Goal: Task Accomplishment & Management: Use online tool/utility

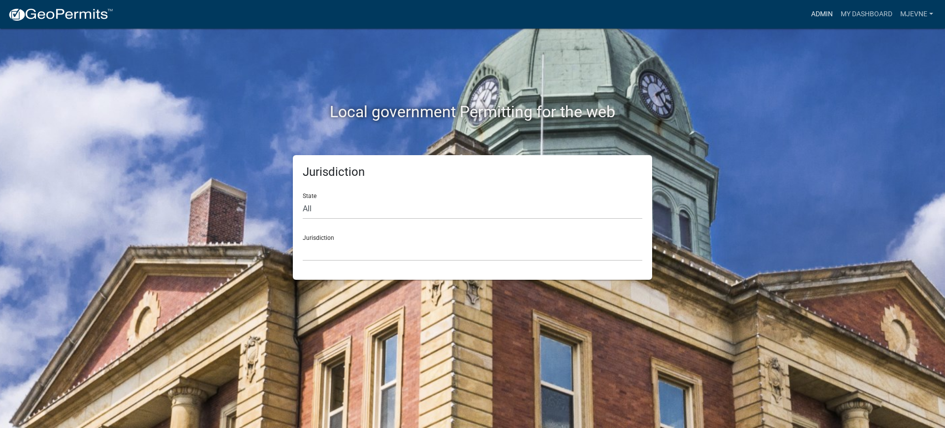
click at [824, 12] on link "Admin" at bounding box center [822, 14] width 30 height 19
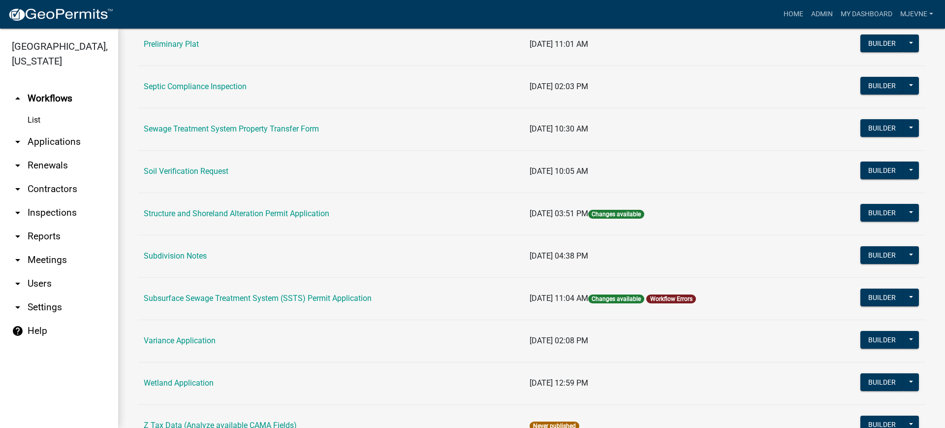
scroll to position [615, 0]
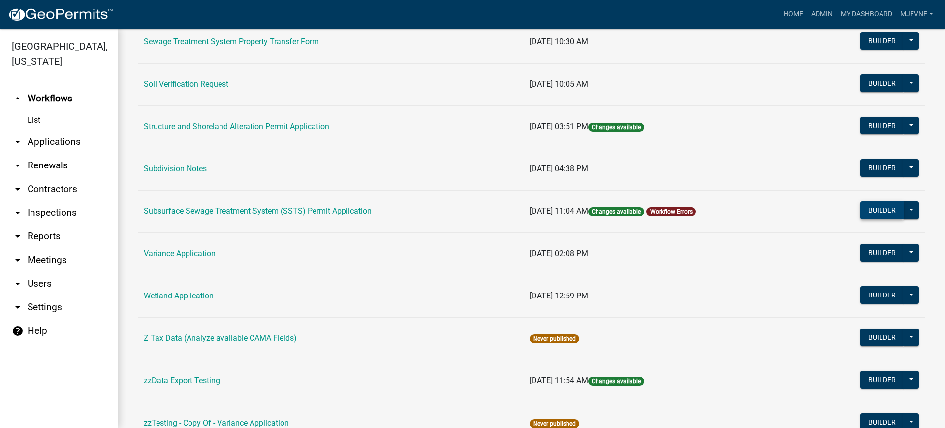
click at [880, 214] on button "Builder" at bounding box center [881, 210] width 43 height 18
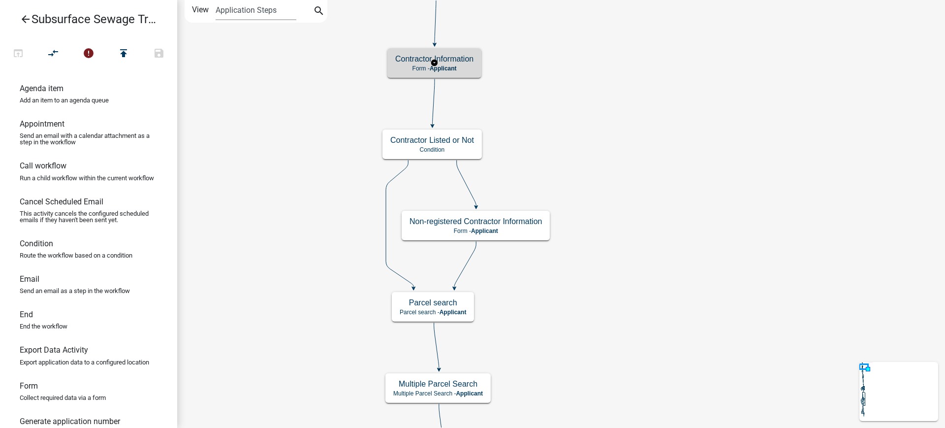
click at [458, 67] on p "Form - Applicant" at bounding box center [434, 68] width 78 height 7
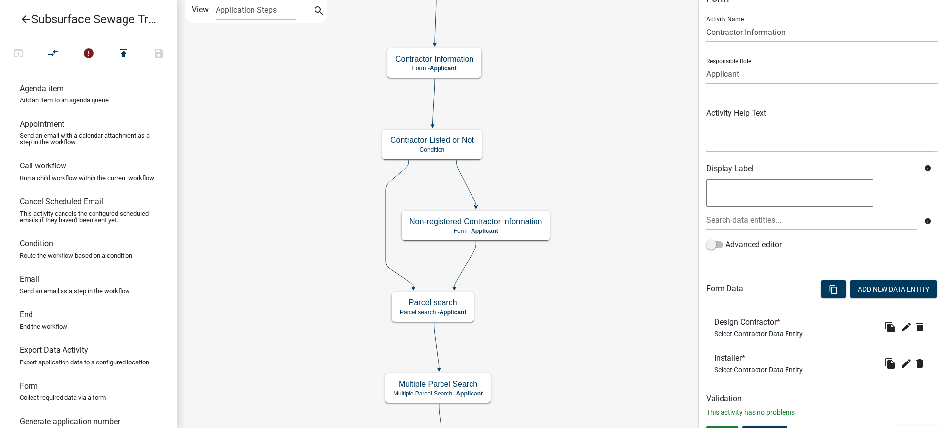
scroll to position [37, 0]
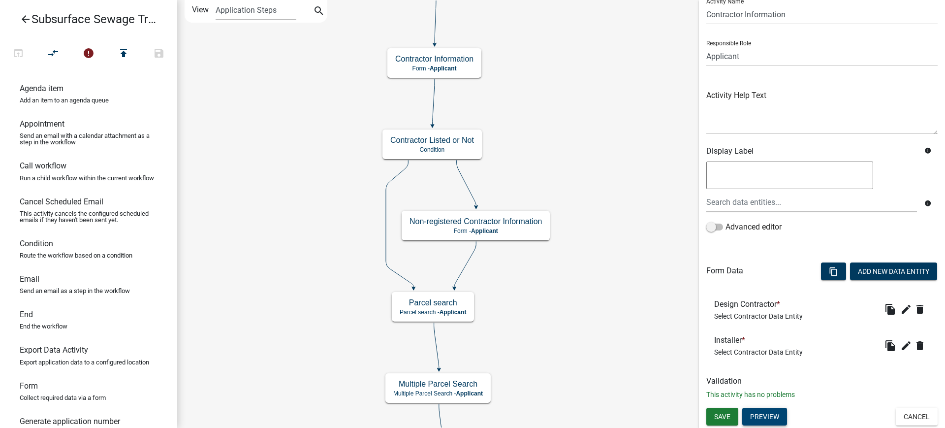
click at [764, 414] on button "Preview" at bounding box center [764, 417] width 45 height 18
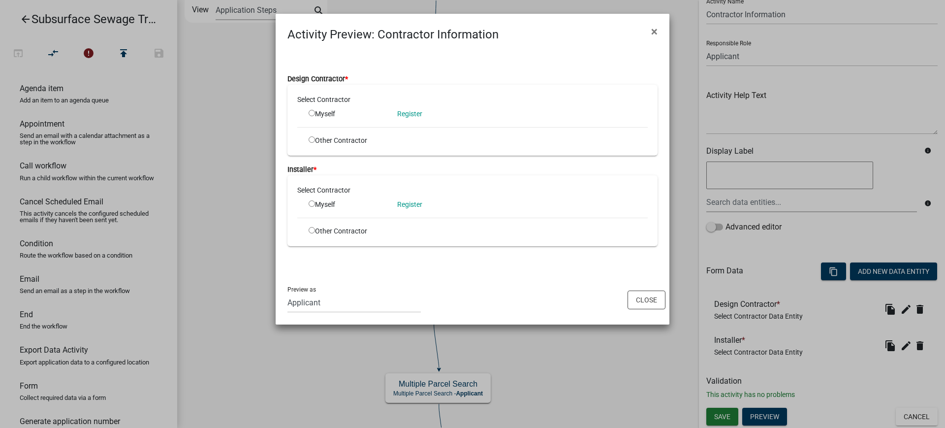
click at [313, 111] on input "radio" at bounding box center [312, 113] width 6 height 6
radio input "true"
click at [312, 233] on div "Other Contractor" at bounding box center [345, 231] width 89 height 10
click at [311, 230] on input "radio" at bounding box center [312, 230] width 6 height 6
radio input "true"
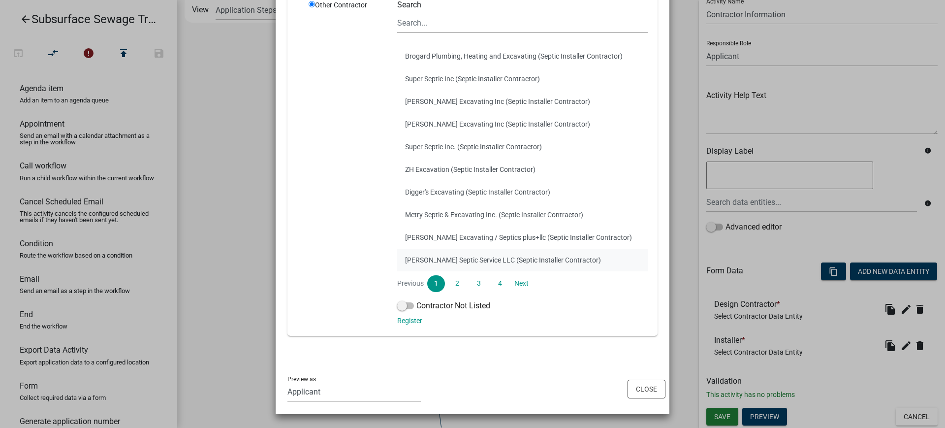
scroll to position [0, 0]
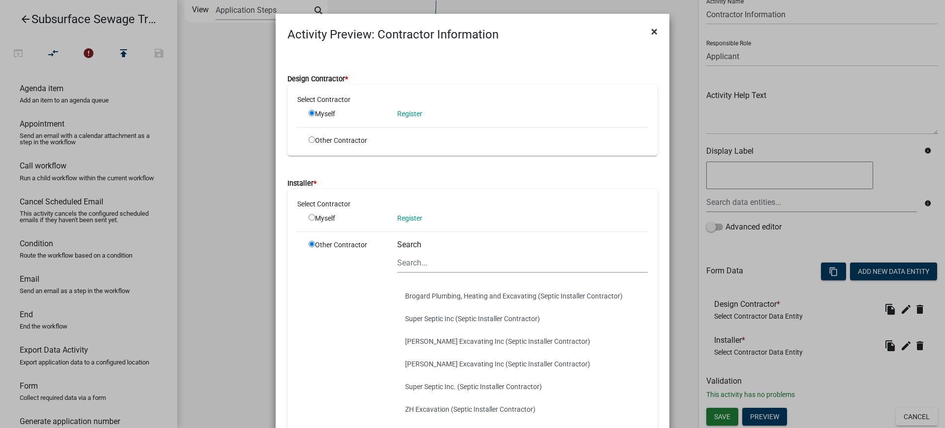
click at [652, 30] on span "×" at bounding box center [654, 32] width 6 height 14
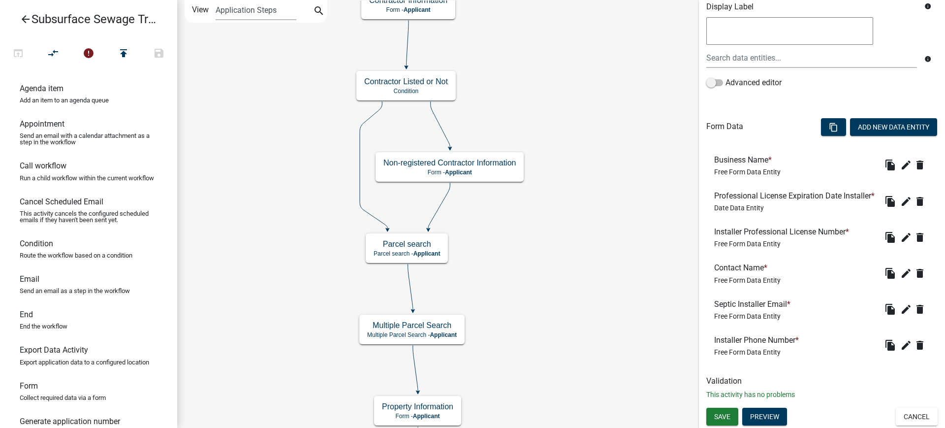
scroll to position [197, 0]
click at [915, 416] on button "Cancel" at bounding box center [917, 417] width 42 height 18
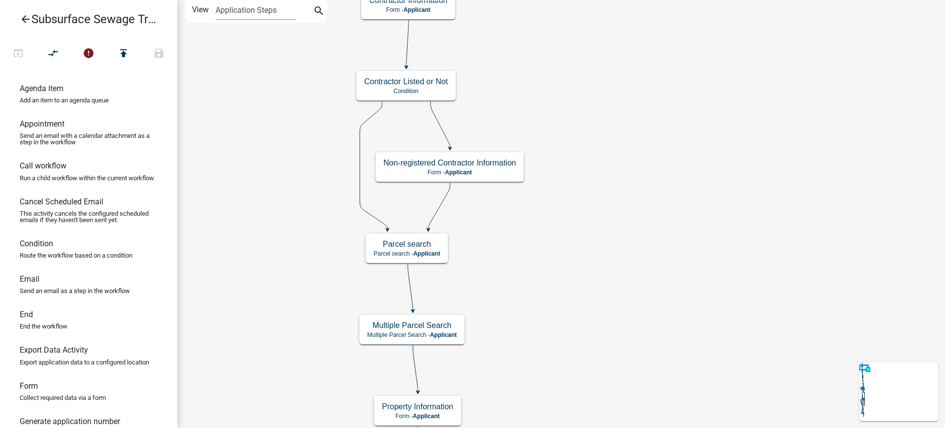
scroll to position [0, 0]
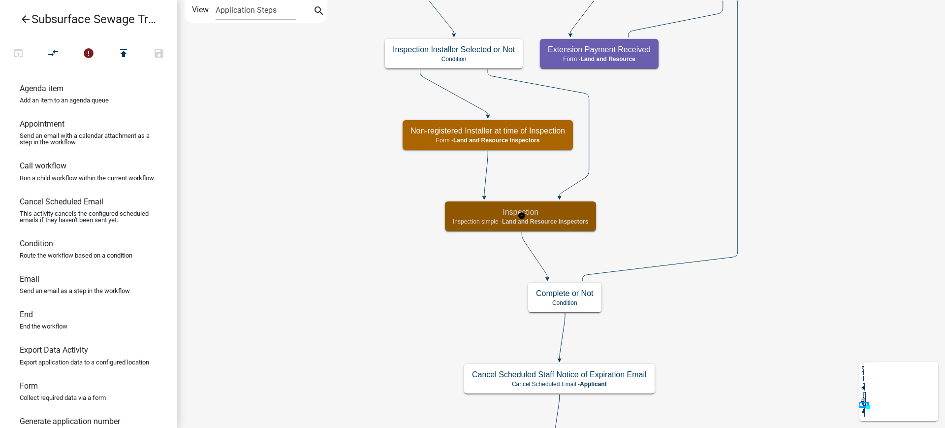
click at [567, 220] on span "Land and Resource Inspectors" at bounding box center [545, 221] width 86 height 7
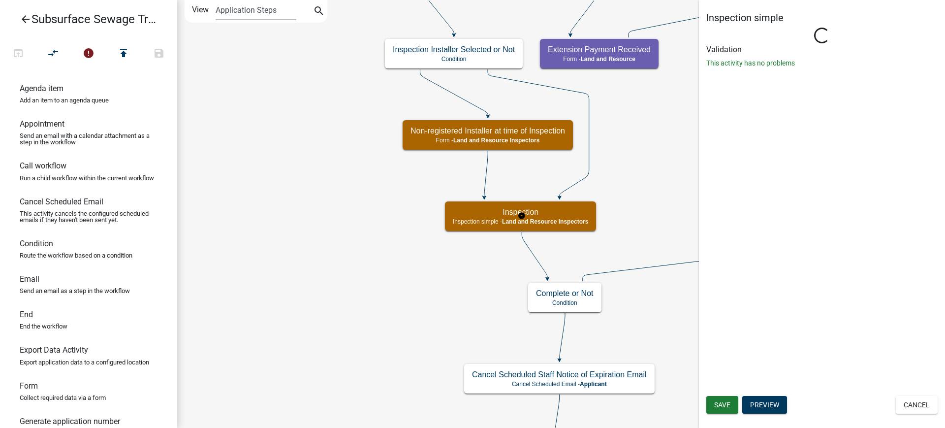
select select "29A93685-CF34-423D-A0A3-A57D31B32C85"
select select "710d5f49-2663-4e73-9718-d0c4e189f5ed"
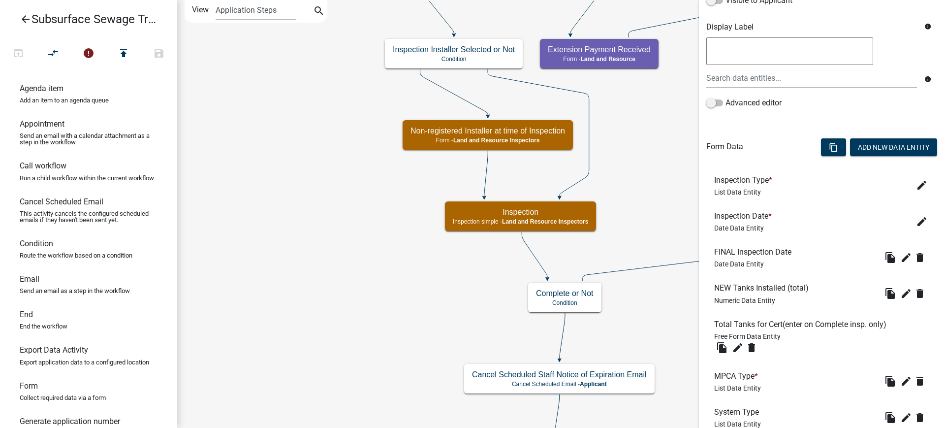
scroll to position [308, 0]
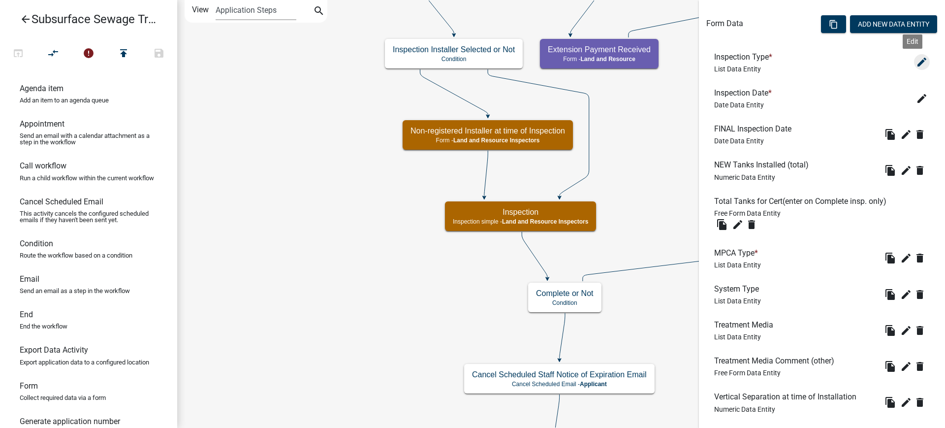
click at [916, 64] on icon "edit" at bounding box center [922, 62] width 12 height 12
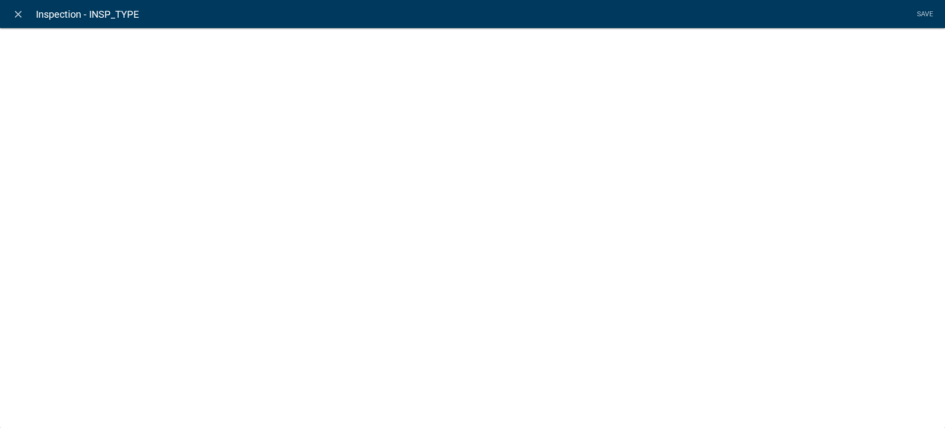
select select "list-data"
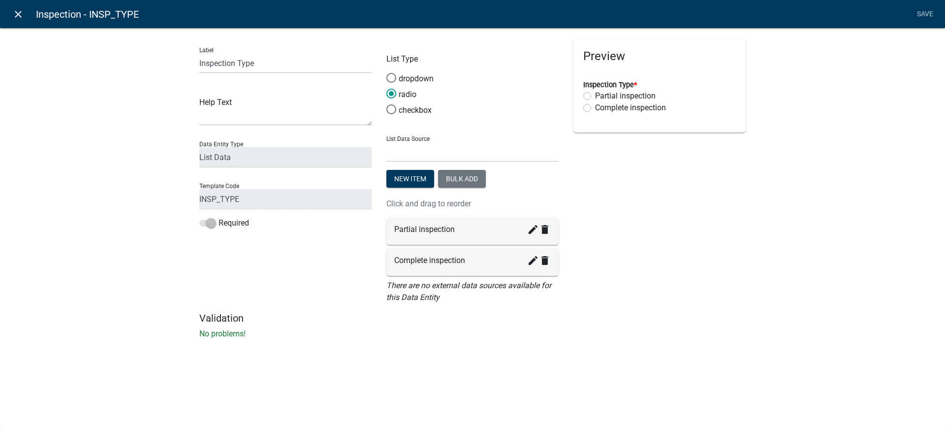
click at [18, 13] on icon "close" at bounding box center [18, 14] width 12 height 12
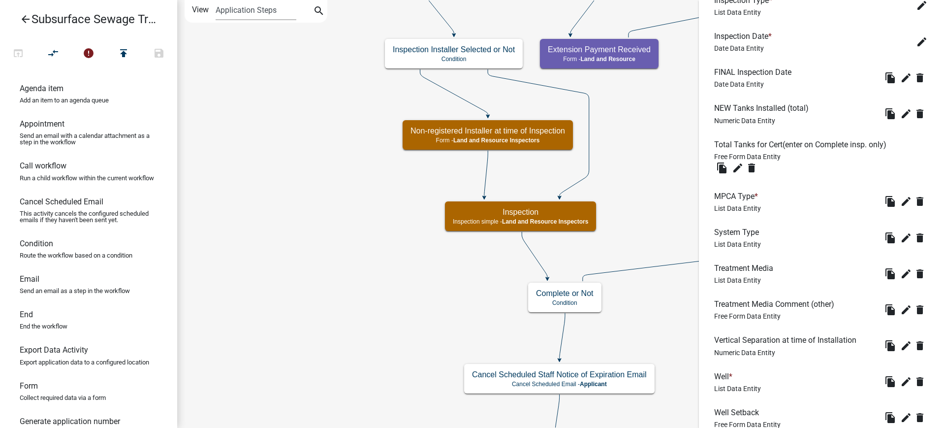
scroll to position [198, 0]
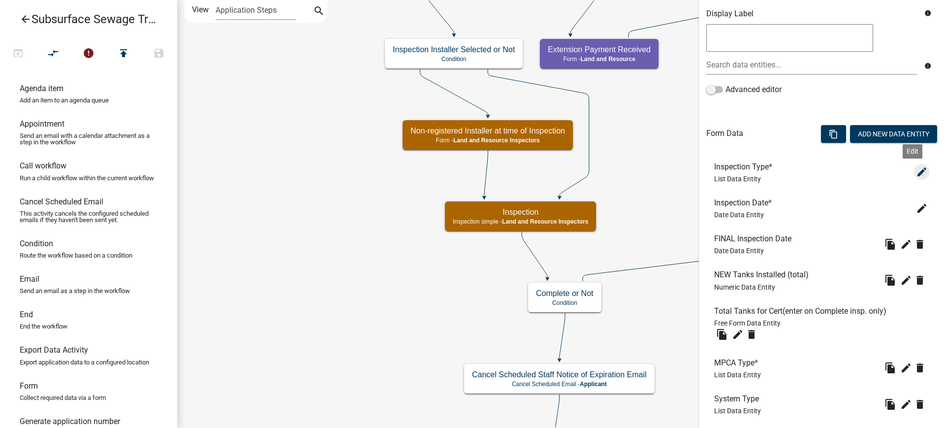
click at [916, 173] on icon "edit" at bounding box center [922, 172] width 12 height 12
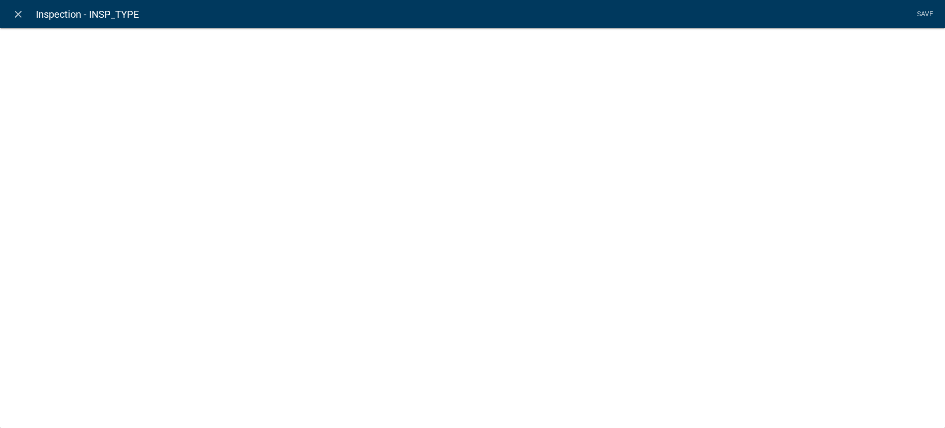
select select "list-data"
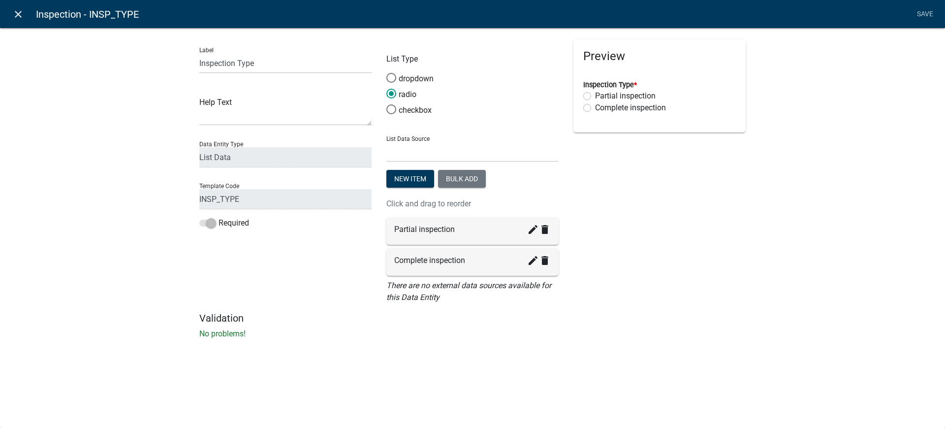
click at [16, 10] on icon "close" at bounding box center [18, 14] width 12 height 12
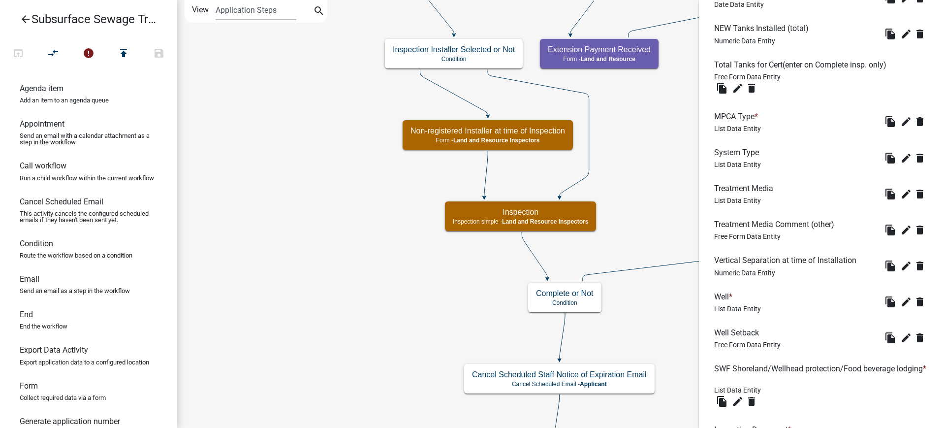
scroll to position [13, 0]
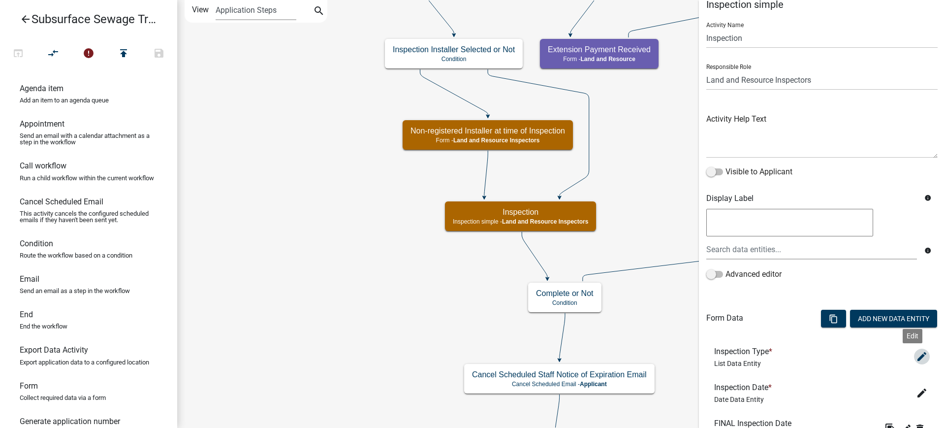
click at [916, 356] on icon "edit" at bounding box center [922, 356] width 12 height 12
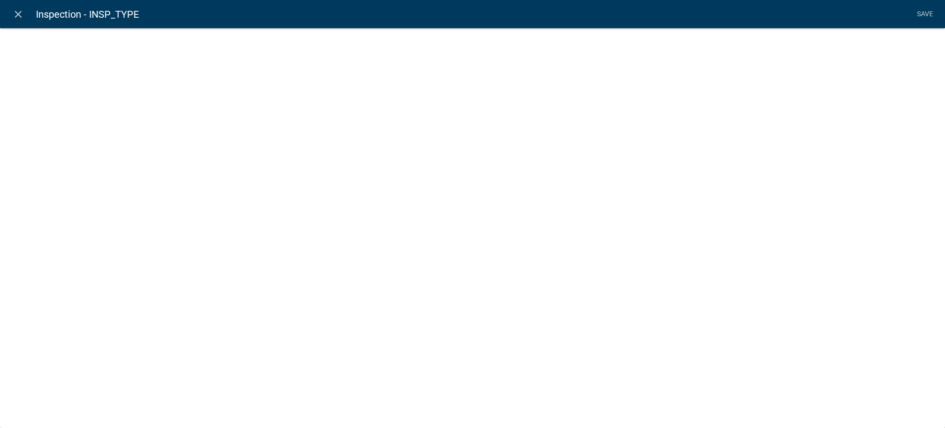
select select "list-data"
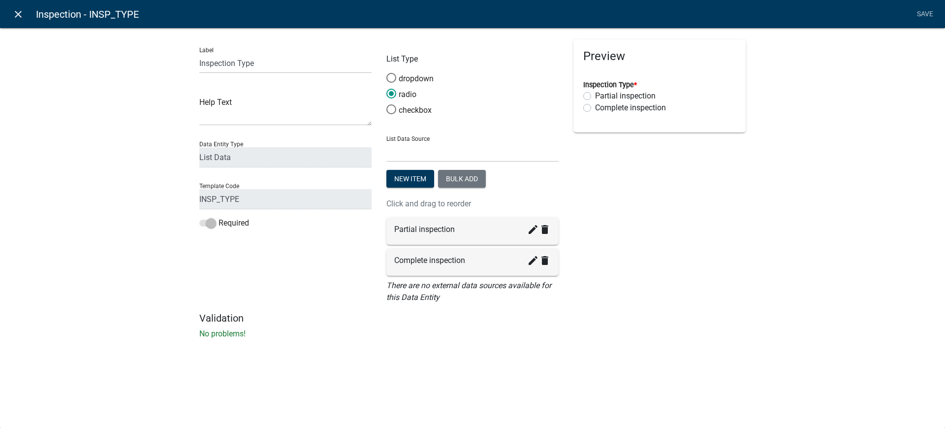
click at [19, 12] on icon "close" at bounding box center [18, 14] width 12 height 12
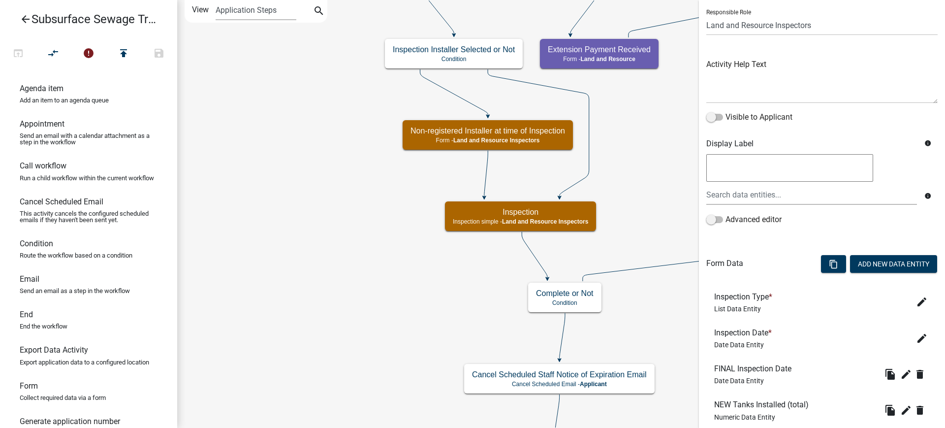
scroll to position [198, 0]
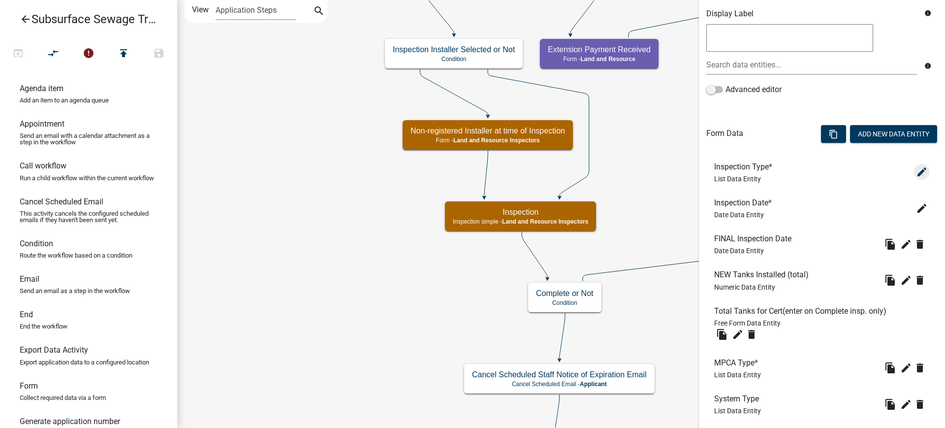
click at [917, 174] on icon "edit" at bounding box center [922, 172] width 12 height 12
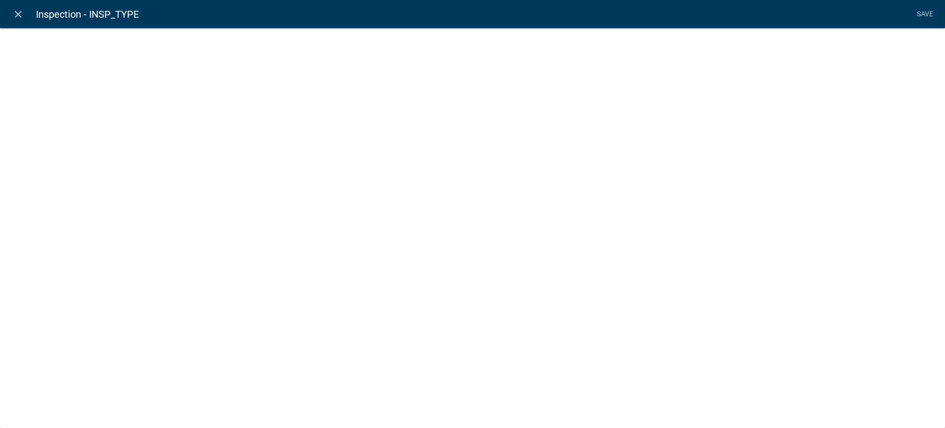
select select "list-data"
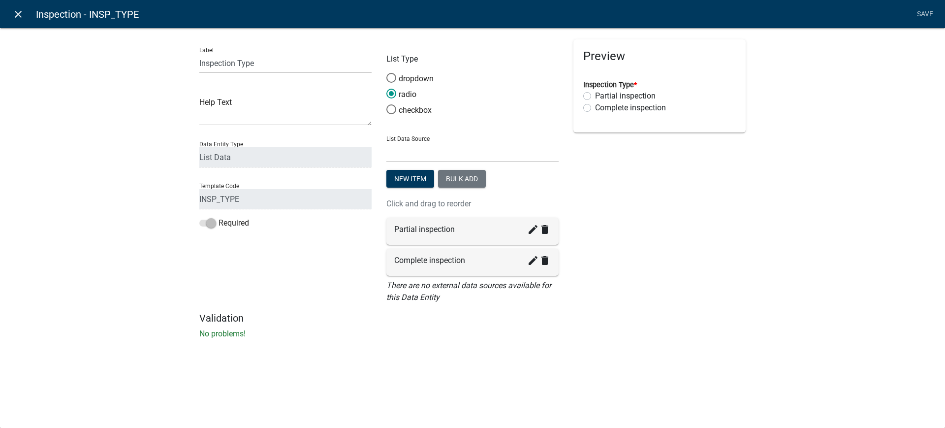
click at [18, 14] on icon "close" at bounding box center [18, 14] width 12 height 12
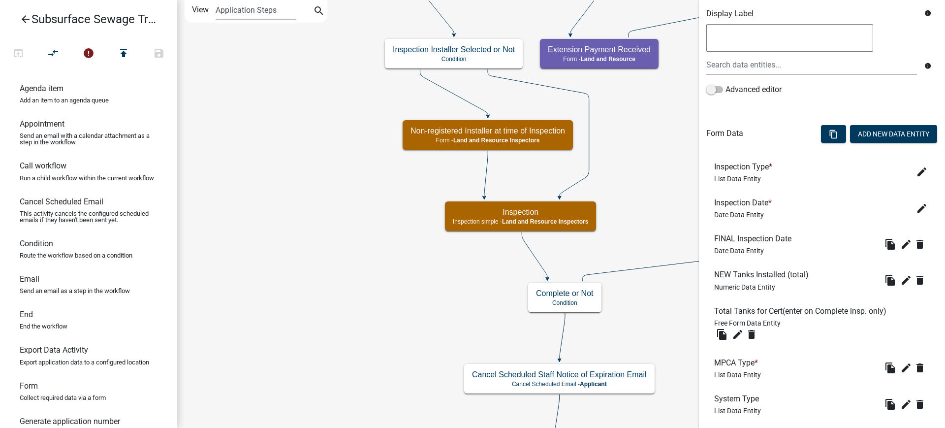
click at [24, 16] on icon "arrow_back" at bounding box center [26, 20] width 12 height 14
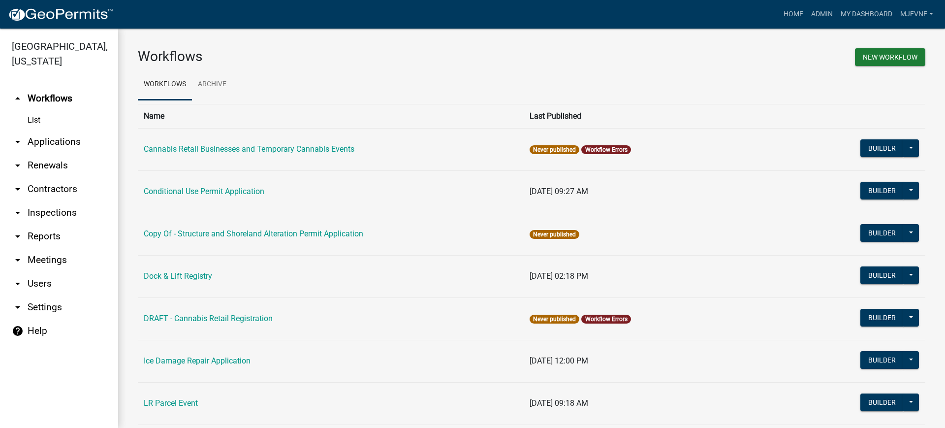
click at [19, 281] on icon "arrow_drop_down" at bounding box center [18, 284] width 12 height 12
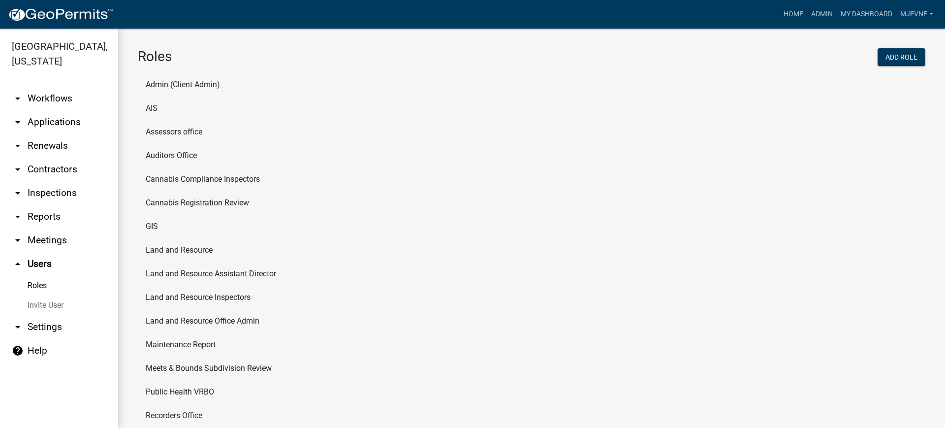
scroll to position [47, 0]
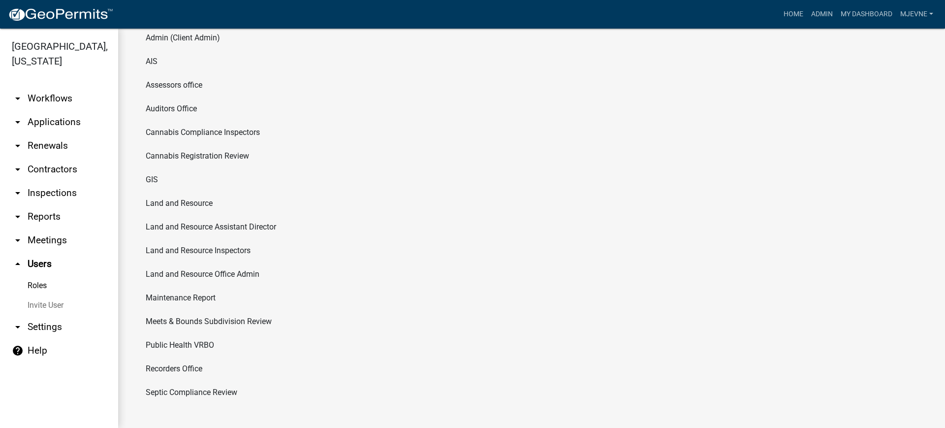
click at [193, 252] on li "Land and Resource Inspectors" at bounding box center [532, 251] width 788 height 24
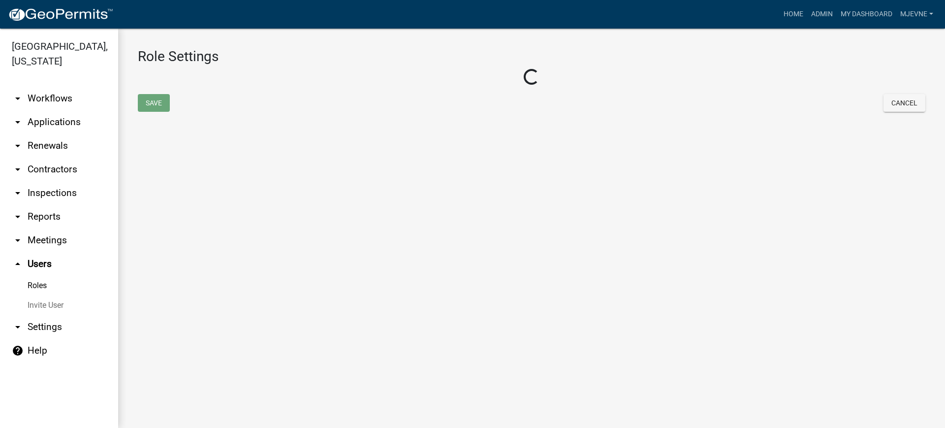
click at [193, 252] on main "Role Settings Loading... Save Cancel" at bounding box center [531, 228] width 827 height 399
select select "3: orange"
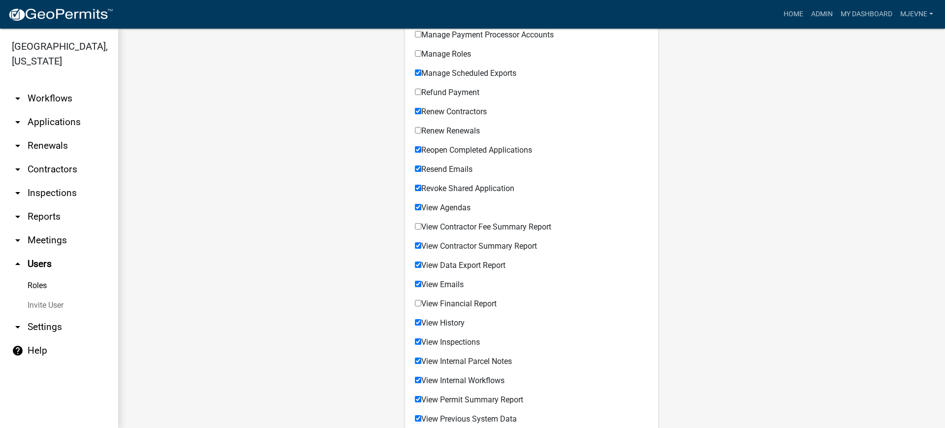
scroll to position [734, 0]
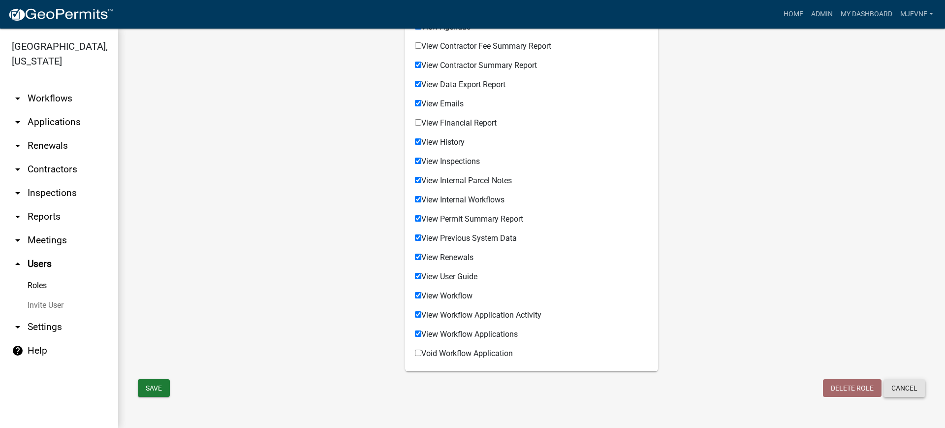
click at [901, 388] on button "Cancel" at bounding box center [905, 388] width 42 height 18
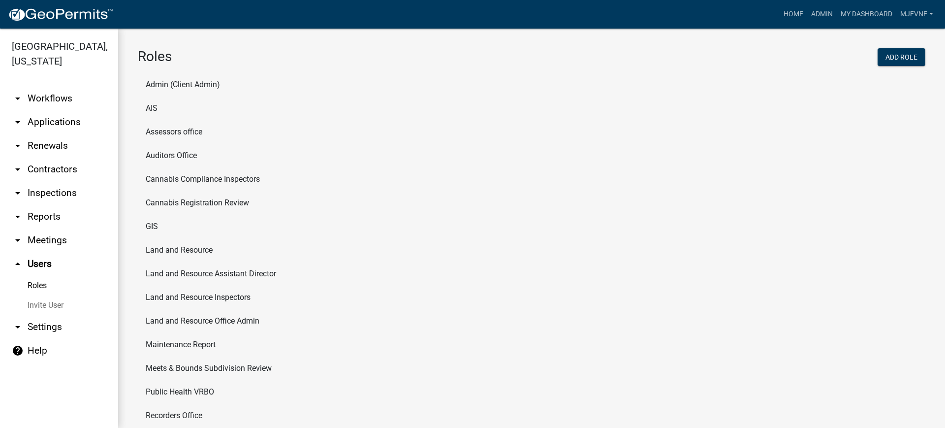
click at [198, 203] on li "Cannabis Registration Review" at bounding box center [532, 203] width 788 height 24
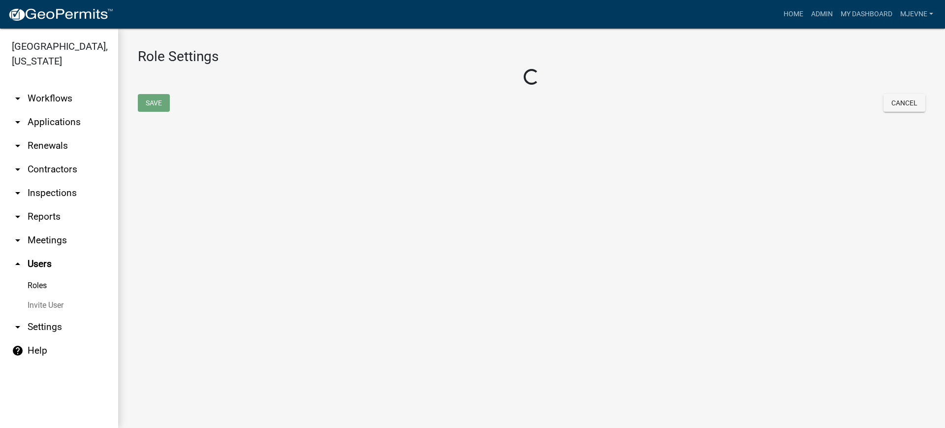
click at [198, 203] on main "Role Settings Loading... Save Cancel" at bounding box center [531, 228] width 827 height 399
select select "2: yellow"
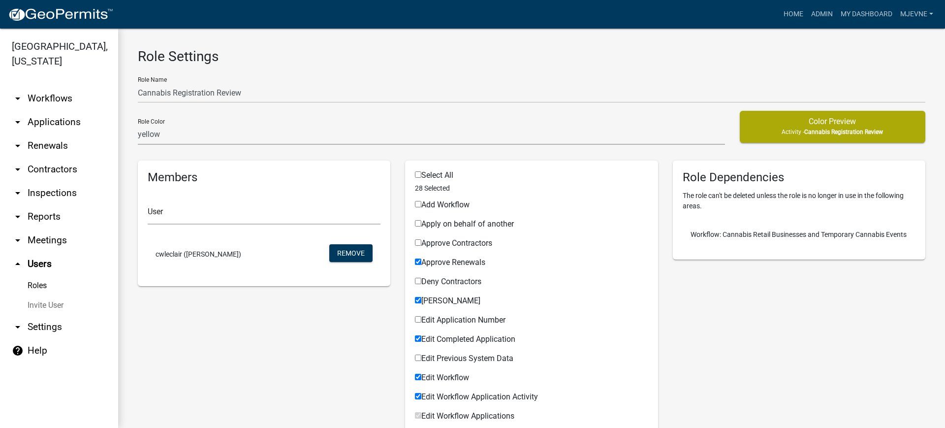
click at [33, 285] on link "Roles" at bounding box center [59, 286] width 118 height 20
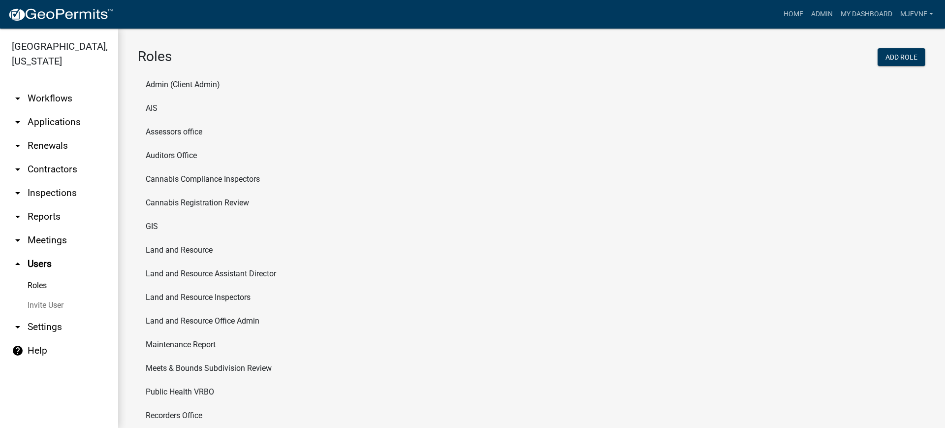
click at [207, 178] on li "Cannabis Compliance Inspectors" at bounding box center [532, 179] width 788 height 24
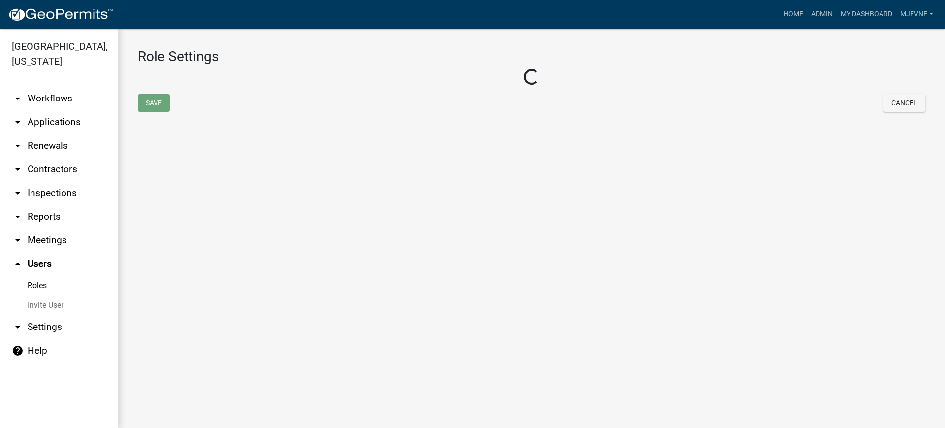
click at [207, 178] on main "Role Settings Loading... Save Cancel" at bounding box center [531, 228] width 827 height 399
select select "2: yellow"
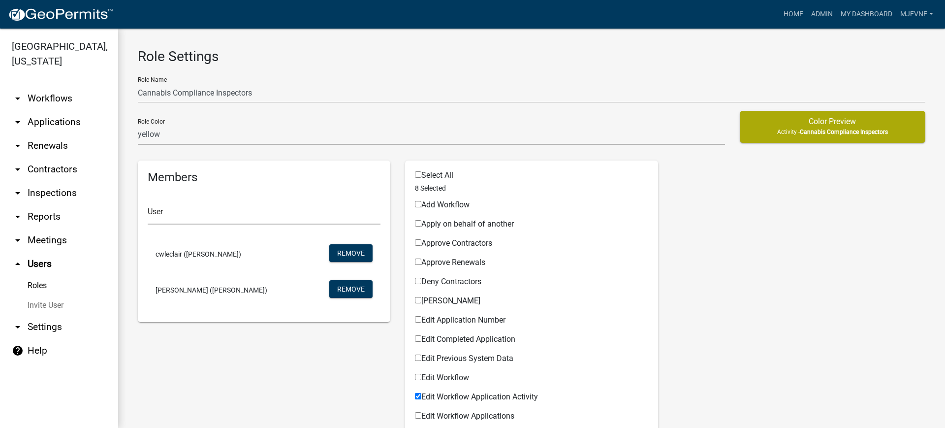
click at [20, 326] on icon "arrow_drop_down" at bounding box center [18, 327] width 12 height 12
select select "3a0e02b3-6a9b-40ba-a09e-3159e1e606a9"
select select "MN"
select select "Central Standard Time"
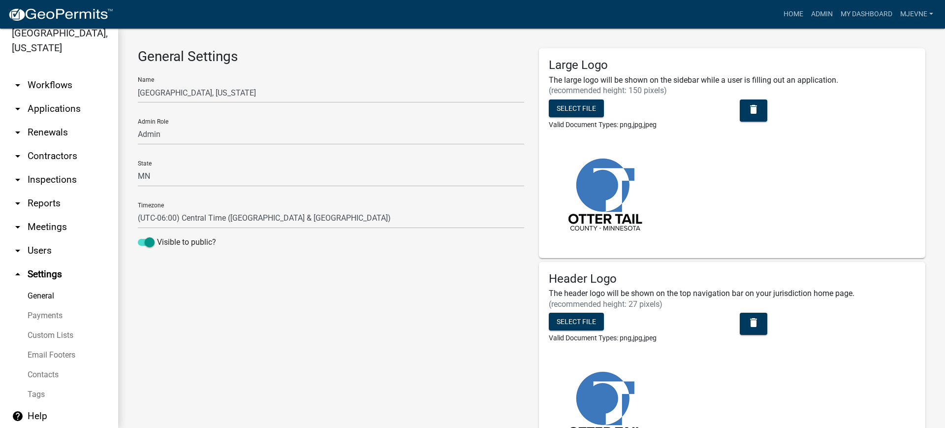
scroll to position [17, 0]
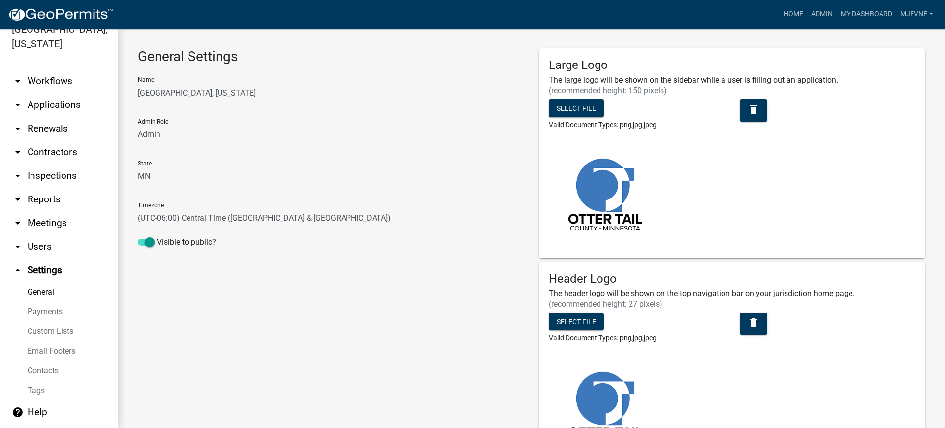
click at [38, 332] on link "Custom Lists" at bounding box center [59, 331] width 118 height 20
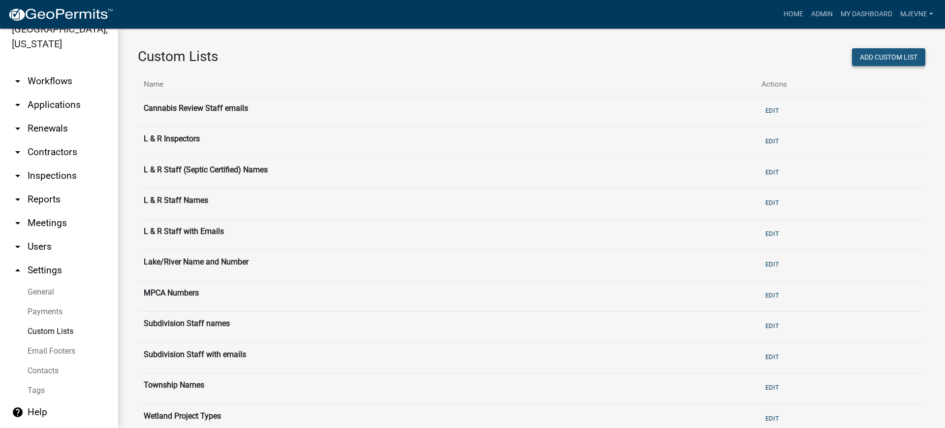
click at [877, 57] on button "Add Custom List" at bounding box center [888, 57] width 73 height 18
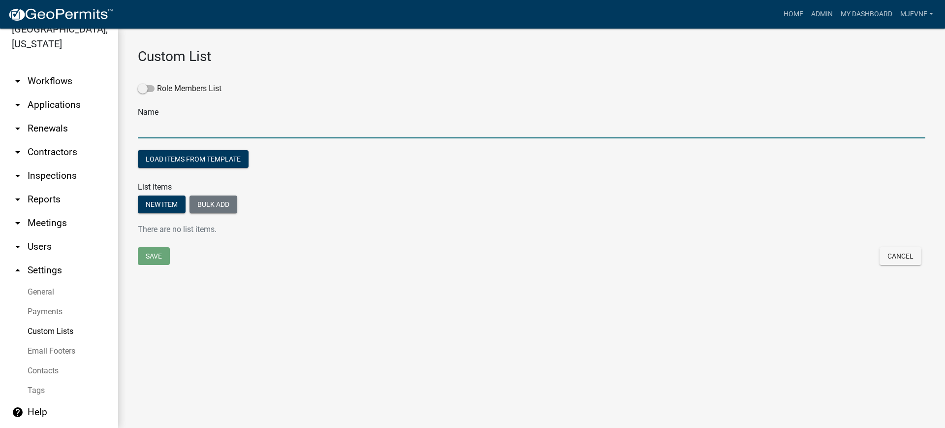
click at [187, 121] on input "text" at bounding box center [532, 128] width 788 height 20
type input "Cannabis Compliance Check Inspector/staff"
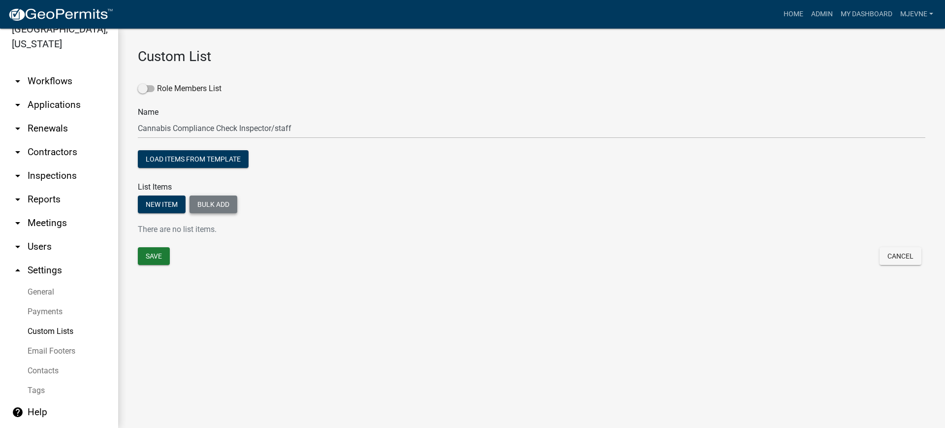
click at [215, 203] on button "Bulk add" at bounding box center [214, 204] width 48 height 18
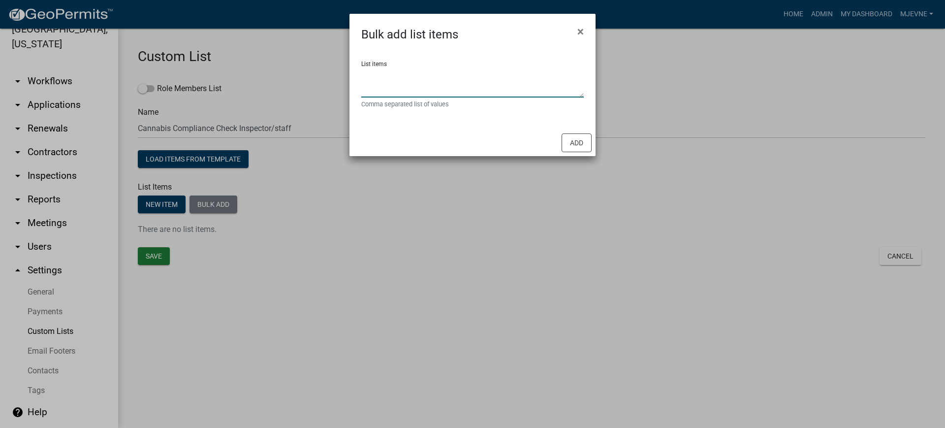
click at [396, 76] on textarea "List items" at bounding box center [472, 82] width 222 height 31
click at [384, 76] on textarea "List items" at bounding box center [472, 82] width 222 height 31
click at [394, 82] on textarea "Jody" at bounding box center [472, 82] width 222 height 31
click at [414, 80] on textarea "Jody Lien," at bounding box center [472, 82] width 222 height 31
type textarea "Jody Lien,Kristi Goos"
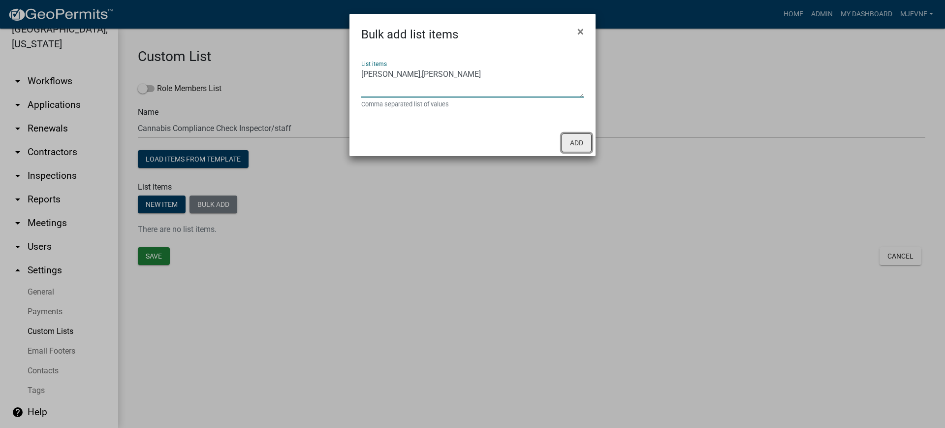
click at [587, 143] on button "Add" at bounding box center [577, 142] width 30 height 19
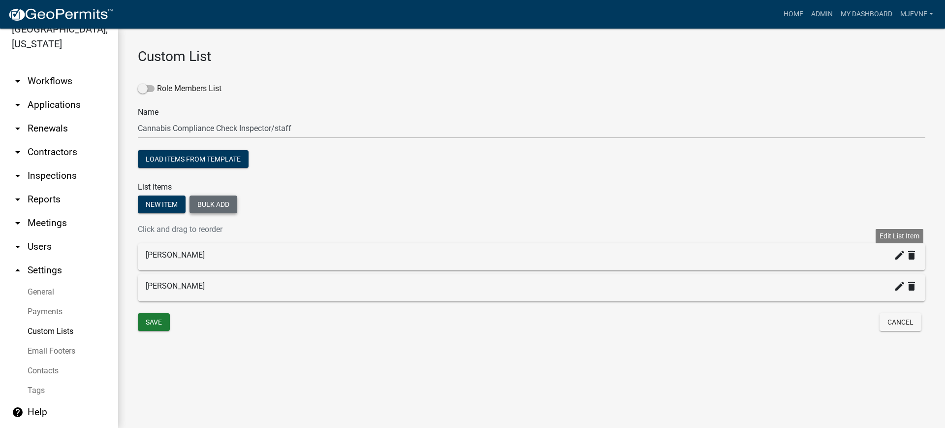
click at [902, 255] on icon "create" at bounding box center [900, 255] width 12 height 12
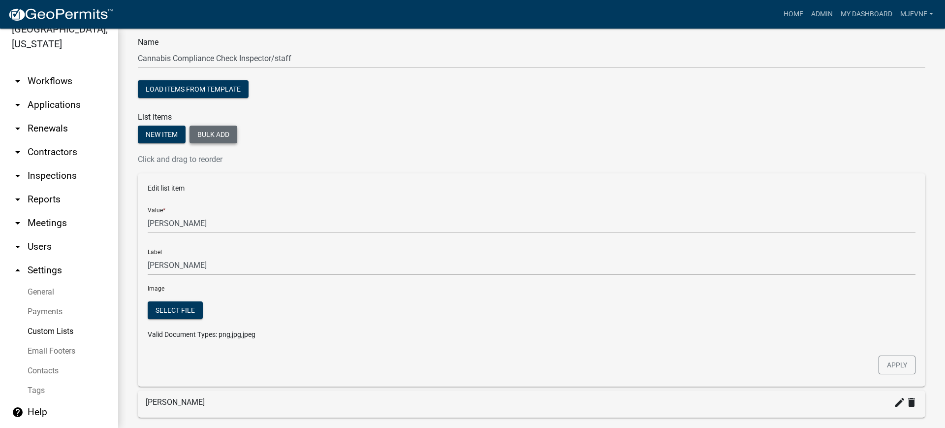
scroll to position [132, 0]
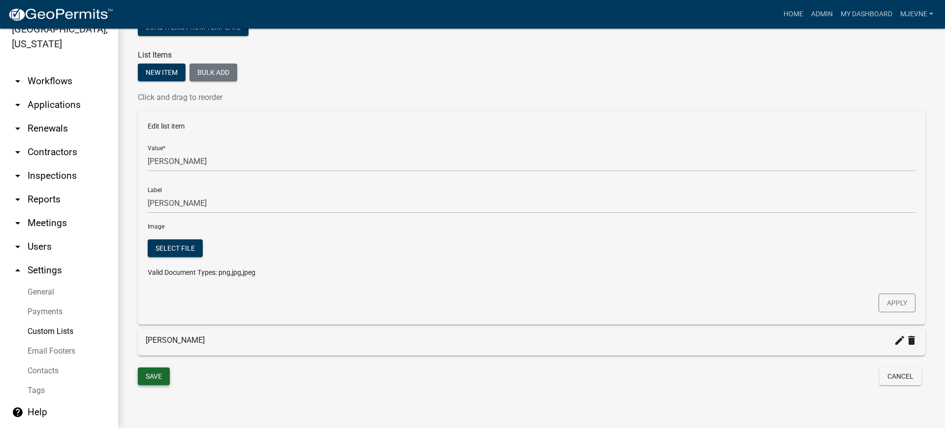
click at [153, 378] on button "Save" at bounding box center [154, 376] width 32 height 18
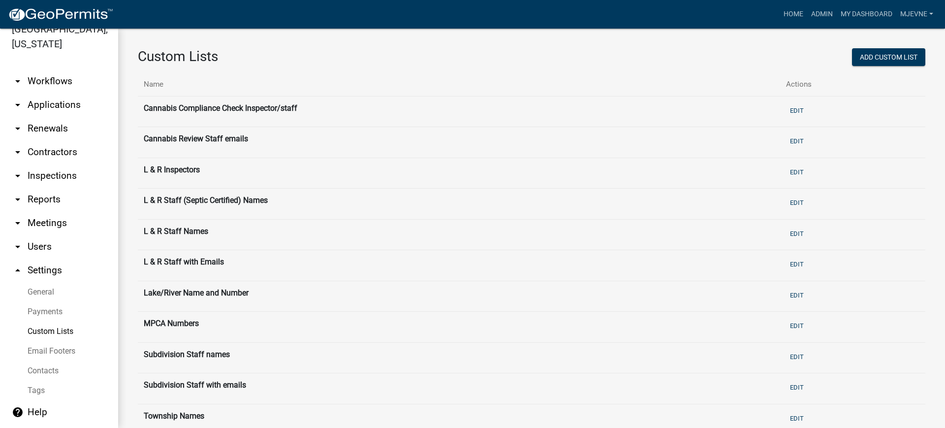
click at [51, 82] on link "arrow_drop_down Workflows" at bounding box center [59, 81] width 118 height 24
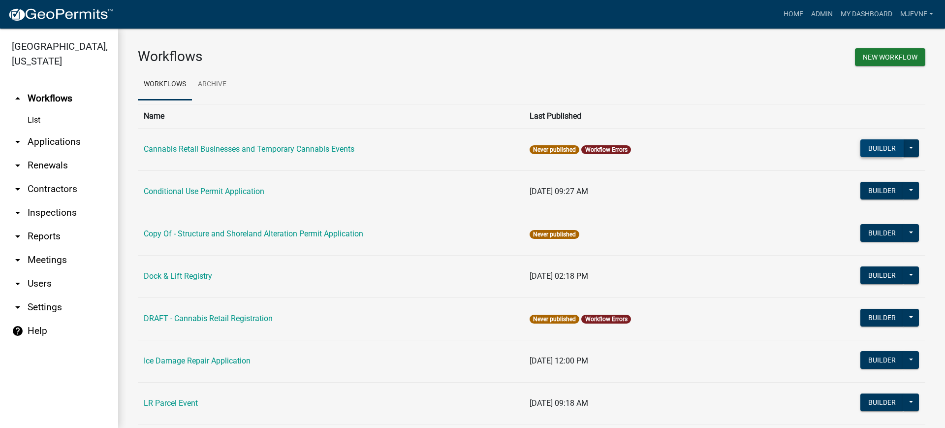
click at [870, 152] on button "Builder" at bounding box center [881, 148] width 43 height 18
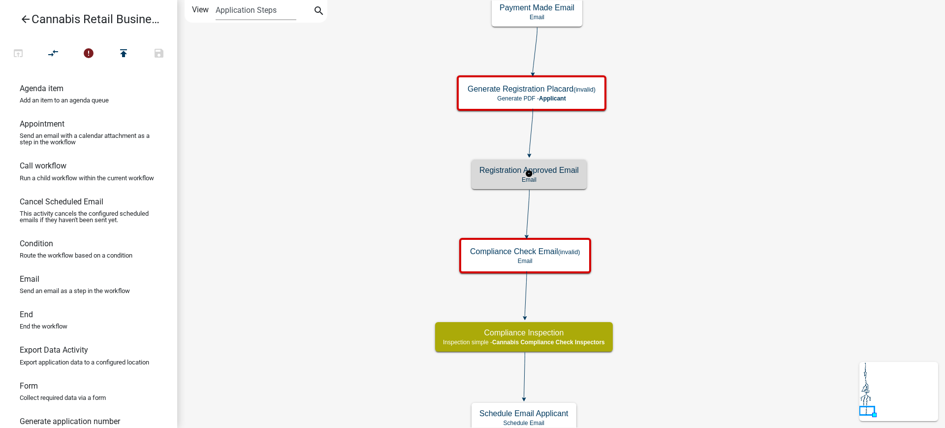
click at [540, 174] on h5 "Registration Approved Email" at bounding box center [528, 169] width 99 height 9
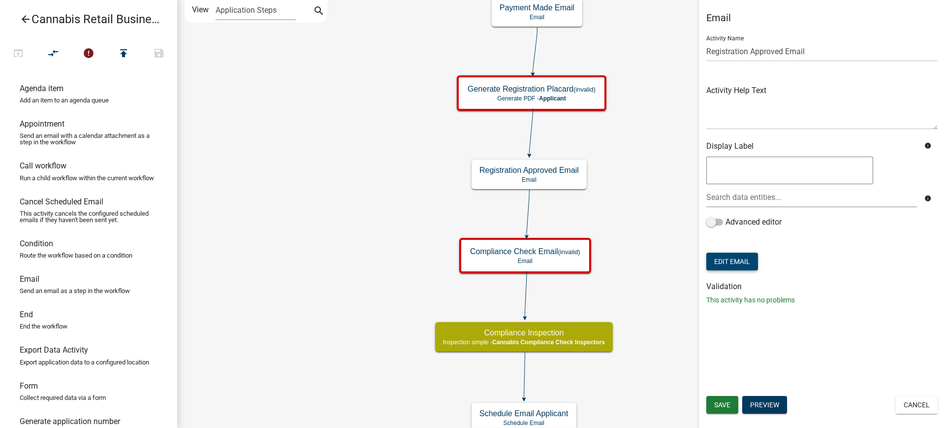
click at [739, 259] on button "Edit Email" at bounding box center [732, 262] width 52 height 18
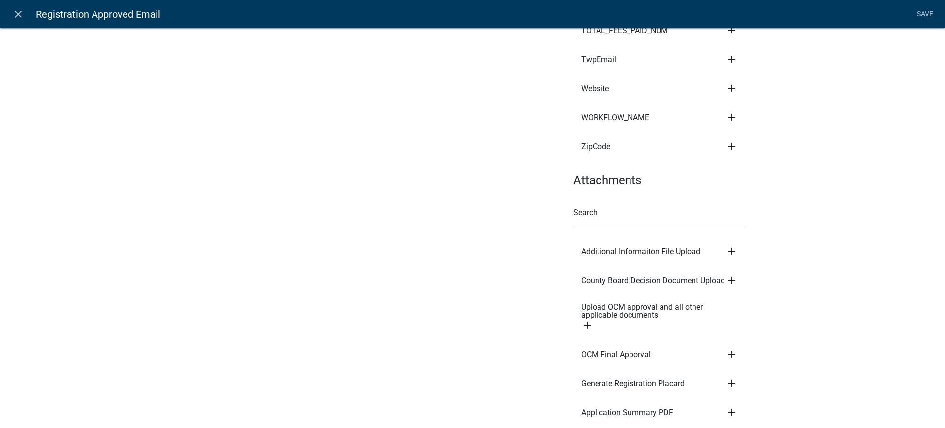
scroll to position [4994, 0]
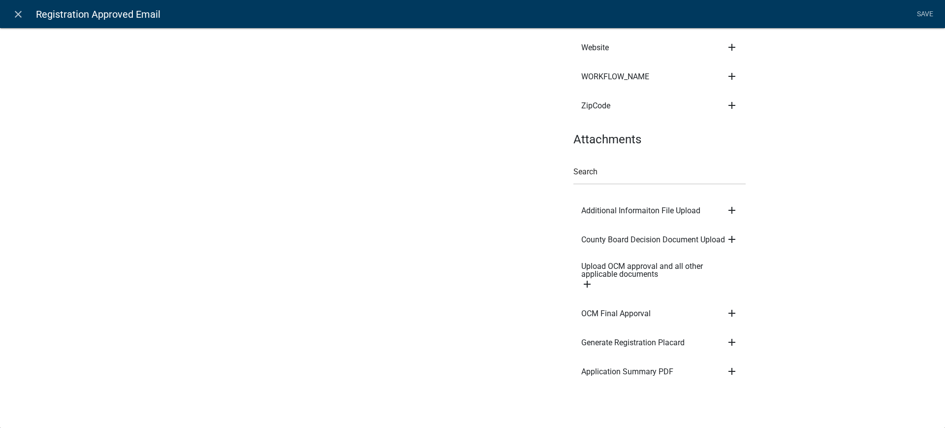
click at [727, 342] on icon "add" at bounding box center [732, 342] width 12 height 12
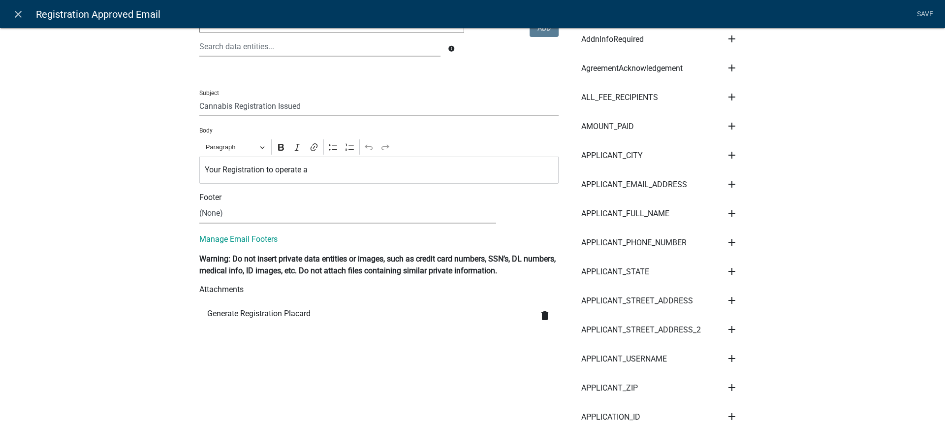
scroll to position [123, 0]
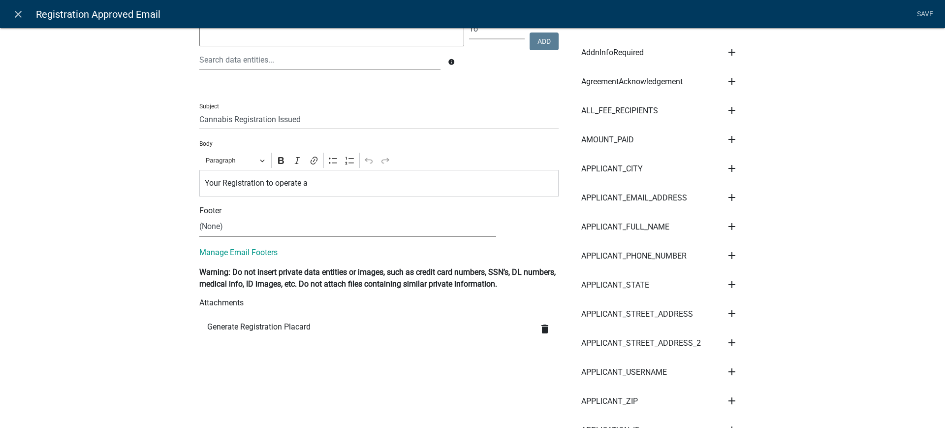
click at [224, 228] on select "(None) Cannabis Review Coordinator Land & Resource Management" at bounding box center [347, 227] width 297 height 20
select select "190bf7b5-d392-4259-aa9b-055c59575267"
click at [199, 217] on select "(None) Cannabis Review Coordinator Land & Resource Management" at bounding box center [347, 227] width 297 height 20
click at [526, 226] on button "View" at bounding box center [527, 226] width 32 height 18
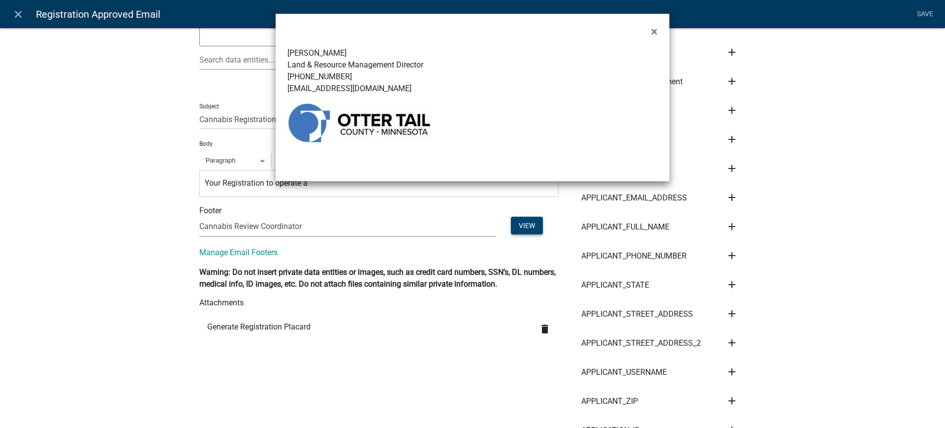
click at [526, 226] on ngb-modal-window "× Christopher LeClair Land & Resource Management Director 218-998-8105 cleclair…" at bounding box center [472, 214] width 945 height 428
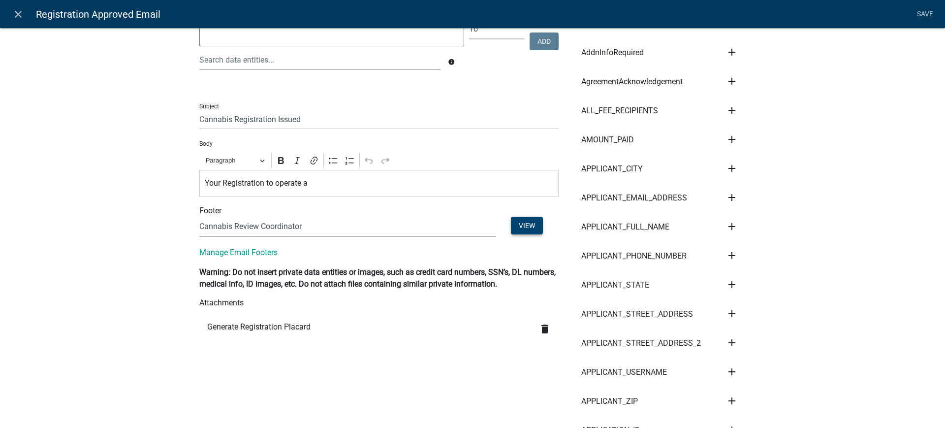
scroll to position [0, 0]
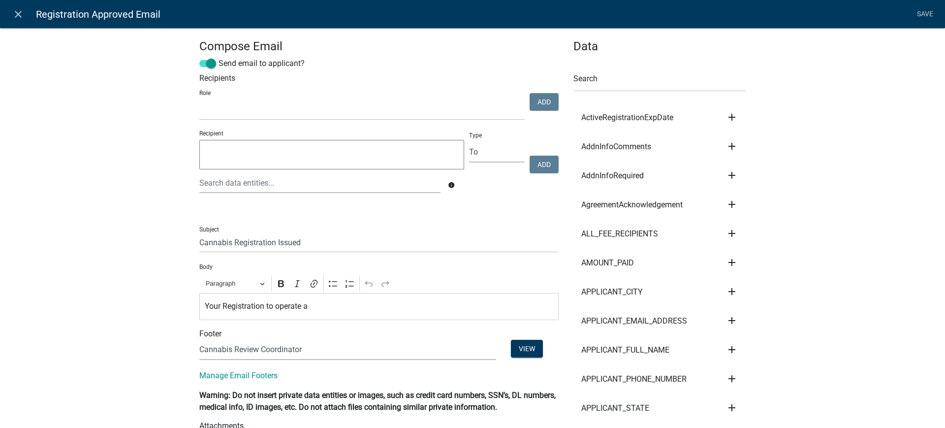
click at [311, 306] on p "Your Registration to operate a" at bounding box center [379, 306] width 349 height 12
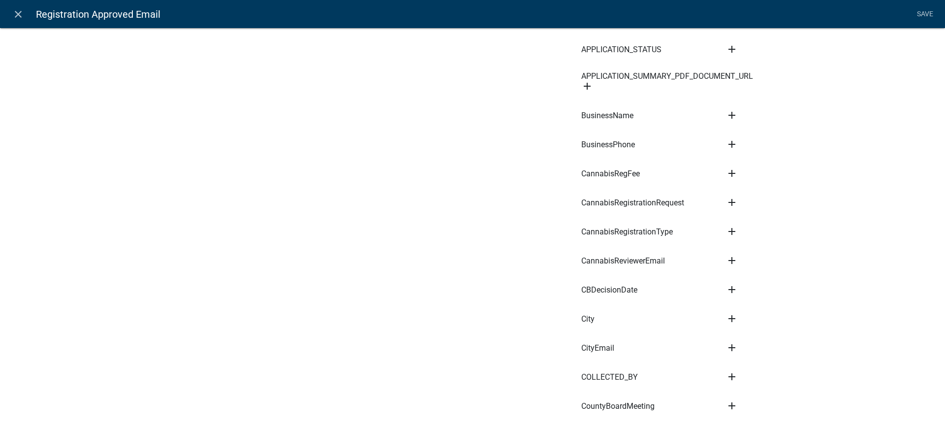
scroll to position [677, 0]
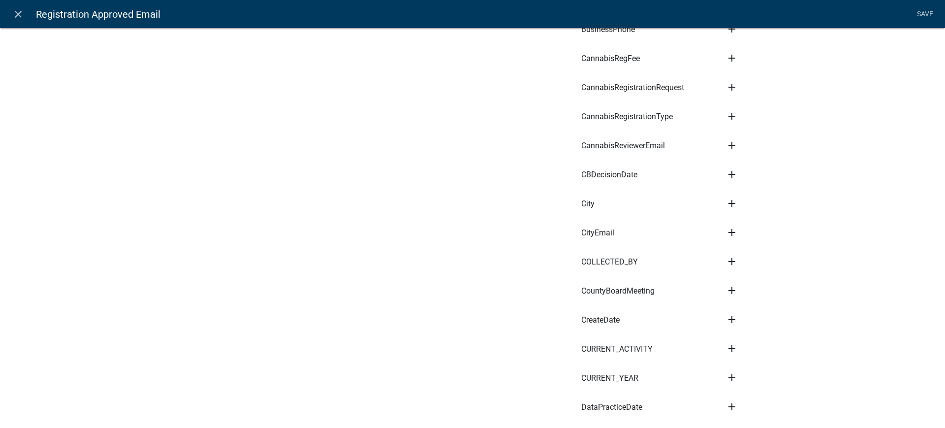
click at [728, 115] on icon "add" at bounding box center [732, 116] width 12 height 12
click at [744, 149] on button "Body" at bounding box center [765, 150] width 79 height 24
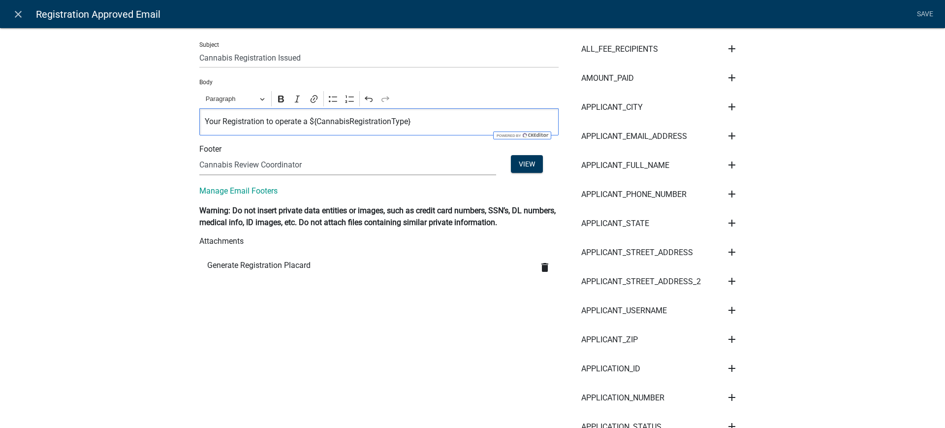
click at [407, 122] on p "Your Registration to operate a ${CannabisRegistrationType}" at bounding box center [379, 122] width 349 height 12
click at [407, 118] on p "Your Registration to operate a ${CannabisRegistrationType}" at bounding box center [379, 122] width 349 height 12
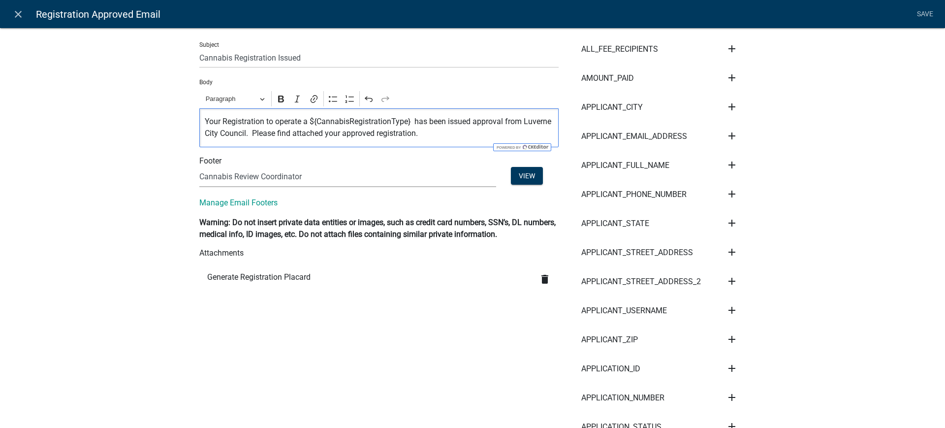
click at [409, 120] on p "Your Registration to operate a ${CannabisRegistrationType} has been issued appr…" at bounding box center [379, 128] width 349 height 24
drag, startPoint x: 518, startPoint y: 121, endPoint x: 241, endPoint y: 132, distance: 276.9
click at [241, 132] on p "Your Registration to operate a ${CannabisRegistrationType} has been issued appr…" at bounding box center [379, 128] width 349 height 24
click at [244, 132] on p "Your Registration to operate a ${CannabisRegistrationType} has been issued appr…" at bounding box center [379, 128] width 349 height 24
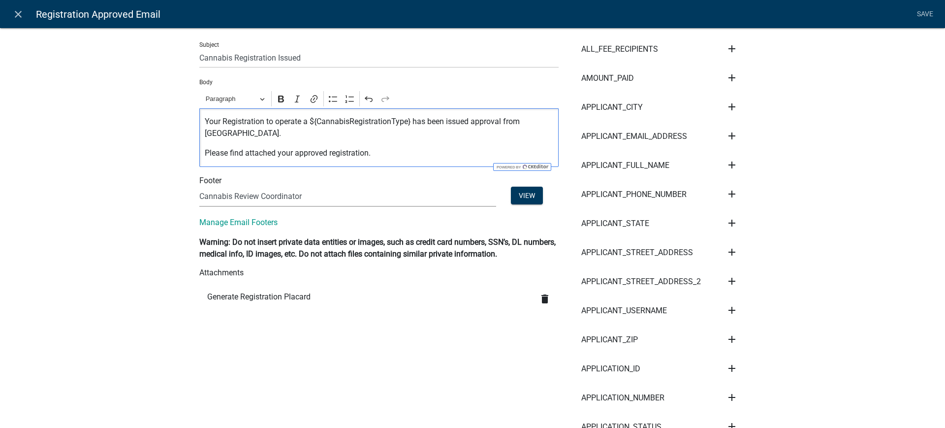
click at [390, 153] on p "Please find attached your approved registration." at bounding box center [379, 153] width 349 height 12
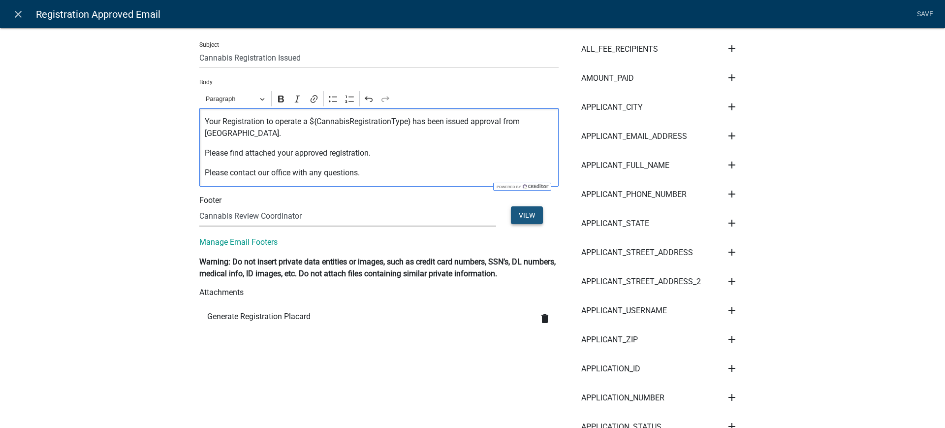
click at [523, 213] on button "View" at bounding box center [527, 215] width 32 height 18
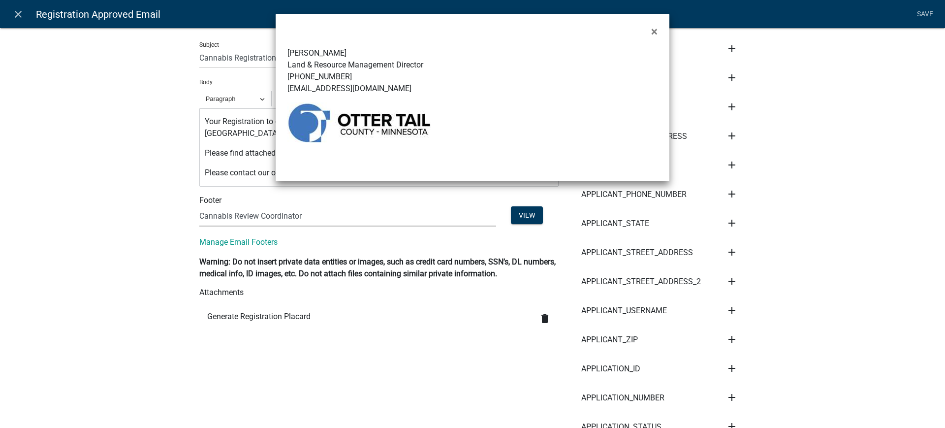
click at [422, 214] on ngb-modal-window "× Christopher LeClair Land & Resource Management Director 218-998-8105 cleclair…" at bounding box center [472, 214] width 945 height 428
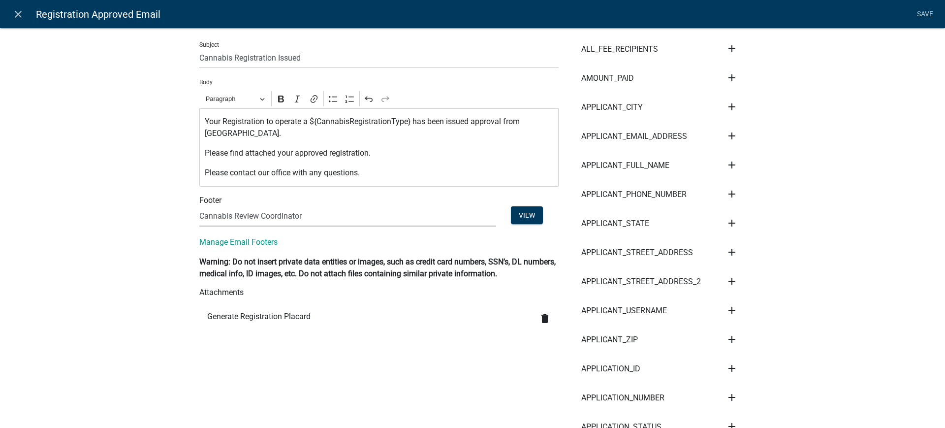
click at [374, 177] on p "Please contact our office with any questions." at bounding box center [379, 173] width 349 height 12
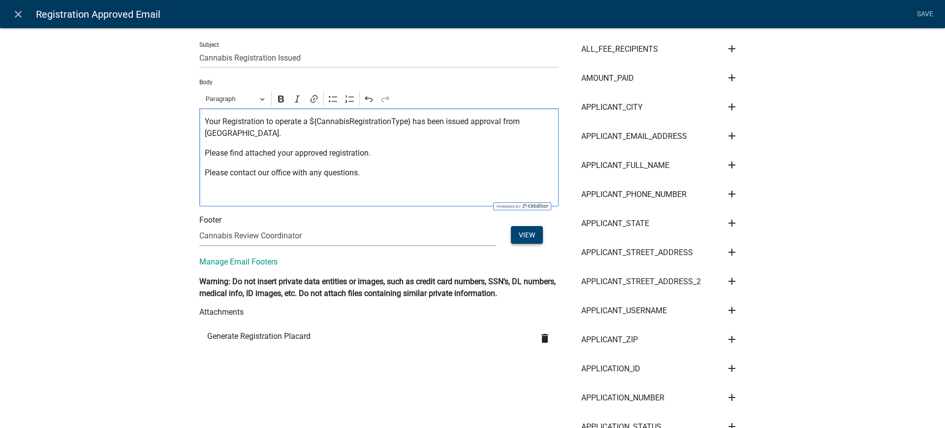
click at [517, 237] on button "View" at bounding box center [527, 235] width 32 height 18
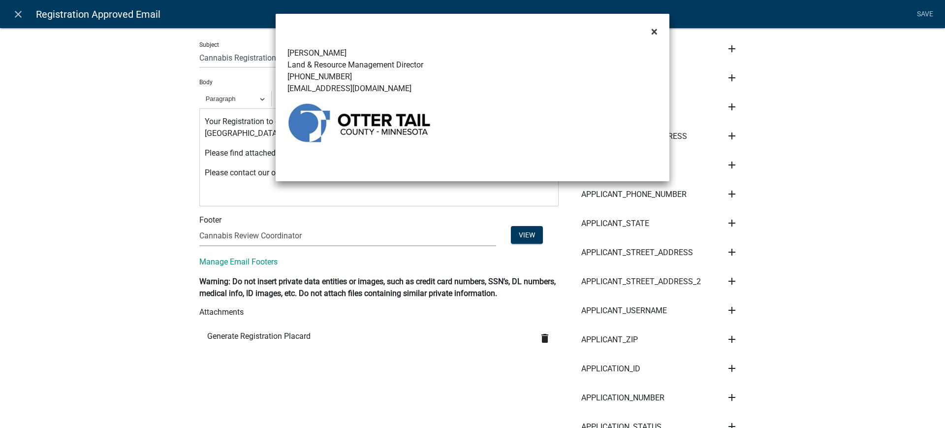
click at [652, 30] on span "×" at bounding box center [654, 32] width 6 height 14
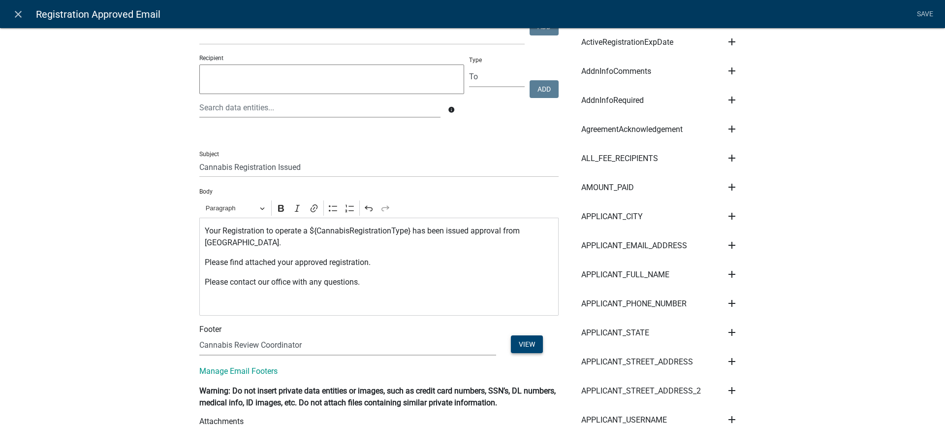
scroll to position [0, 0]
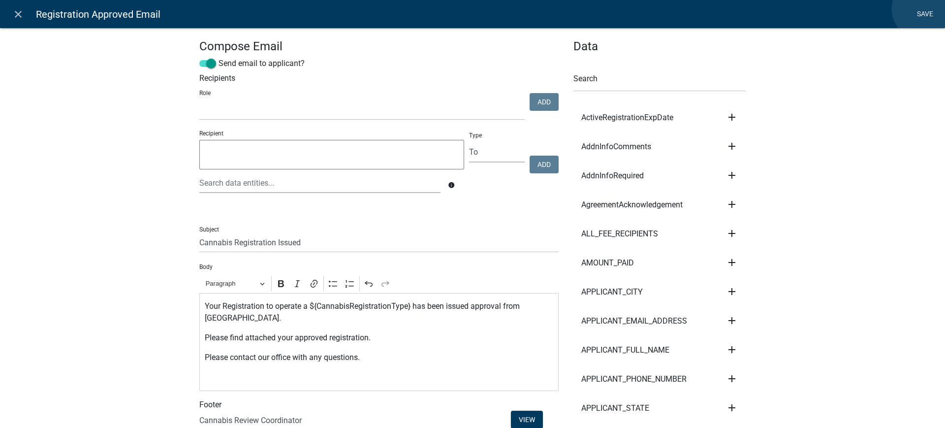
click at [923, 9] on link "Save" at bounding box center [925, 14] width 25 height 19
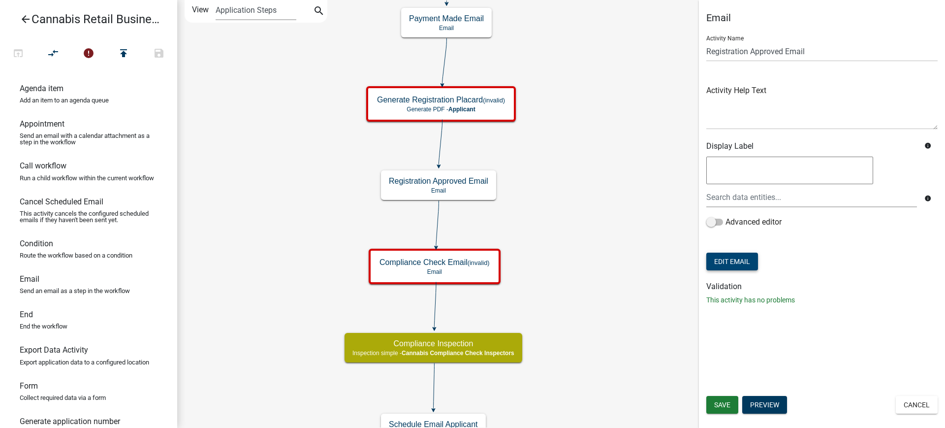
click at [733, 267] on button "Edit Email" at bounding box center [732, 262] width 52 height 18
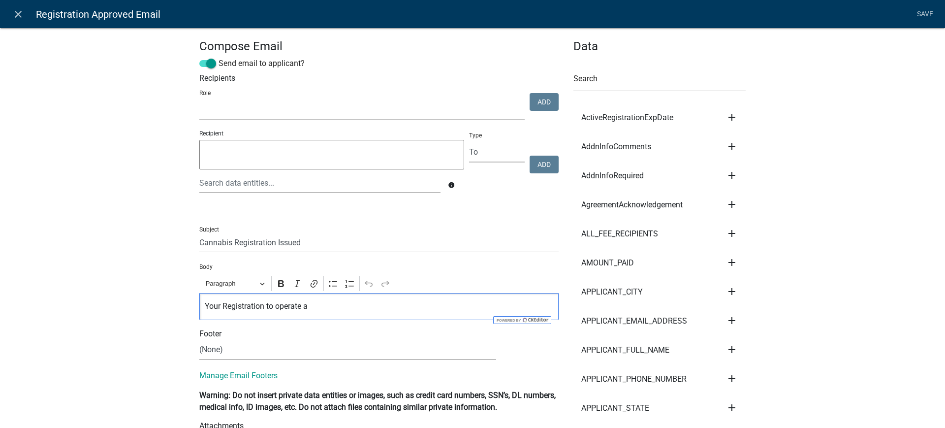
click at [306, 305] on p "Your Registration to operate a" at bounding box center [379, 306] width 349 height 12
drag, startPoint x: 310, startPoint y: 310, endPoint x: 201, endPoint y: 299, distance: 109.8
click at [201, 299] on div "Your Registration to operate a" at bounding box center [378, 306] width 359 height 27
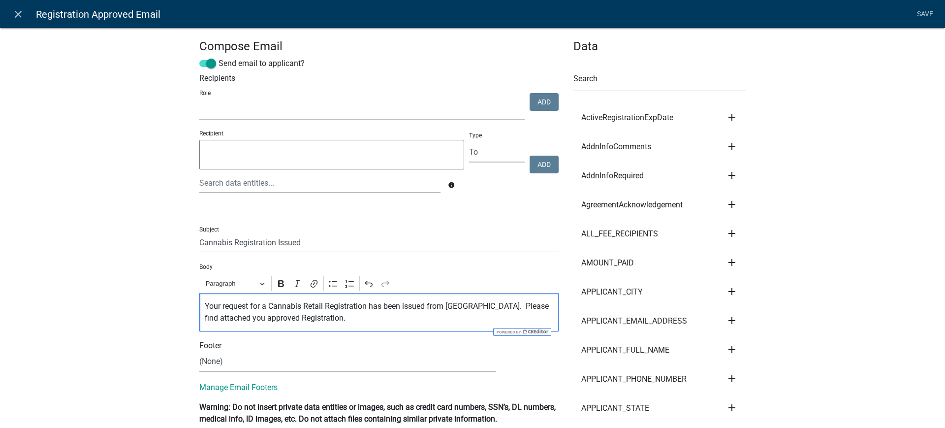
click at [423, 305] on p "Your request for a Cannabis Retail Registration has been issued from Otter Tail…" at bounding box center [379, 312] width 349 height 24
click at [381, 319] on p "Your request for a Cannabis Retail Registration has been issued approval from O…" at bounding box center [379, 312] width 349 height 24
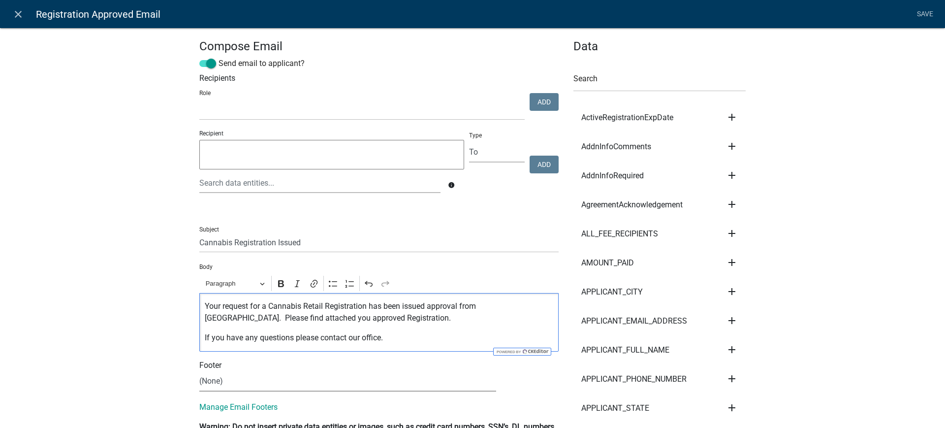
click at [205, 376] on select "(None) Cannabis Review Coordinator Land & Resource Management" at bounding box center [347, 381] width 297 height 20
click at [199, 371] on select "(None) Cannabis Review Coordinator Land & Resource Management" at bounding box center [347, 381] width 297 height 20
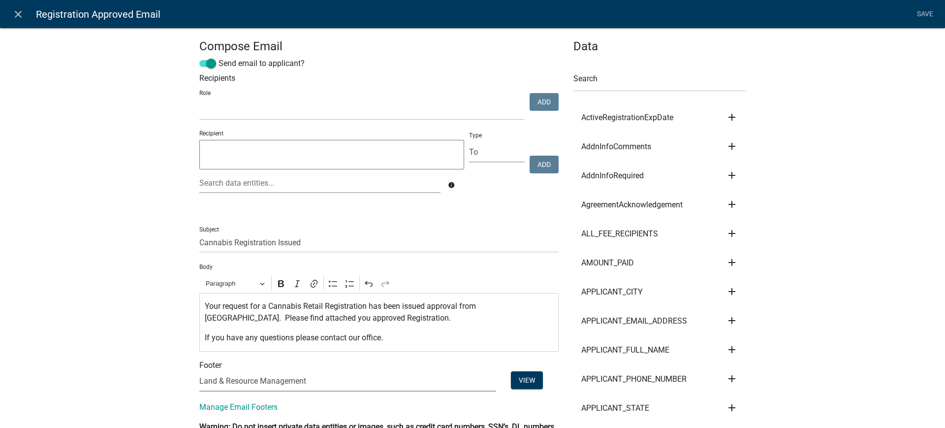
click at [321, 382] on select "(None) Cannabis Review Coordinator Land & Resource Management" at bounding box center [347, 381] width 297 height 20
select select "190bf7b5-d392-4259-aa9b-055c59575267"
click at [199, 371] on select "(None) Cannabis Review Coordinator Land & Resource Management" at bounding box center [347, 381] width 297 height 20
click at [525, 380] on button "View" at bounding box center [527, 380] width 32 height 18
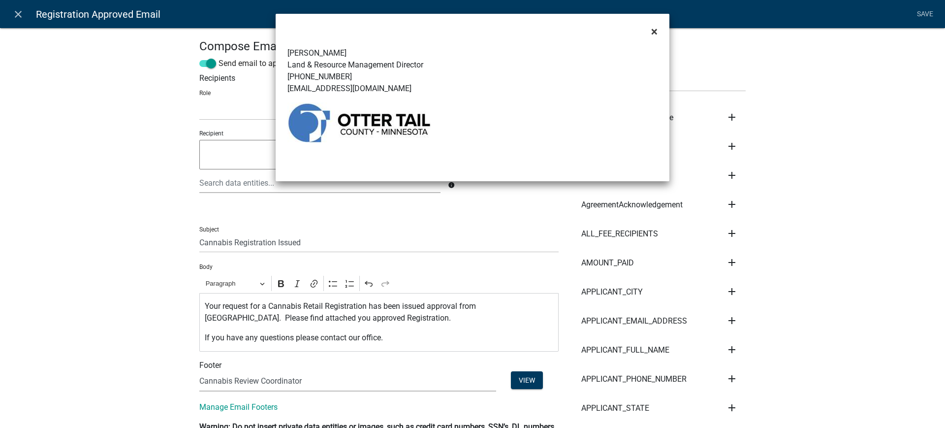
click at [656, 32] on span "×" at bounding box center [654, 32] width 6 height 14
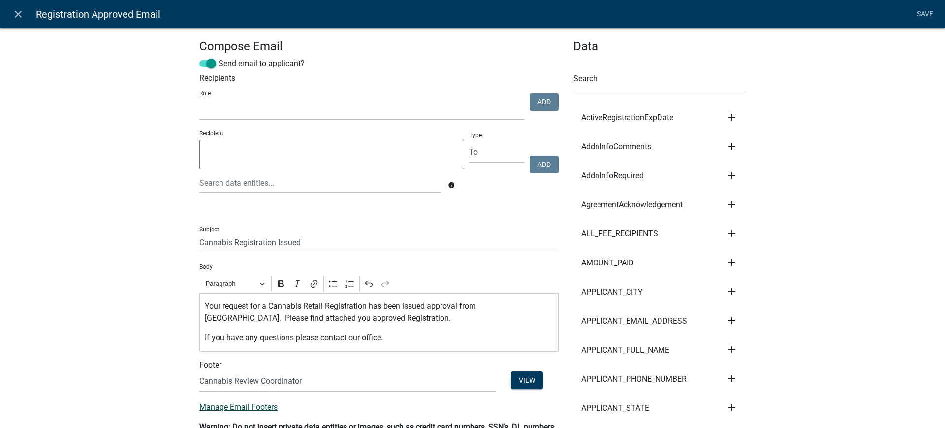
click at [232, 407] on link "Manage Email Footers" at bounding box center [238, 406] width 78 height 9
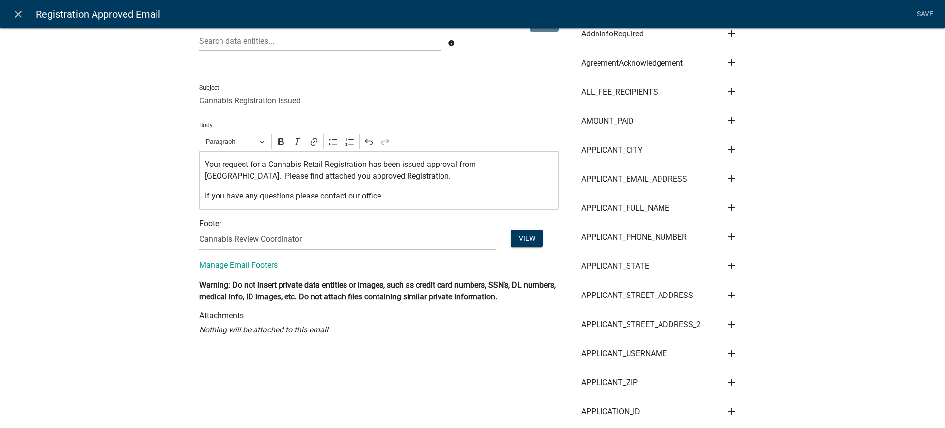
scroll to position [185, 0]
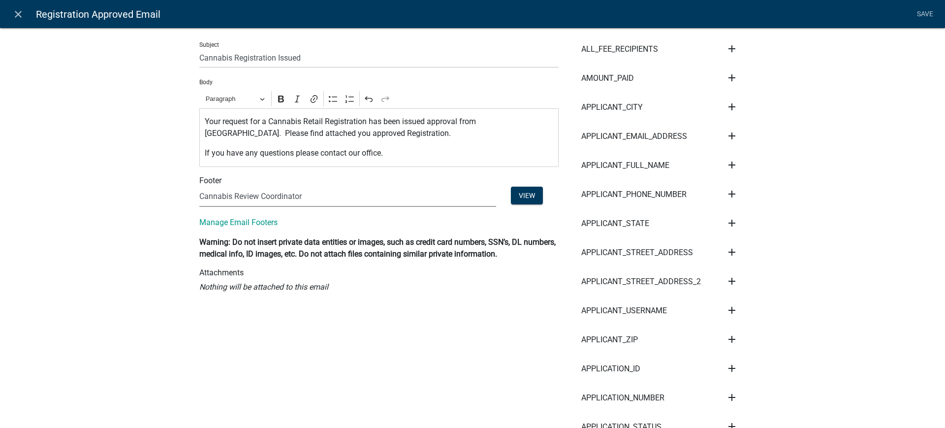
click at [294, 198] on select "(None) Cannabis Review Coordinator Land & Resource Management" at bounding box center [347, 197] width 297 height 20
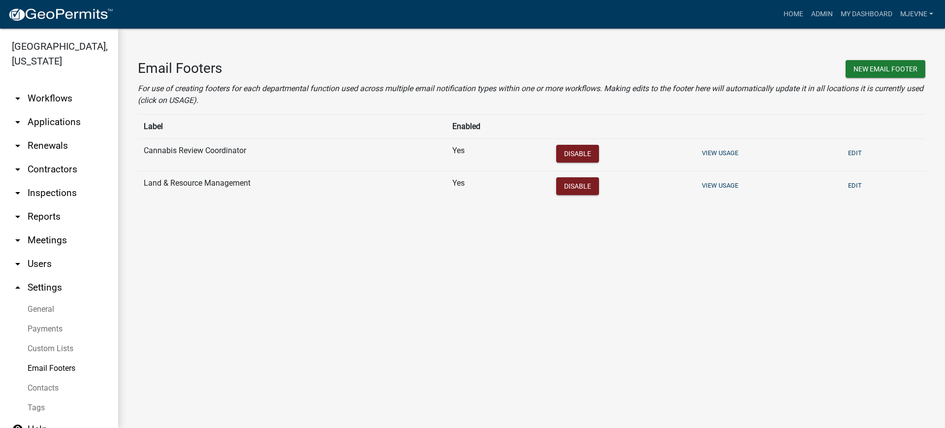
click at [869, 153] on td "Edit" at bounding box center [881, 154] width 87 height 32
click at [853, 153] on button "Edit" at bounding box center [855, 153] width 22 height 16
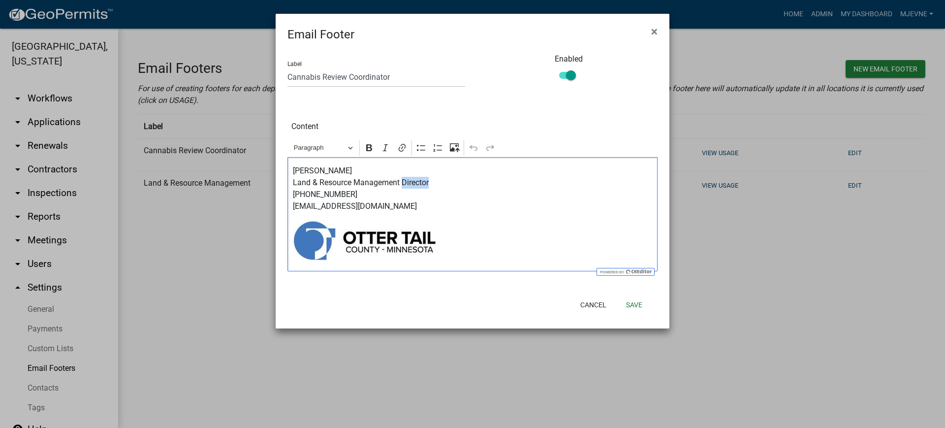
drag, startPoint x: 401, startPoint y: 181, endPoint x: 438, endPoint y: 183, distance: 36.5
click at [438, 183] on p "Christopher LeClair Land & Resource Management Director 218-998-8105 cleclair@o…" at bounding box center [473, 188] width 360 height 47
click at [291, 179] on div "Christopher LeClair Land & Resource Management 218-998-8105 cleclair@ottertailc…" at bounding box center [472, 214] width 370 height 114
click at [334, 169] on p "Christopher LeClair Director, Land & Resource Management 218-998-8105 cleclair@…" at bounding box center [473, 188] width 360 height 47
click at [370, 170] on p "Christopher W. LeClair Director, Land & Resource Management 218-998-8105 clecla…" at bounding box center [473, 188] width 360 height 47
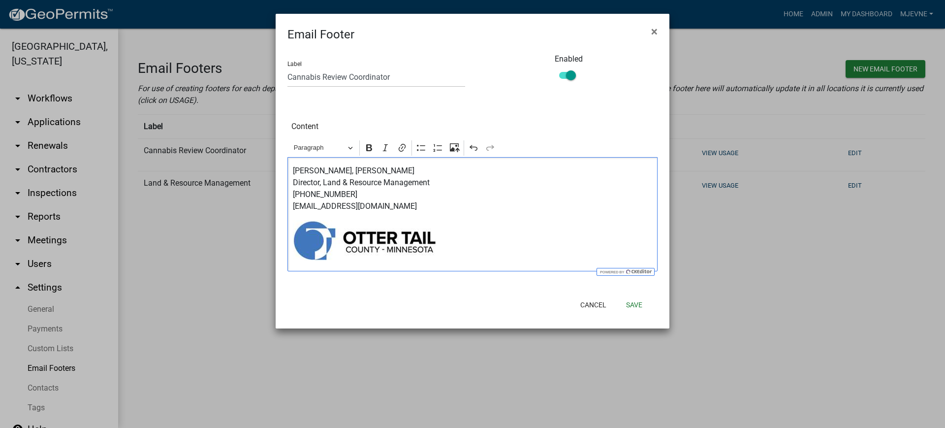
click at [434, 182] on p "Christopher W. LeClair, R.E.H.S. Director, Land & Resource Management 218-998-8…" at bounding box center [473, 188] width 360 height 47
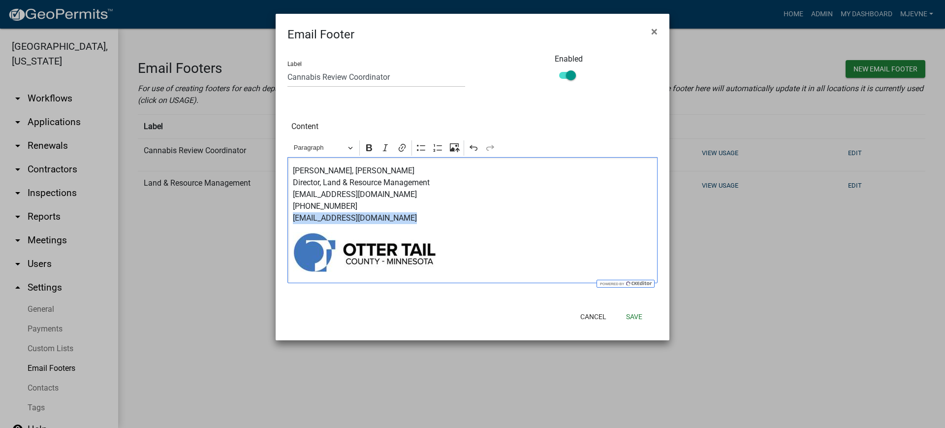
drag, startPoint x: 394, startPoint y: 221, endPoint x: 287, endPoint y: 222, distance: 106.8
click at [287, 222] on div "Christopher W. LeClair, R.E.H.S. Director, Land & Resource Management ⁠⁠⁠⁠⁠⁠⁠cl…" at bounding box center [472, 220] width 370 height 126
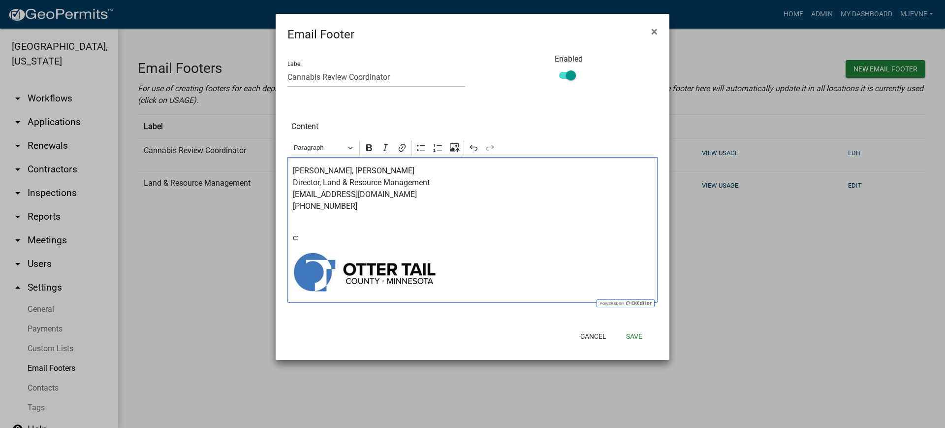
click at [320, 238] on p "c:" at bounding box center [473, 238] width 360 height 12
click at [419, 149] on icon "Editor toolbar" at bounding box center [421, 148] width 10 height 10
click at [310, 238] on ul "c:" at bounding box center [473, 238] width 360 height 12
click at [291, 237] on div "Christopher W. LeClair, R.E.H.S. Director, Land & Resource Management cleclair@…" at bounding box center [472, 230] width 370 height 146
click at [322, 242] on p "c:" at bounding box center [473, 238] width 360 height 12
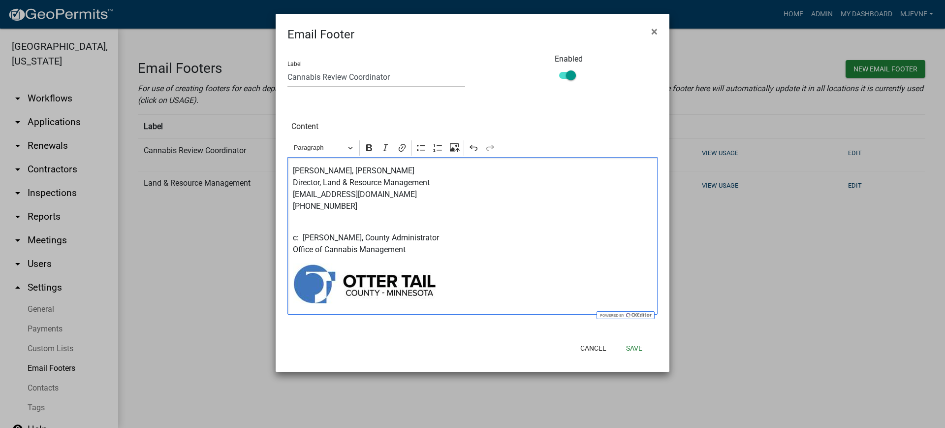
click at [488, 252] on p "c: Nicole Hansen, County Administrator Office of Cannabis Management" at bounding box center [473, 244] width 360 height 24
click at [637, 347] on button "Save" at bounding box center [634, 348] width 32 height 18
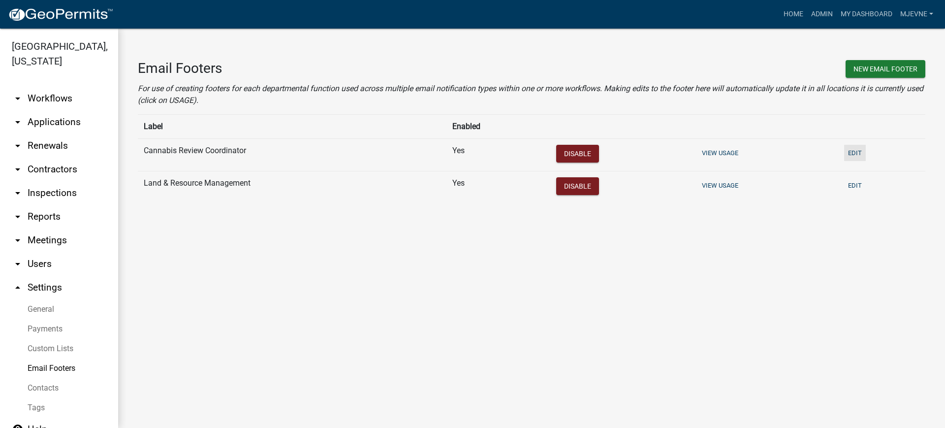
click at [855, 155] on button "Edit" at bounding box center [855, 153] width 22 height 16
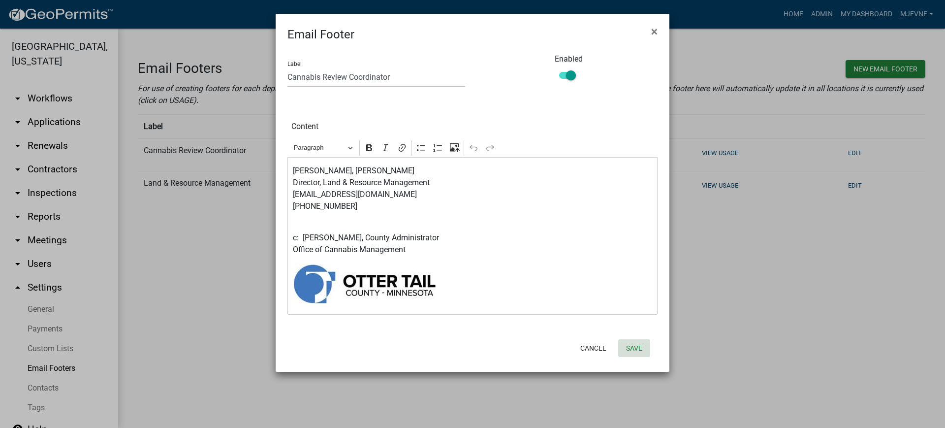
click at [638, 349] on button "Save" at bounding box center [634, 348] width 32 height 18
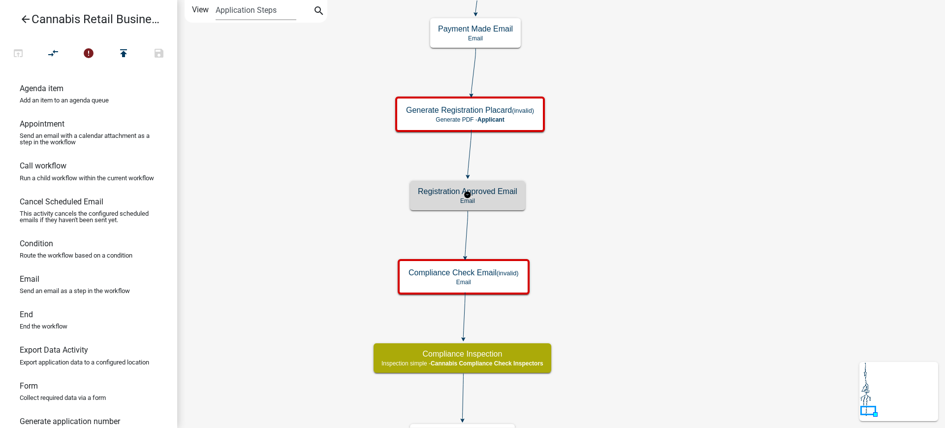
click at [502, 197] on p "Email" at bounding box center [467, 200] width 99 height 7
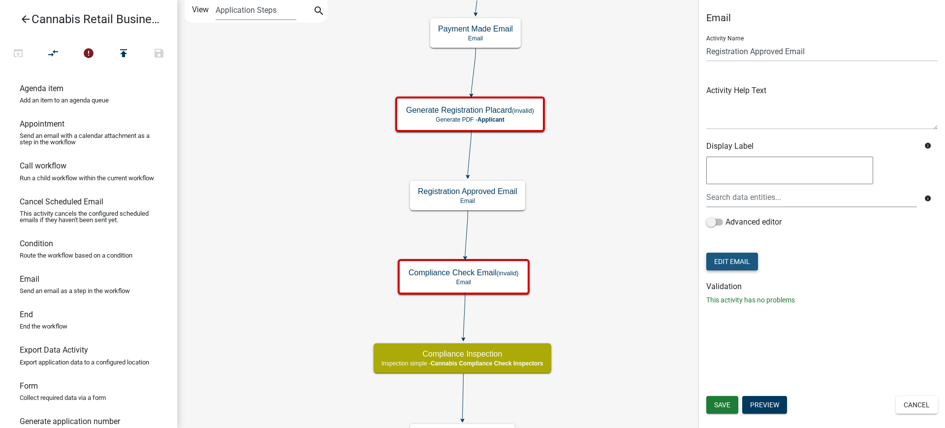
click at [742, 262] on button "Edit Email" at bounding box center [732, 262] width 52 height 18
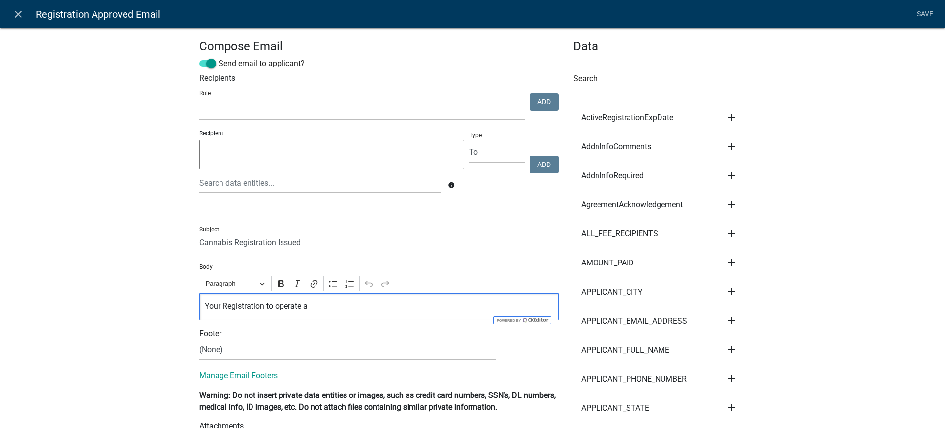
click at [310, 306] on p "Your Registration to operate a" at bounding box center [379, 306] width 349 height 12
drag, startPoint x: 310, startPoint y: 306, endPoint x: 139, endPoint y: 302, distance: 170.9
drag, startPoint x: 200, startPoint y: 304, endPoint x: 246, endPoint y: 303, distance: 46.3
click at [246, 303] on p "Your re" at bounding box center [379, 306] width 349 height 12
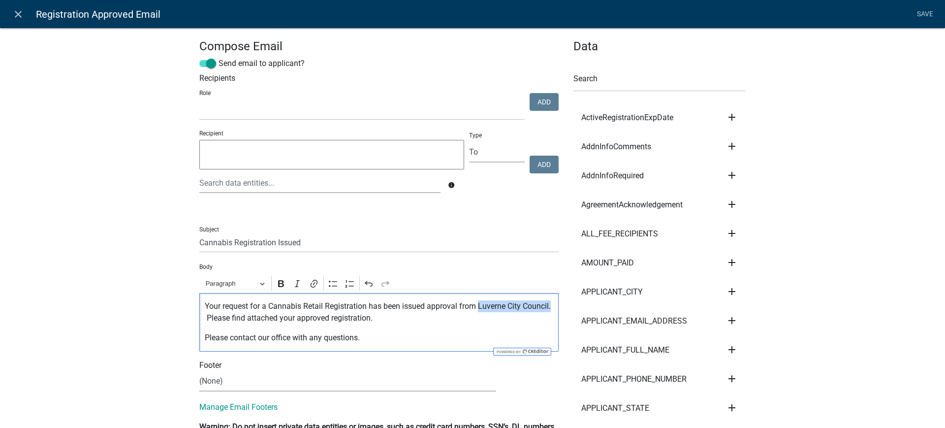
drag, startPoint x: 474, startPoint y: 305, endPoint x: 548, endPoint y: 307, distance: 73.9
click at [548, 307] on p "Your request for a Cannabis Retail Registration has been issued approval from L…" at bounding box center [379, 312] width 349 height 24
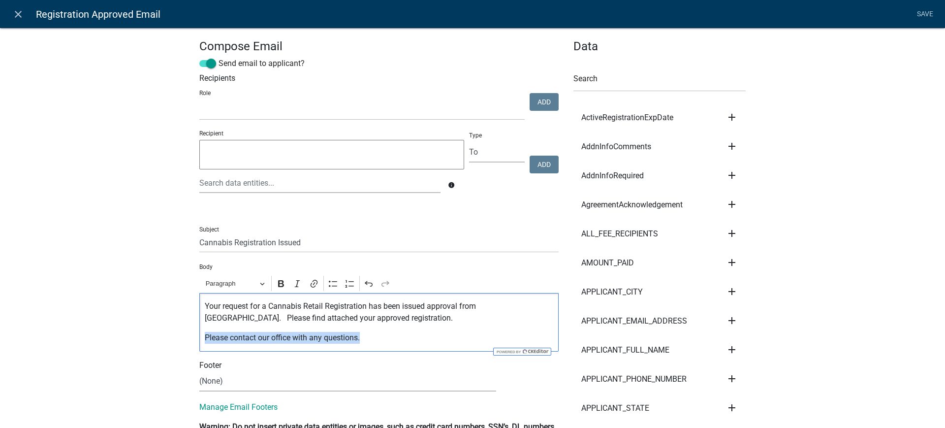
drag, startPoint x: 362, startPoint y: 336, endPoint x: 178, endPoint y: 343, distance: 183.8
click at [228, 381] on select "(None) Cannabis Review Coordinator Land & Resource Management" at bounding box center [347, 381] width 297 height 20
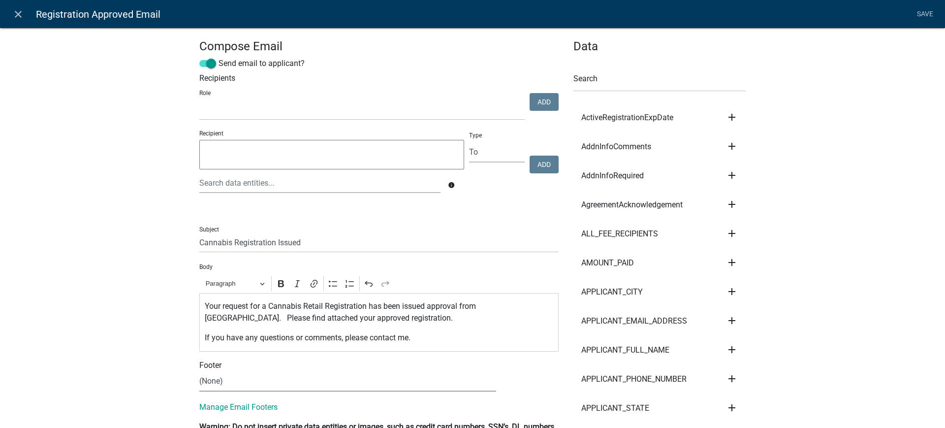
select select "190bf7b5-d392-4259-aa9b-055c59575267"
click at [199, 371] on select "(None) Cannabis Review Coordinator Land & Resource Management" at bounding box center [347, 381] width 297 height 20
click at [519, 381] on button "View" at bounding box center [527, 380] width 32 height 18
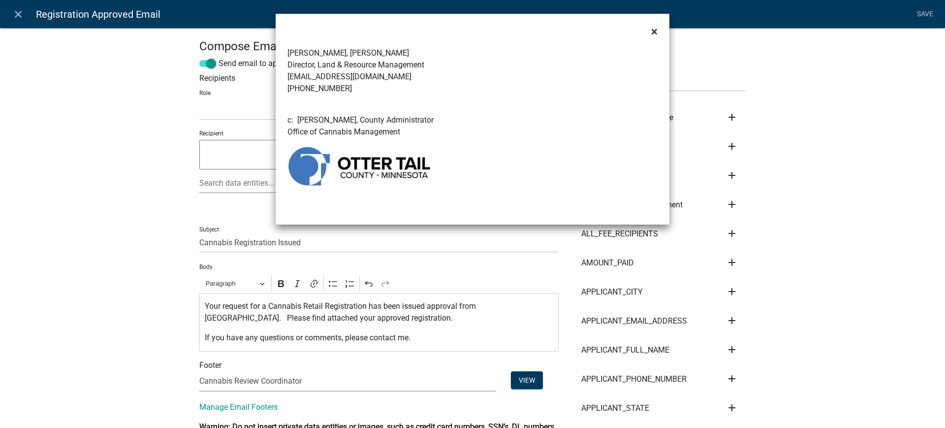
click at [652, 28] on span "×" at bounding box center [654, 32] width 6 height 14
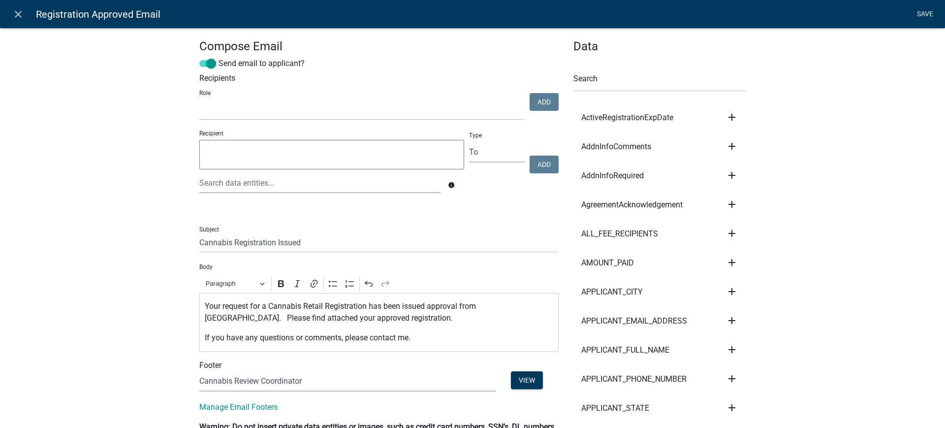
click at [927, 11] on link "Save" at bounding box center [925, 14] width 25 height 19
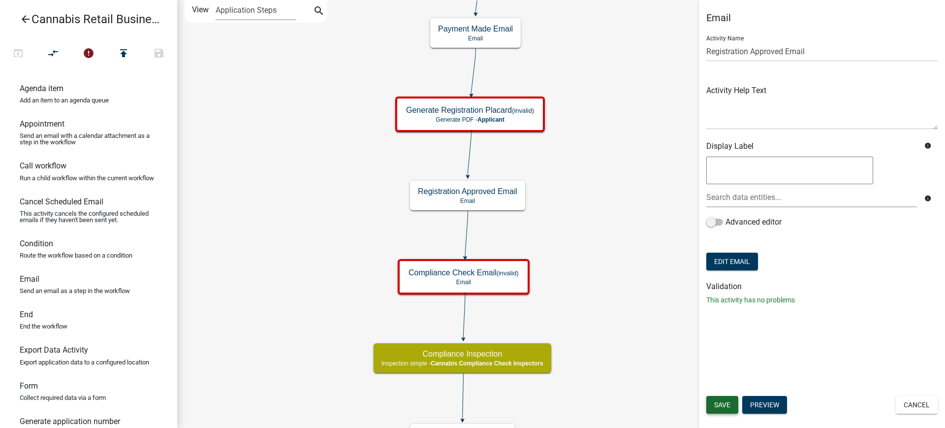
click at [718, 403] on span "Save" at bounding box center [722, 405] width 16 height 8
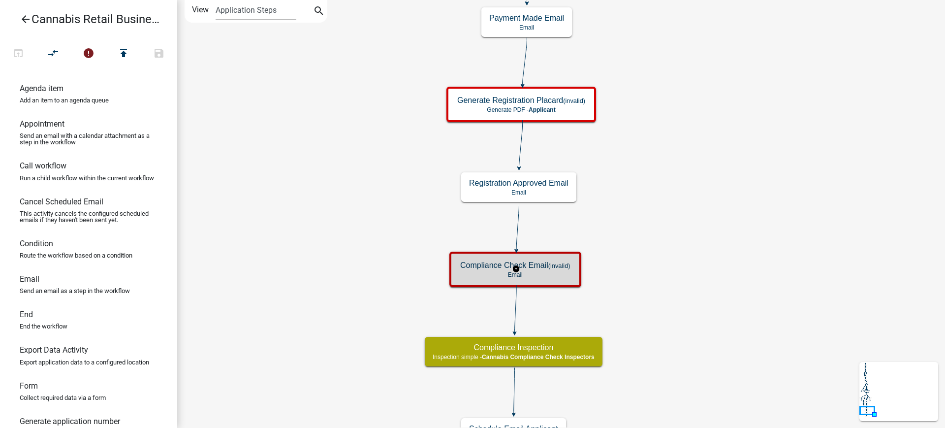
click at [547, 271] on p "Email" at bounding box center [515, 274] width 110 height 7
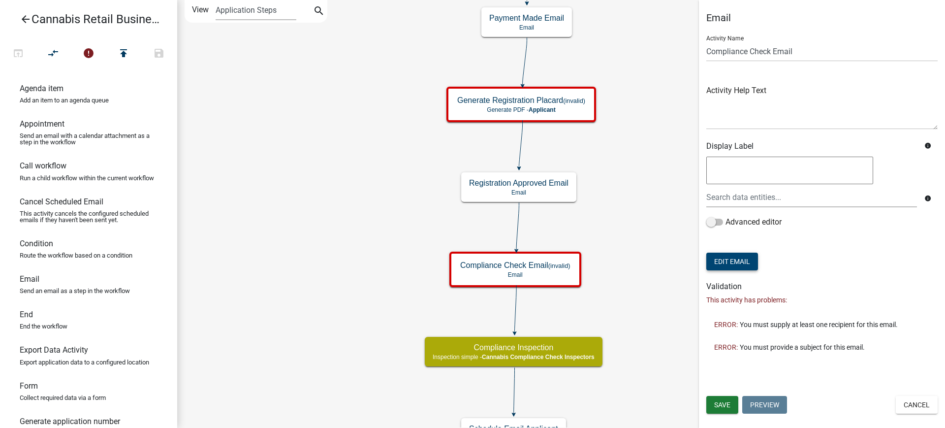
click at [725, 263] on button "Edit Email" at bounding box center [732, 262] width 52 height 18
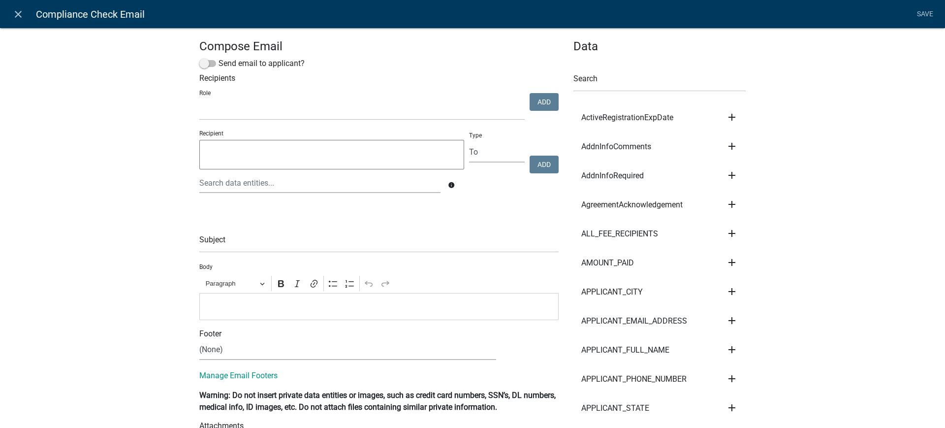
select select
click at [17, 12] on icon "close" at bounding box center [18, 14] width 12 height 12
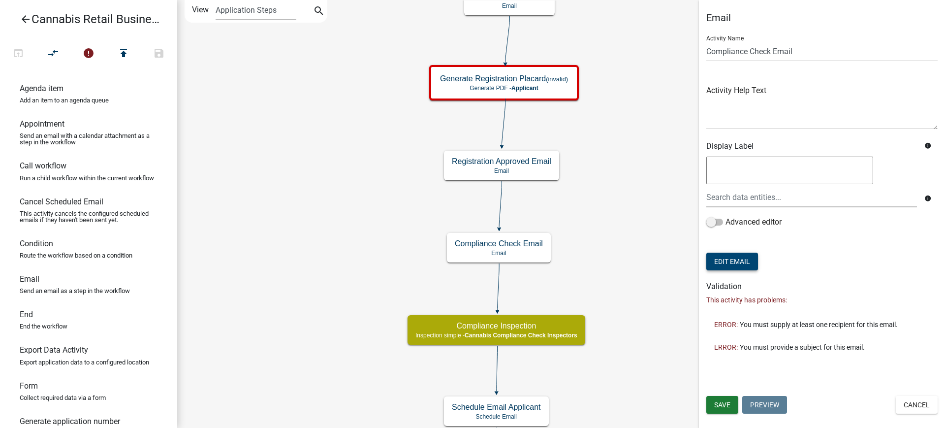
click at [736, 260] on button "Edit Email" at bounding box center [732, 262] width 52 height 18
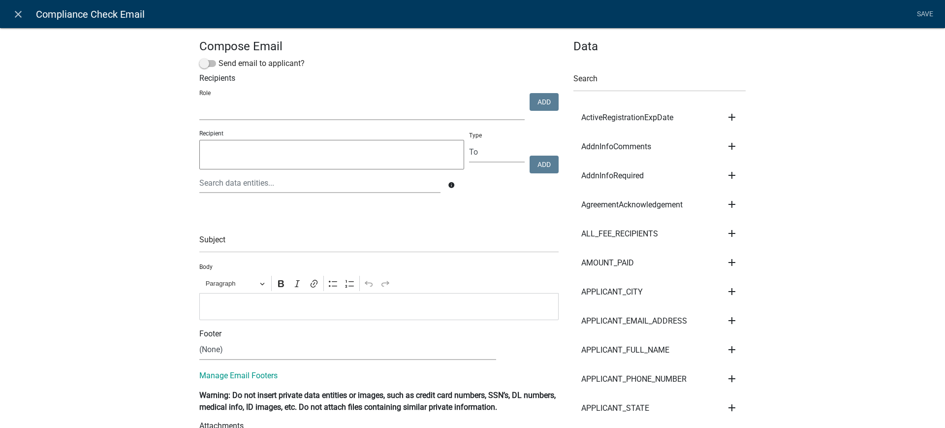
click at [318, 100] on select "Maintenance Report Land and Resource Assistant Director Assessors office Admin …" at bounding box center [361, 110] width 325 height 20
select select "fa243dd2-6fe2-4fdc-9d26-d1e1f83478b4"
click at [199, 100] on select "Maintenance Report Land and Resource Assistant Director Assessors office Admin …" at bounding box center [361, 110] width 325 height 20
click at [549, 102] on button "Add" at bounding box center [544, 102] width 29 height 18
select select
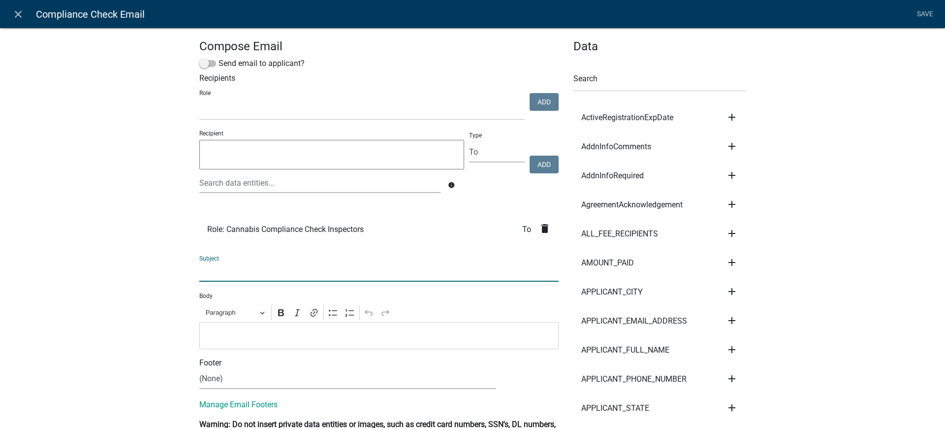
click at [261, 271] on input "text" at bounding box center [378, 271] width 359 height 20
click at [222, 274] on input "text" at bounding box center [378, 271] width 359 height 20
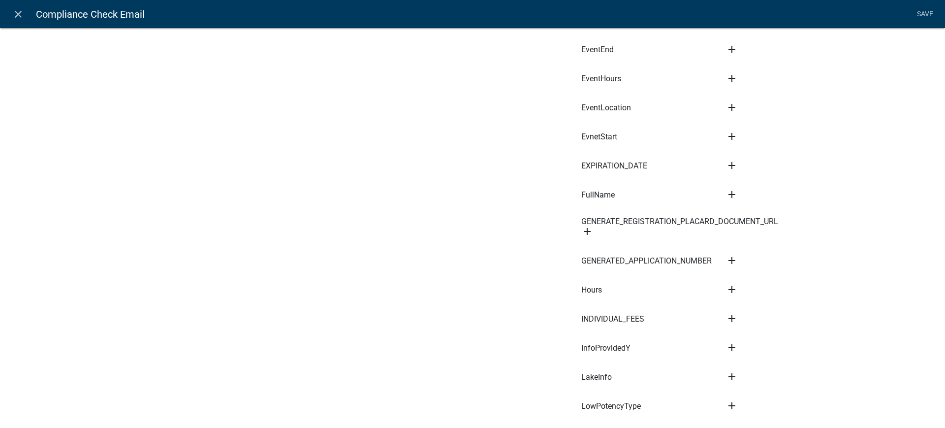
scroll to position [1415, 0]
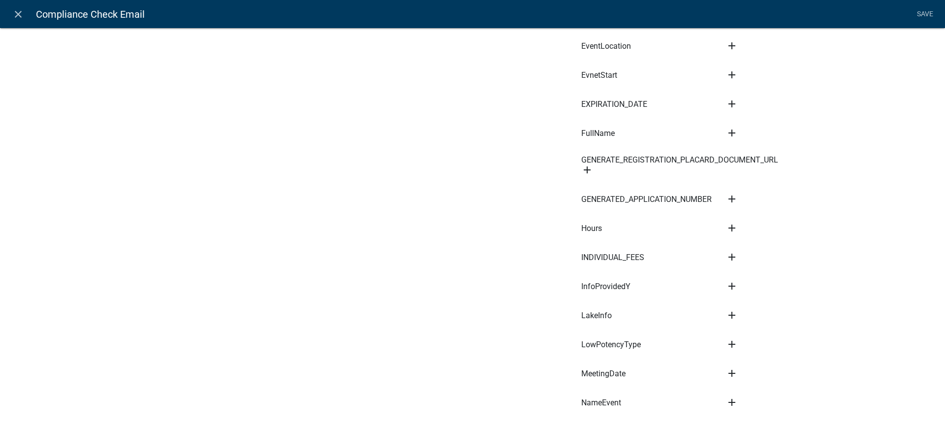
click at [726, 200] on icon "add" at bounding box center [732, 199] width 12 height 12
click at [742, 210] on button "Subject" at bounding box center [765, 209] width 79 height 24
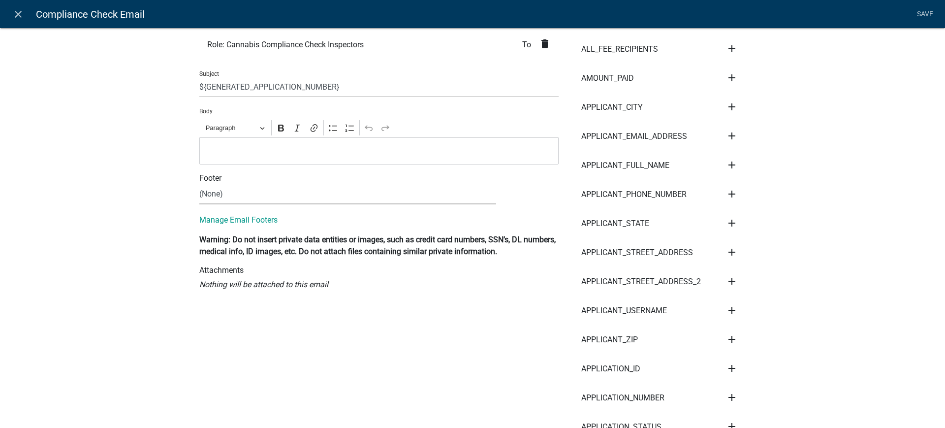
scroll to position [0, 0]
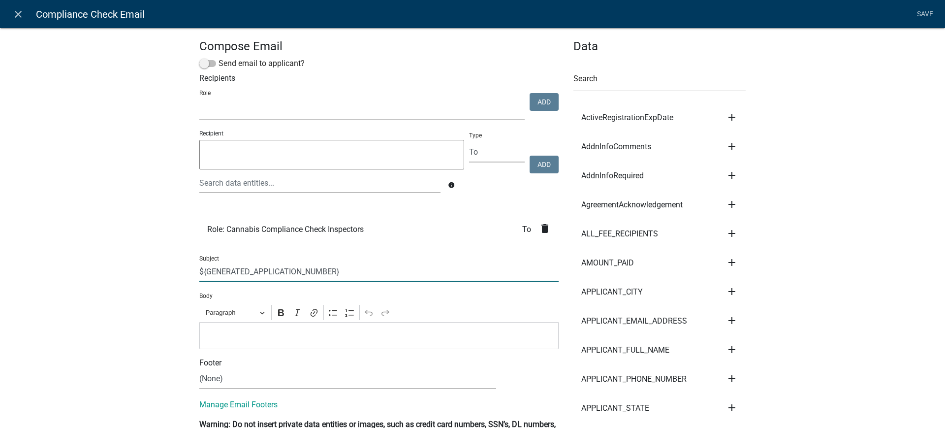
click at [346, 274] on input "${GENERATED_APPLICATION_NUMBER}" at bounding box center [378, 271] width 359 height 20
click at [354, 273] on input "${GENERATED_APPLICATION_NUMBER} -" at bounding box center [378, 271] width 359 height 20
paste input "Request for Cannabis Registration Approved"
type input "${GENERATED_APPLICATION_NUMBER} - Request for Cannabis Registration Approved"
click at [214, 333] on p "Editor editing area: main. Press Alt+0 for help." at bounding box center [379, 335] width 349 height 12
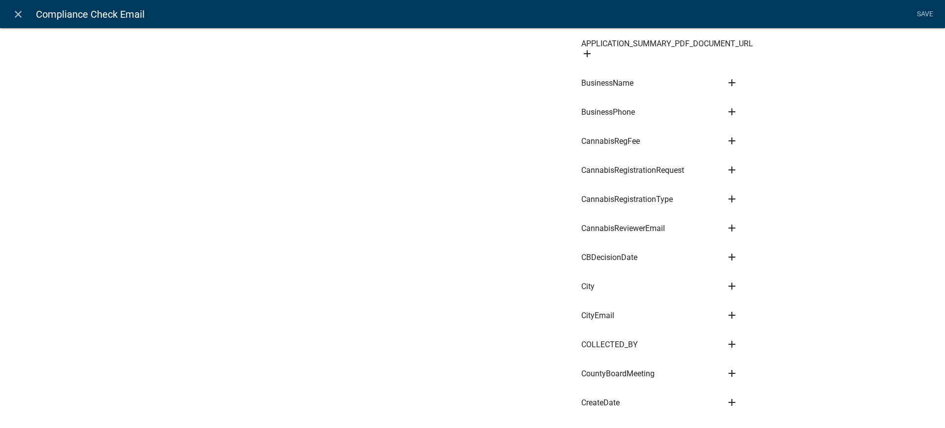
scroll to position [615, 0]
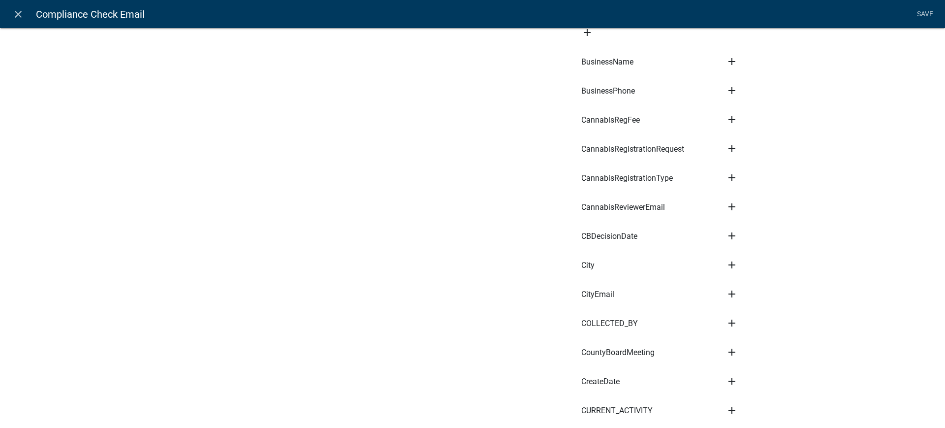
click at [728, 177] on icon "add" at bounding box center [732, 178] width 12 height 12
click at [737, 212] on button "Body" at bounding box center [765, 211] width 79 height 24
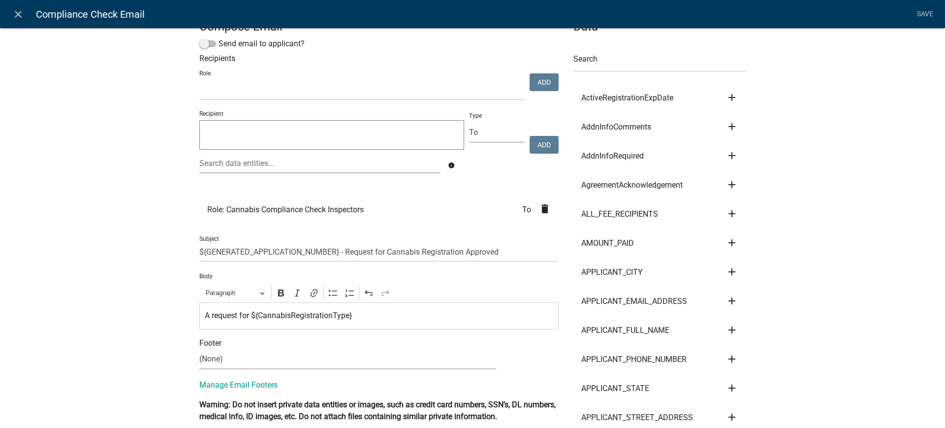
scroll to position [0, 0]
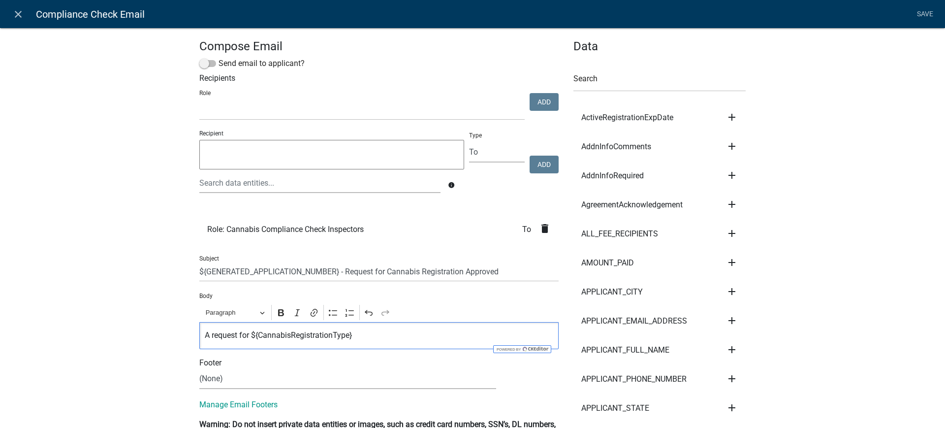
click at [357, 337] on p "A request for ${CannabisRegistrationType}" at bounding box center [379, 335] width 349 height 12
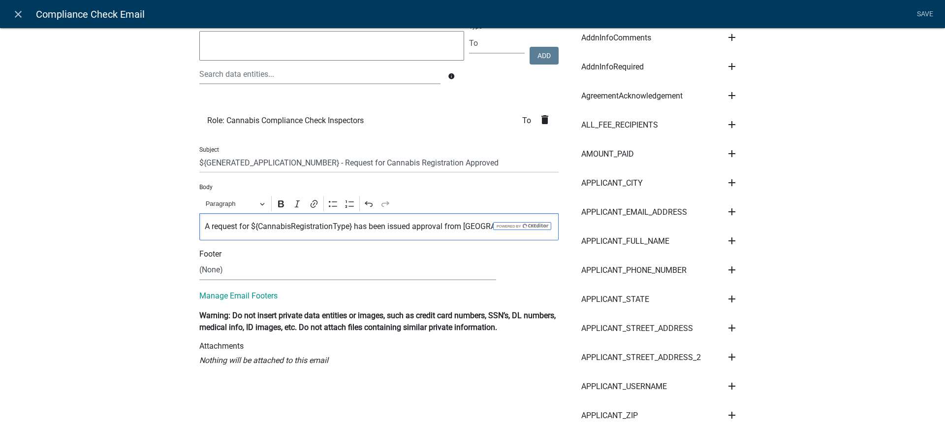
scroll to position [123, 0]
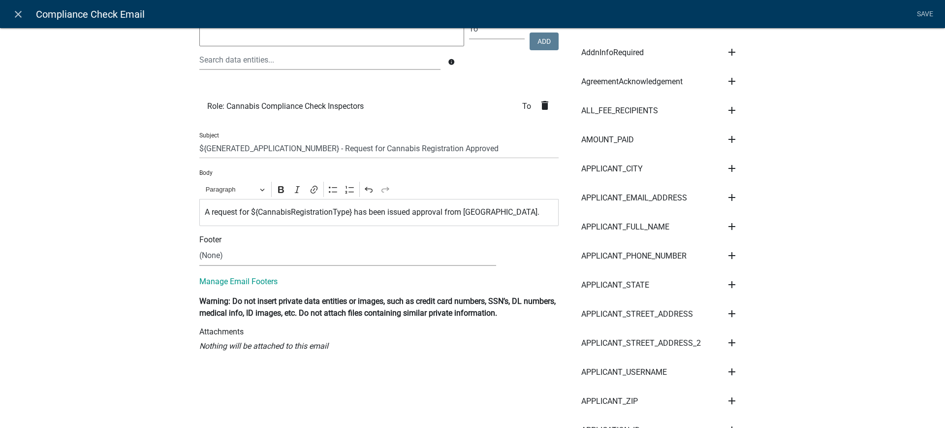
click at [524, 212] on p "A request for ${CannabisRegistrationType} has been issued approval from [GEOGRA…" at bounding box center [379, 212] width 349 height 12
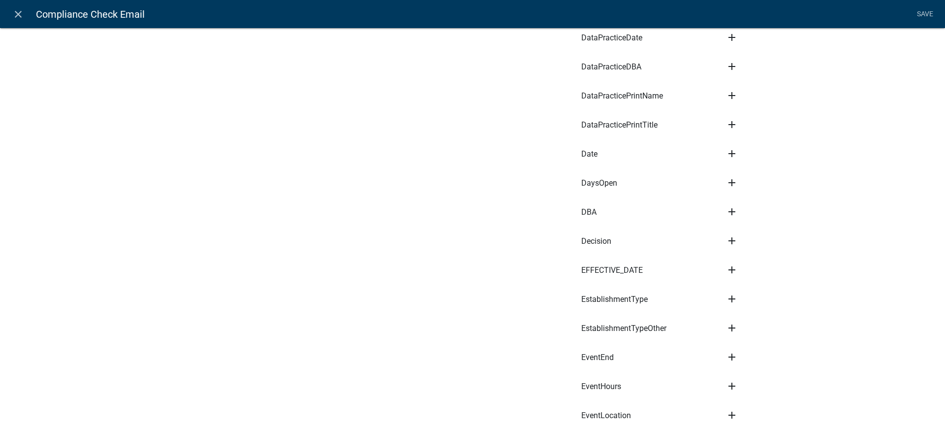
scroll to position [1108, 0]
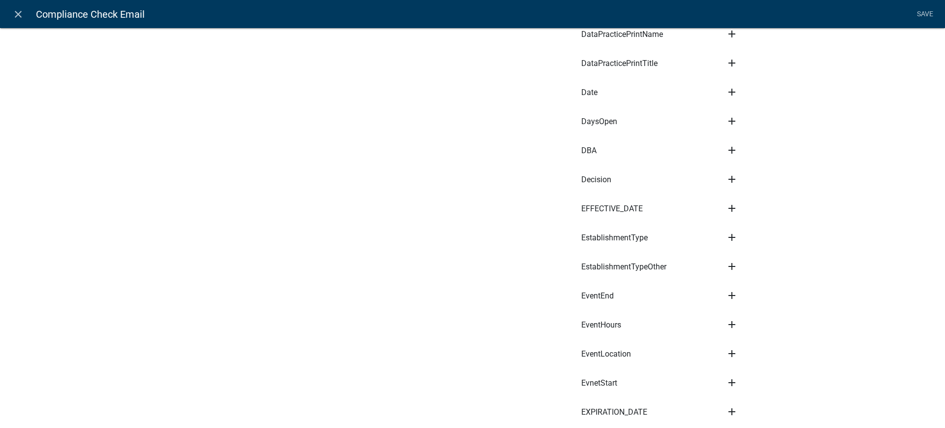
click at [727, 207] on icon "add" at bounding box center [732, 208] width 12 height 12
click at [741, 242] on button "Body" at bounding box center [765, 242] width 79 height 24
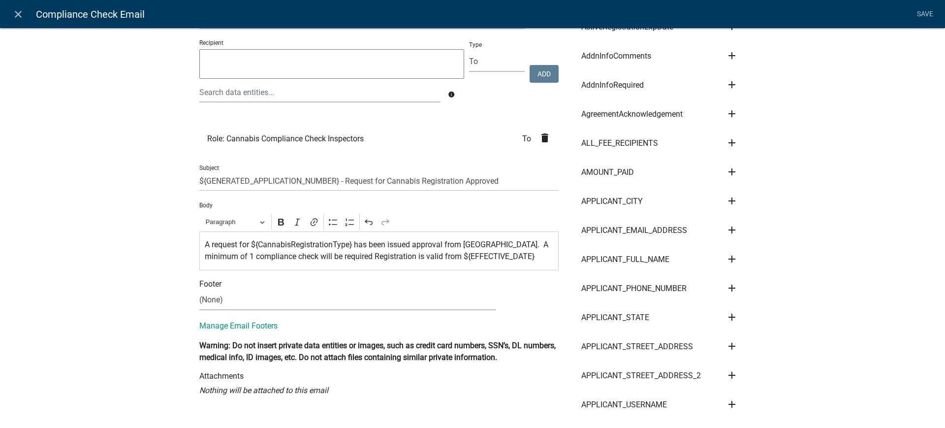
scroll to position [0, 0]
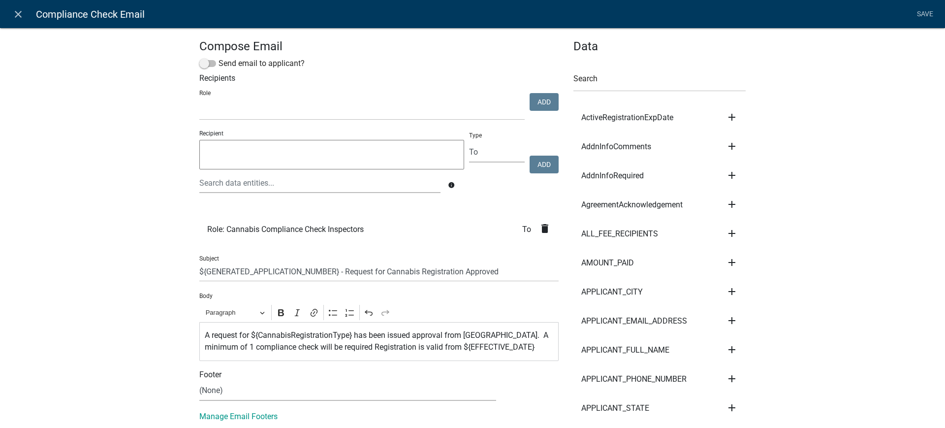
click at [531, 348] on p "A request for ${CannabisRegistrationType} has been issued approval from [GEOGRA…" at bounding box center [379, 341] width 349 height 24
click at [370, 347] on p "A request for ${CannabisRegistrationType} has been issued approval from [GEOGRA…" at bounding box center [379, 341] width 349 height 24
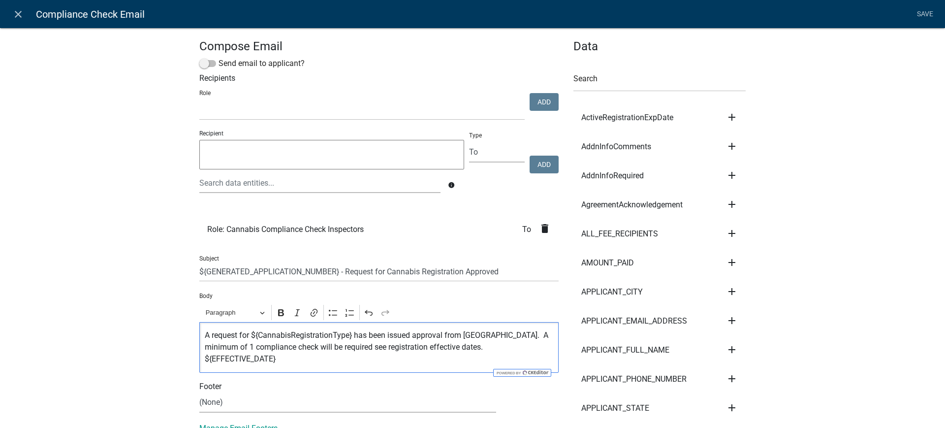
click at [282, 354] on p "A request for ${CannabisRegistrationType} has been issued approval from [GEOGRA…" at bounding box center [379, 346] width 349 height 35
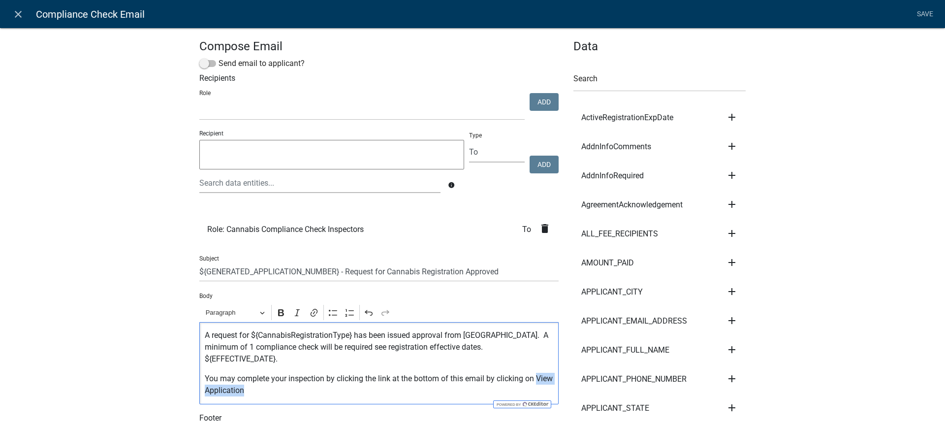
drag, startPoint x: 264, startPoint y: 393, endPoint x: 195, endPoint y: 389, distance: 68.5
click at [199, 389] on div "A request for ${CannabisRegistrationType} has been issued approval from [GEOGRA…" at bounding box center [378, 363] width 359 height 82
click at [278, 313] on icon "Editor toolbar" at bounding box center [281, 312] width 6 height 7
click at [259, 389] on p "You may complete your inspection by clicking the link at the bottom of this ema…" at bounding box center [379, 385] width 349 height 24
click at [278, 313] on icon "Editor toolbar" at bounding box center [281, 312] width 6 height 7
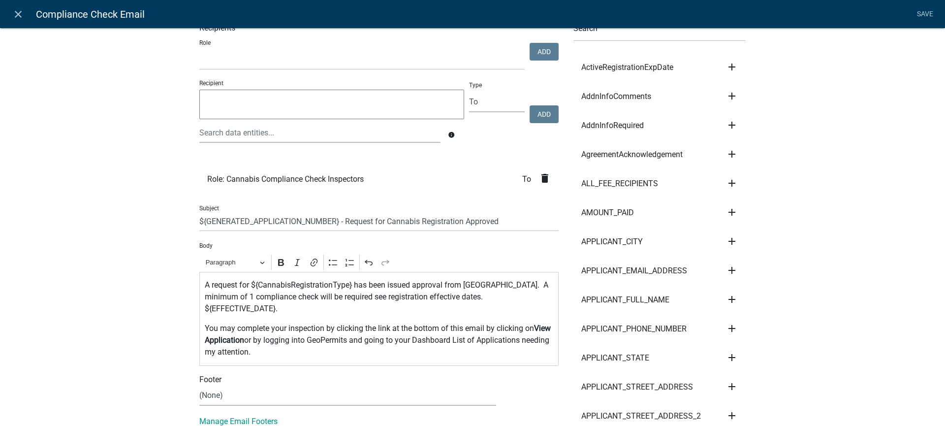
scroll to position [123, 0]
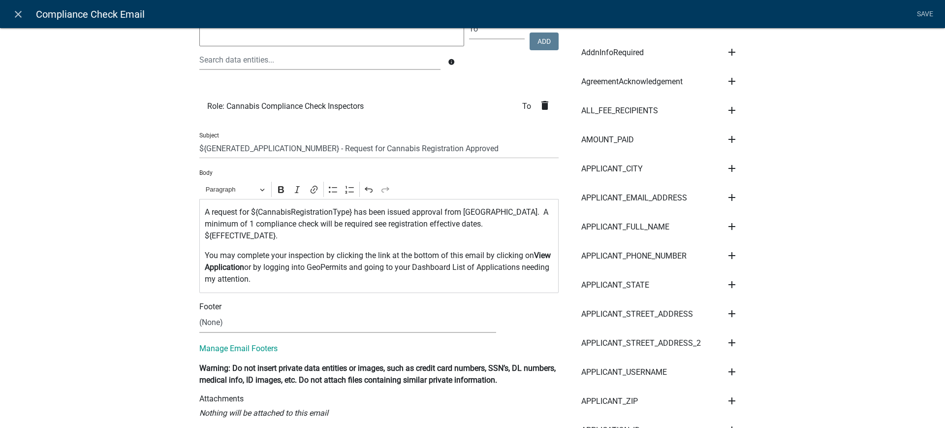
click at [340, 270] on p "You may complete your inspection by clicking the link at the bottom of this ema…" at bounding box center [379, 267] width 349 height 35
drag, startPoint x: 363, startPoint y: 266, endPoint x: 323, endPoint y: 265, distance: 39.9
click at [323, 265] on p "You may complete your inspection by clicking the link at the bottom of this ema…" at bounding box center [379, 267] width 349 height 35
drag, startPoint x: 341, startPoint y: 266, endPoint x: 366, endPoint y: 309, distance: 49.4
click at [366, 309] on div "Footer" at bounding box center [379, 307] width 374 height 12
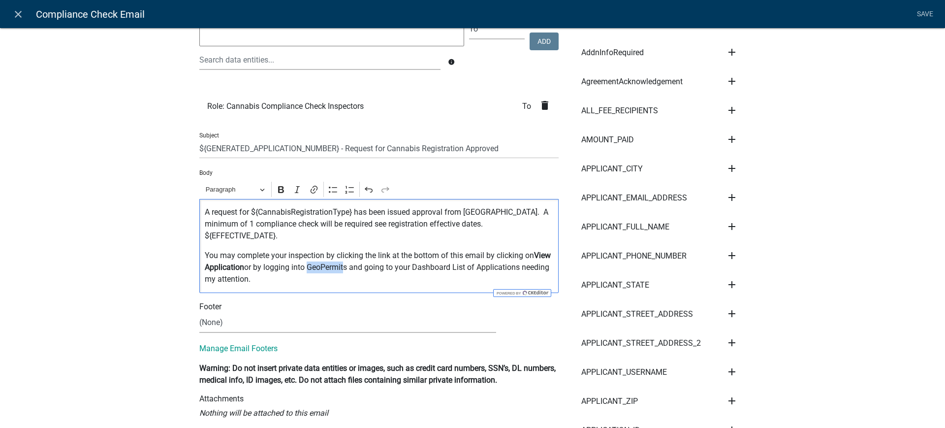
drag, startPoint x: 361, startPoint y: 267, endPoint x: 324, endPoint y: 268, distance: 36.9
click at [324, 268] on p "You may complete your inspection by clicking the link at the bottom of this ema…" at bounding box center [379, 267] width 349 height 35
click at [354, 278] on p "You may complete your inspection by clicking the link at the bottom of this ema…" at bounding box center [379, 267] width 349 height 35
drag, startPoint x: 361, startPoint y: 267, endPoint x: 334, endPoint y: 265, distance: 27.6
click at [334, 265] on p "You may complete your inspection by clicking the link at the bottom of this ema…" at bounding box center [379, 267] width 349 height 35
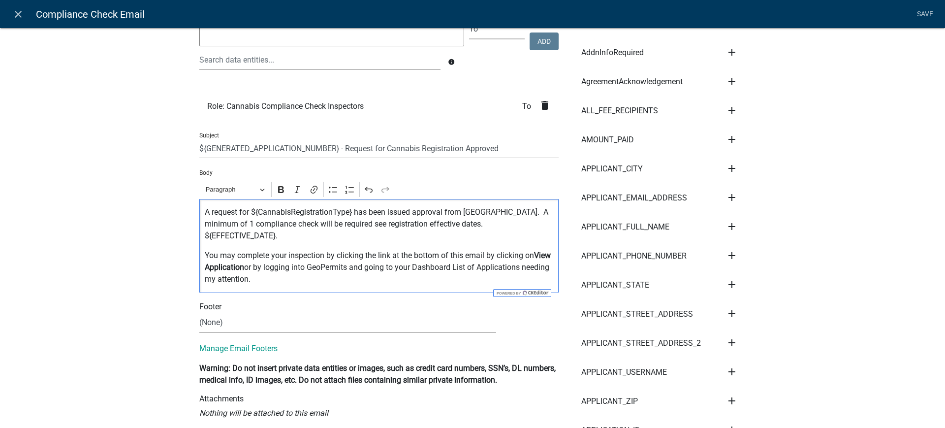
click at [350, 274] on p "You may complete your inspection by clicking the link at the bottom of this ema…" at bounding box center [379, 267] width 349 height 35
drag, startPoint x: 362, startPoint y: 266, endPoint x: 325, endPoint y: 266, distance: 37.4
click at [325, 266] on p "You may complete your inspection by clicking the link at the bottom of this ema…" at bounding box center [379, 267] width 349 height 35
drag, startPoint x: 343, startPoint y: 269, endPoint x: 363, endPoint y: 319, distance: 53.9
click at [363, 319] on select "(None) Cannabis Review Coordinator Land & Resource Management" at bounding box center [347, 323] width 297 height 20
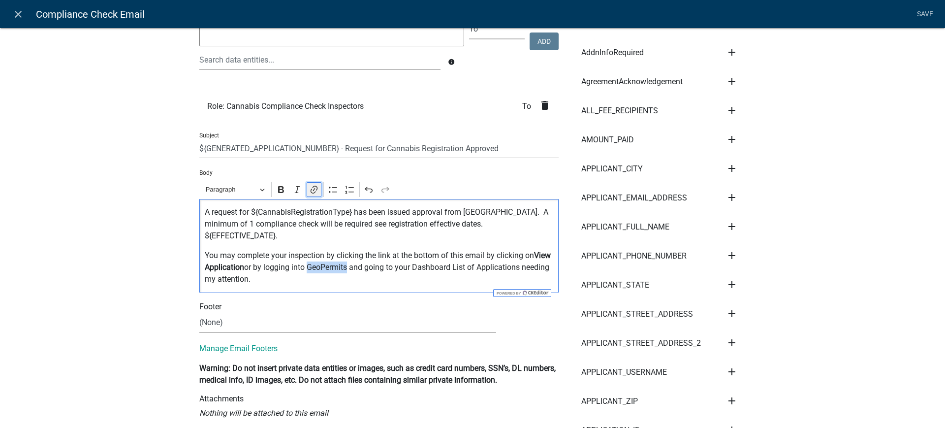
click at [309, 190] on icon "Editor toolbar" at bounding box center [314, 190] width 10 height 10
paste input "[URL][DOMAIN_NAME]"
type input "[URL][DOMAIN_NAME]"
click at [392, 243] on icon "submit" at bounding box center [393, 244] width 10 height 10
click at [383, 316] on select "(None) Cannabis Review Coordinator Land & Resource Management" at bounding box center [347, 323] width 297 height 20
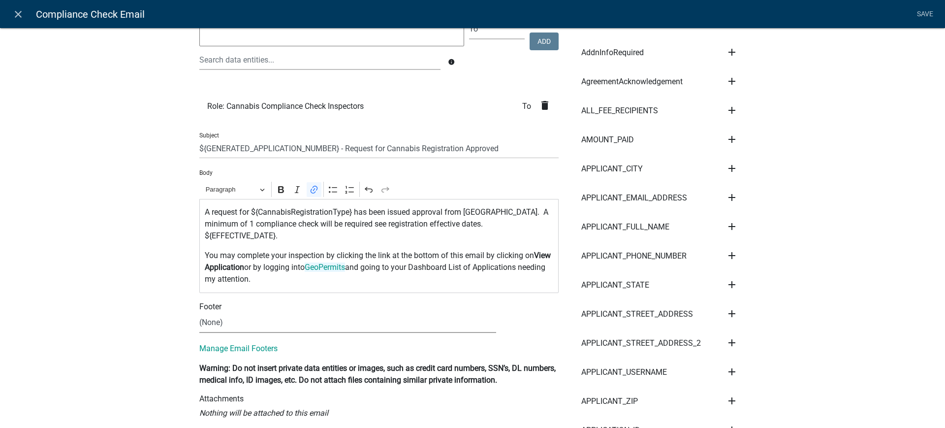
click at [386, 285] on p "You may complete your inspection by clicking the link at the bottom of this ema…" at bounding box center [379, 267] width 349 height 35
click at [230, 323] on select "(None) Cannabis Review Coordinator Land & Resource Management" at bounding box center [347, 323] width 297 height 20
select select "b7028af5-adef-448b-b8b1-0cea921e0b8e"
click at [199, 313] on select "(None) Cannabis Review Coordinator Land & Resource Management" at bounding box center [347, 323] width 297 height 20
click at [522, 324] on button "View" at bounding box center [527, 322] width 32 height 18
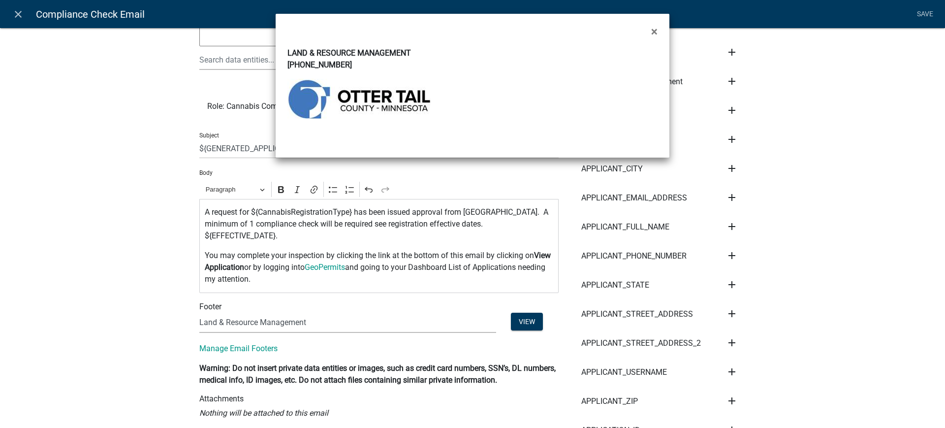
click at [448, 349] on ngb-modal-window "× LAND & RESOURCE MANAGEMENT [PHONE_NUMBER]" at bounding box center [472, 214] width 945 height 428
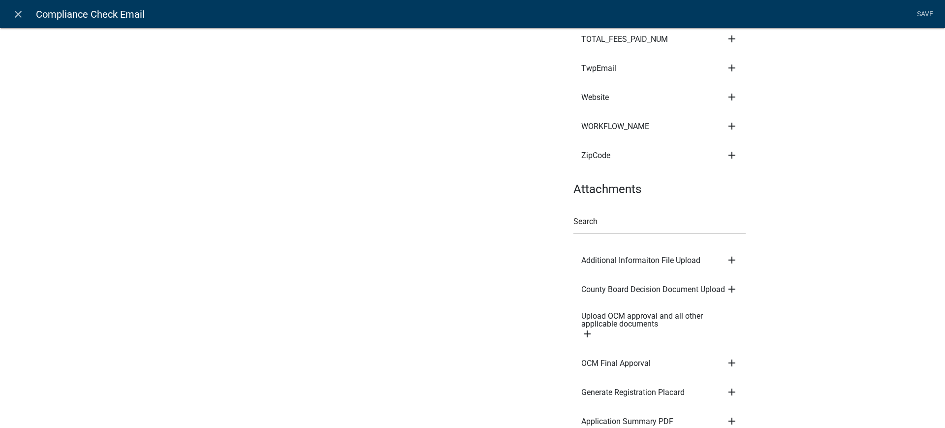
scroll to position [4994, 0]
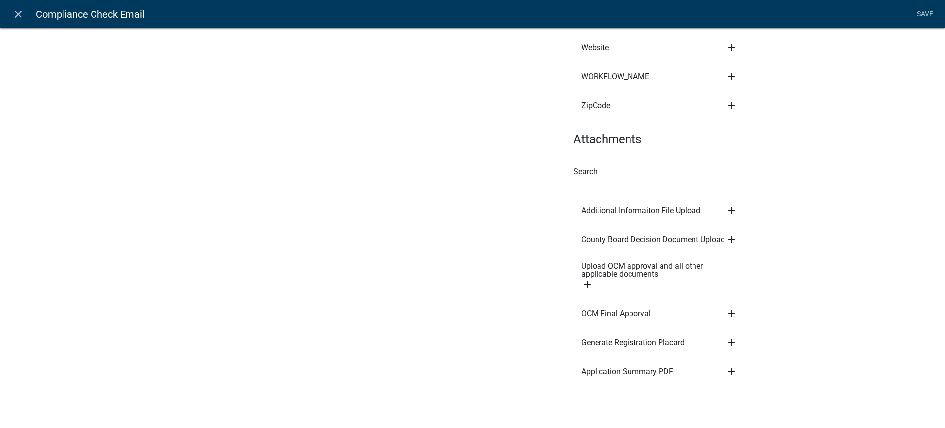
click at [726, 239] on icon "add" at bounding box center [732, 239] width 12 height 12
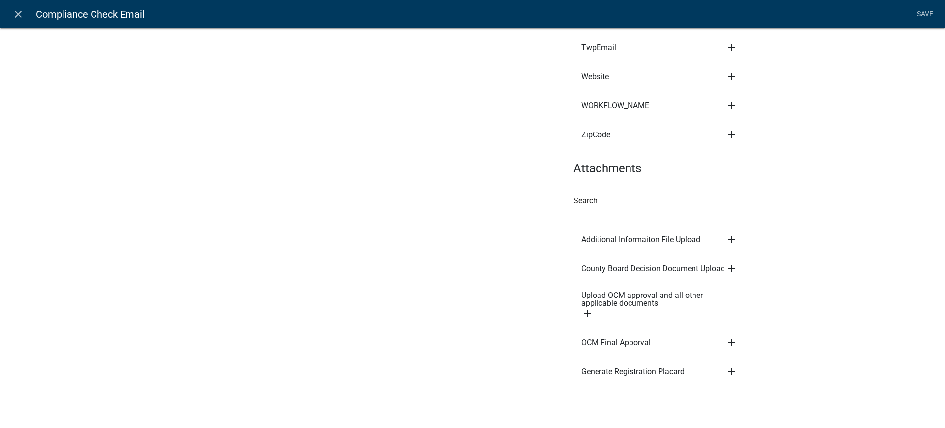
click at [726, 371] on icon "add" at bounding box center [732, 371] width 12 height 12
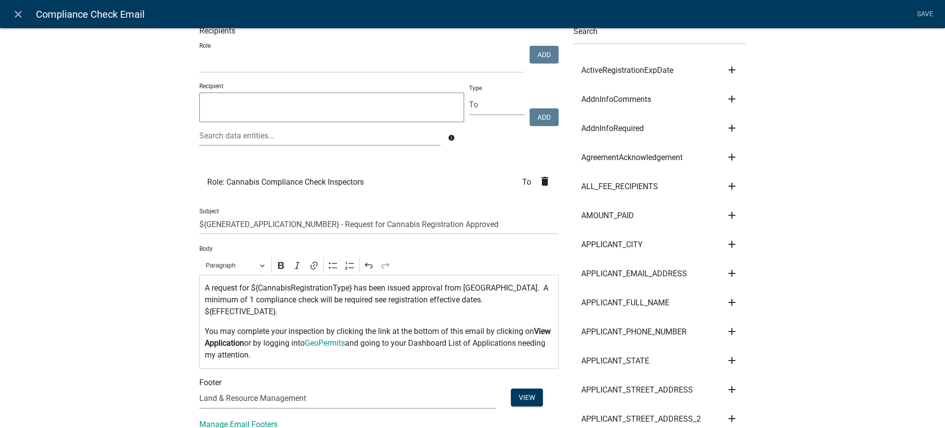
scroll to position [0, 0]
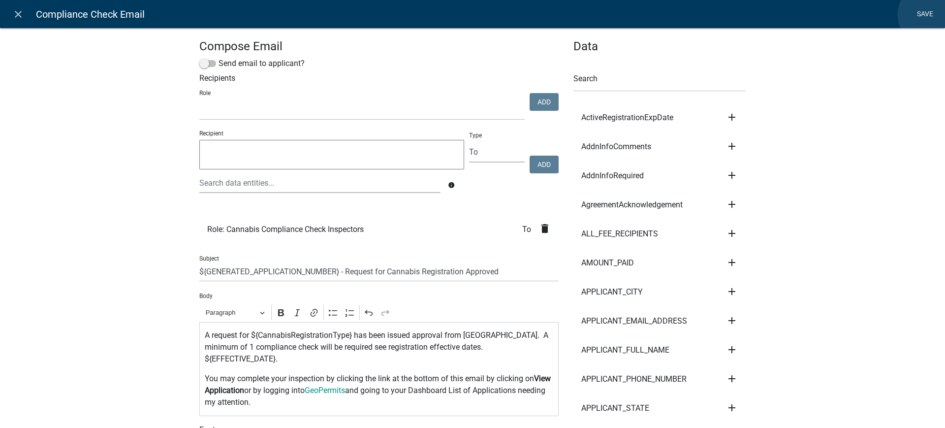
click at [929, 15] on link "Save" at bounding box center [925, 14] width 25 height 19
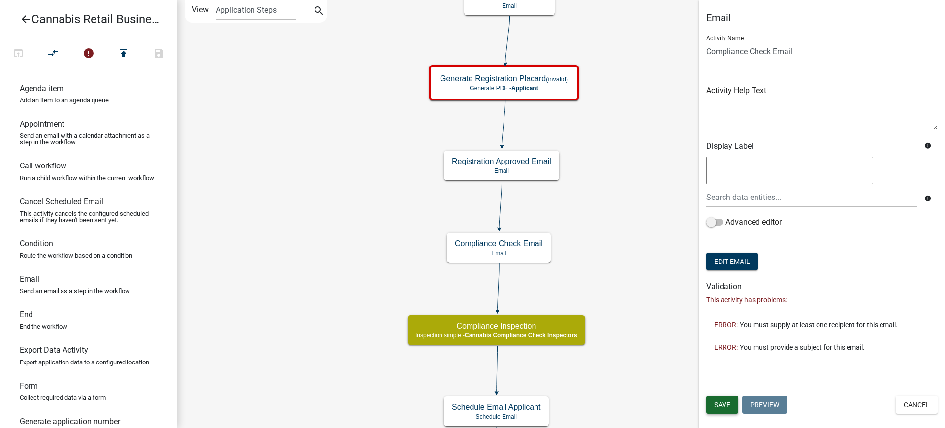
click at [727, 404] on span "Save" at bounding box center [722, 405] width 16 height 8
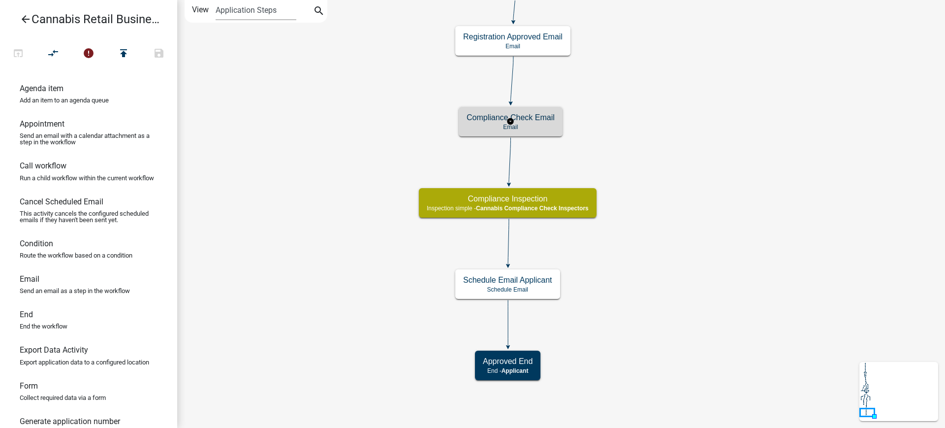
click at [540, 124] on p "Email" at bounding box center [511, 127] width 88 height 7
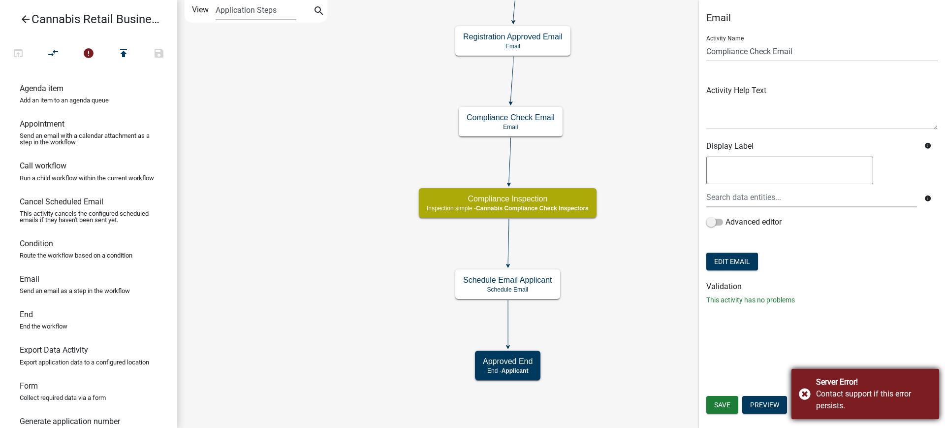
click at [804, 393] on div "Server Error! Contact support if this error persists." at bounding box center [866, 394] width 148 height 50
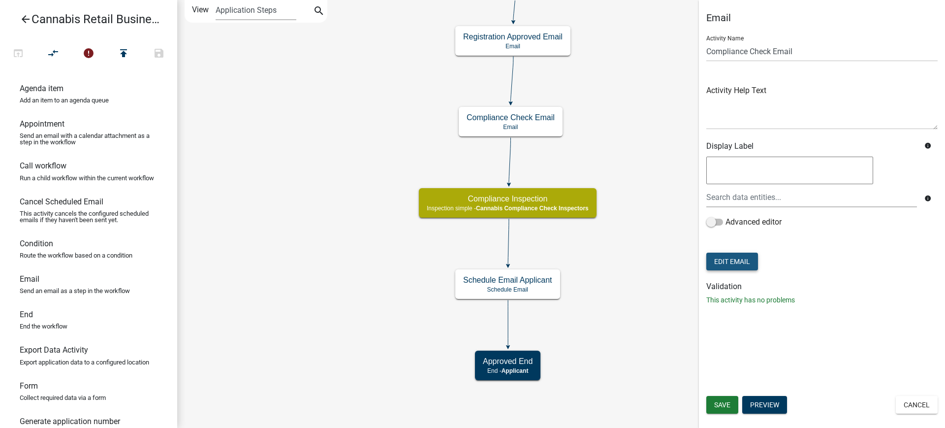
click at [729, 260] on button "Edit Email" at bounding box center [732, 262] width 52 height 18
select select "b7028af5-adef-448b-b8b1-0cea921e0b8e"
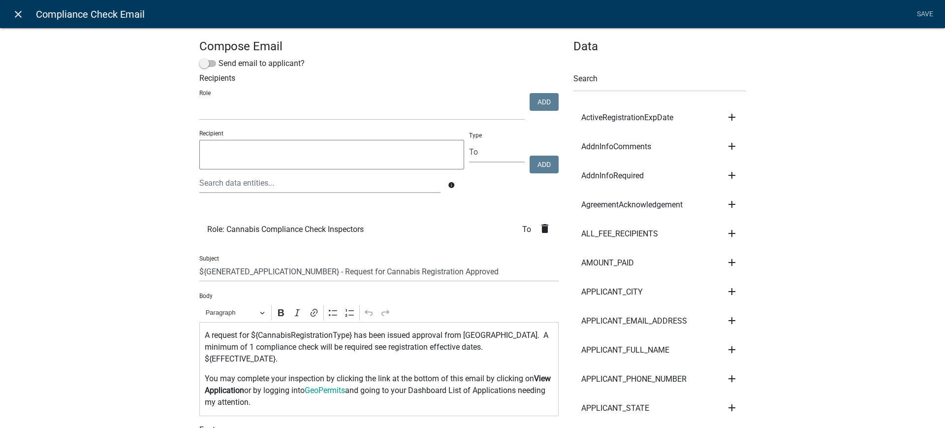
click at [19, 16] on icon "close" at bounding box center [18, 14] width 12 height 12
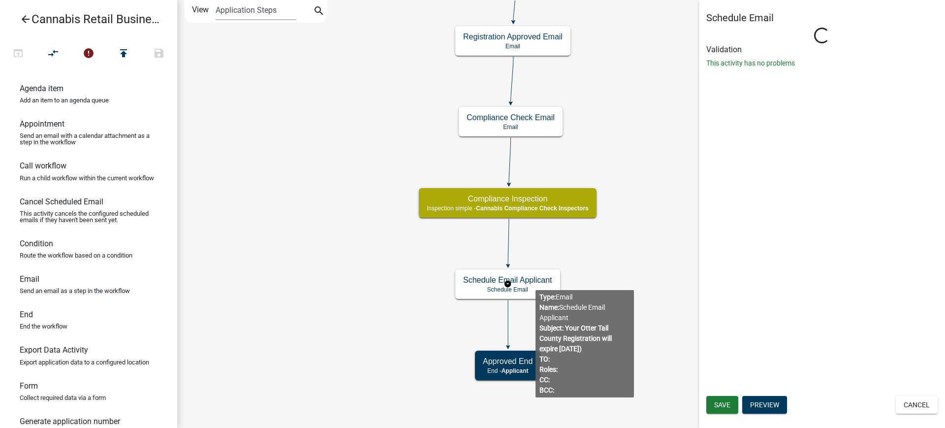
select select
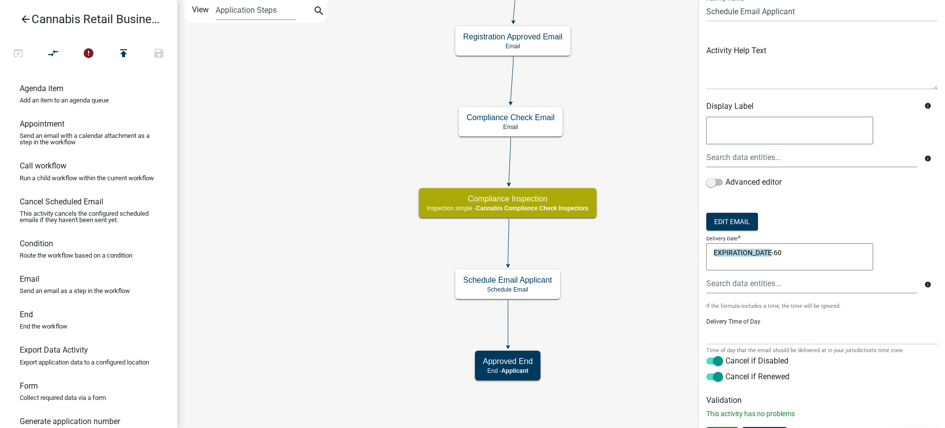
scroll to position [59, 0]
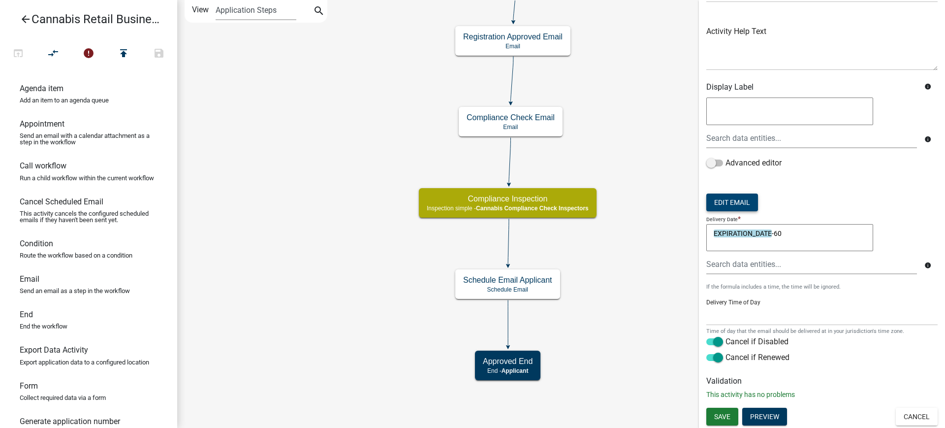
click at [733, 201] on button "Edit Email" at bounding box center [732, 202] width 52 height 18
select select "190bf7b5-d392-4259-aa9b-055c59575267"
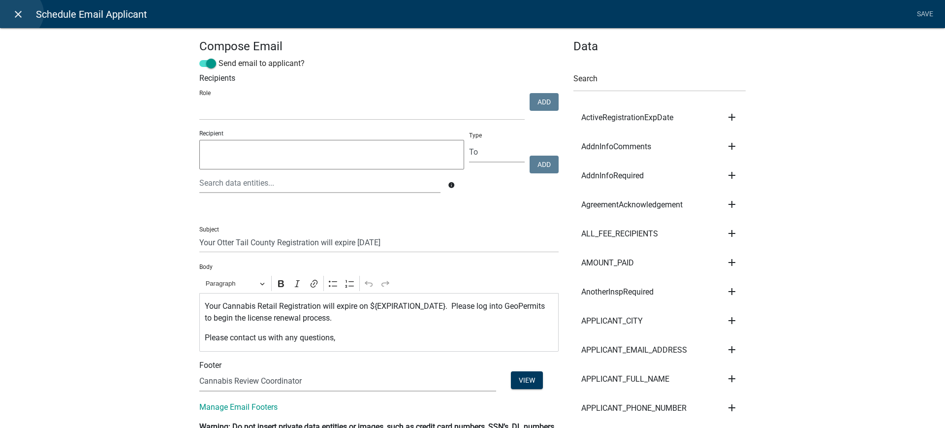
click at [19, 13] on icon "close" at bounding box center [18, 14] width 12 height 12
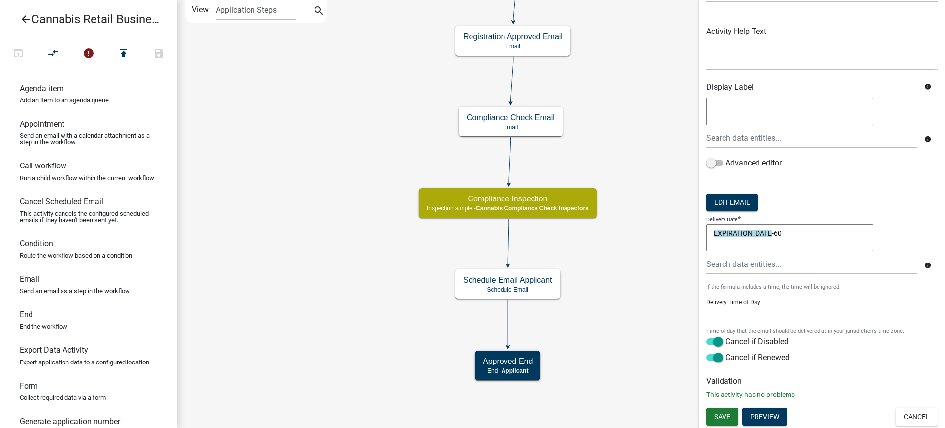
click at [900, 224] on div "EXPIRATION_DATE -60 EXPIRATION_DATE-60" at bounding box center [821, 239] width 231 height 31
click at [914, 418] on button "Cancel" at bounding box center [917, 417] width 42 height 18
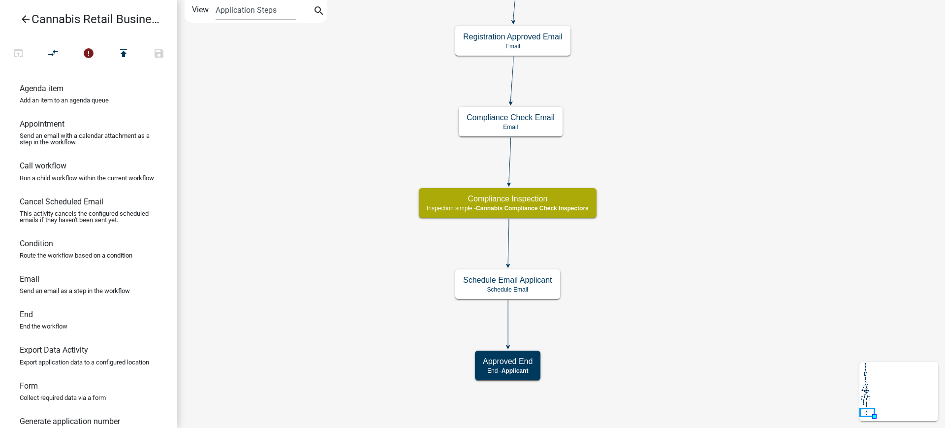
scroll to position [0, 0]
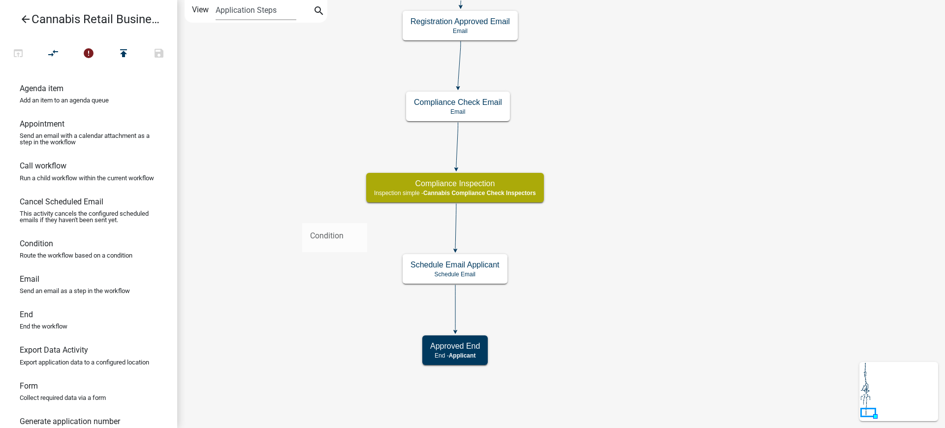
drag, startPoint x: 46, startPoint y: 263, endPoint x: 302, endPoint y: 215, distance: 261.1
click at [302, 215] on div "arrow_back Cannabis Retail Businesses and Temporary Cannabis Events open_in_bro…" at bounding box center [472, 214] width 945 height 428
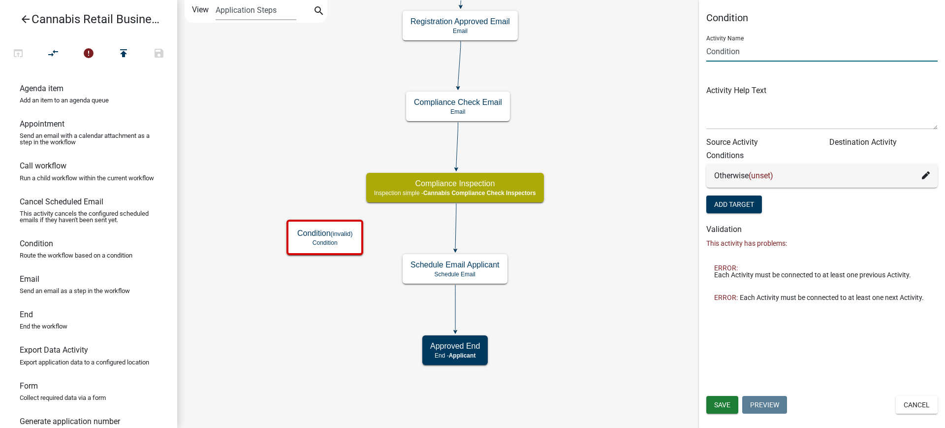
click at [709, 50] on input "Condition" at bounding box center [821, 51] width 231 height 20
type input "Compliance Condition"
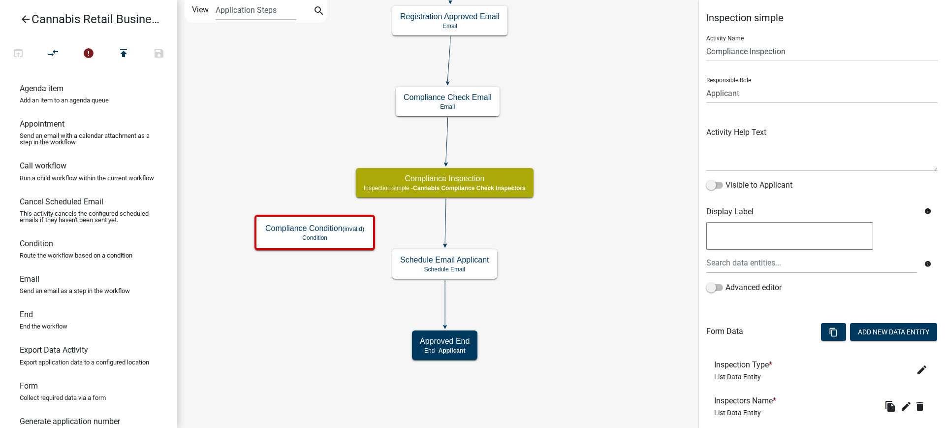
scroll to position [185, 0]
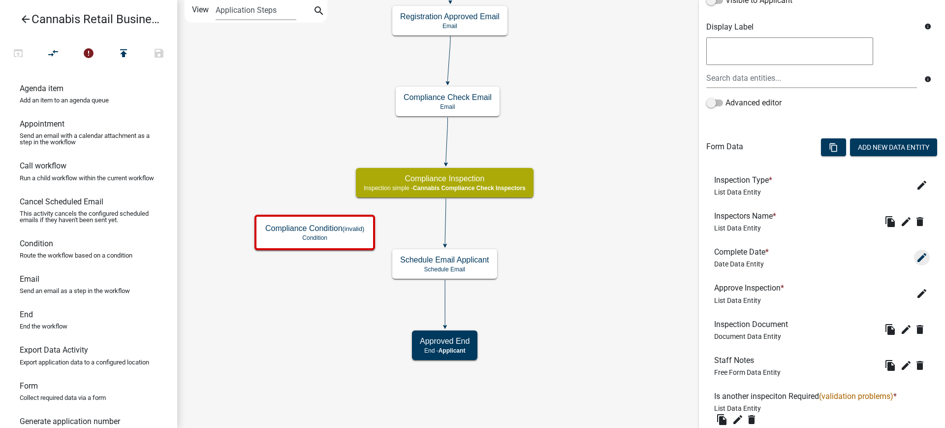
click at [916, 257] on icon "edit" at bounding box center [922, 258] width 12 height 12
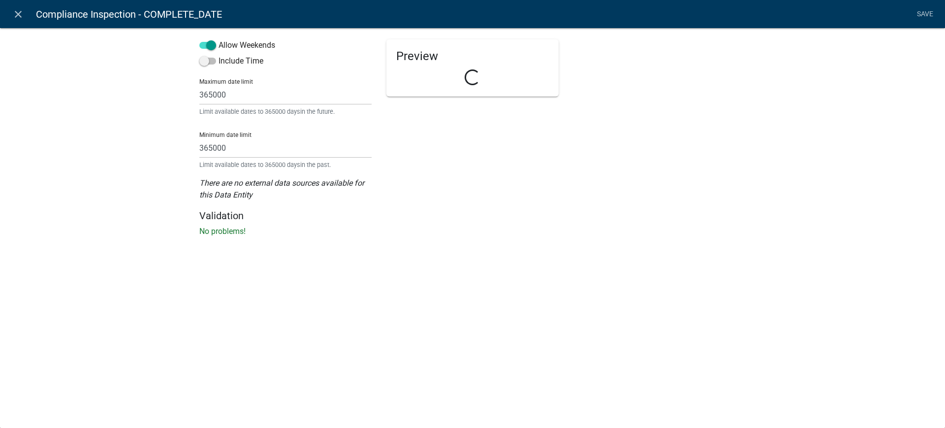
select select "date"
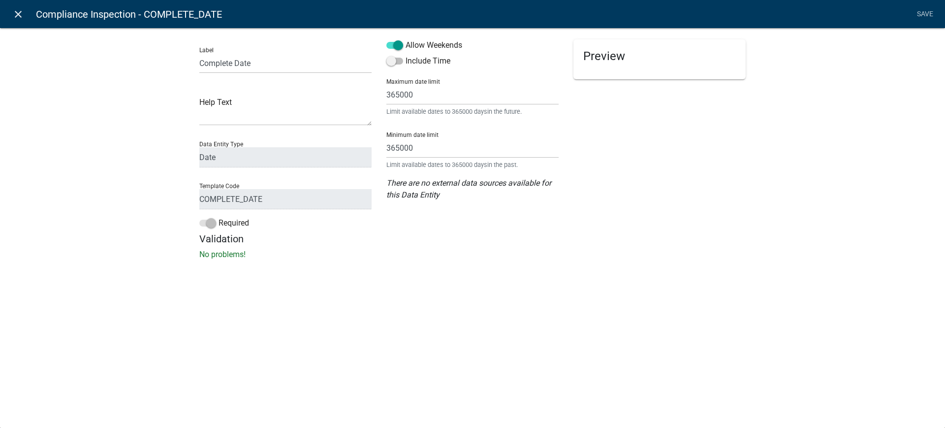
click at [18, 14] on icon "close" at bounding box center [18, 14] width 12 height 12
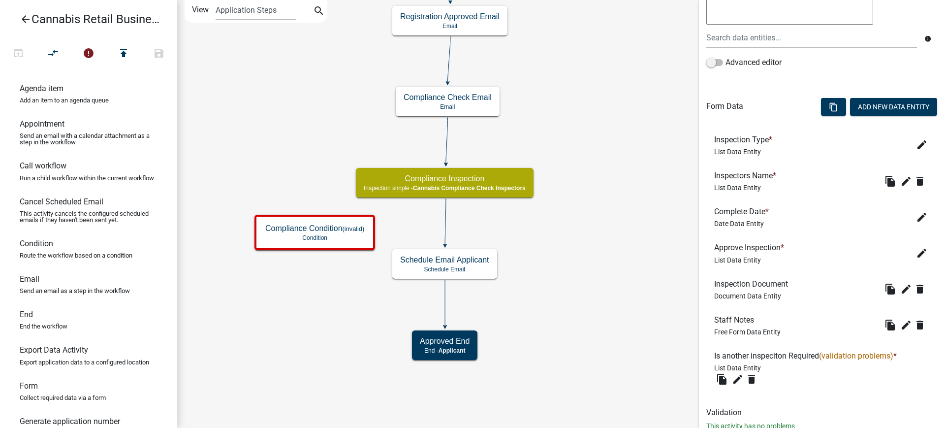
scroll to position [256, 0]
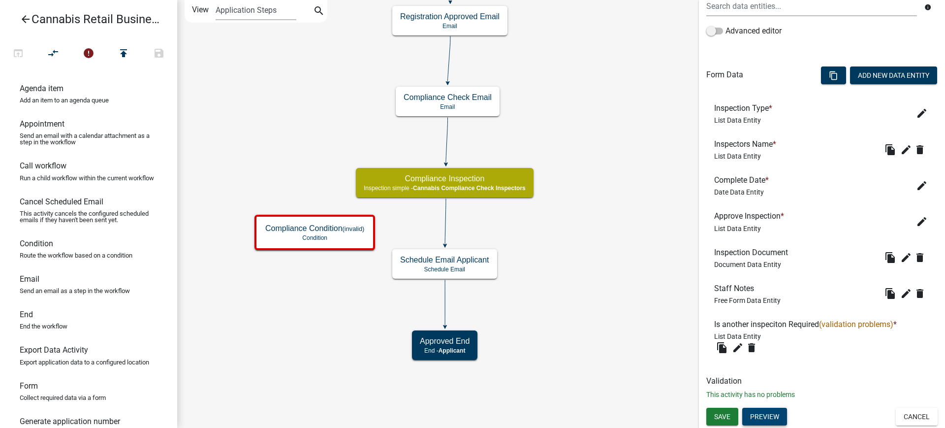
click at [763, 418] on button "Preview" at bounding box center [764, 417] width 45 height 18
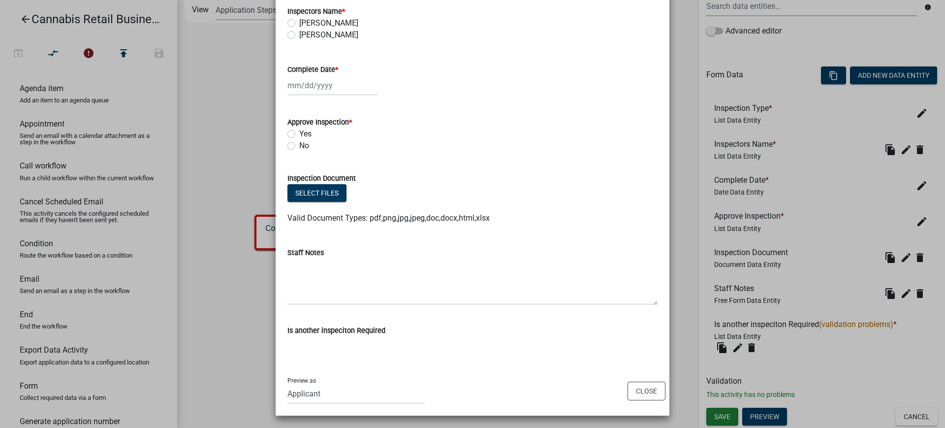
scroll to position [137, 0]
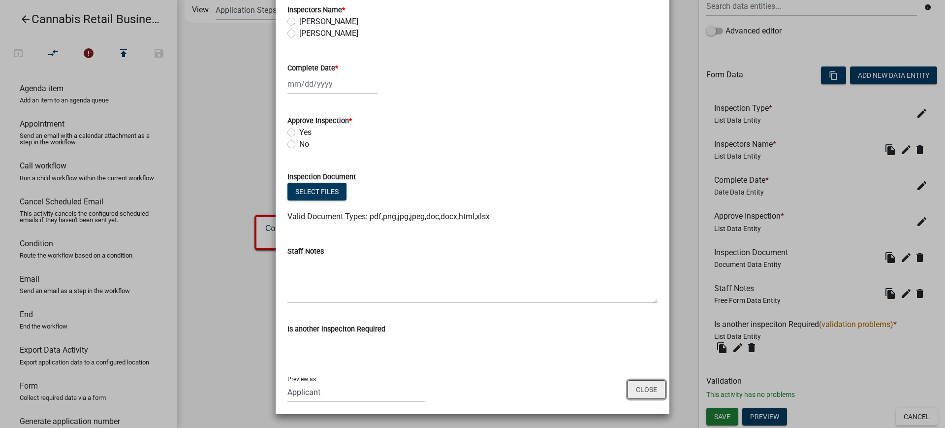
click at [633, 389] on button "Close" at bounding box center [647, 389] width 38 height 19
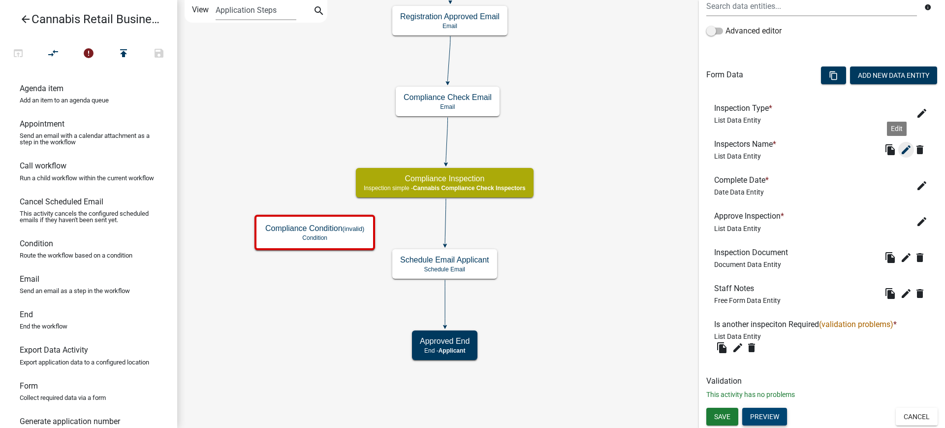
click at [901, 148] on icon "edit" at bounding box center [906, 150] width 12 height 12
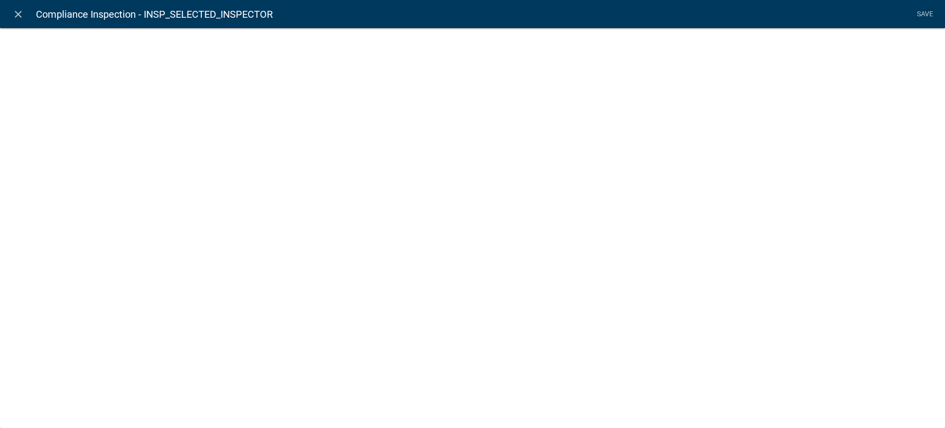
select select "custom-list-a789d61b-d79d-4bfc-9cb2-f14a75d47f1e"
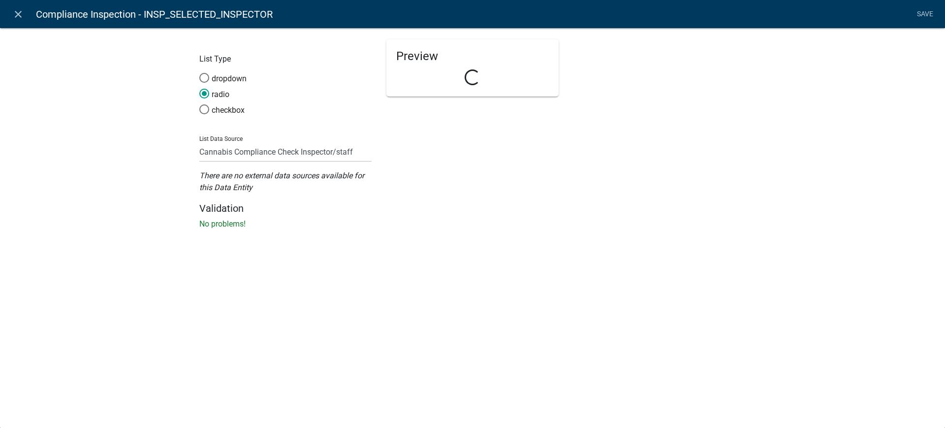
select select "list-data"
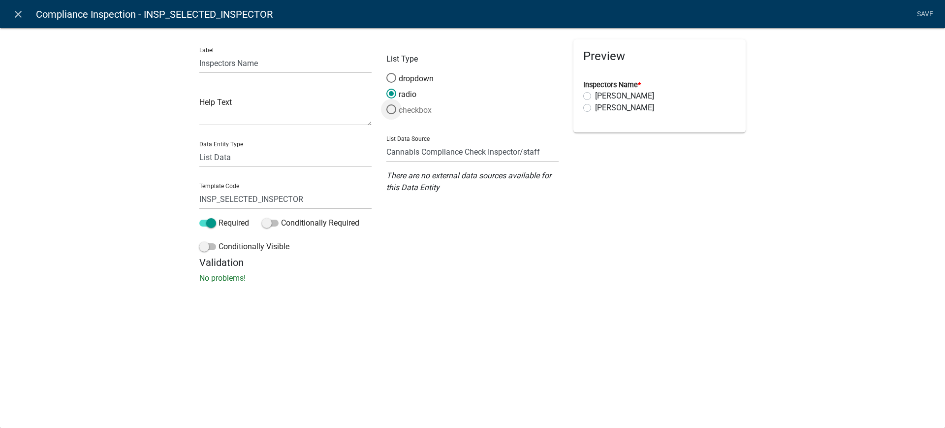
click at [391, 109] on span at bounding box center [391, 109] width 21 height 21
click at [386, 104] on input "checkbox" at bounding box center [386, 104] width 0 height 0
click at [923, 13] on link "Save" at bounding box center [925, 14] width 25 height 19
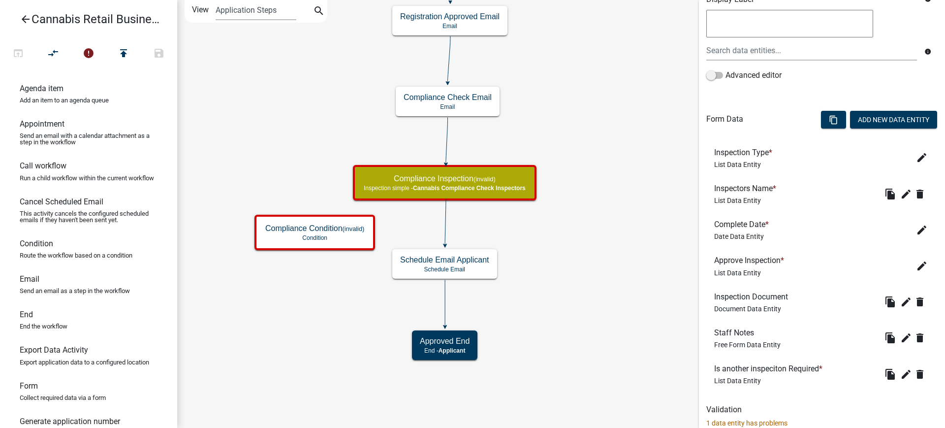
scroll to position [241, 0]
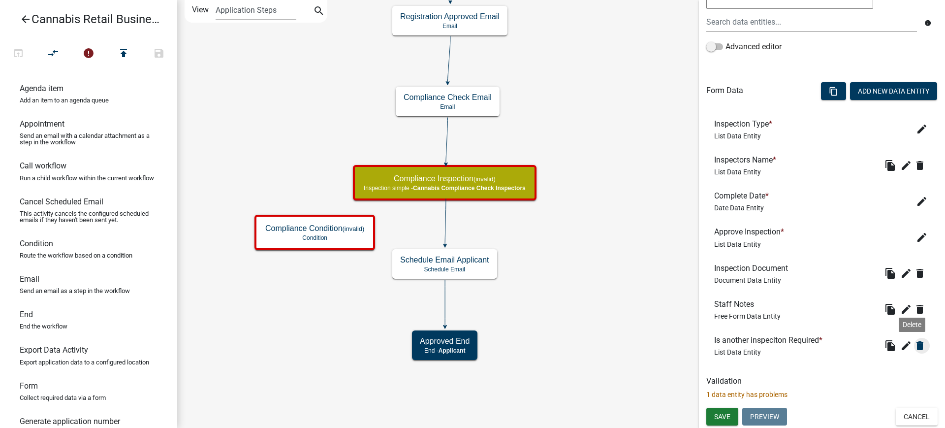
click at [914, 344] on icon "delete" at bounding box center [920, 346] width 12 height 12
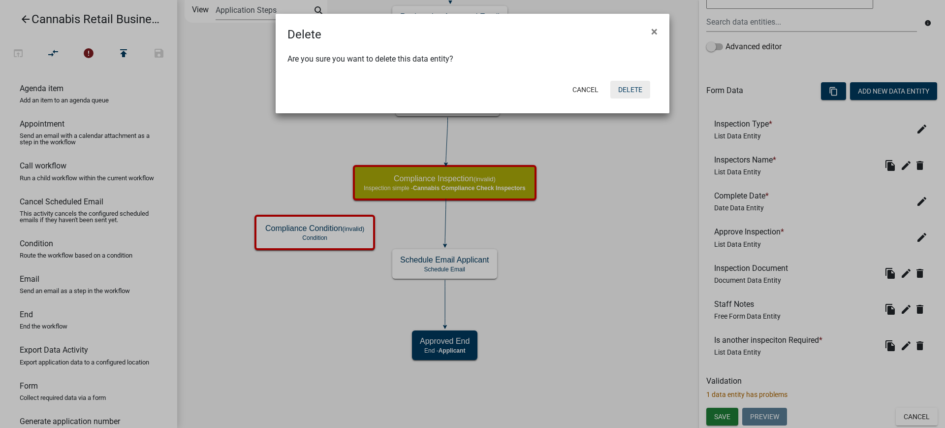
click at [633, 90] on button "Delete" at bounding box center [630, 90] width 40 height 18
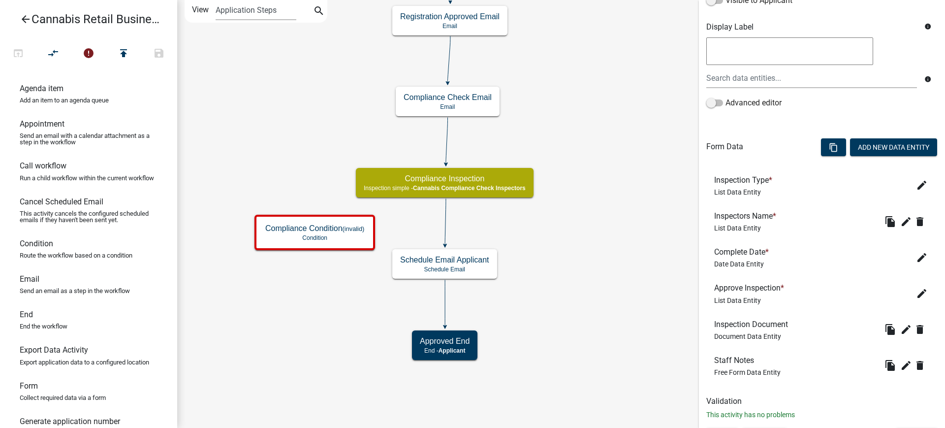
scroll to position [205, 0]
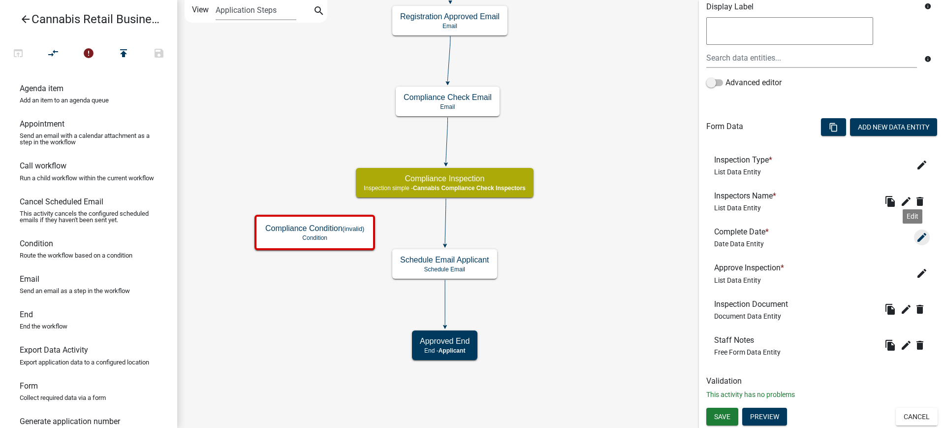
click at [916, 238] on icon "edit" at bounding box center [922, 237] width 12 height 12
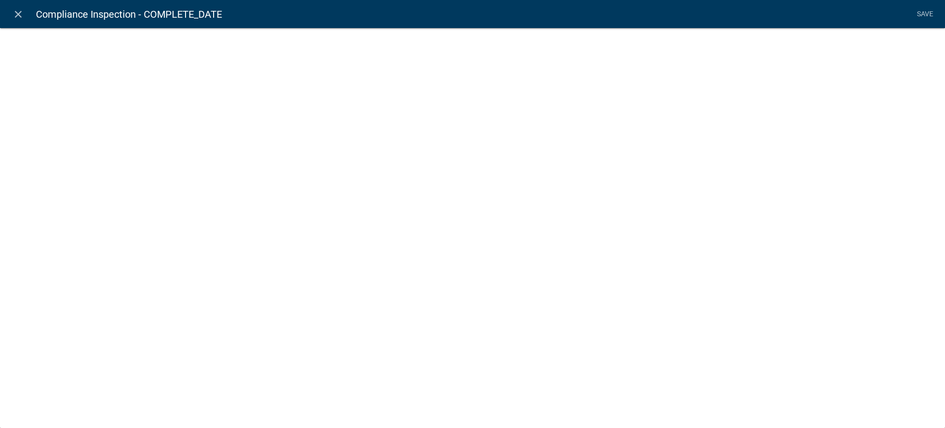
select select "date"
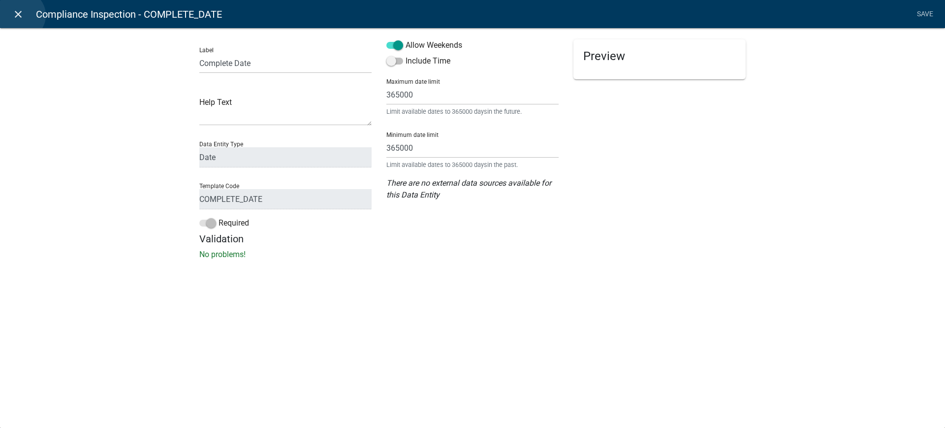
click at [21, 15] on icon "close" at bounding box center [18, 14] width 12 height 12
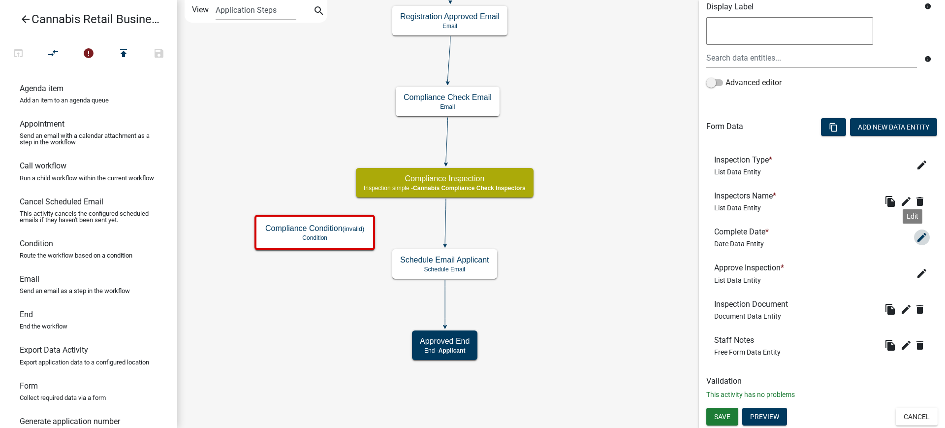
click at [916, 237] on icon "edit" at bounding box center [922, 237] width 12 height 12
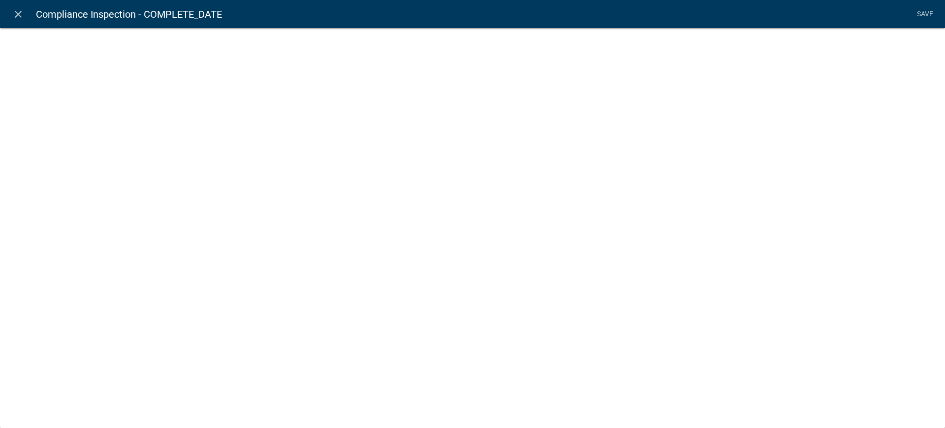
select select "date"
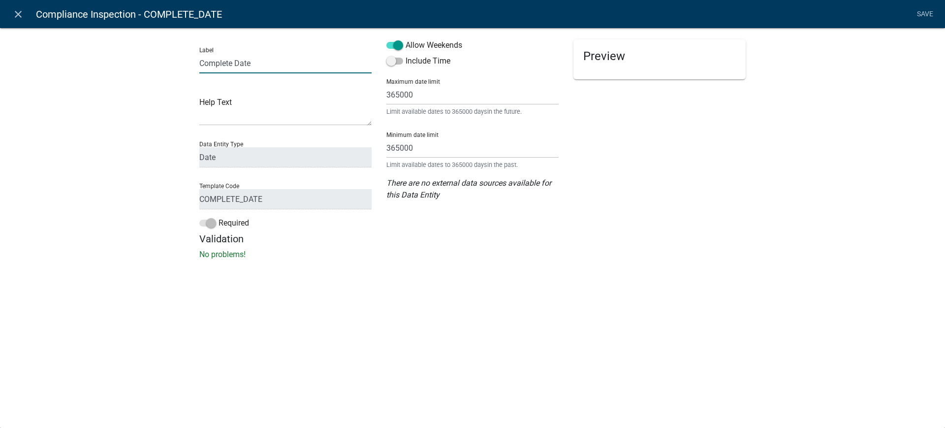
click at [262, 64] on input "Complete Date" at bounding box center [285, 63] width 172 height 20
type input "Complete Date"
click at [18, 14] on icon "close" at bounding box center [18, 14] width 12 height 12
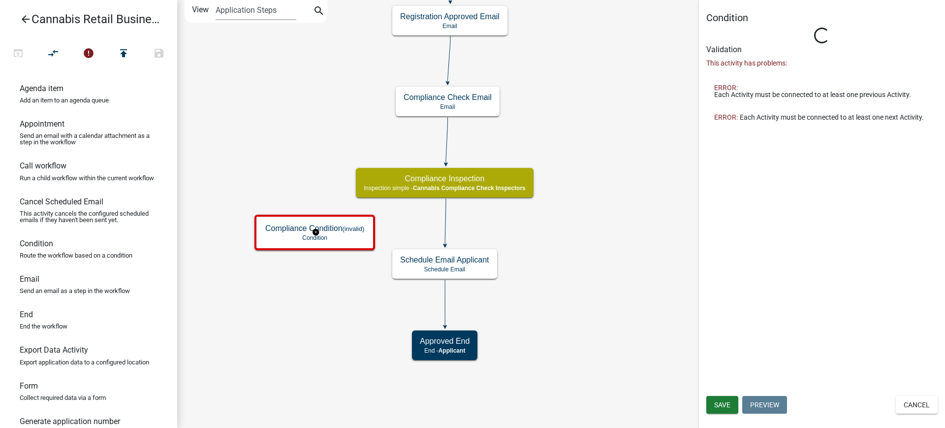
scroll to position [0, 0]
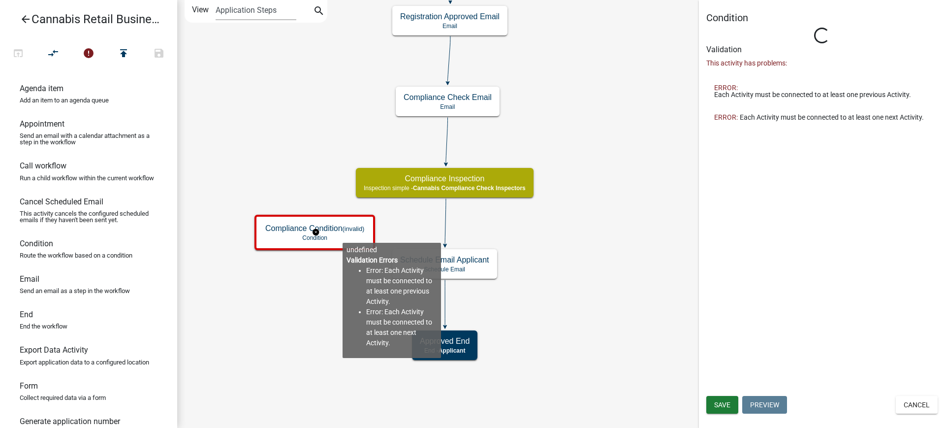
type input "Condition"
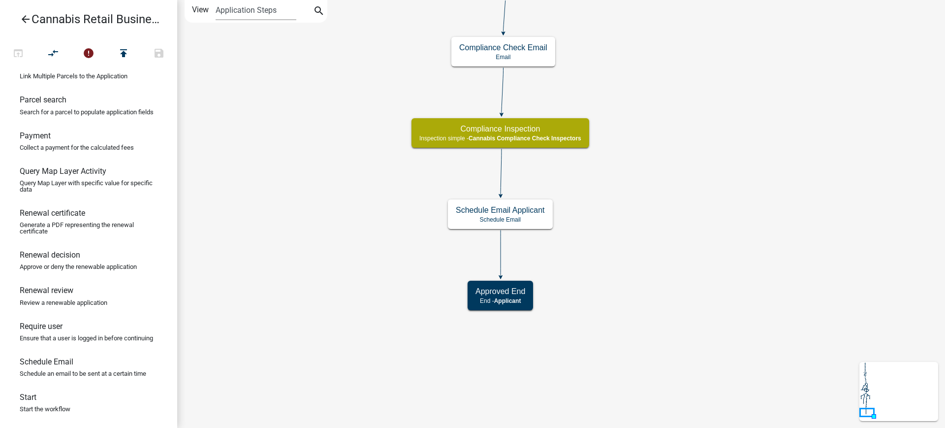
scroll to position [705, 0]
drag, startPoint x: 50, startPoint y: 366, endPoint x: 334, endPoint y: 166, distance: 347.0
click at [334, 166] on div "arrow_back Cannabis Retail Businesses and Temporary Cannabis Events open_in_bro…" at bounding box center [472, 214] width 945 height 428
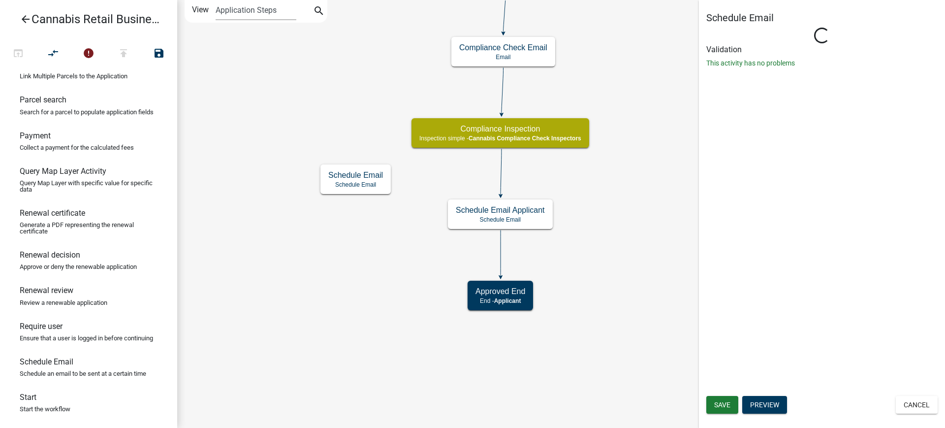
select select
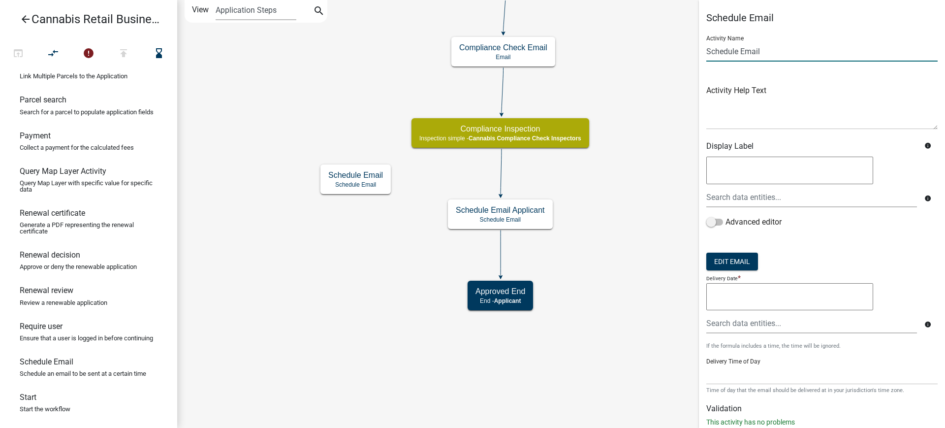
click at [762, 52] on input "Schedule Email" at bounding box center [821, 51] width 231 height 20
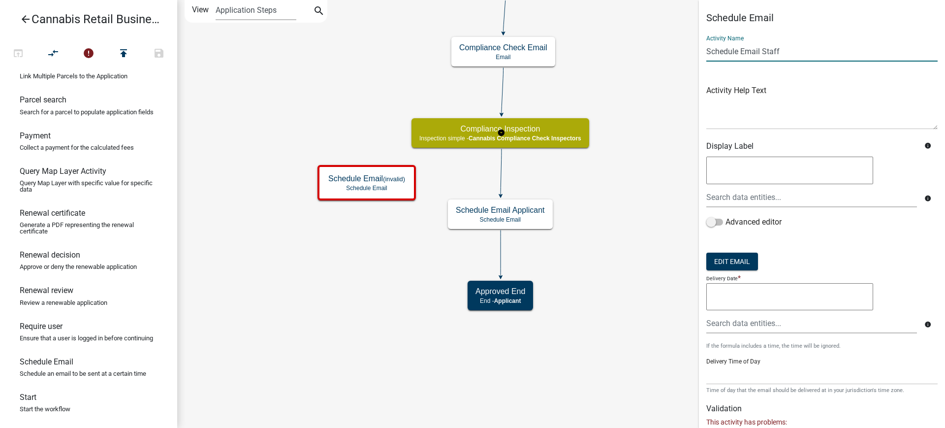
type input "Schedule Email Staff"
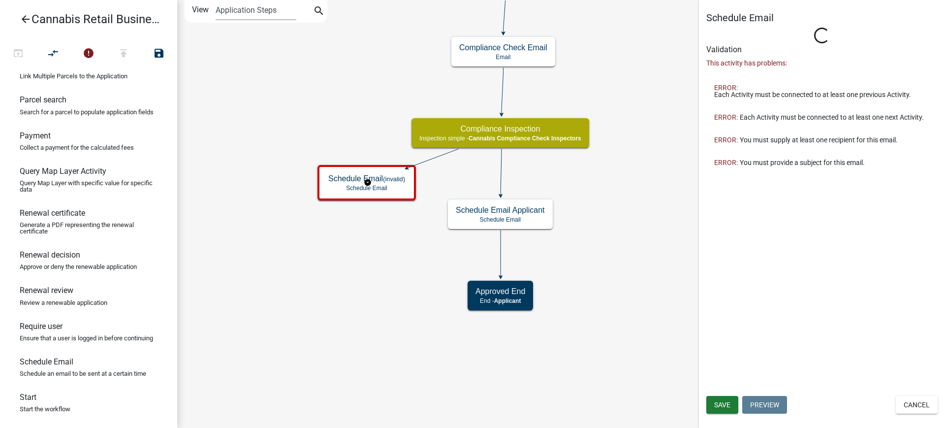
type input "Schedule Email"
select select
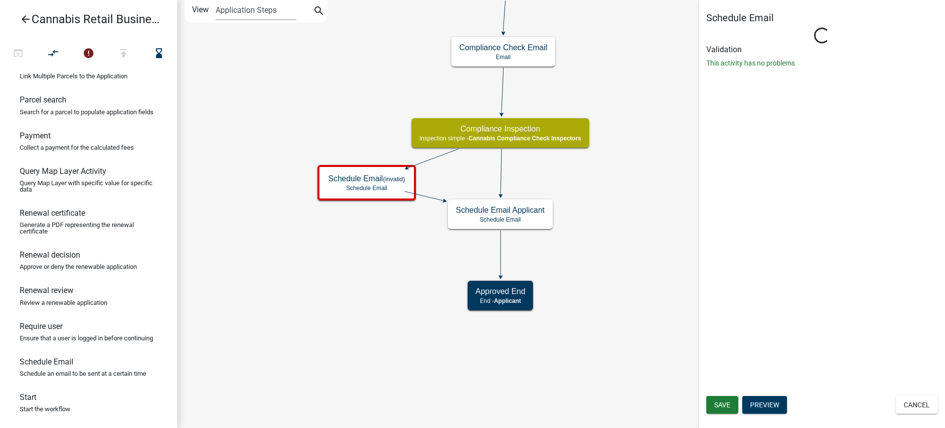
click at [502, 177] on icon at bounding box center [501, 172] width 1 height 46
select select
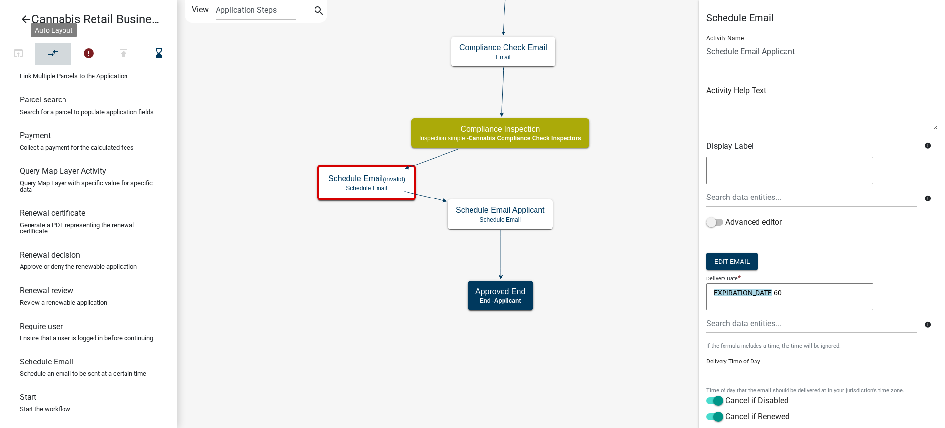
click at [50, 53] on icon "compare_arrows" at bounding box center [54, 54] width 12 height 14
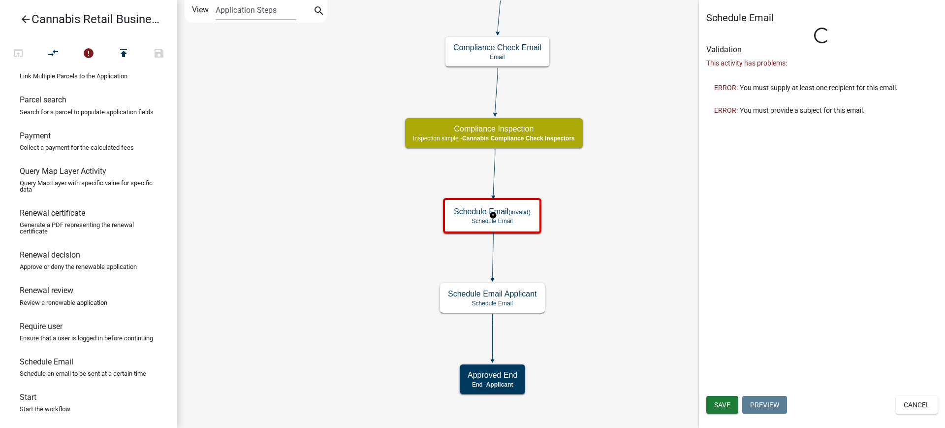
select select
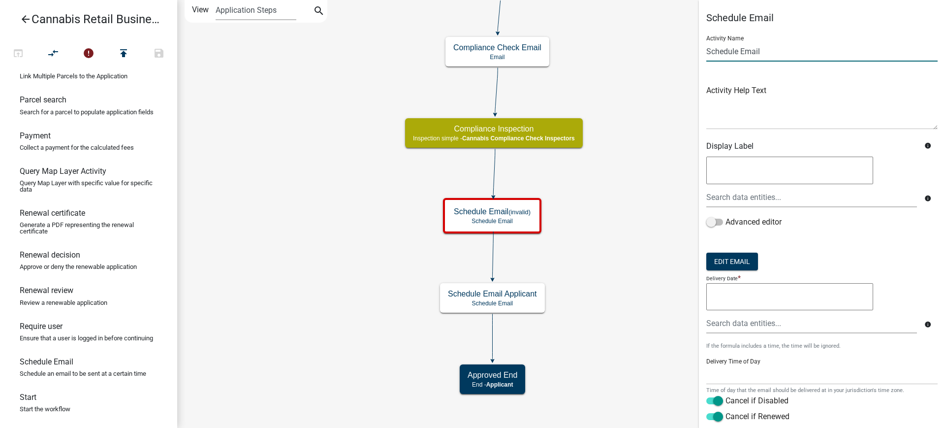
click at [770, 50] on input "Schedule Email" at bounding box center [821, 51] width 231 height 20
type input "Schedule Email Staff"
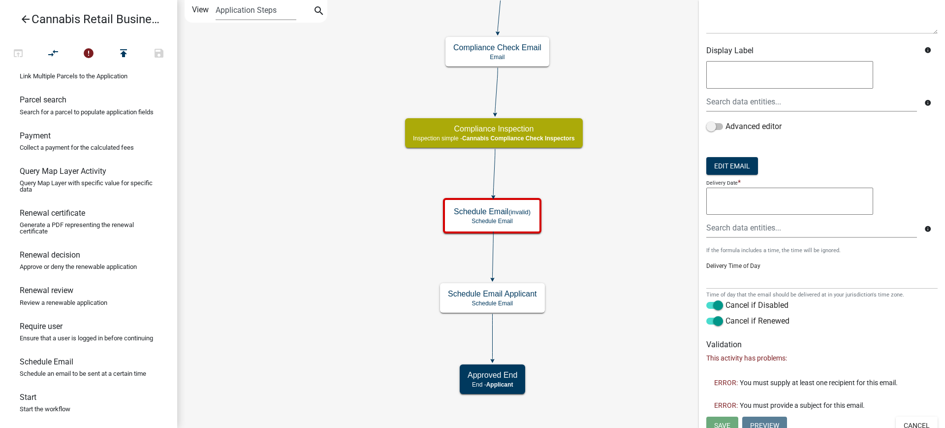
scroll to position [104, 0]
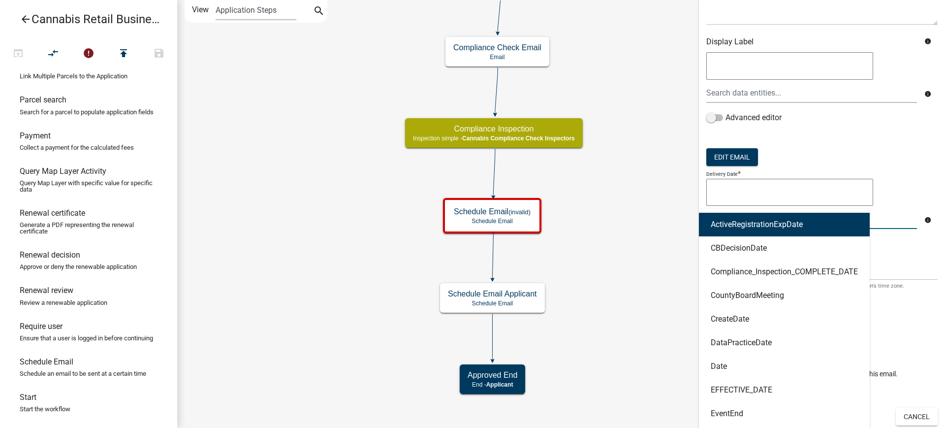
click at [749, 219] on div "ActiveRegistrationExpDate CBDecisionDate Compliance_Inspection_COMPLETE_DATE Co…" at bounding box center [811, 219] width 225 height 20
click at [804, 135] on div "info Advanced editor" at bounding box center [822, 93] width 246 height 86
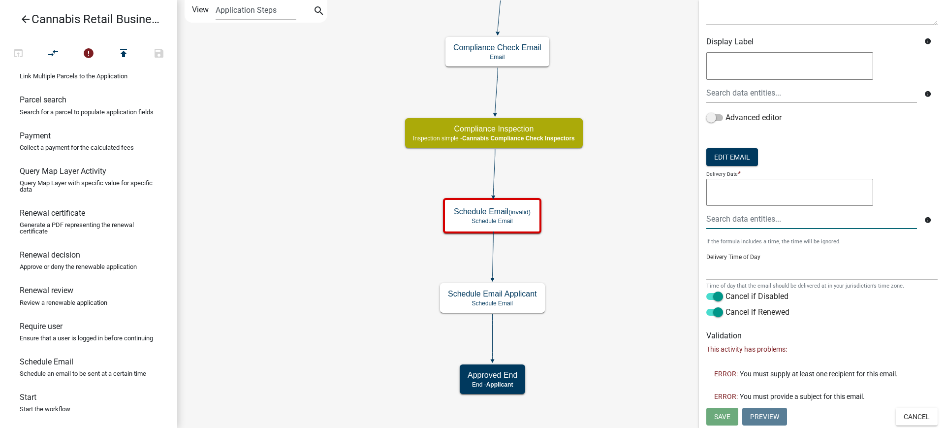
click at [731, 221] on div at bounding box center [811, 219] width 225 height 20
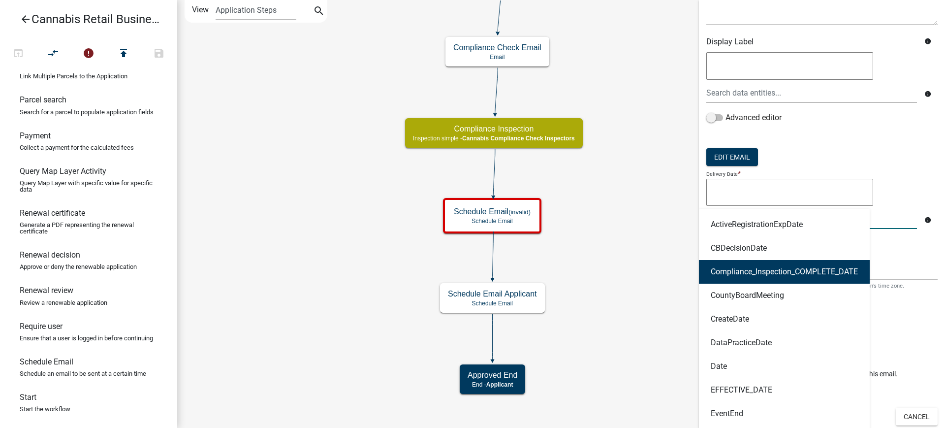
click at [760, 270] on ngb-highlight "Compliance_Inspection_COMPLETE_DATE" at bounding box center [784, 272] width 147 height 8
type textarea "Compliance_Inspection_COMPLETE_DATE"
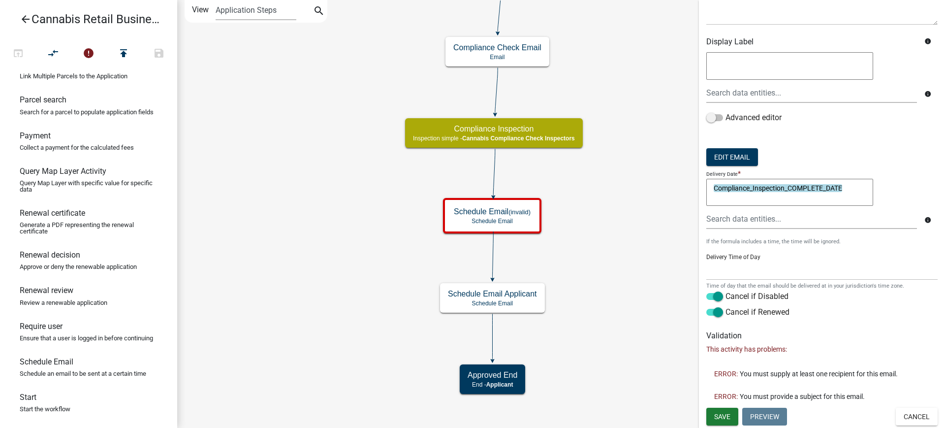
click at [850, 189] on textarea "Compliance_Inspection_COMPLETE_DATE" at bounding box center [789, 193] width 167 height 28
drag, startPoint x: 850, startPoint y: 189, endPoint x: 697, endPoint y: 190, distance: 153.6
click at [697, 190] on main "start Start - Applicant Application Introduction Form - Applicant Parcel search…" at bounding box center [561, 214] width 768 height 428
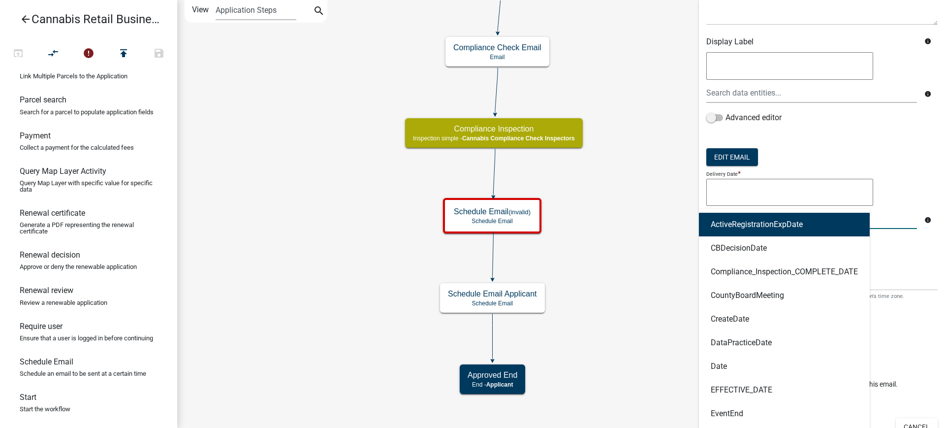
click at [725, 223] on div "ActiveRegistrationExpDate CBDecisionDate Compliance_Inspection_COMPLETE_DATE Co…" at bounding box center [811, 219] width 225 height 20
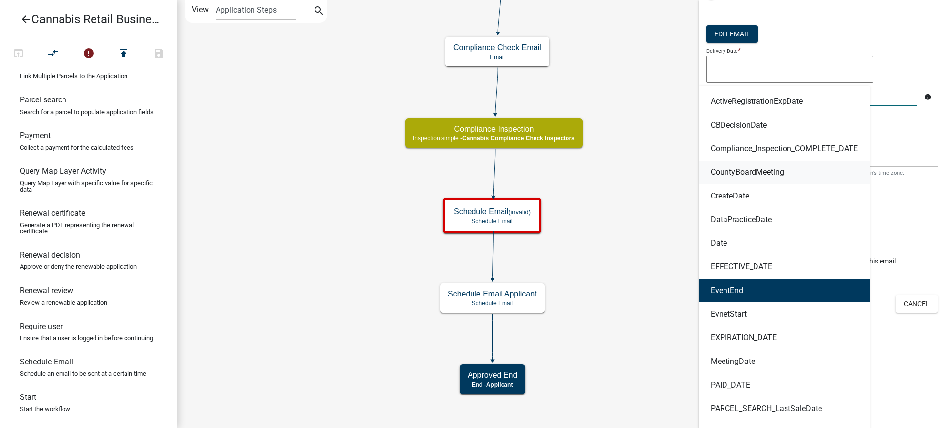
scroll to position [248, 0]
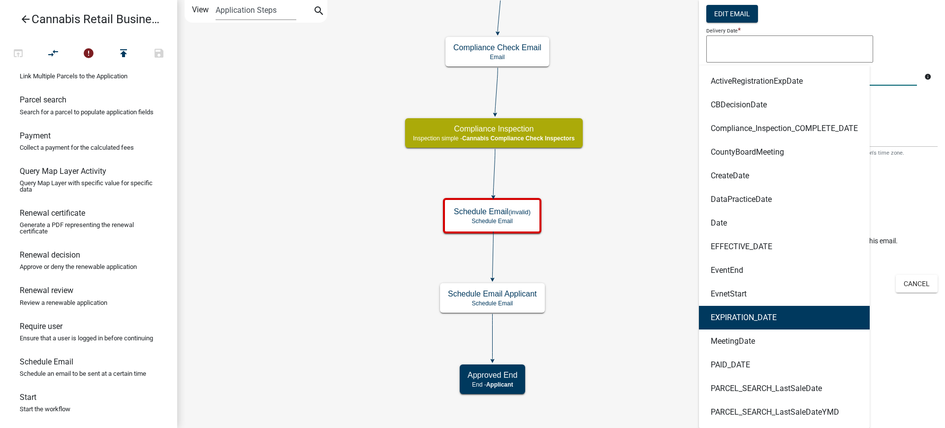
click at [739, 317] on ngb-highlight "EXPIRATION_DATE" at bounding box center [744, 318] width 66 height 8
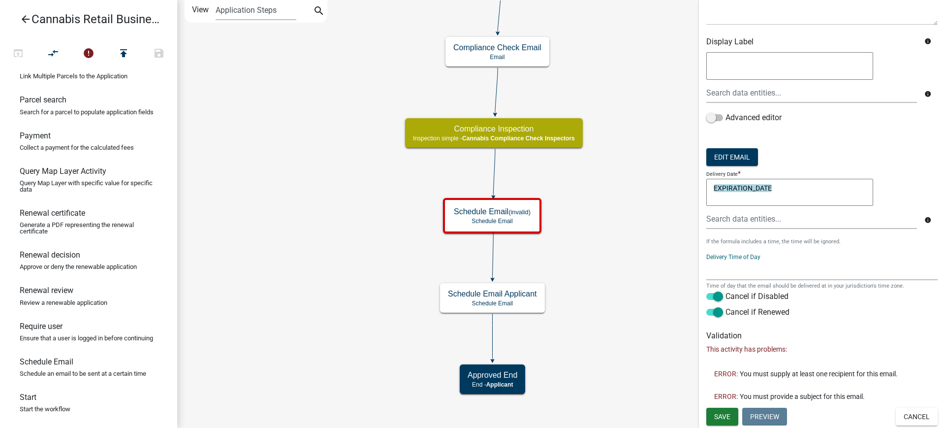
scroll to position [104, 0]
click at [774, 188] on textarea "EXPIRATION_DATE" at bounding box center [789, 193] width 167 height 28
type textarea "EXPIRATION_DATE -60"
click at [839, 252] on div "Delivery Time of Day 12:00 AM 1:00 AM 2:00 AM 3:00 AM 4:00 AM 5:00 AM 6:00 AM 7…" at bounding box center [821, 284] width 231 height 76
click at [730, 272] on select "12:00 AM 1:00 AM 2:00 AM 3:00 AM 4:00 AM 5:00 AM 6:00 AM 7:00 AM 8:00 AM 9:00 A…" at bounding box center [821, 270] width 231 height 20
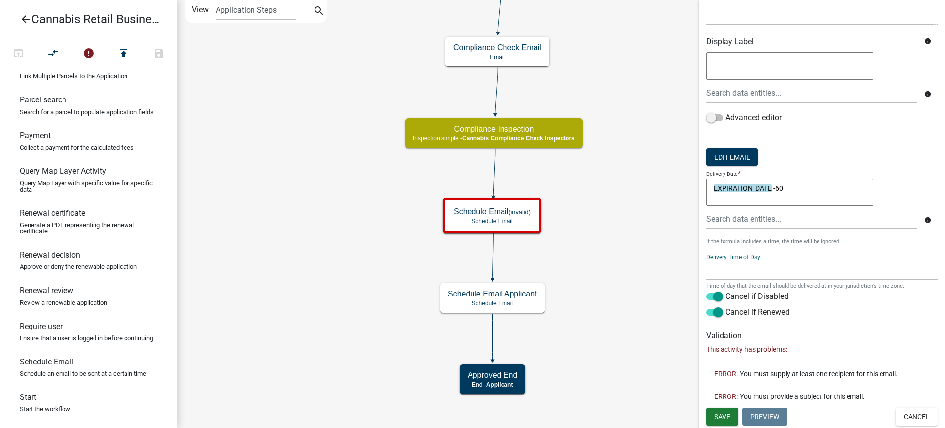
select select "8: 8:00 AM"
click at [706, 260] on select "12:00 AM 1:00 AM 2:00 AM 3:00 AM 4:00 AM 5:00 AM 6:00 AM 7:00 AM 8:00 AM 9:00 A…" at bounding box center [821, 270] width 231 height 20
click at [816, 266] on select "12:00 AM 1:00 AM 2:00 AM 3:00 AM 4:00 AM 5:00 AM 6:00 AM 7:00 AM 8:00 AM 9:00 A…" at bounding box center [821, 270] width 231 height 20
click at [706, 260] on select "12:00 AM 1:00 AM 2:00 AM 3:00 AM 4:00 AM 5:00 AM 6:00 AM 7:00 AM 8:00 AM 9:00 A…" at bounding box center [821, 270] width 231 height 20
click at [864, 331] on h6 "Validation" at bounding box center [821, 335] width 231 height 9
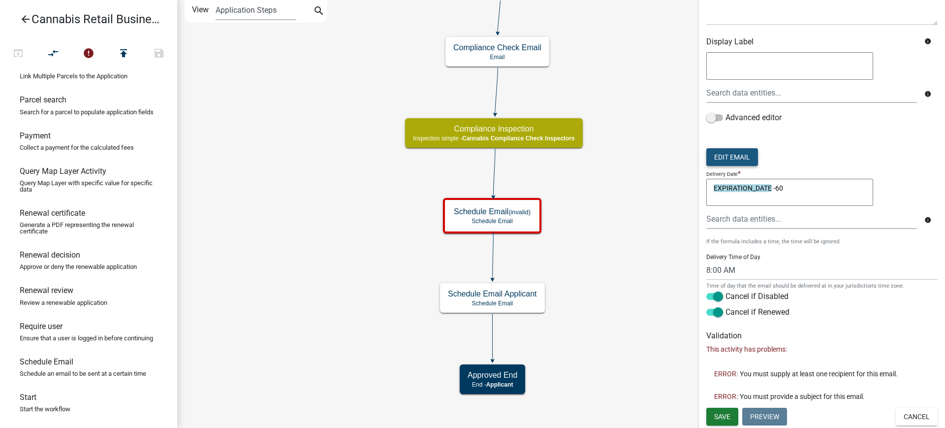
click at [732, 154] on button "Edit Email" at bounding box center [732, 157] width 52 height 18
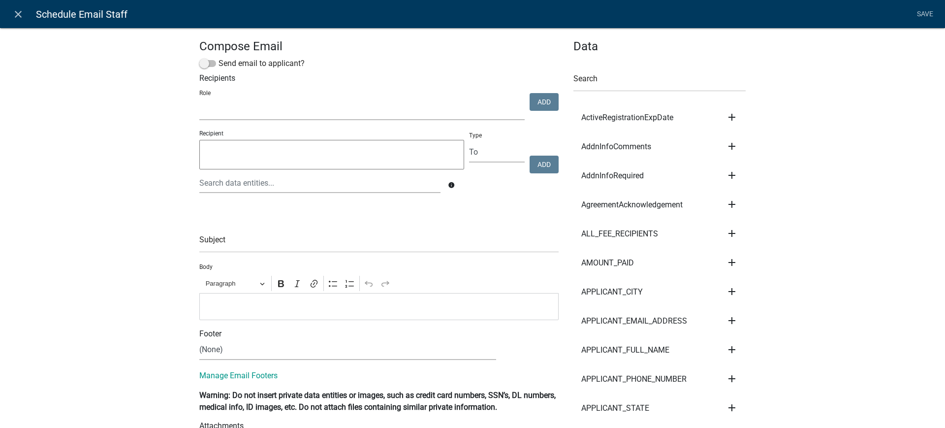
click at [286, 111] on select "Maintenance Report Land and Resource Assistant Director Assessors office Admin …" at bounding box center [361, 110] width 325 height 20
select select "fa243dd2-6fe2-4fdc-9d26-d1e1f83478b4"
click at [199, 100] on select "Maintenance Report Land and Resource Assistant Director Assessors office Admin …" at bounding box center [361, 110] width 325 height 20
click at [541, 98] on button "Add" at bounding box center [544, 102] width 29 height 18
select select
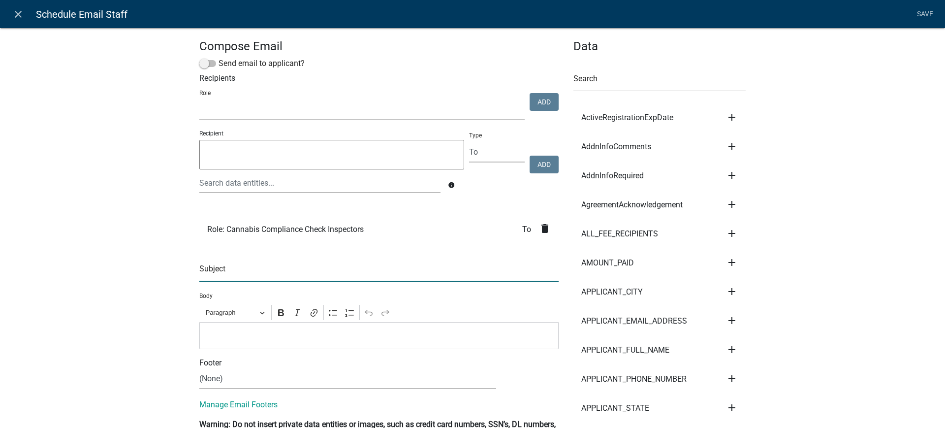
click at [246, 272] on input "text" at bounding box center [378, 271] width 359 height 20
click at [240, 277] on input "text" at bounding box center [378, 271] width 359 height 20
click at [248, 273] on input "text" at bounding box center [378, 271] width 359 height 20
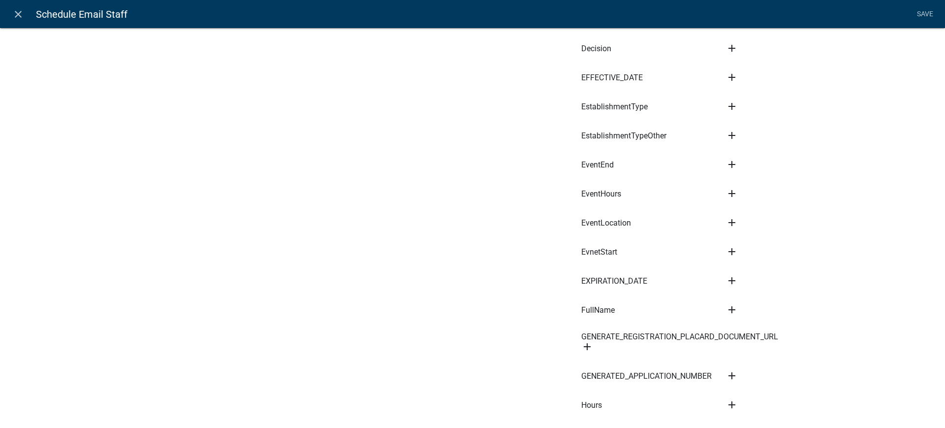
scroll to position [1477, 0]
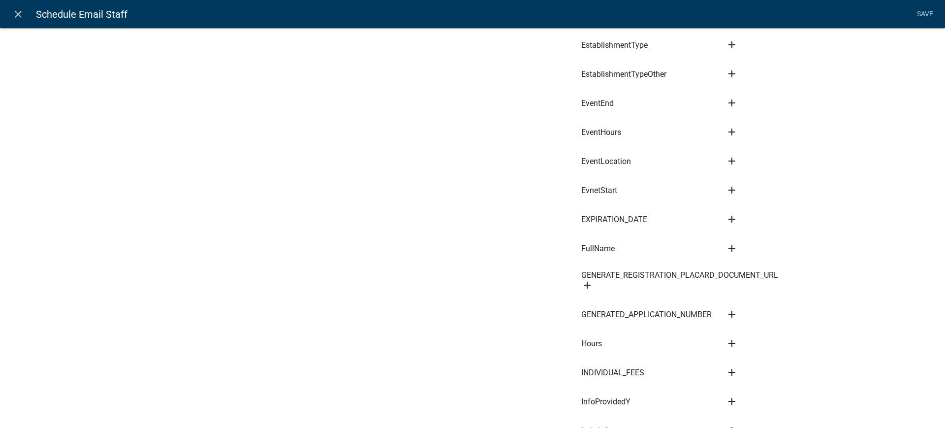
click at [726, 314] on icon "add" at bounding box center [732, 314] width 12 height 12
click at [748, 327] on button "Subject" at bounding box center [765, 324] width 79 height 24
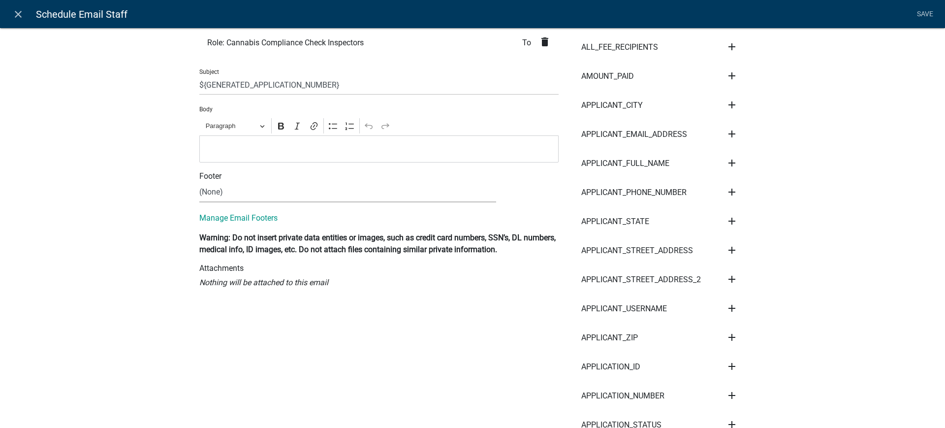
scroll to position [0, 0]
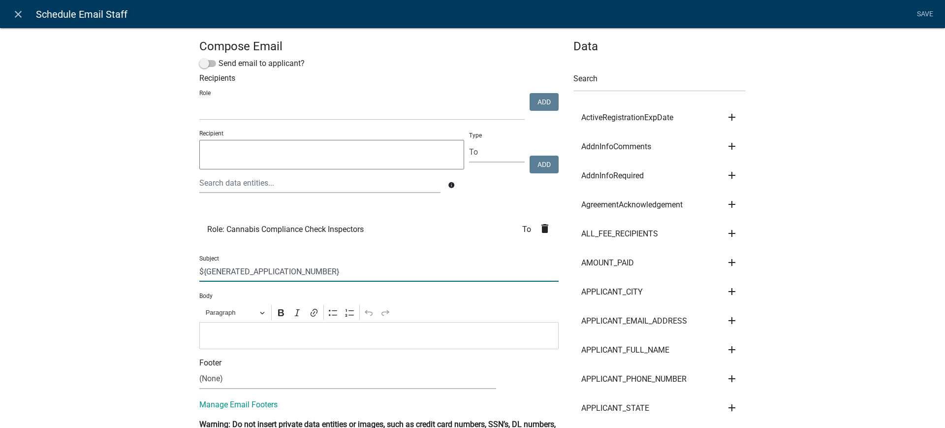
click at [347, 272] on input "${GENERATED_APPLICATION_NUMBER}" at bounding box center [378, 271] width 359 height 20
type input "${GENERATED_APPLICATION_NUMBER} Cannabis Registration will expire [DATE]"
click at [275, 340] on p "Editor editing area: main. Press Alt+0 for help." at bounding box center [379, 335] width 349 height 12
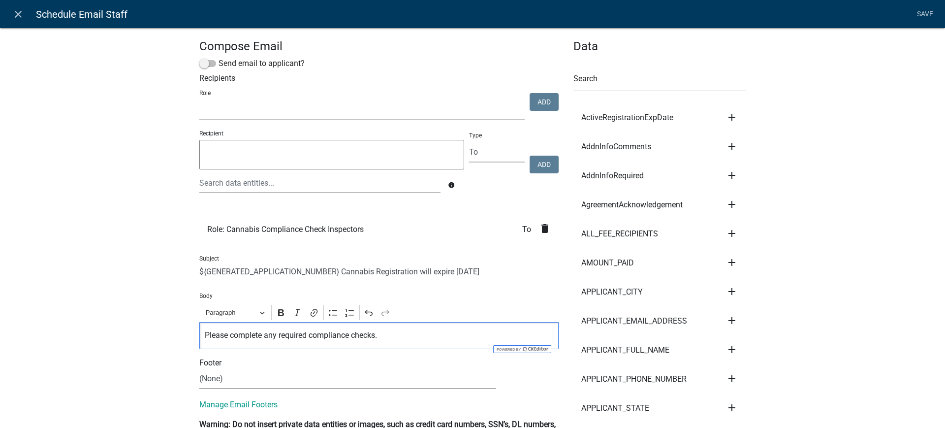
click at [221, 377] on select "(None) Cannabis Review Coordinator Land & Resource Management" at bounding box center [347, 379] width 297 height 20
select select "b7028af5-adef-448b-b8b1-0cea921e0b8e"
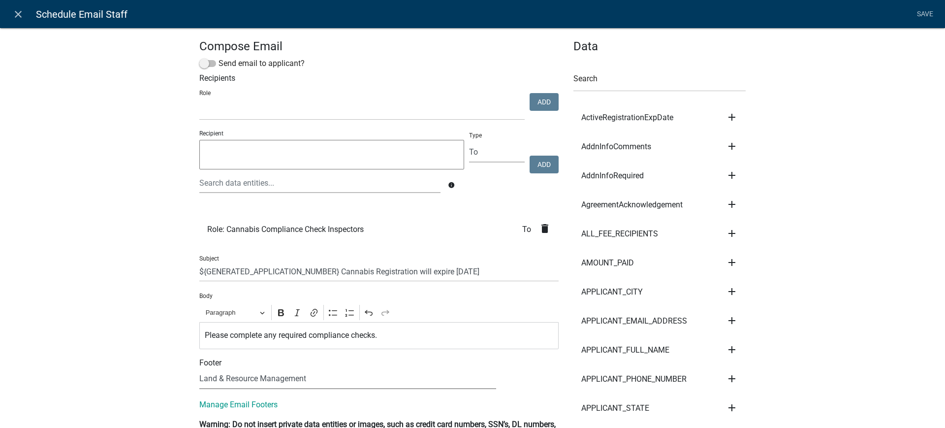
click at [199, 369] on select "(None) Cannabis Review Coordinator Land & Resource Management" at bounding box center [347, 379] width 297 height 20
click at [923, 13] on link "Save" at bounding box center [925, 14] width 25 height 19
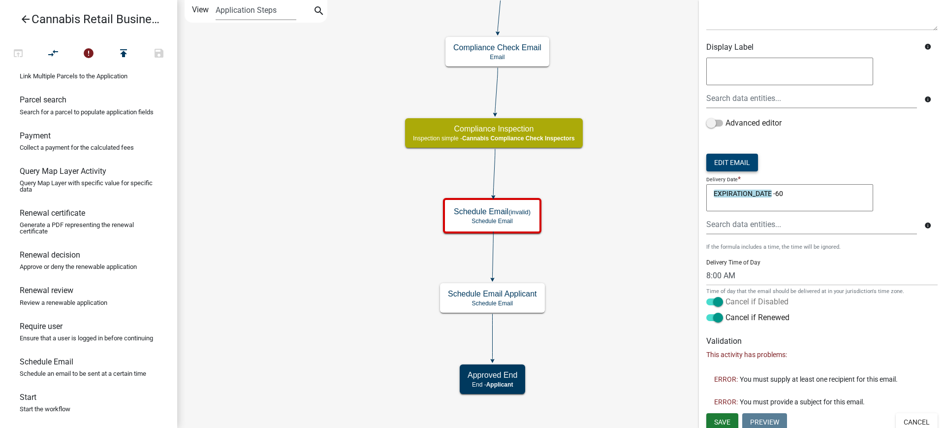
scroll to position [104, 0]
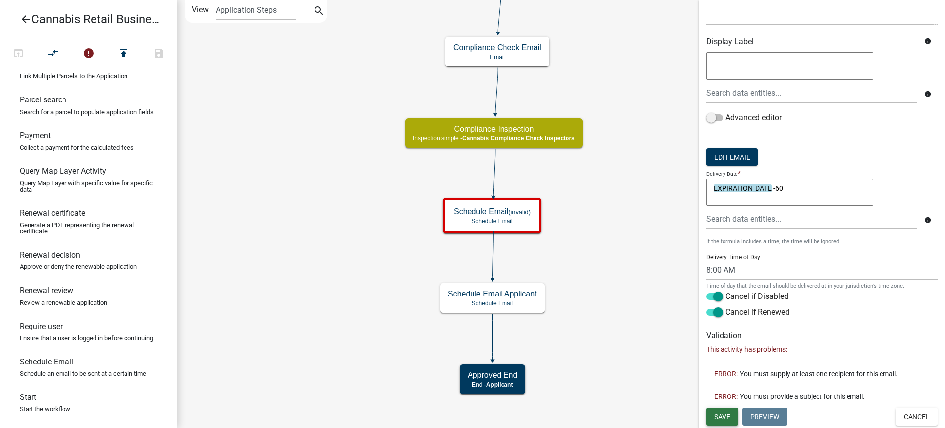
click at [720, 413] on span "Save" at bounding box center [722, 417] width 16 height 8
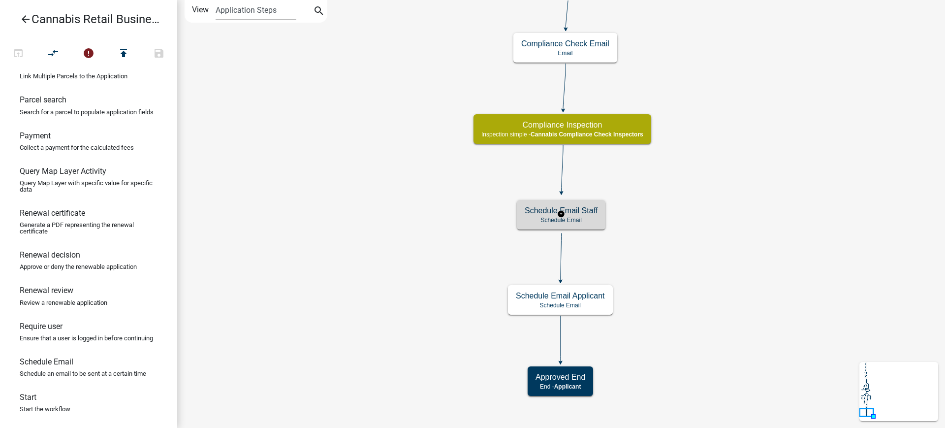
click at [588, 218] on p "Schedule Email" at bounding box center [561, 220] width 73 height 7
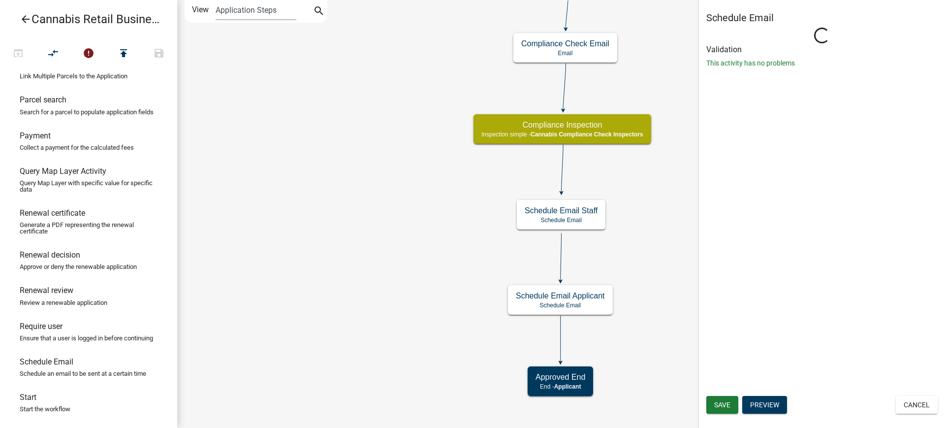
select select "8: 8:00 AM"
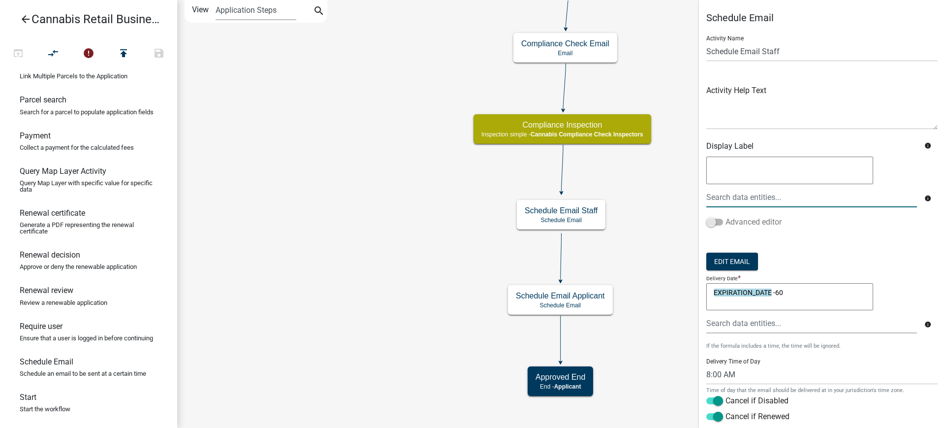
click at [715, 220] on span at bounding box center [714, 222] width 17 height 7
click at [726, 216] on input "Advanced editor" at bounding box center [726, 216] width 0 height 0
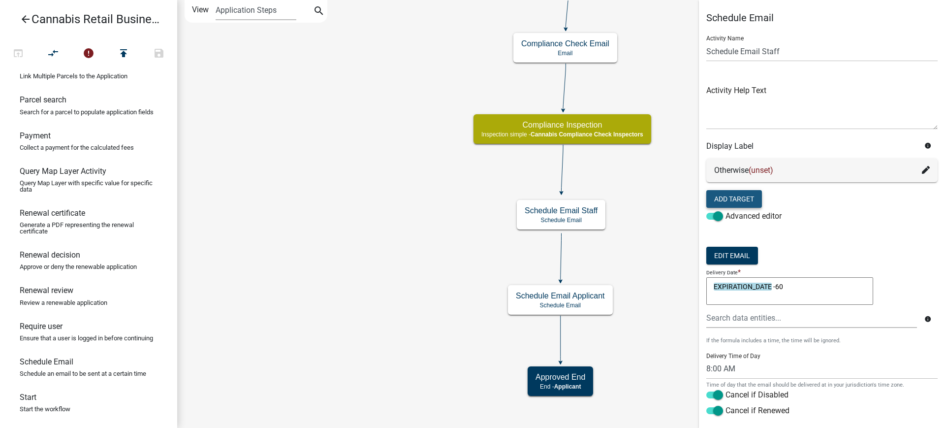
click at [745, 201] on button "Add Target" at bounding box center [734, 199] width 56 height 18
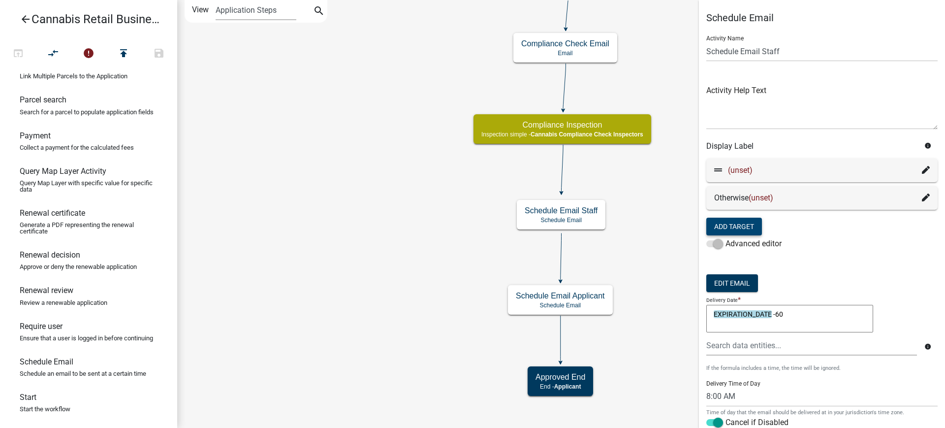
click at [922, 170] on icon at bounding box center [926, 170] width 8 height 8
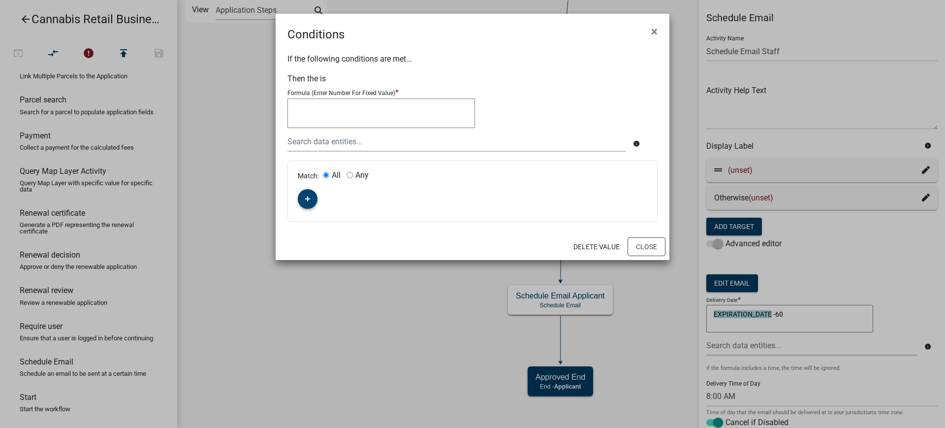
click at [306, 199] on icon "button" at bounding box center [307, 198] width 5 height 5
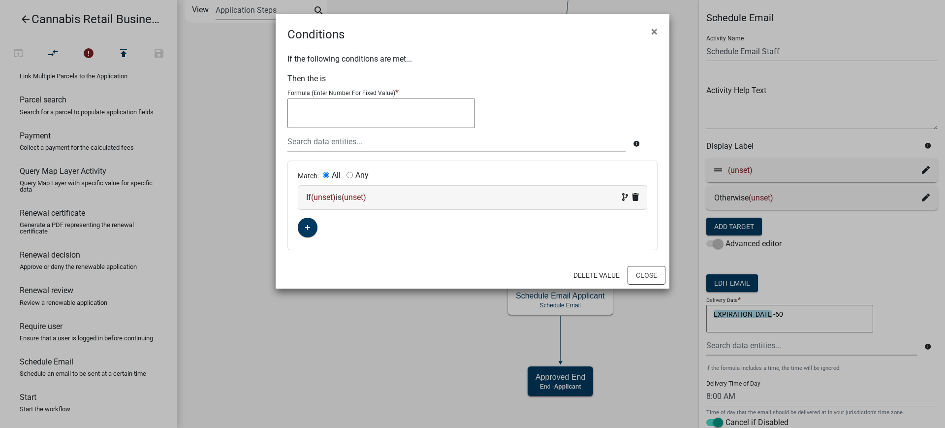
click at [324, 200] on span "(unset)" at bounding box center [323, 196] width 25 height 9
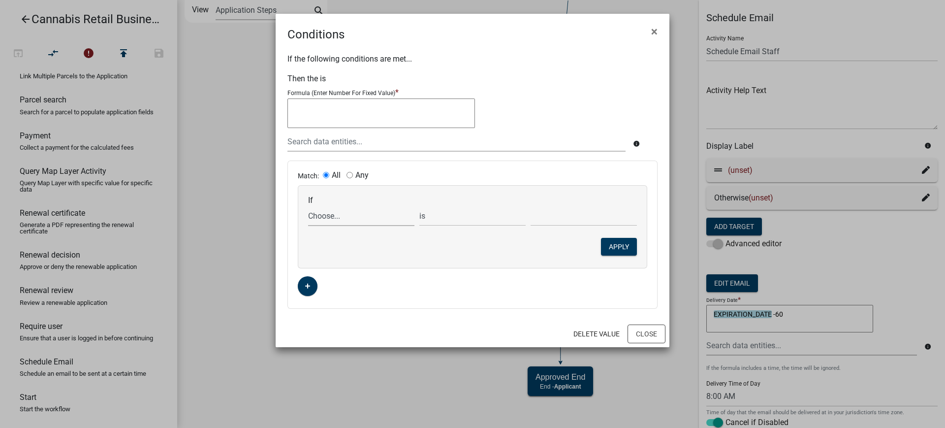
click at [324, 216] on select "Choose... ActiveRegistrationExpDate AddnInfoClickNextTxt AddnInfoComments AddnI…" at bounding box center [361, 216] width 106 height 20
select select "34: Compliance_Inspection_COMPLETE_DATE"
click at [308, 206] on select "Choose... ActiveRegistrationExpDate AddnInfoClickNextTxt AddnInfoComments AddnI…" at bounding box center [361, 216] width 106 height 20
click at [432, 218] on select "is is not exists does not exist is greater than is less than contains does not …" at bounding box center [472, 216] width 106 height 20
select select "4: !!"
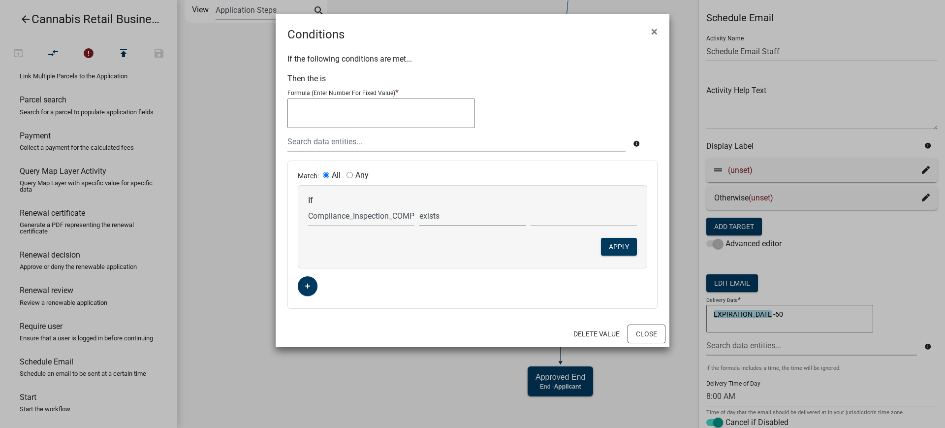
click at [419, 206] on select "is is not exists does not exist is greater than is less than contains does not …" at bounding box center [472, 216] width 106 height 20
click at [611, 247] on button "Apply" at bounding box center [619, 247] width 36 height 18
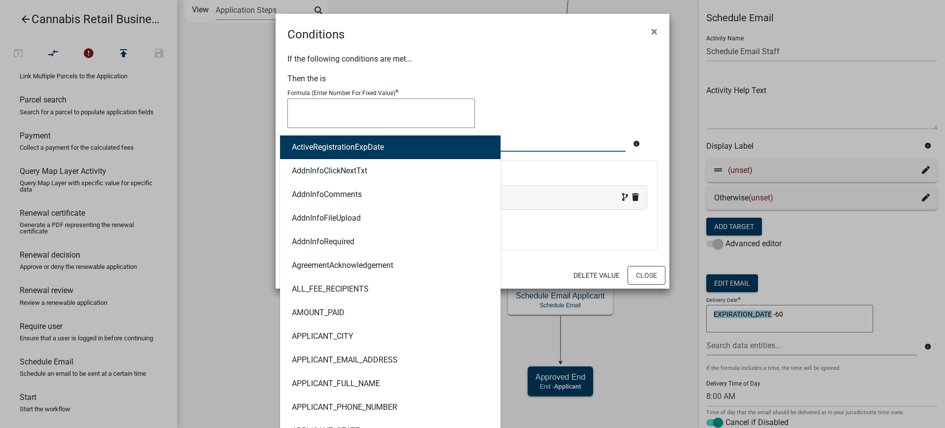
click at [318, 144] on div "ActiveRegistrationExpDate AddnInfoClickNextTxt AddnInfoComments AddnInfoFileUpl…" at bounding box center [456, 141] width 353 height 20
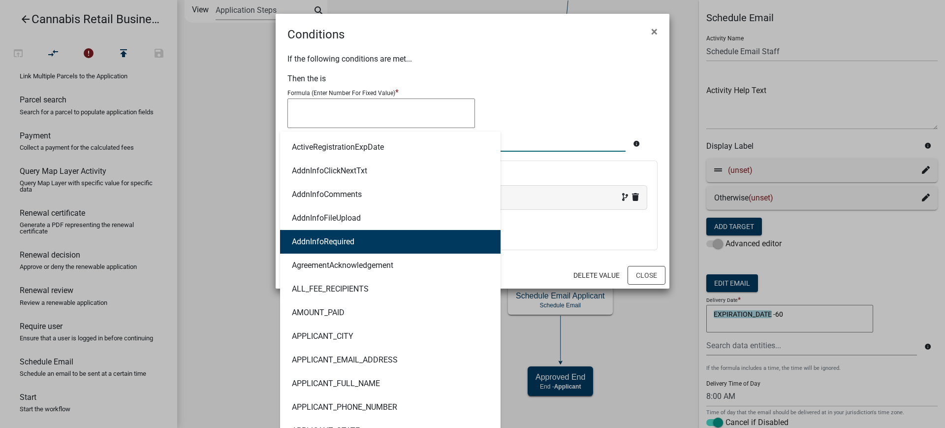
click at [550, 238] on div "Match: All Any If Compliance_Inspection_COMPLETE_DATE exists" at bounding box center [472, 205] width 369 height 89
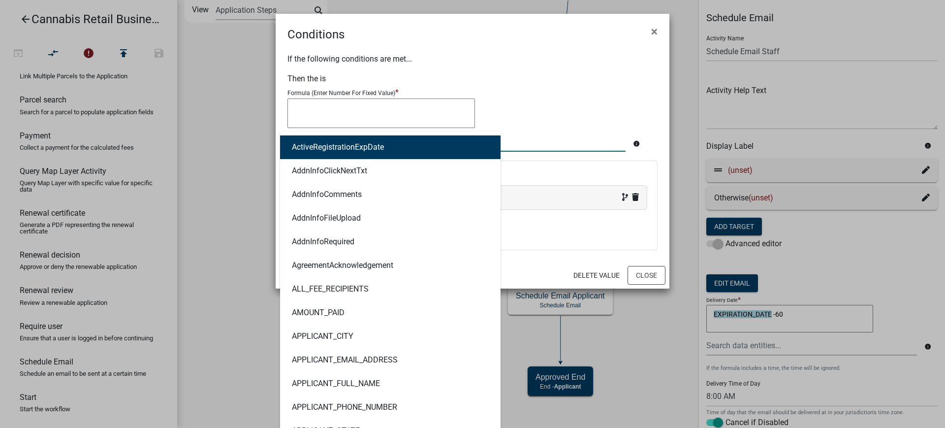
click at [379, 143] on div "ActiveRegistrationExpDate AddnInfoClickNextTxt AddnInfoComments AddnInfoFileUpl…" at bounding box center [456, 141] width 353 height 20
click at [563, 119] on div at bounding box center [472, 114] width 370 height 33
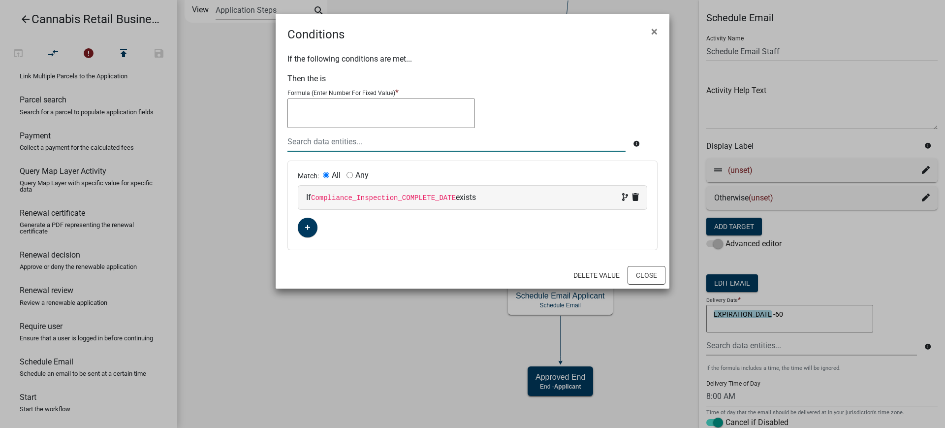
click at [321, 139] on div at bounding box center [456, 141] width 353 height 20
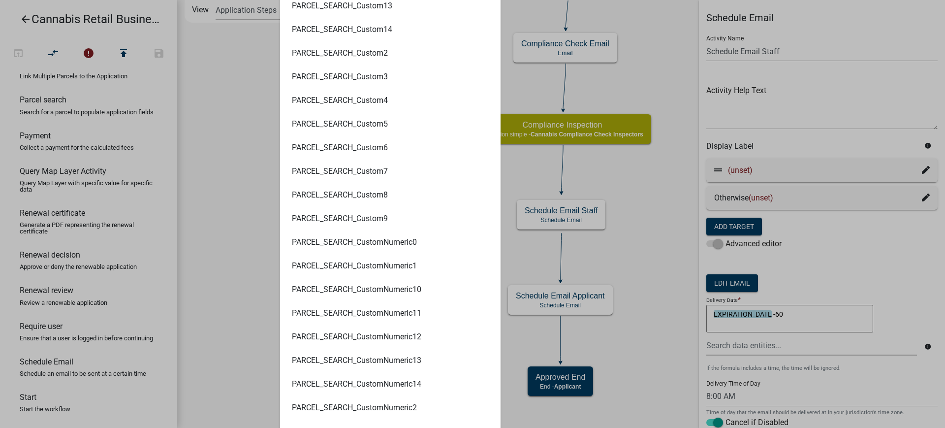
scroll to position [2615, 0]
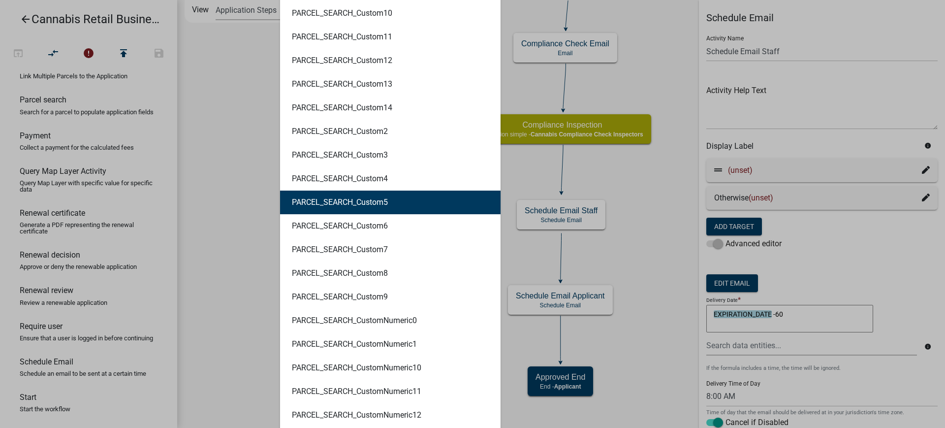
click at [665, 79] on ngb-modal-window "Conditions × If the following conditions are met... Then the is Formula (Enter …" at bounding box center [472, 214] width 945 height 428
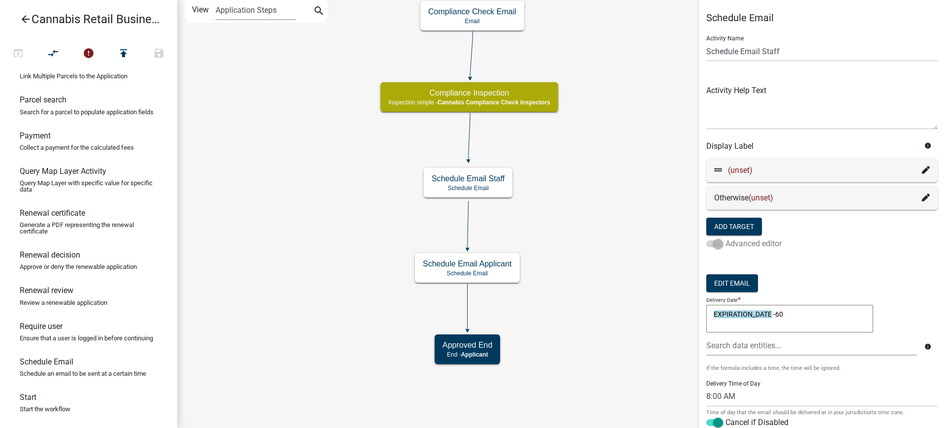
click at [713, 243] on span at bounding box center [714, 243] width 17 height 7
drag, startPoint x: 719, startPoint y: 242, endPoint x: 670, endPoint y: 246, distance: 48.9
click at [670, 246] on main "start Start - Applicant Application Introduction Form - Applicant Parcel search…" at bounding box center [561, 214] width 768 height 428
click at [808, 258] on div "(unset) Otherwise (unset) Add Target Advanced editor" at bounding box center [822, 209] width 246 height 108
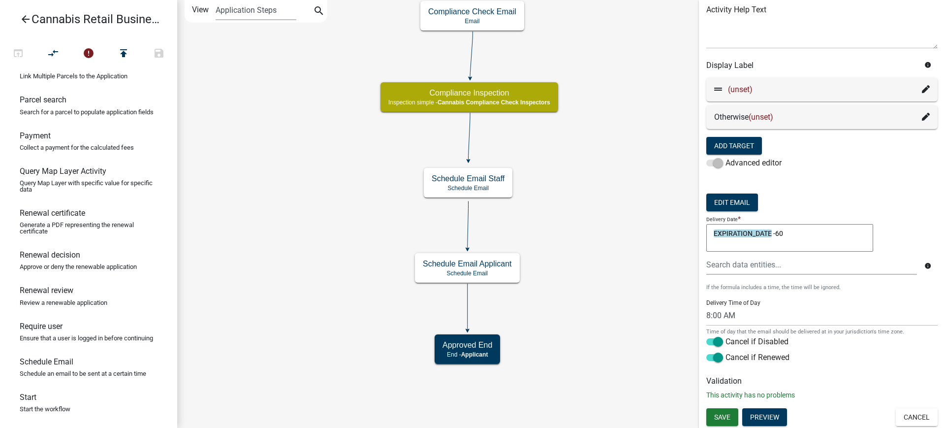
scroll to position [81, 0]
click at [908, 416] on button "Cancel" at bounding box center [917, 417] width 42 height 18
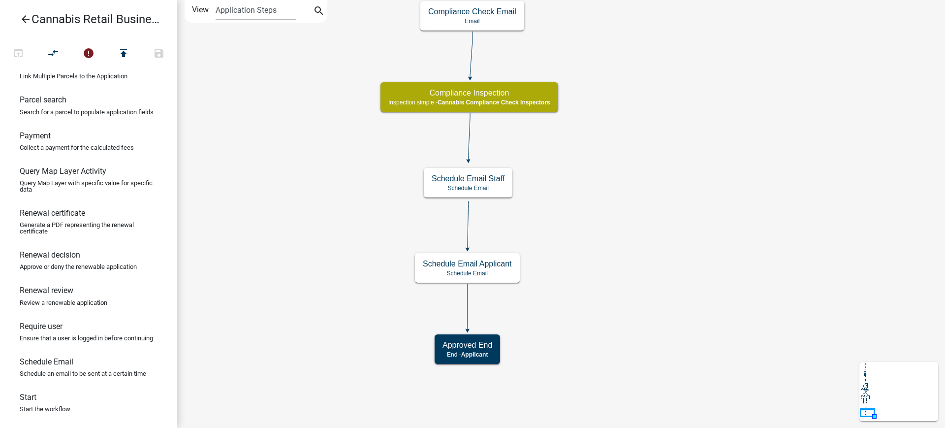
scroll to position [0, 0]
click at [494, 186] on p "Schedule Email" at bounding box center [468, 188] width 73 height 7
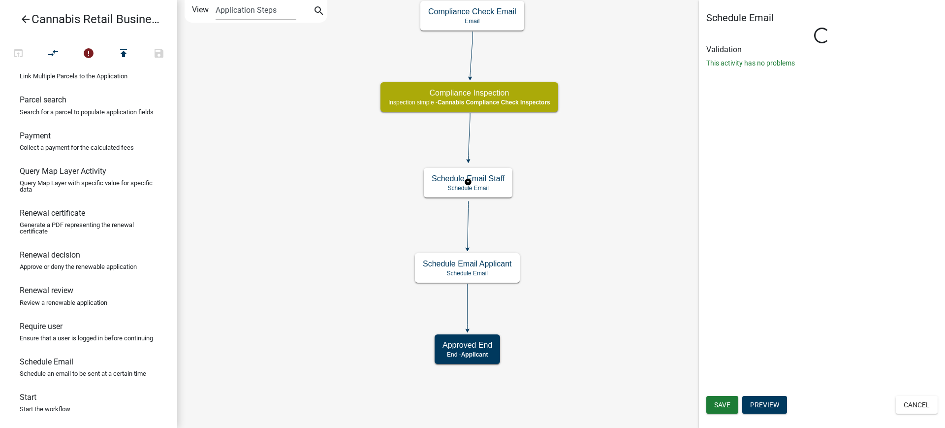
select select "8: 8:00 AM"
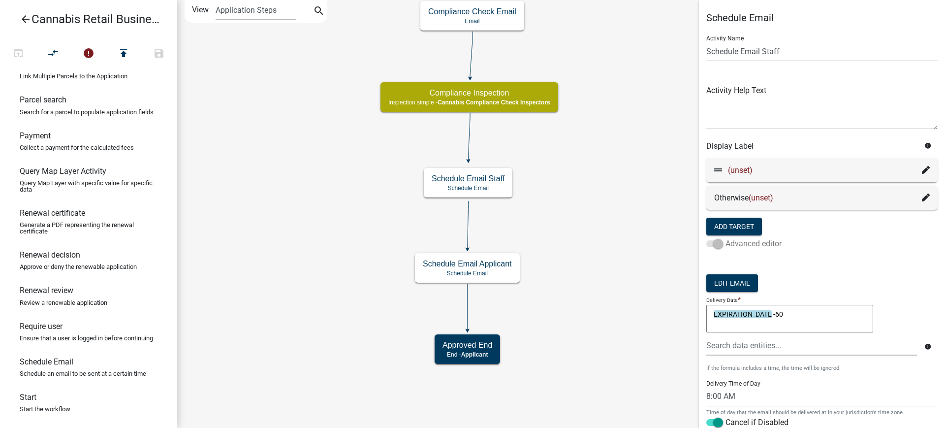
click at [709, 241] on span at bounding box center [714, 243] width 17 height 7
drag, startPoint x: 715, startPoint y: 242, endPoint x: 691, endPoint y: 244, distance: 23.7
click at [691, 244] on main "start Start - Applicant Application Introduction Form - Applicant Parcel search…" at bounding box center [561, 214] width 768 height 428
click at [712, 244] on span at bounding box center [714, 243] width 17 height 7
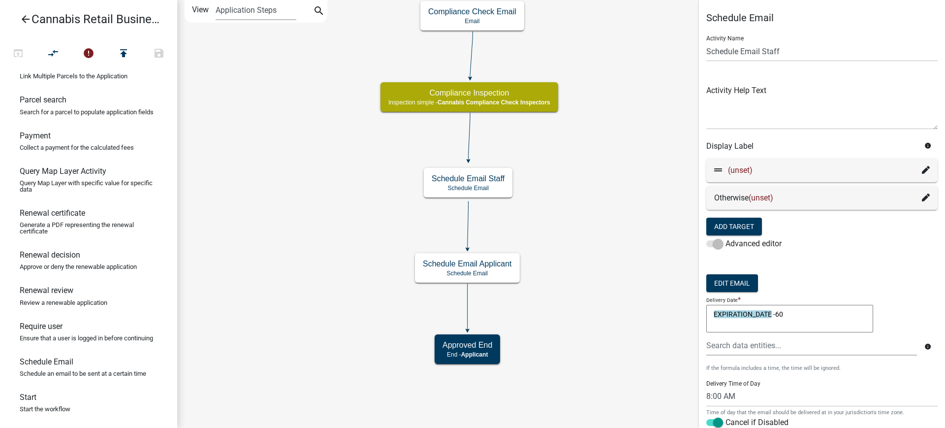
click at [922, 169] on icon at bounding box center [926, 170] width 8 height 8
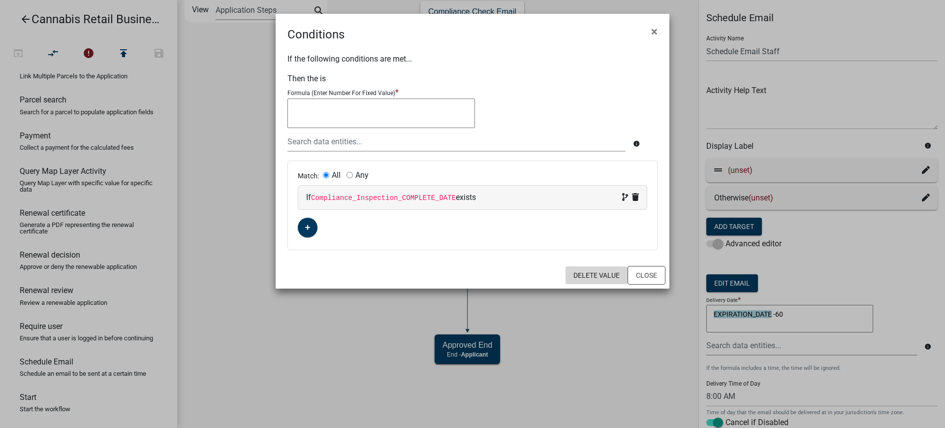
click at [591, 275] on button "Delete Value" at bounding box center [597, 275] width 62 height 18
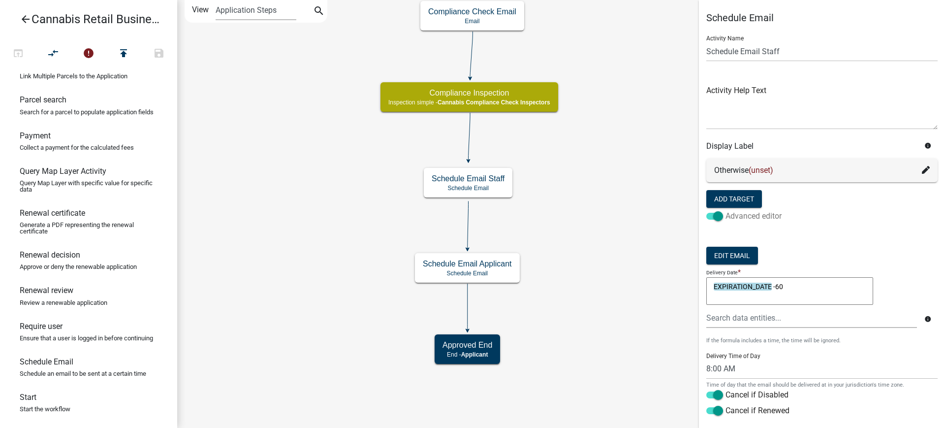
click at [711, 215] on span at bounding box center [714, 216] width 17 height 7
click at [726, 210] on input "Advanced editor" at bounding box center [726, 210] width 0 height 0
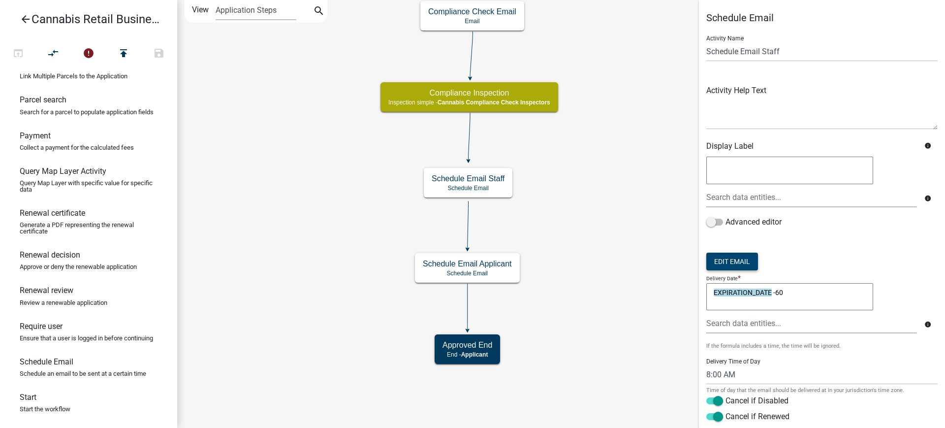
click at [733, 264] on button "Edit Email" at bounding box center [732, 262] width 52 height 18
select select "b7028af5-adef-448b-b8b1-0cea921e0b8e"
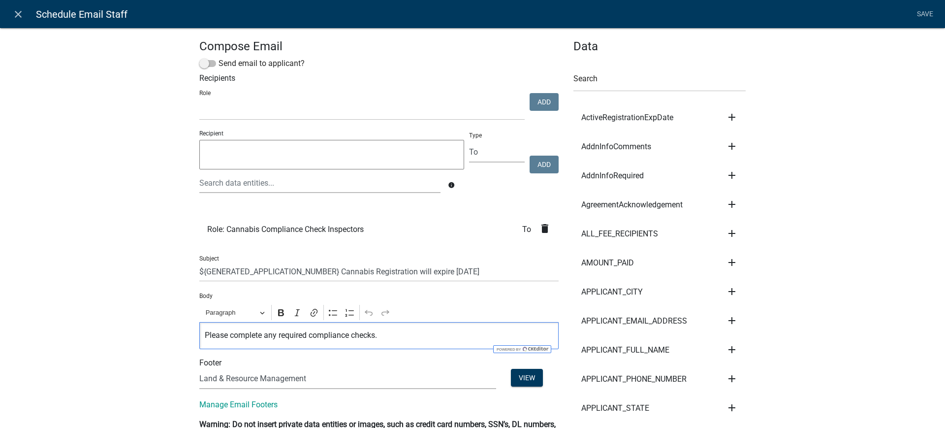
click at [390, 339] on p "Please complete any required compliance checks." at bounding box center [379, 335] width 349 height 12
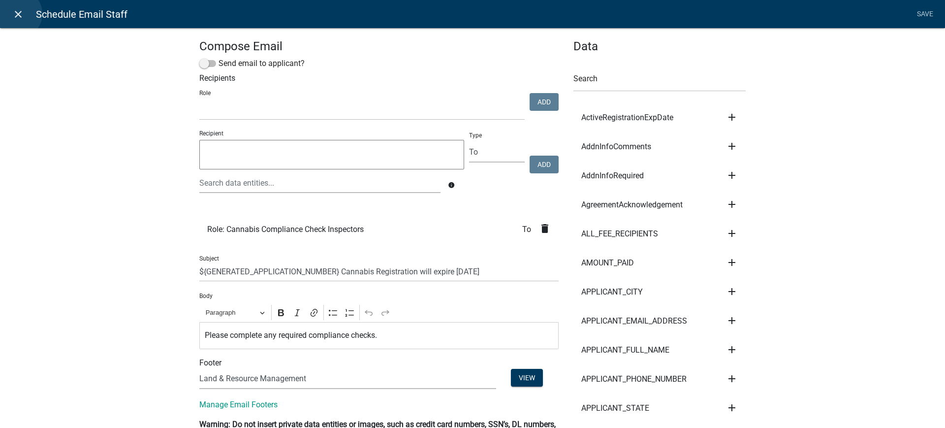
click at [17, 14] on icon "close" at bounding box center [18, 14] width 12 height 12
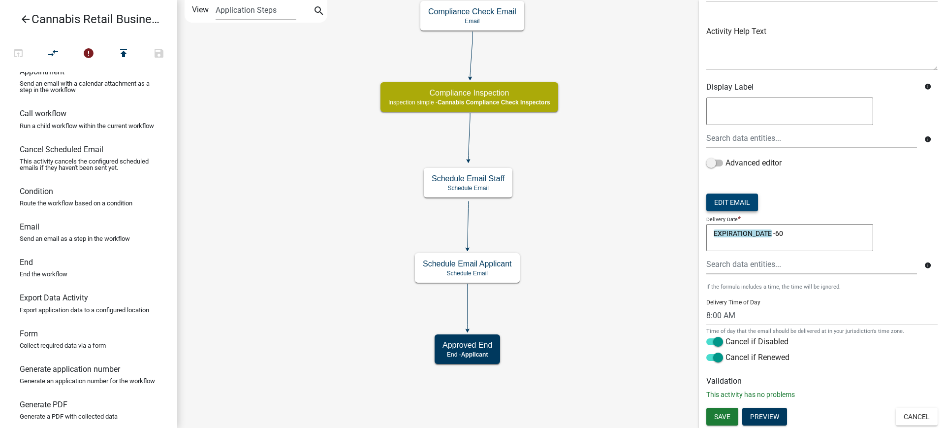
scroll to position [44, 0]
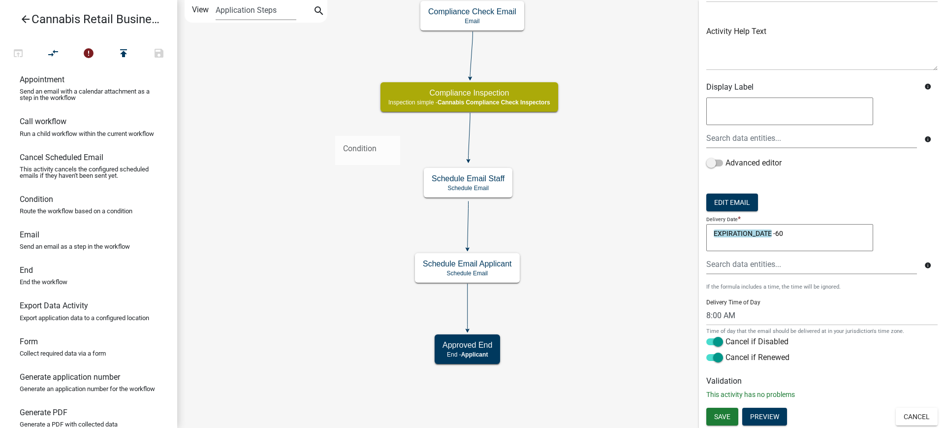
drag, startPoint x: 53, startPoint y: 220, endPoint x: 335, endPoint y: 127, distance: 296.7
click at [335, 127] on div "arrow_back Cannabis Retail Businesses and Temporary Cannabis Events open_in_bro…" at bounding box center [472, 214] width 945 height 428
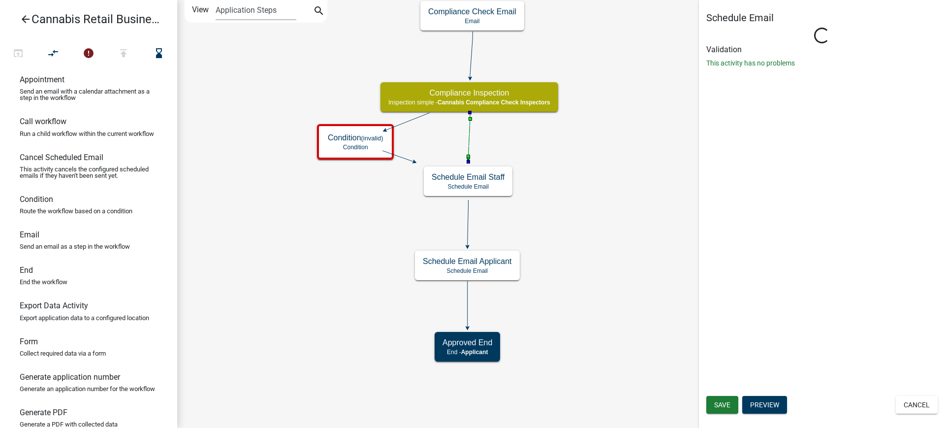
click at [469, 139] on icon at bounding box center [470, 136] width 2 height 46
select select "8: 8:00 AM"
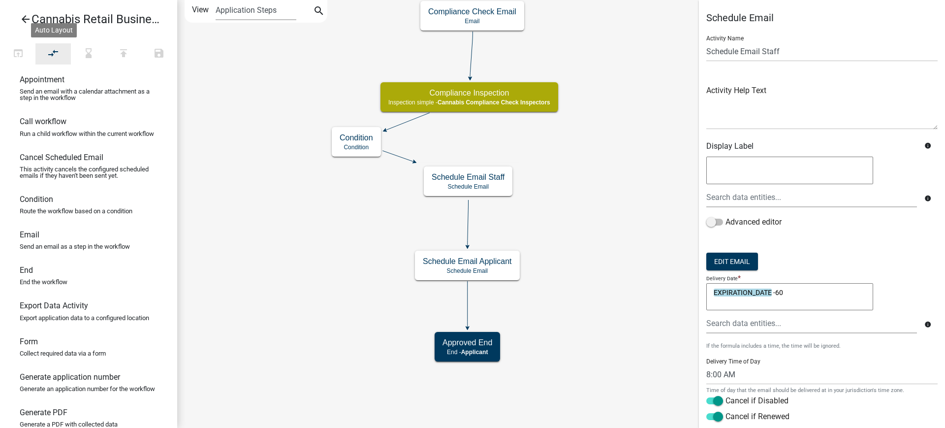
click at [50, 55] on icon "compare_arrows" at bounding box center [54, 54] width 12 height 14
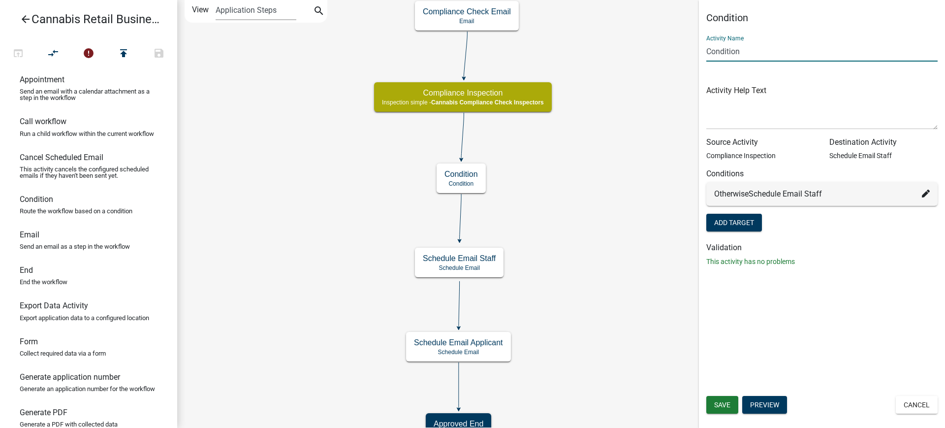
click at [707, 50] on input "Condition" at bounding box center [821, 51] width 231 height 20
type input "Inspection(s) complete - Cancel Scheduled Email Staff"
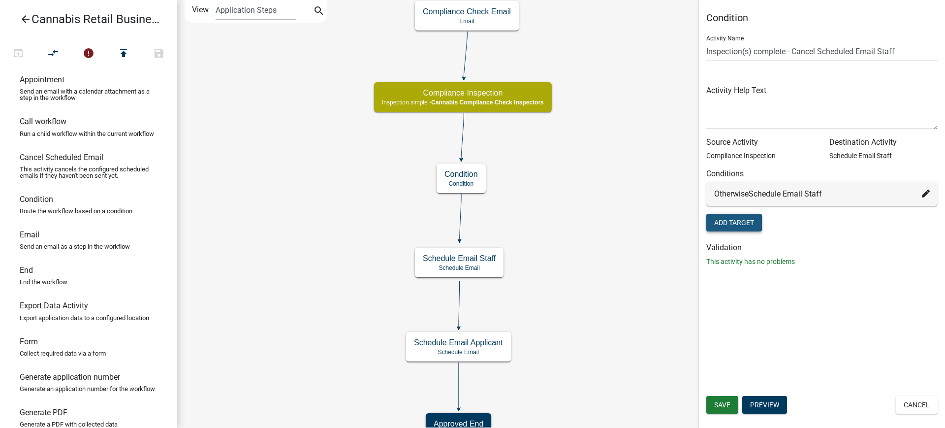
click at [732, 223] on button "Add Target" at bounding box center [734, 223] width 56 height 18
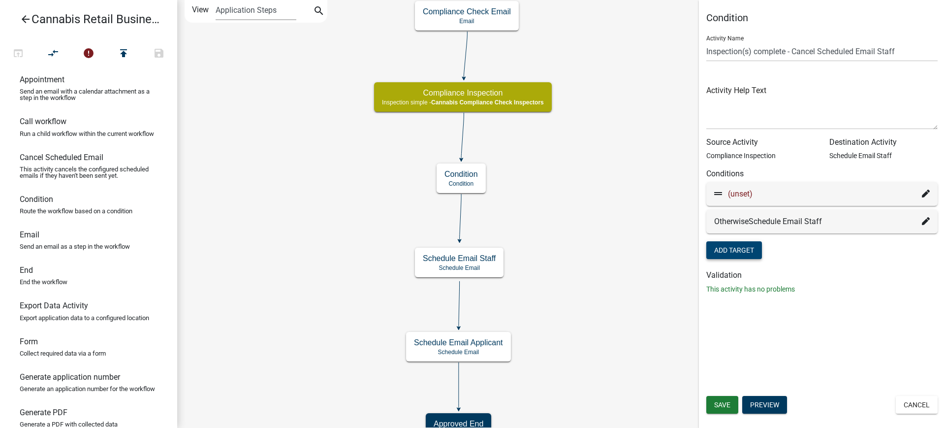
click at [923, 194] on icon at bounding box center [926, 194] width 8 height 8
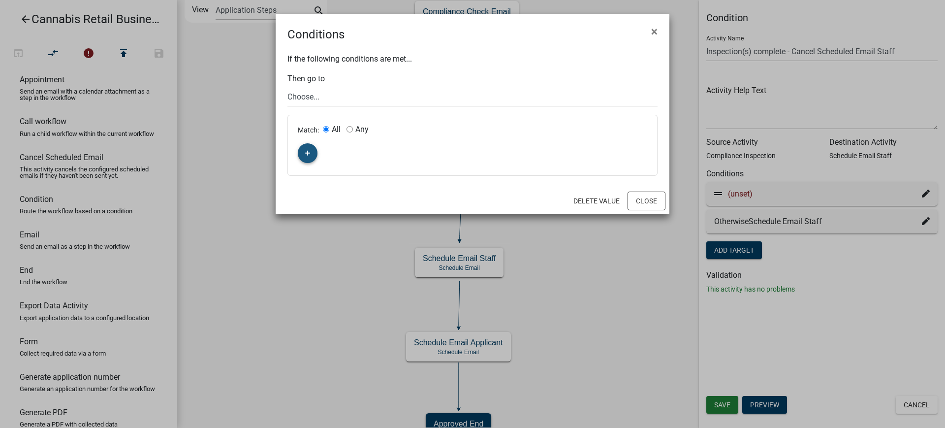
click at [306, 157] on fa-icon "button" at bounding box center [307, 153] width 5 height 9
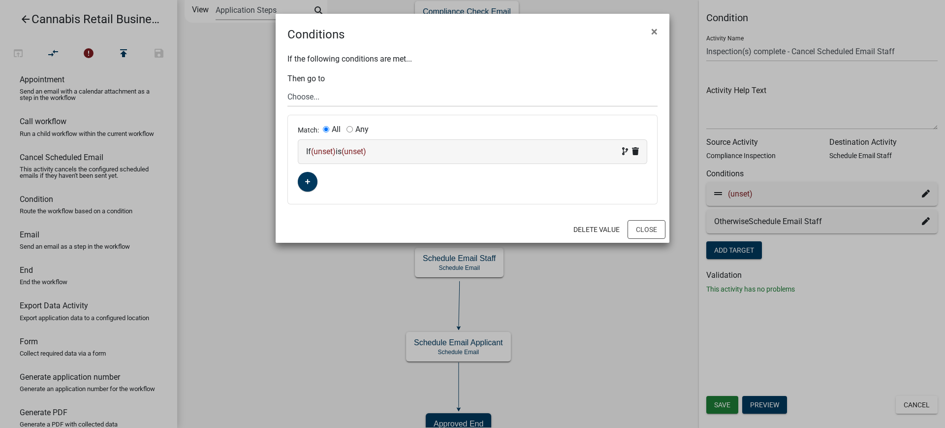
click at [325, 151] on span "(unset)" at bounding box center [323, 151] width 25 height 9
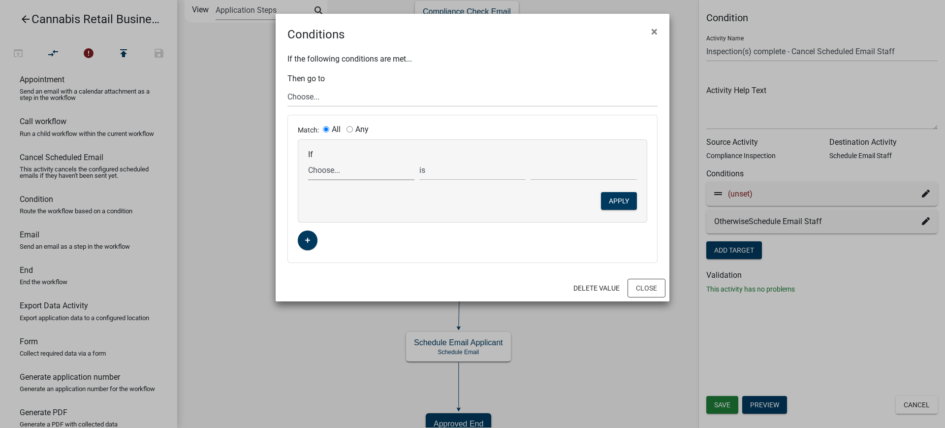
click at [329, 171] on select "Choose... ActiveRegistrationExpDate AddnInfoClickNextTxt AddnInfoComments AddnI…" at bounding box center [361, 170] width 106 height 20
select select "34: Compliance_Inspection_COMPLETE_DATE"
click at [308, 160] on select "Choose... ActiveRegistrationExpDate AddnInfoClickNextTxt AddnInfoComments AddnI…" at bounding box center [361, 170] width 106 height 20
click at [442, 167] on select "is is not exists does not exist is greater than is less than contains does not …" at bounding box center [472, 170] width 106 height 20
select select "4: !!"
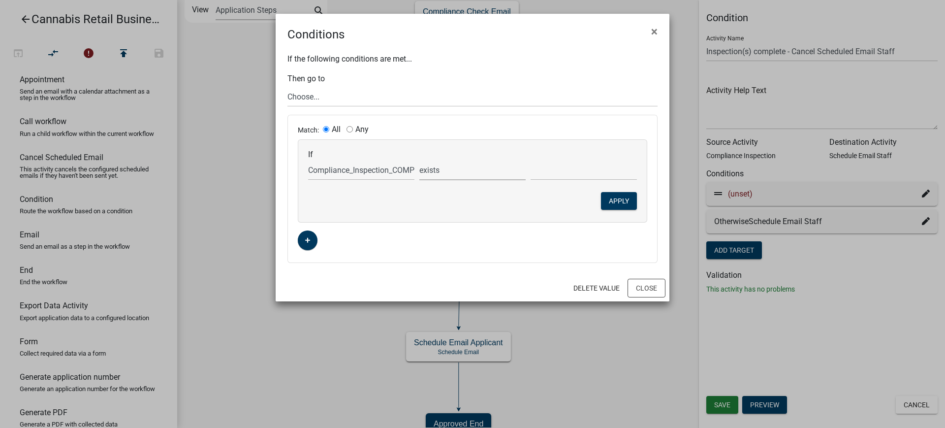
click at [419, 160] on select "is is not exists does not exist is greater than is less than contains does not …" at bounding box center [472, 170] width 106 height 20
click at [308, 98] on select "Choose... start Application Introduction Parcel search End Require User Data Pr…" at bounding box center [472, 97] width 370 height 20
drag, startPoint x: 506, startPoint y: 29, endPoint x: 610, endPoint y: 62, distance: 109.4
click at [619, 67] on wm-condition-modal "Conditions × If the following conditions are met... Then go to Choose... start …" at bounding box center [473, 157] width 394 height 287
click at [301, 95] on select "Choose... start Application Introduction Parcel search End Require User Data Pr…" at bounding box center [472, 97] width 370 height 20
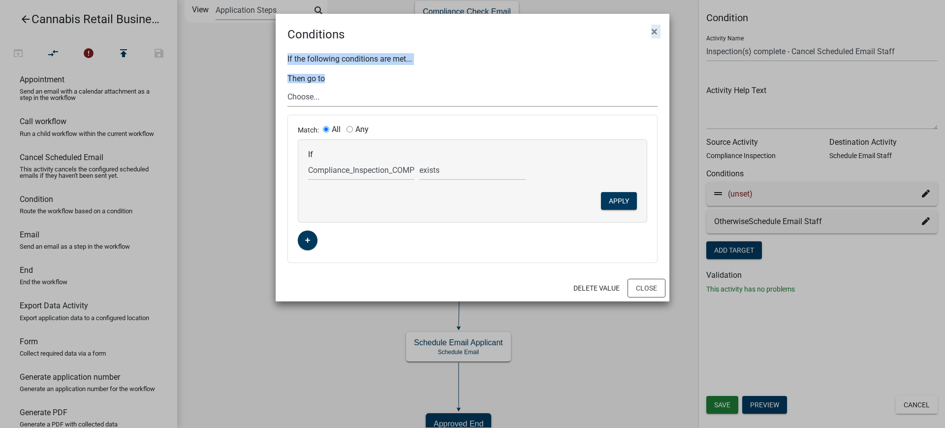
select select "38: 089d82d3-b833-42b7-9e23-1077df3dffbe"
click at [287, 87] on select "Choose... start Application Introduction Parcel search End Require User Data Pr…" at bounding box center [472, 97] width 370 height 20
click at [621, 200] on button "Apply" at bounding box center [619, 201] width 36 height 18
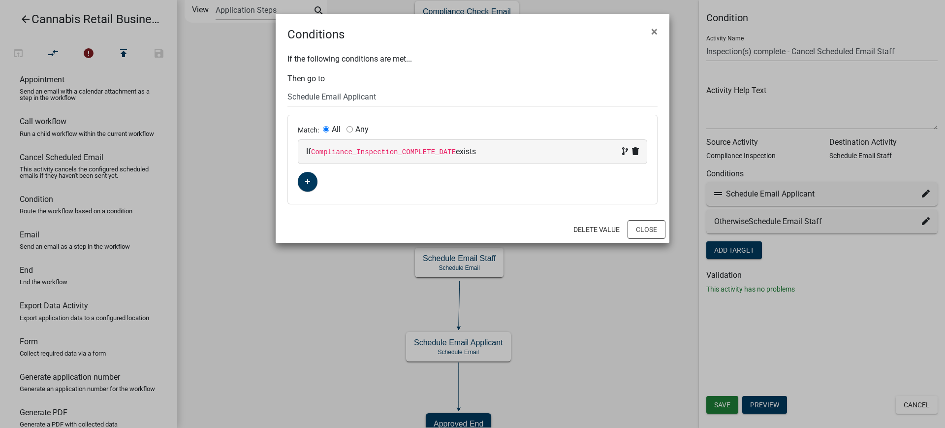
click at [422, 79] on div "If the following conditions are met... Then go to Choose... start Application I…" at bounding box center [473, 129] width 394 height 173
click at [647, 225] on button "Close" at bounding box center [647, 229] width 38 height 19
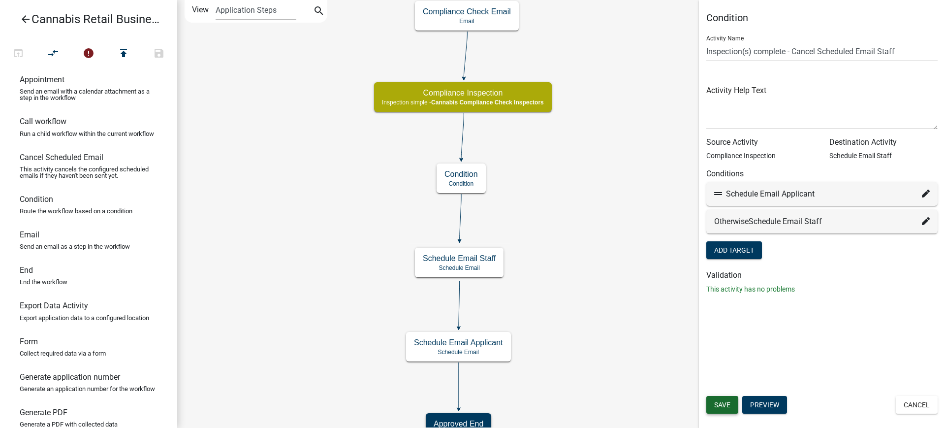
click at [723, 403] on span "Save" at bounding box center [722, 405] width 16 height 8
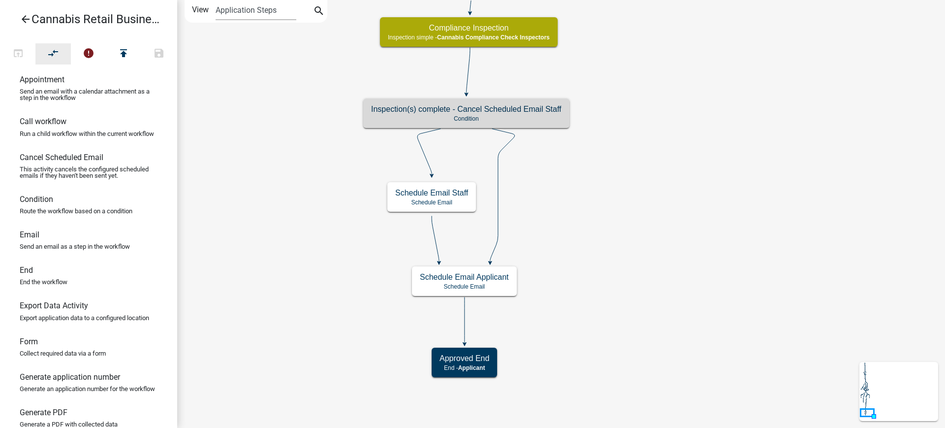
click at [51, 50] on icon "compare_arrows" at bounding box center [54, 54] width 12 height 14
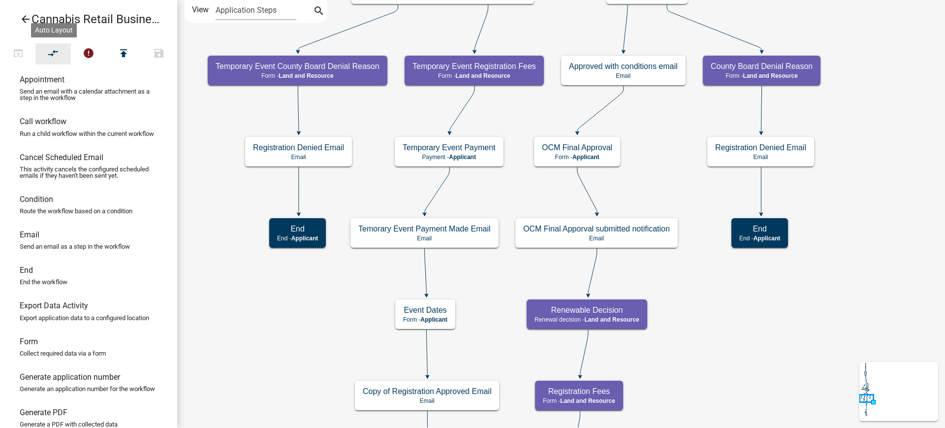
click at [52, 52] on icon "compare_arrows" at bounding box center [54, 54] width 12 height 14
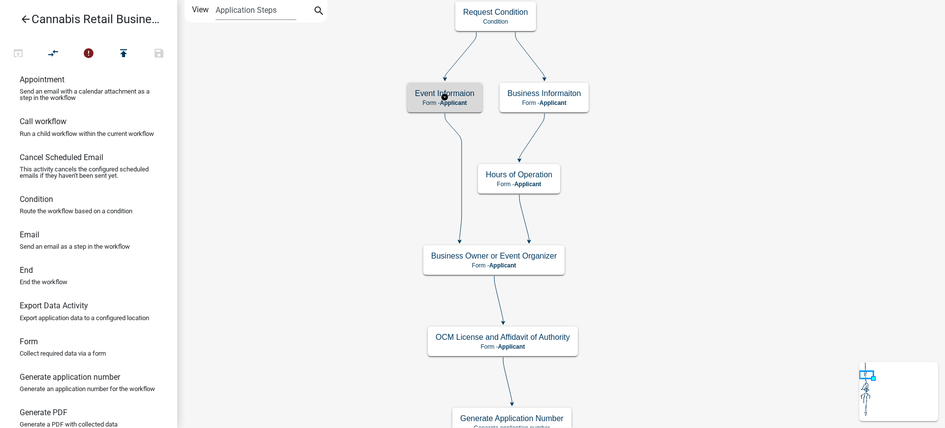
click at [461, 101] on span "Applicant" at bounding box center [453, 102] width 27 height 7
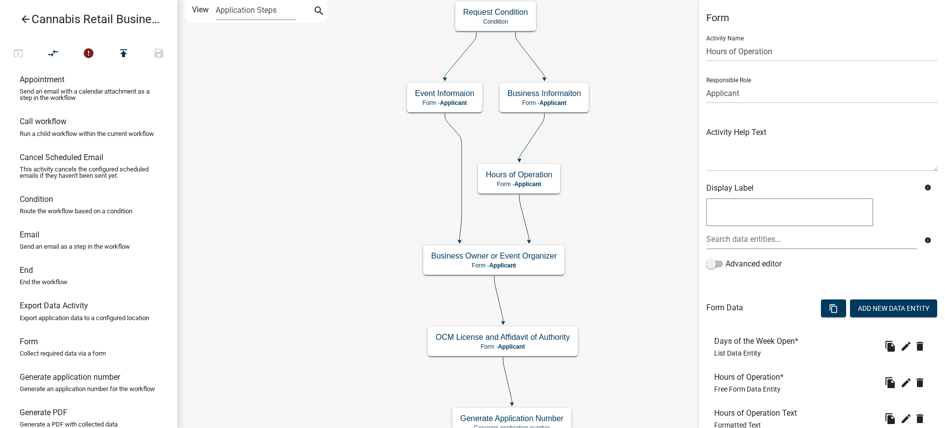
scroll to position [217, 0]
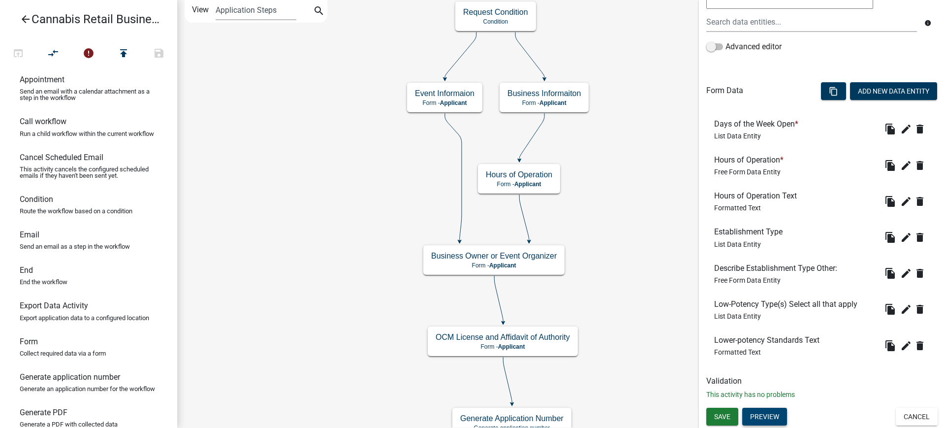
click at [775, 417] on button "Preview" at bounding box center [764, 417] width 45 height 18
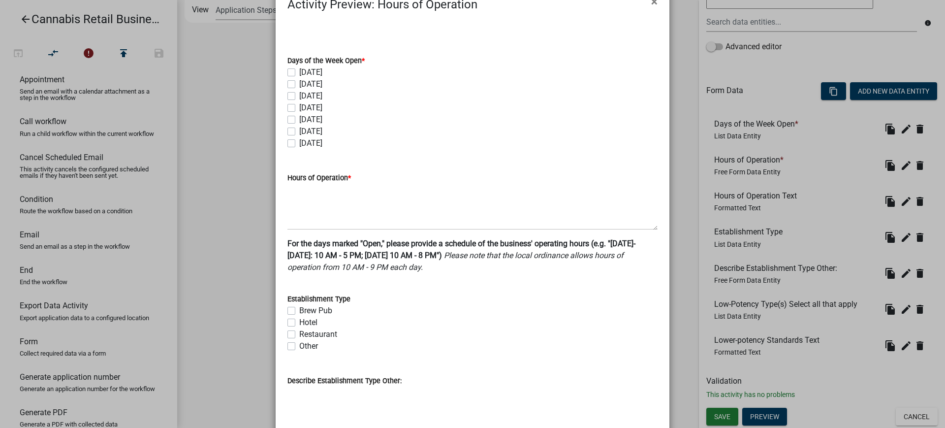
scroll to position [0, 0]
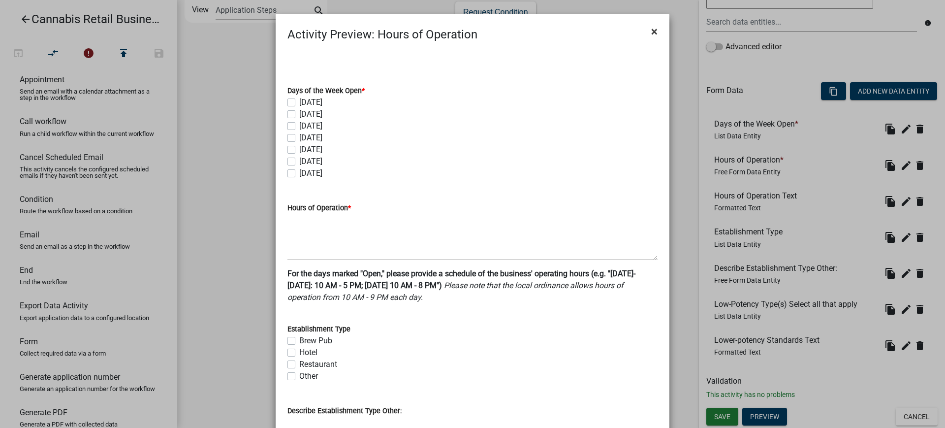
click at [651, 30] on span "×" at bounding box center [654, 32] width 6 height 14
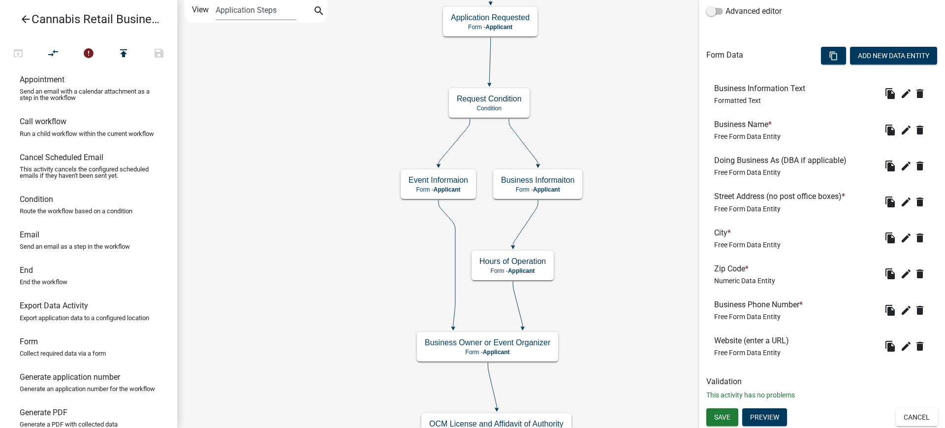
scroll to position [253, 0]
click at [768, 413] on button "Preview" at bounding box center [764, 417] width 45 height 18
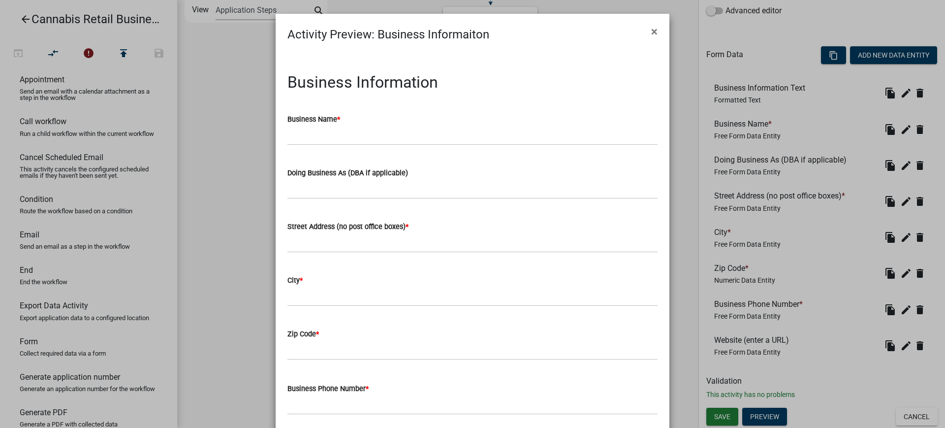
scroll to position [132, 0]
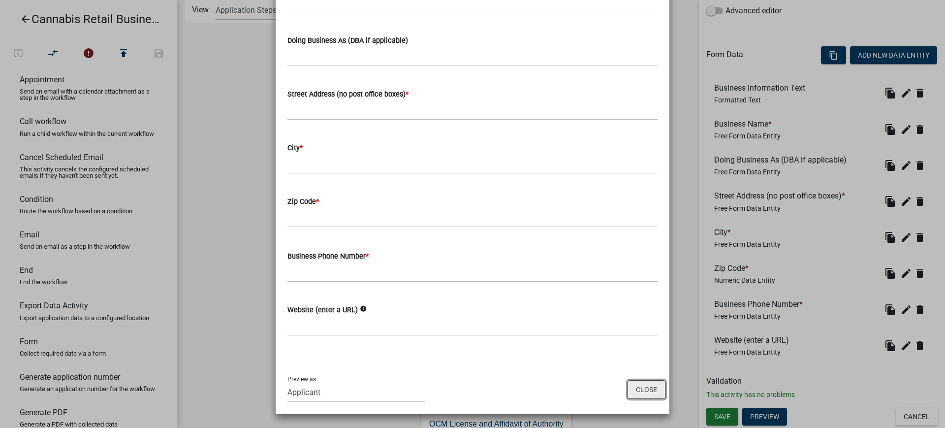
click at [643, 391] on button "Close" at bounding box center [647, 389] width 38 height 19
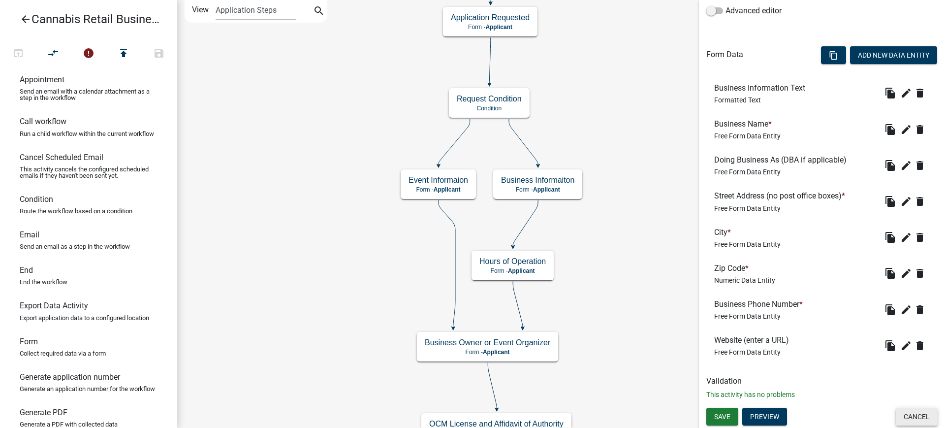
click at [913, 417] on button "Cancel" at bounding box center [917, 417] width 42 height 18
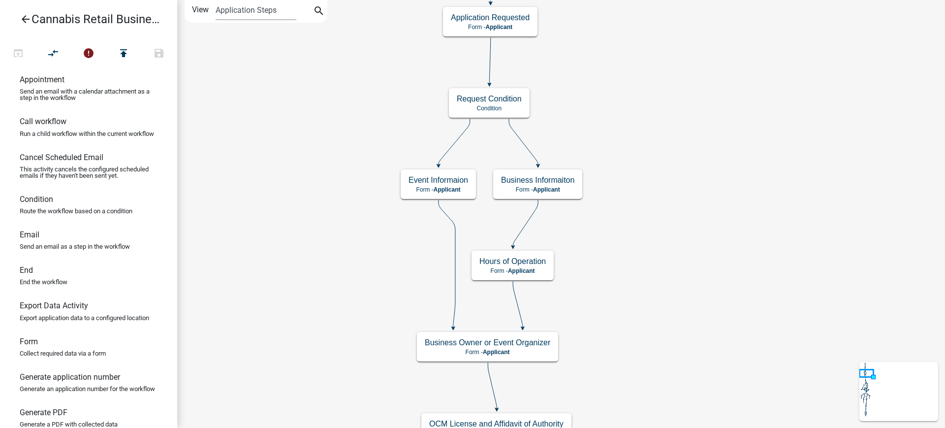
scroll to position [0, 0]
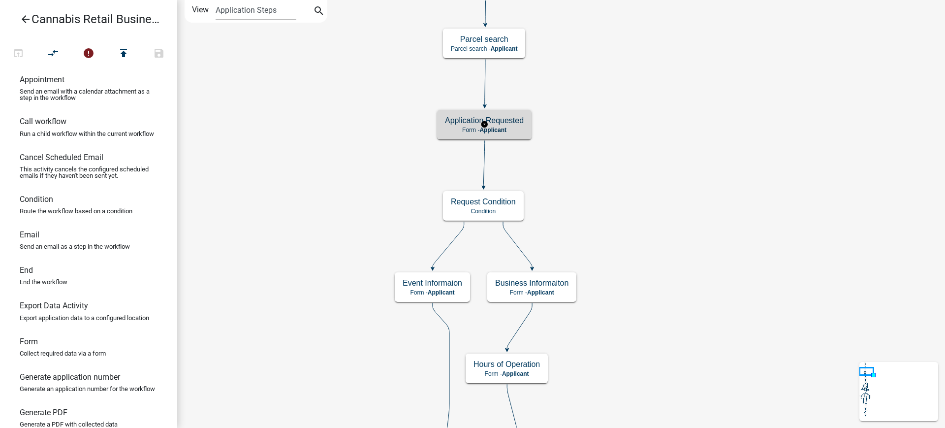
click at [514, 125] on div "Application Requested Form - Applicant" at bounding box center [484, 125] width 95 height 30
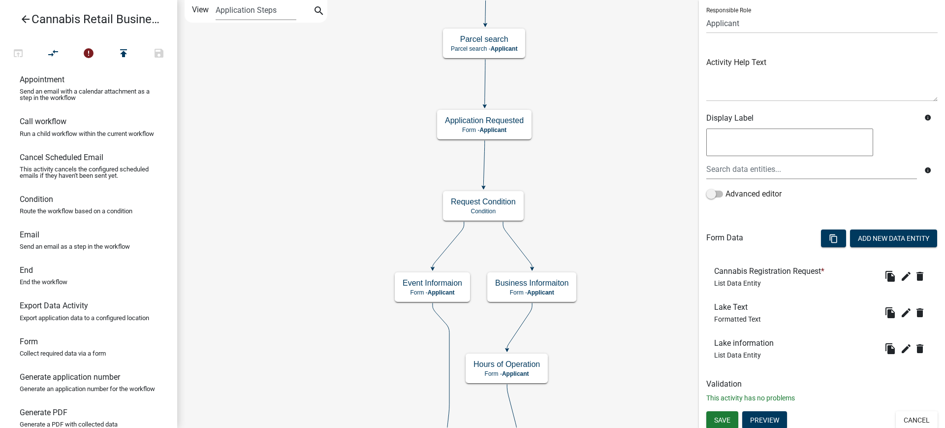
scroll to position [73, 0]
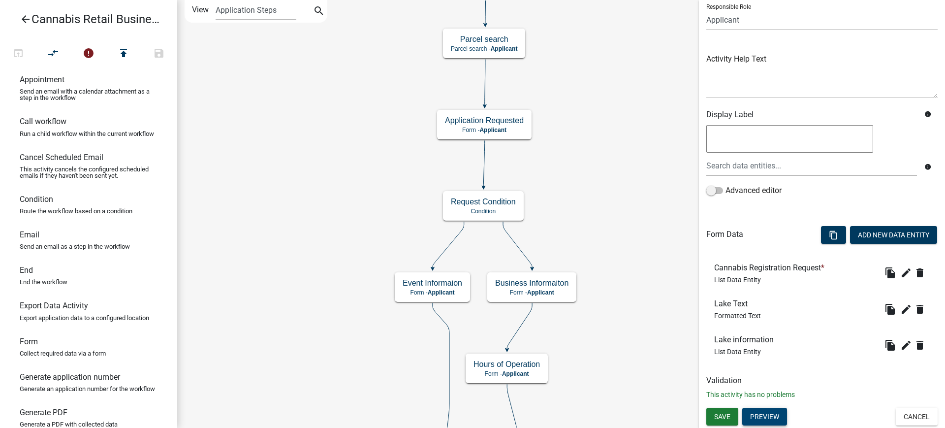
click at [765, 413] on button "Preview" at bounding box center [764, 417] width 45 height 18
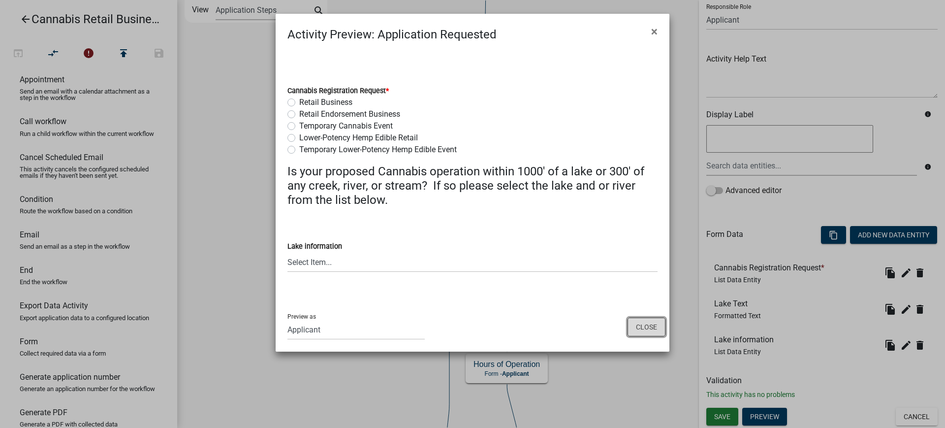
click at [655, 331] on button "Close" at bounding box center [647, 327] width 38 height 19
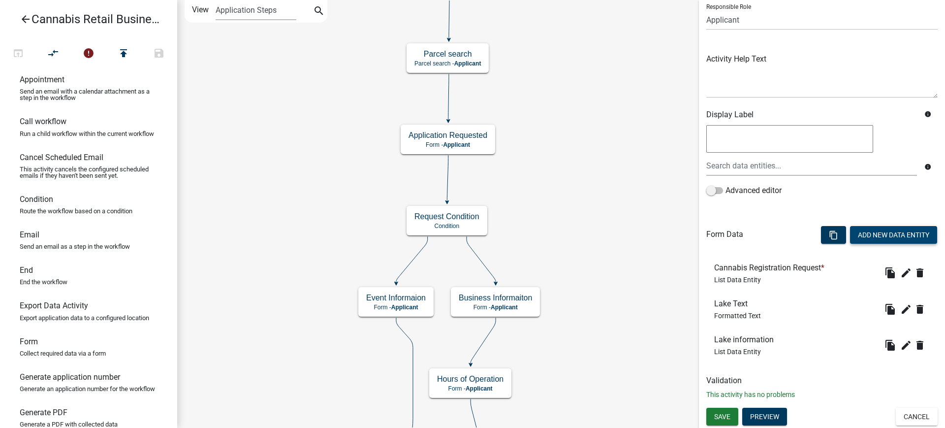
click at [866, 234] on button "Add New Data Entity" at bounding box center [893, 235] width 87 height 18
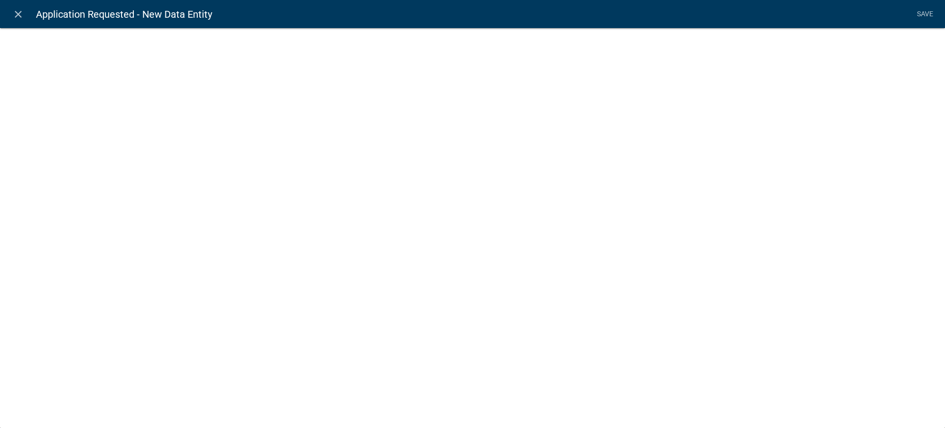
select select
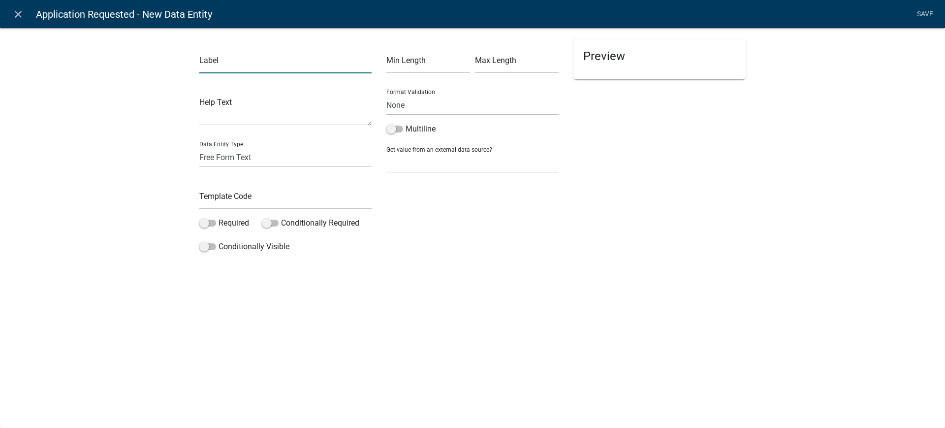
click at [266, 68] on input "text" at bounding box center [285, 63] width 172 height 20
type input "Lake Map"
click at [229, 154] on select "Free Form Text Document Display Entity Value Fee Numeric Data Date Map Sketch D…" at bounding box center [285, 157] width 172 height 20
select select "mapsketch-data"
click at [199, 147] on select "Free Form Text Document Display Entity Value Fee Numeric Data Date Map Sketch D…" at bounding box center [285, 157] width 172 height 20
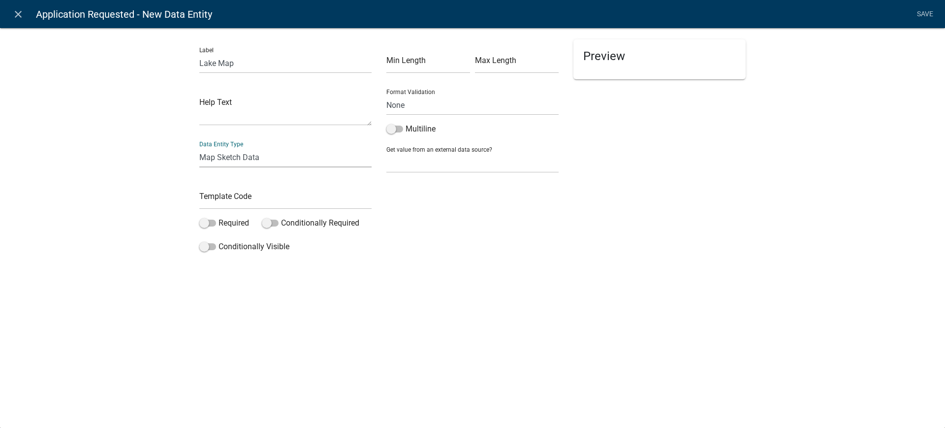
select select "mapsketch-data"
select select
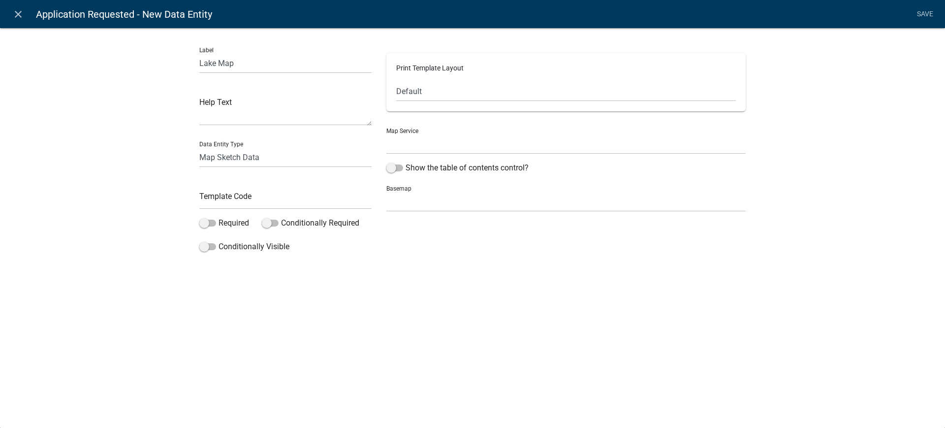
select select
click at [228, 202] on input "text" at bounding box center [285, 199] width 172 height 20
type input "LakeMap"
click at [414, 150] on select "[GEOGRAPHIC_DATA] [GEOGRAPHIC_DATA] Map Service ([URL])" at bounding box center [565, 144] width 359 height 20
select select "0: Object"
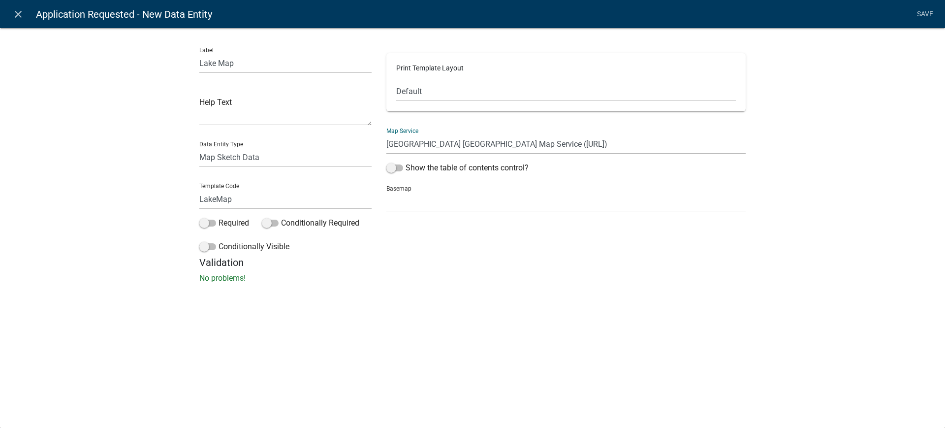
click at [386, 134] on select "[GEOGRAPHIC_DATA] [GEOGRAPHIC_DATA] Map Service ([URL])" at bounding box center [565, 144] width 359 height 20
click at [395, 167] on span at bounding box center [394, 167] width 17 height 7
click at [406, 162] on input "Show the table of contents control?" at bounding box center [406, 162] width 0 height 0
click at [491, 233] on span at bounding box center [495, 235] width 8 height 8
click at [534, 291] on div at bounding box center [613, 343] width 266 height 246
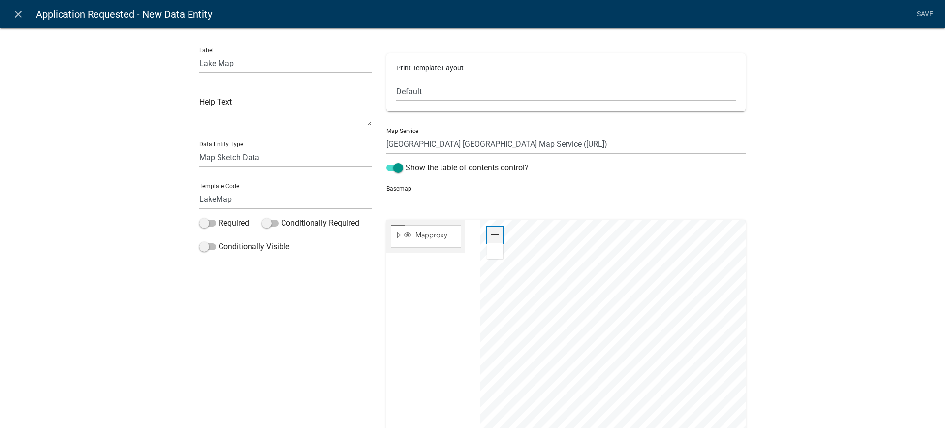
click at [492, 234] on span at bounding box center [495, 235] width 8 height 8
click at [554, 283] on div at bounding box center [613, 343] width 266 height 246
click at [491, 251] on span at bounding box center [495, 251] width 8 height 8
click at [592, 277] on div at bounding box center [613, 343] width 266 height 246
click at [561, 313] on div at bounding box center [613, 343] width 266 height 246
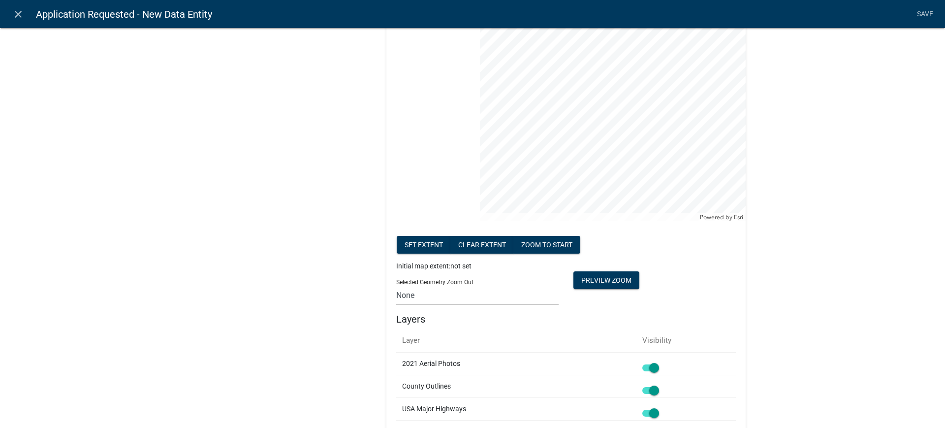
scroll to position [246, 0]
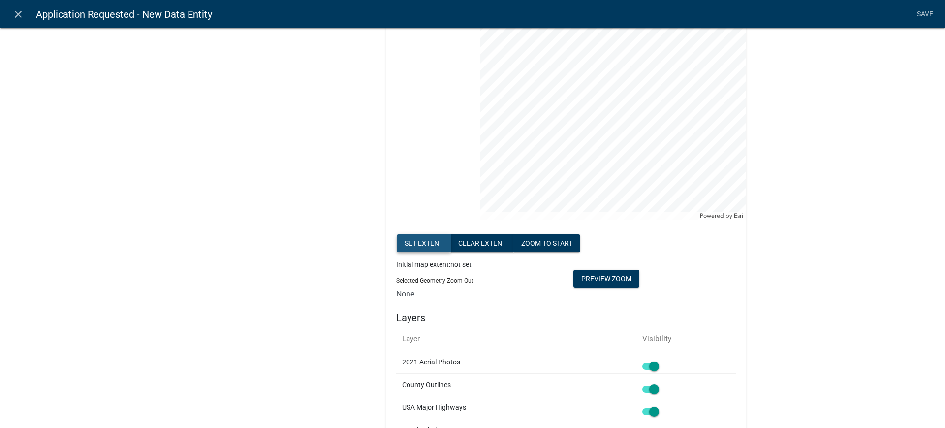
click at [414, 243] on button "Set extent" at bounding box center [424, 243] width 54 height 18
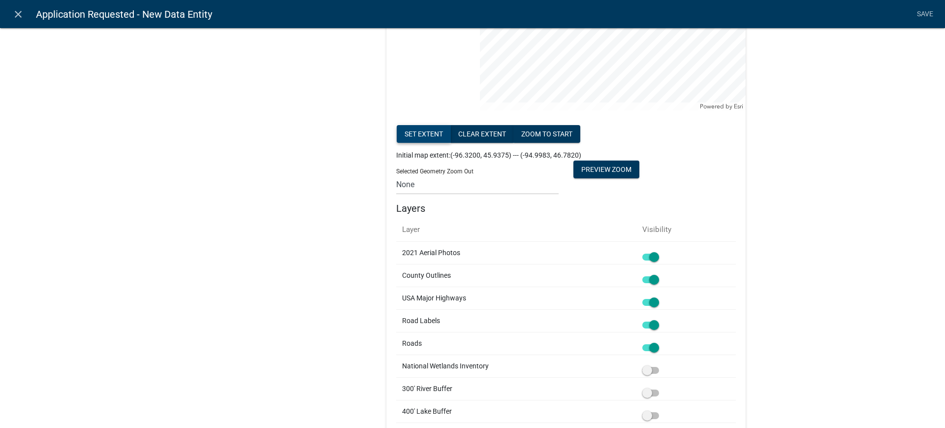
scroll to position [369, 0]
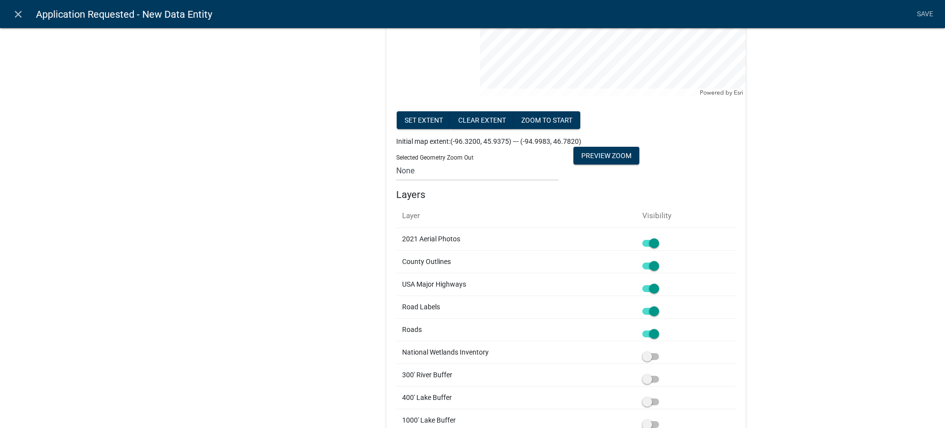
click at [643, 266] on span at bounding box center [650, 265] width 17 height 7
click at [662, 260] on input "checkbox" at bounding box center [662, 260] width 0 height 0
click at [646, 290] on span at bounding box center [650, 288] width 17 height 7
click at [662, 283] on input "checkbox" at bounding box center [662, 283] width 0 height 0
click at [644, 334] on span at bounding box center [650, 333] width 17 height 7
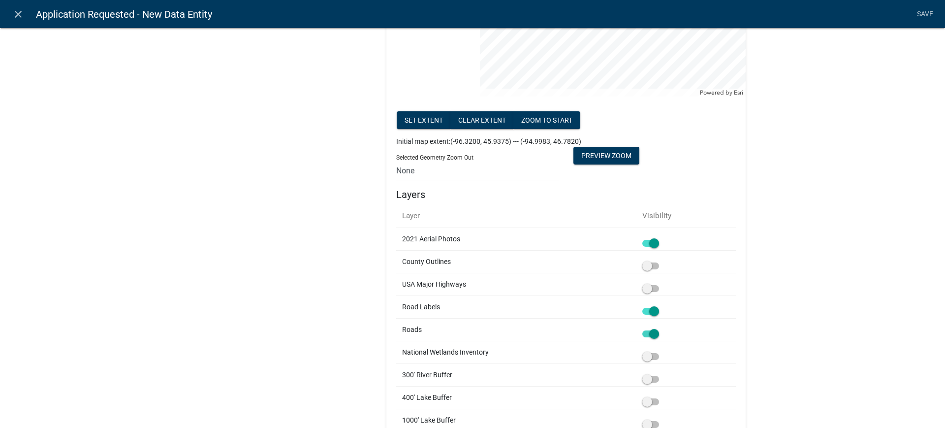
click at [662, 328] on input "checkbox" at bounding box center [662, 328] width 0 height 0
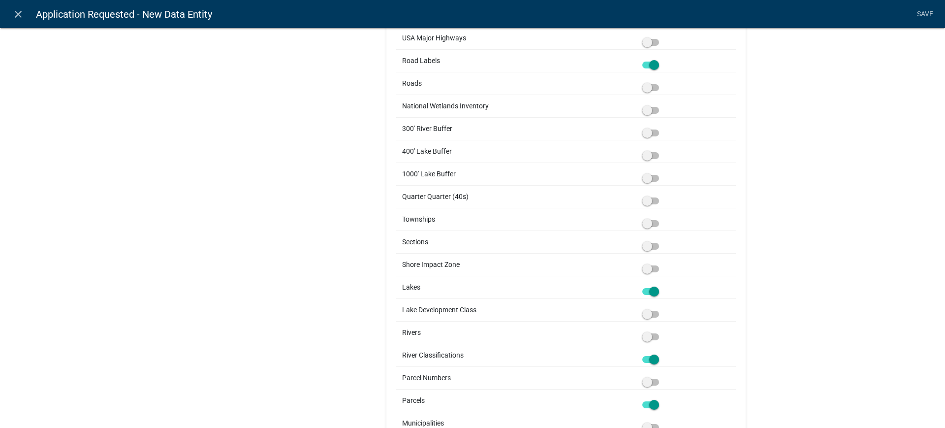
scroll to position [677, 0]
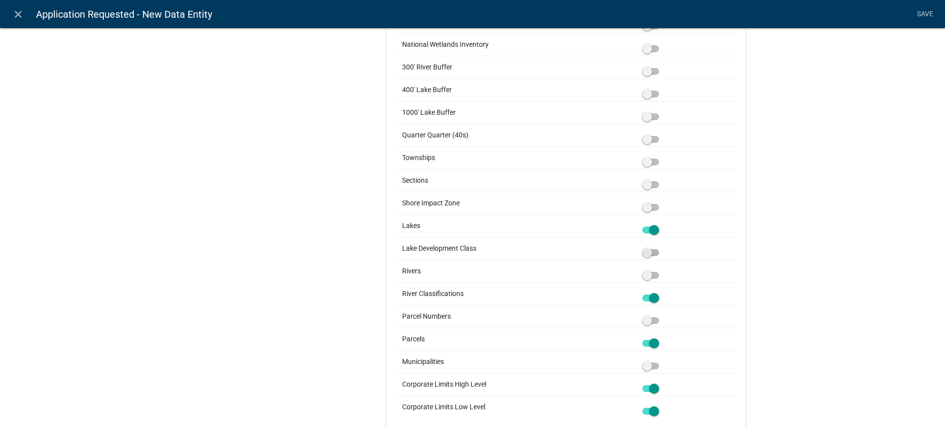
click at [652, 252] on span at bounding box center [650, 252] width 17 height 7
click at [662, 247] on input "checkbox" at bounding box center [662, 247] width 0 height 0
click at [650, 275] on span at bounding box center [650, 275] width 17 height 7
click at [662, 269] on input "checkbox" at bounding box center [662, 269] width 0 height 0
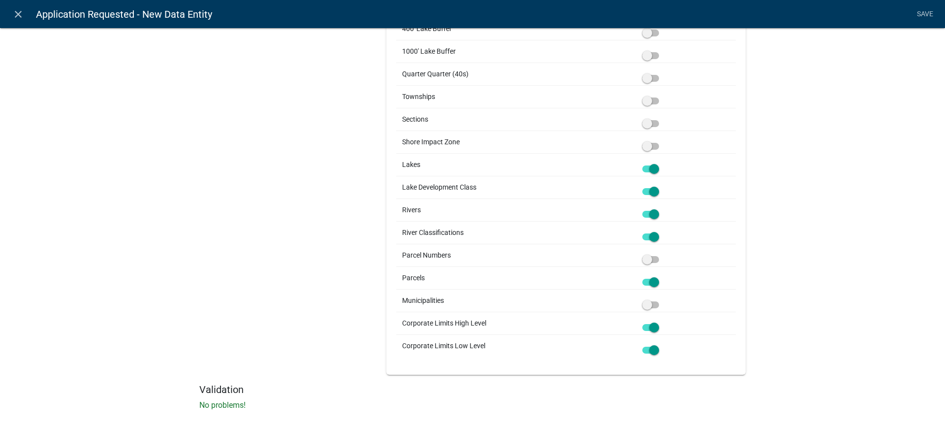
scroll to position [738, 0]
click at [650, 260] on span at bounding box center [650, 258] width 17 height 7
click at [662, 253] on input "checkbox" at bounding box center [662, 253] width 0 height 0
click at [652, 303] on span at bounding box center [650, 304] width 17 height 7
click at [662, 298] on input "checkbox" at bounding box center [662, 298] width 0 height 0
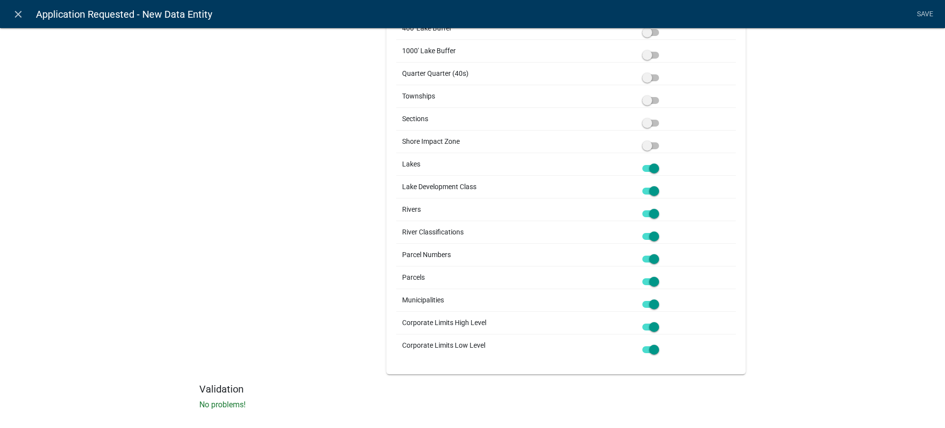
click at [647, 328] on span at bounding box center [650, 326] width 17 height 7
click at [662, 321] on input "checkbox" at bounding box center [662, 321] width 0 height 0
click at [646, 348] on span at bounding box center [650, 349] width 17 height 7
click at [662, 344] on input "checkbox" at bounding box center [662, 344] width 0 height 0
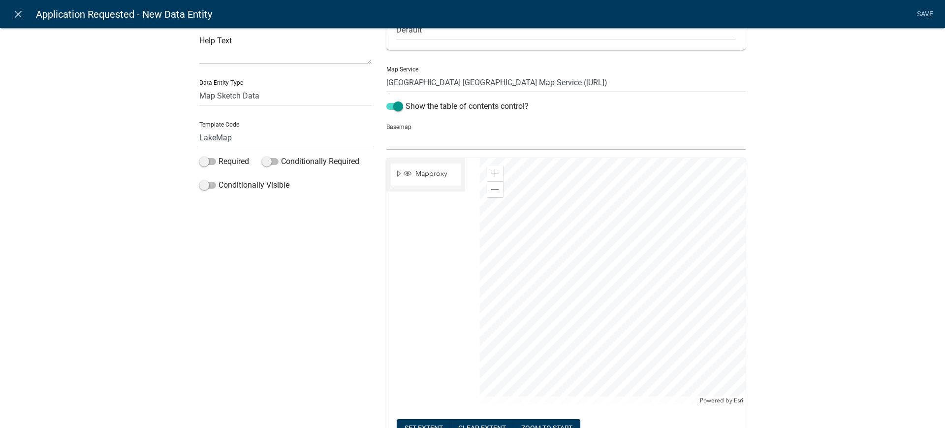
scroll to position [0, 0]
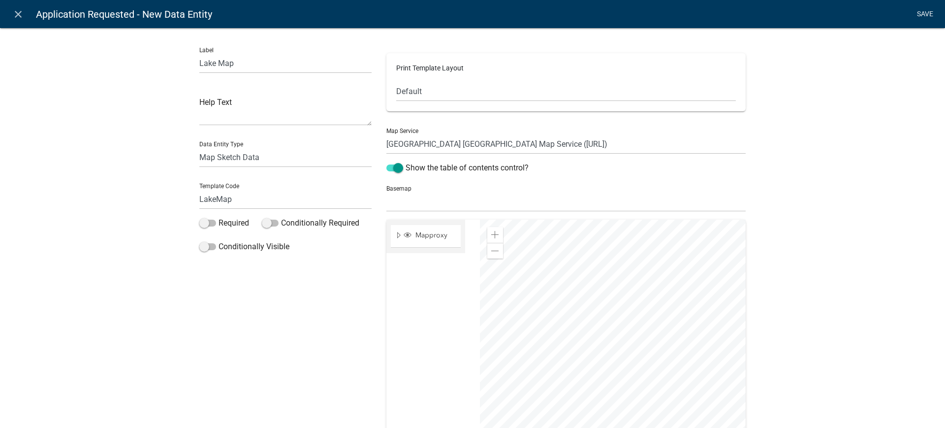
click at [922, 13] on link "Save" at bounding box center [925, 14] width 25 height 19
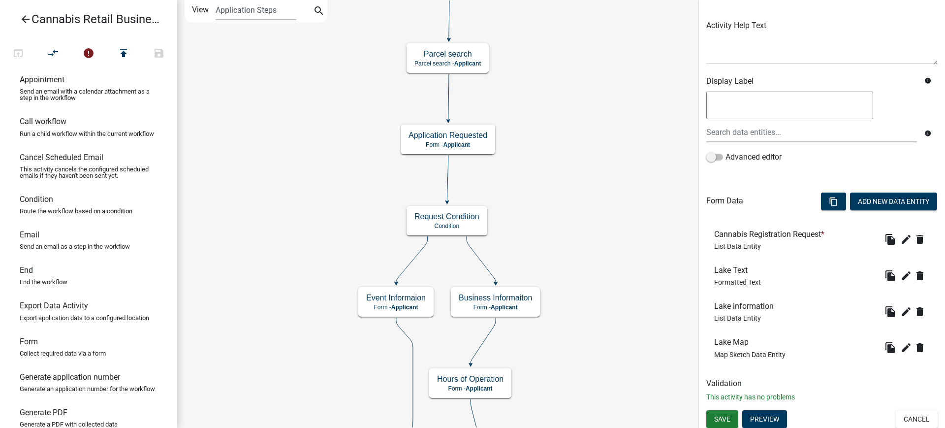
scroll to position [109, 0]
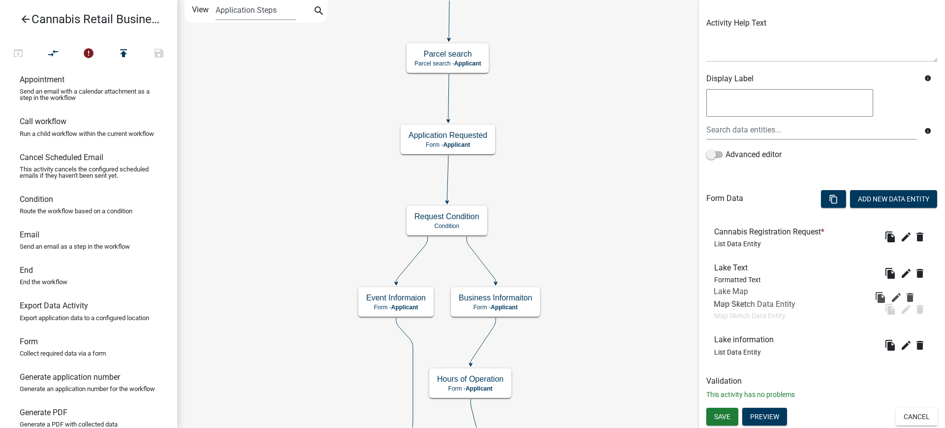
drag, startPoint x: 735, startPoint y: 351, endPoint x: 734, endPoint y: 299, distance: 51.7
click at [725, 417] on span "Save" at bounding box center [722, 416] width 16 height 8
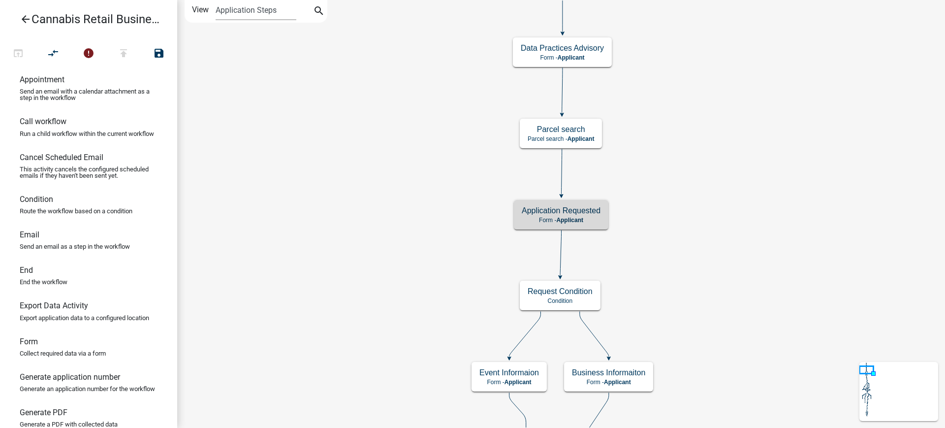
scroll to position [0, 0]
click at [590, 218] on p "Form - Applicant" at bounding box center [561, 220] width 79 height 7
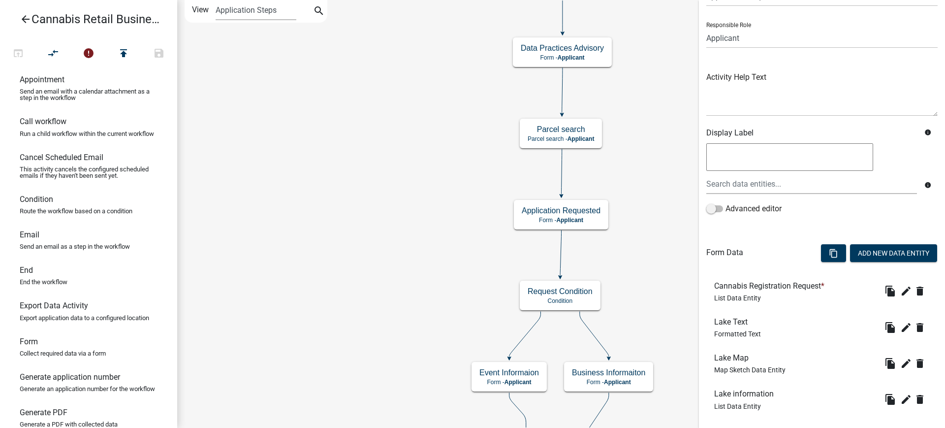
scroll to position [109, 0]
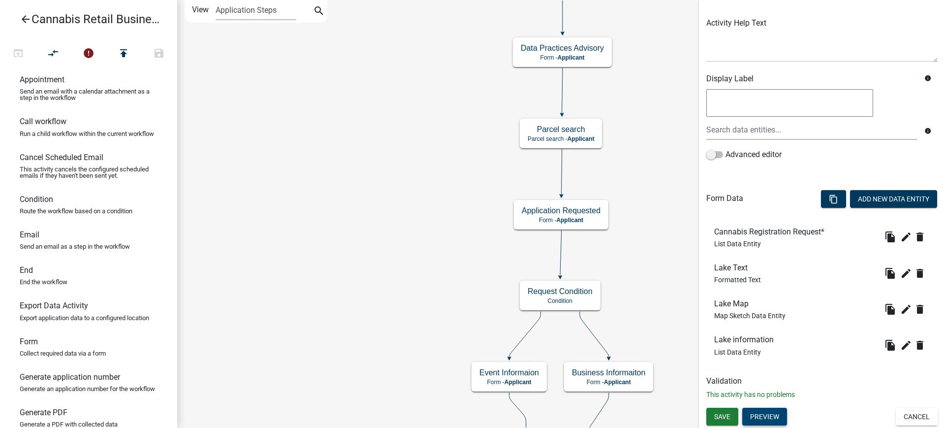
click at [763, 414] on button "Preview" at bounding box center [764, 417] width 45 height 18
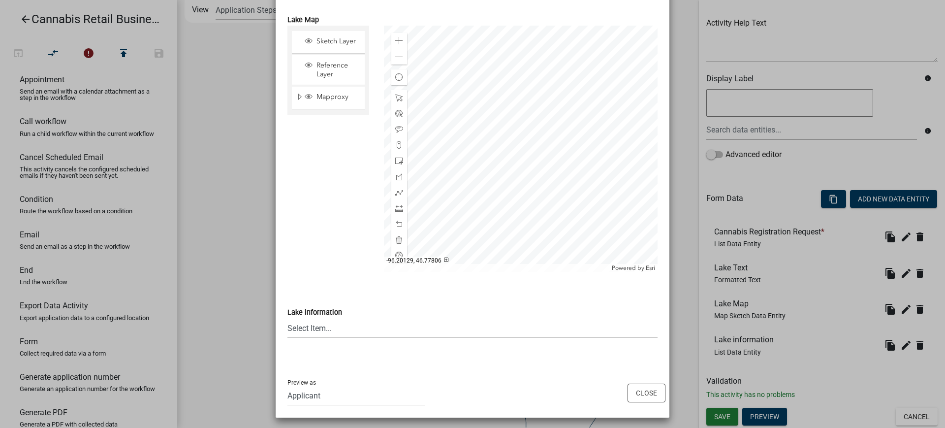
scroll to position [216, 0]
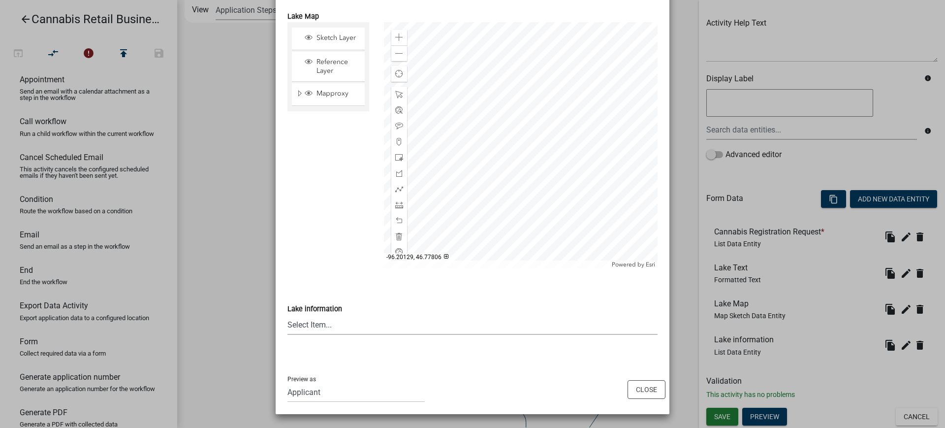
click at [309, 324] on select "Select Item... None [PERSON_NAME] 56-031 [PERSON_NAME] 56-118 [PERSON_NAME] 56-…" at bounding box center [472, 325] width 370 height 20
click at [369, 374] on div "Preview as Applicant Maintenance Report Land and Resource Assistant Director As…" at bounding box center [355, 385] width 137 height 34
click at [652, 389] on button "Close" at bounding box center [647, 389] width 38 height 19
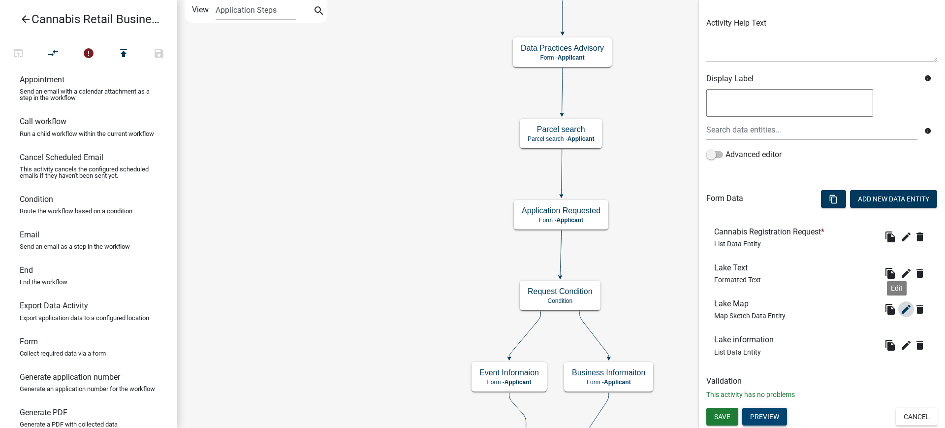
click at [900, 309] on icon "edit" at bounding box center [906, 309] width 12 height 12
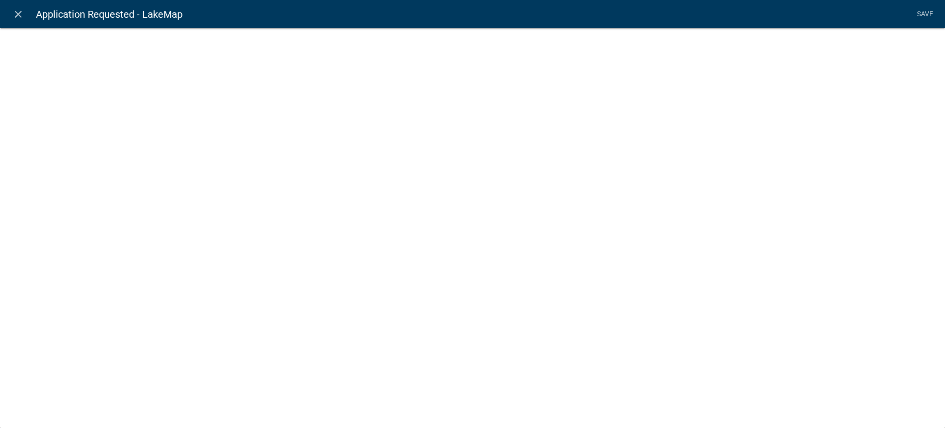
select select "mapsketch-data"
select select
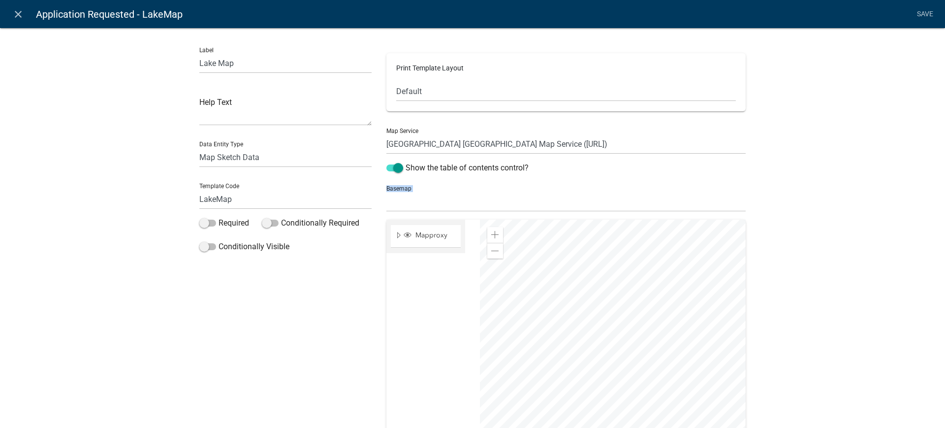
drag, startPoint x: 772, startPoint y: 346, endPoint x: 756, endPoint y: 218, distance: 129.6
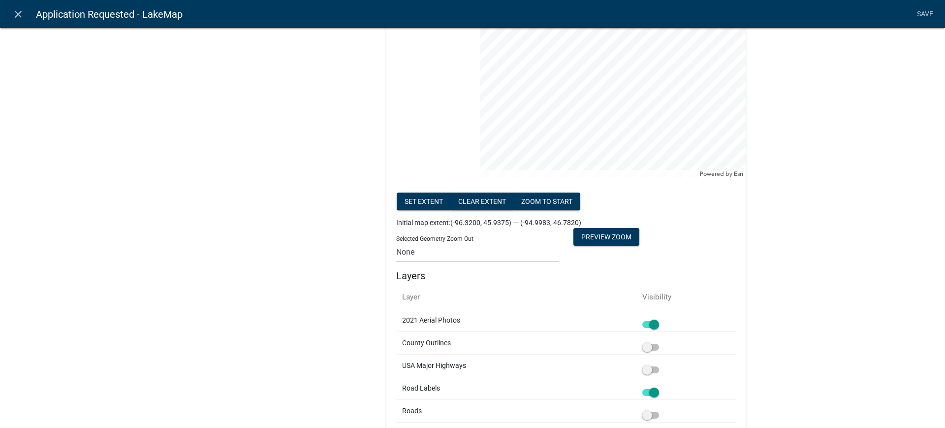
scroll to position [308, 0]
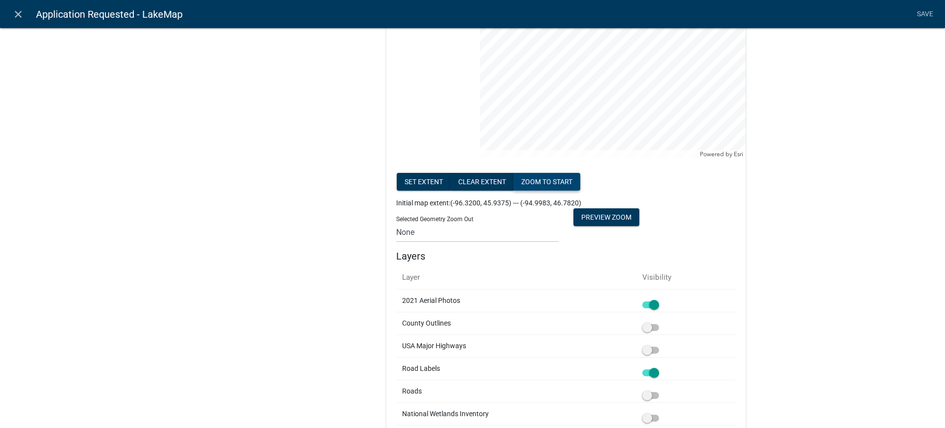
click at [538, 182] on button "zoom to start" at bounding box center [546, 182] width 67 height 18
click at [477, 180] on button "Clear extent" at bounding box center [482, 182] width 64 height 18
click at [546, 182] on button "zoom to start" at bounding box center [546, 182] width 67 height 18
click at [812, 142] on div "Label Lake Map Help Text Data Entity Type Free Form Text Document Display Entit…" at bounding box center [472, 283] width 945 height 1158
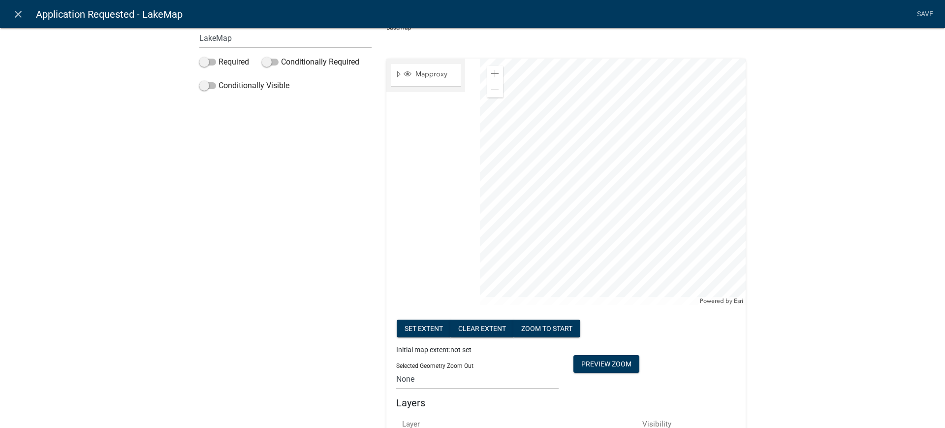
scroll to position [185, 0]
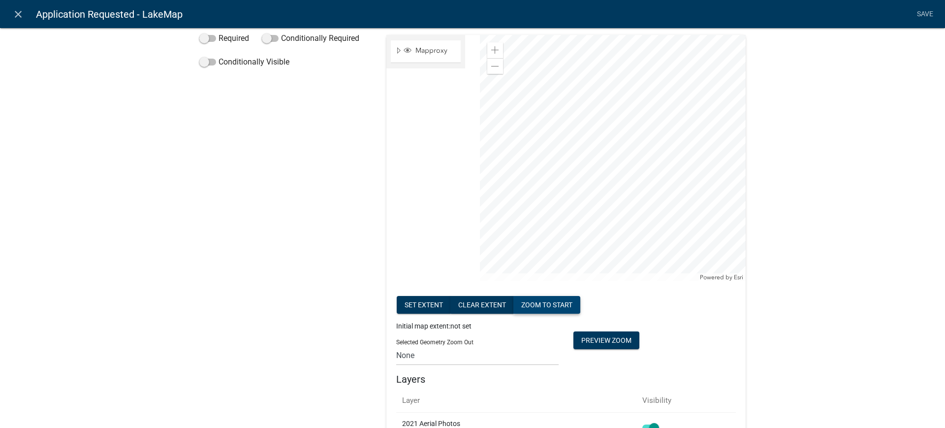
click at [539, 301] on button "zoom to start" at bounding box center [546, 305] width 67 height 18
click at [417, 304] on button "Set extent" at bounding box center [424, 305] width 54 height 18
click at [549, 308] on button "zoom to start" at bounding box center [546, 305] width 67 height 18
click at [487, 50] on div "Zoom in" at bounding box center [495, 50] width 16 height 16
click at [491, 68] on span at bounding box center [495, 67] width 8 height 8
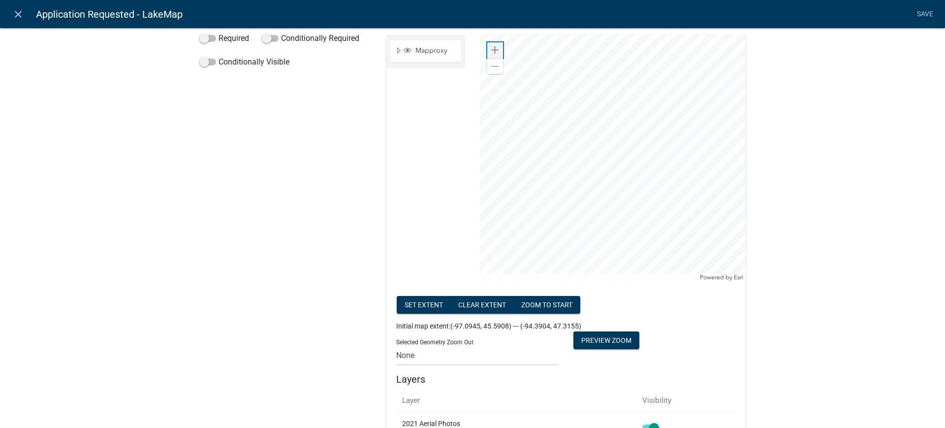
click at [491, 49] on span at bounding box center [495, 50] width 8 height 8
click at [604, 342] on button "Preview Zoom" at bounding box center [606, 340] width 66 height 18
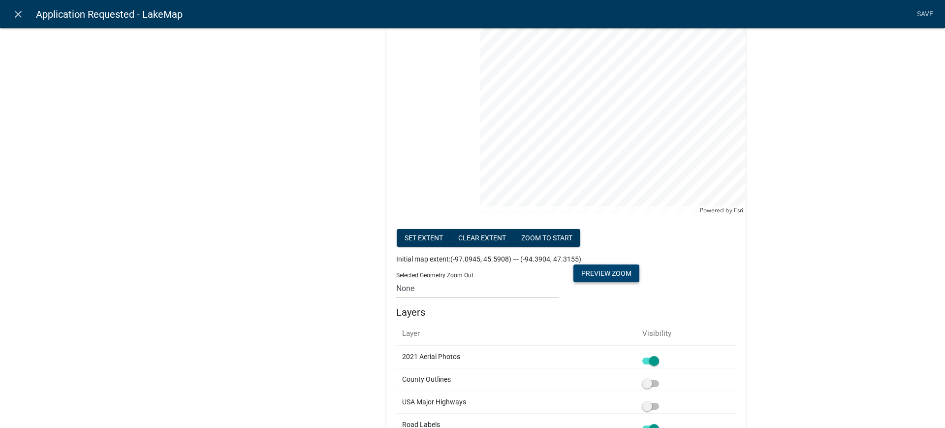
scroll to position [308, 0]
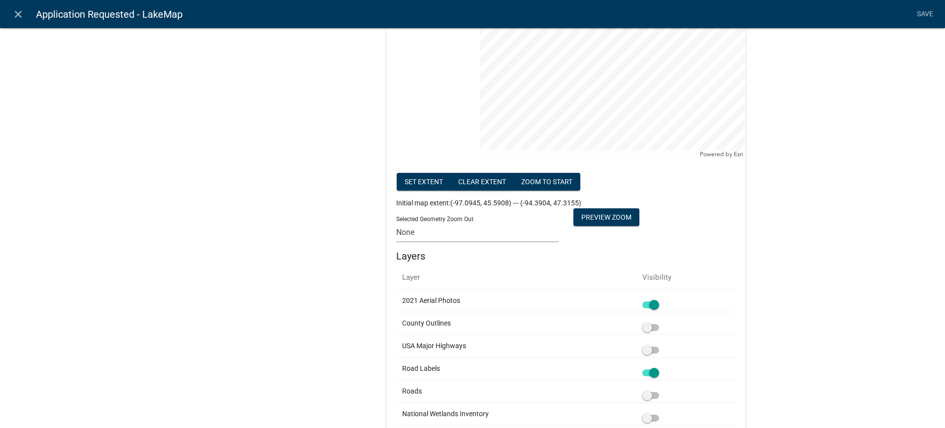
click at [408, 233] on select "None 1 2 3 4 5 6 7 8 9 10 11 12 13 14 15 16 17 18 19 20" at bounding box center [477, 232] width 162 height 20
click at [396, 222] on select "None 1 2 3 4 5 6 7 8 9 10 11 12 13 14 15 16 17 18 19 20" at bounding box center [477, 232] width 162 height 20
click at [606, 216] on button "Preview Zoom" at bounding box center [606, 217] width 66 height 18
click at [405, 233] on select "None 1 2 3 4 5 6 7 8 9 10 11 12 13 14 15 16 17 18 19 20" at bounding box center [477, 232] width 162 height 20
click at [396, 222] on select "None 1 2 3 4 5 6 7 8 9 10 11 12 13 14 15 16 17 18 19 20" at bounding box center [477, 232] width 162 height 20
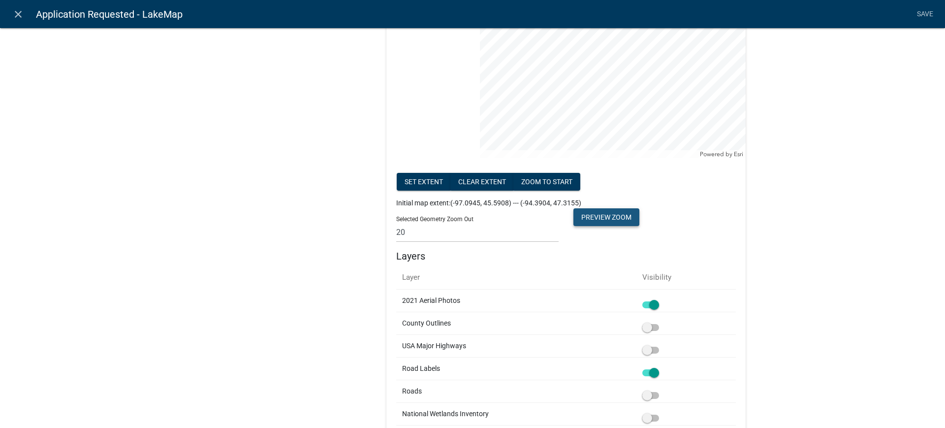
click at [603, 220] on button "Preview Zoom" at bounding box center [606, 217] width 66 height 18
click at [831, 203] on div "Label Lake Map Help Text Data Entity Type Free Form Text Document Display Entit…" at bounding box center [472, 283] width 945 height 1158
click at [414, 232] on select "None 1 2 3 4 5 6 7 8 9 10 11 12 13 14 15 16 17 18 19 20" at bounding box center [477, 232] width 162 height 20
click at [396, 222] on select "None 1 2 3 4 5 6 7 8 9 10 11 12 13 14 15 16 17 18 19 20" at bounding box center [477, 232] width 162 height 20
click at [601, 214] on button "Preview Zoom" at bounding box center [606, 217] width 66 height 18
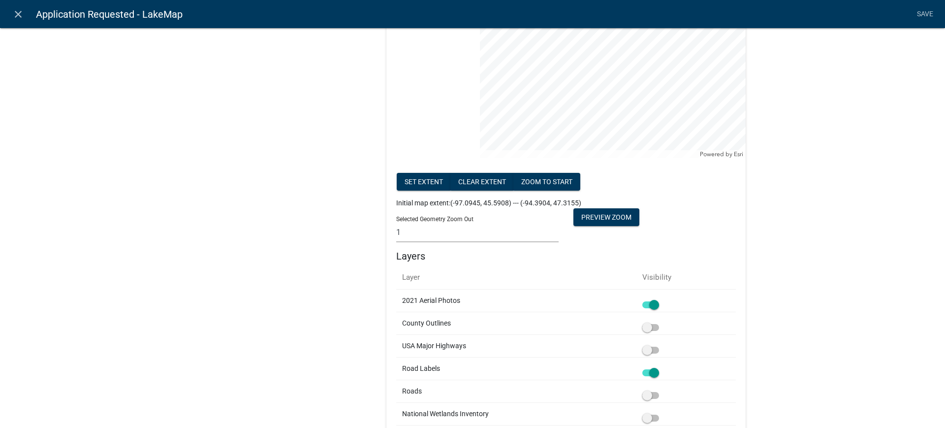
click at [403, 234] on select "None 1 2 3 4 5 6 7 8 9 10 11 12 13 14 15 16 17 18 19 20" at bounding box center [477, 232] width 162 height 20
select select "200"
click at [396, 222] on select "None 1 2 3 4 5 6 7 8 9 10 11 12 13 14 15 16 17 18 19 20" at bounding box center [477, 232] width 162 height 20
click at [609, 213] on button "Preview Zoom" at bounding box center [606, 217] width 66 height 18
click at [853, 152] on div "Label Lake Map Help Text Data Entity Type Free Form Text Document Display Entit…" at bounding box center [472, 283] width 945 height 1158
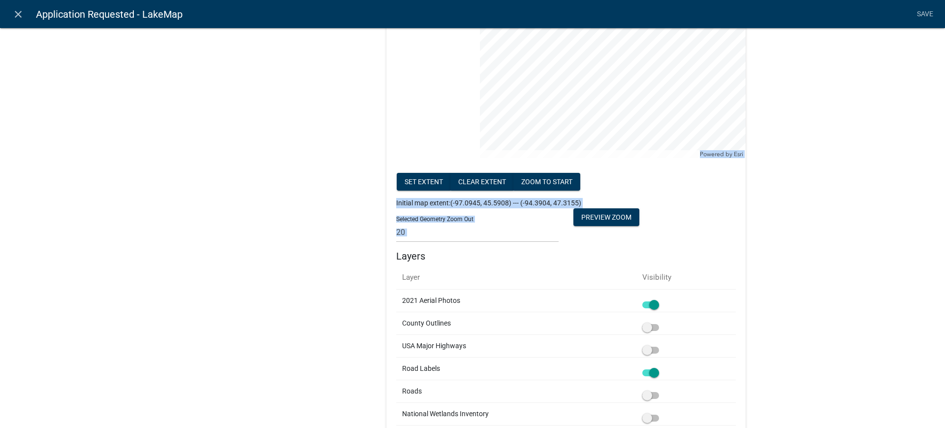
drag, startPoint x: 882, startPoint y: 112, endPoint x: 785, endPoint y: 241, distance: 161.0
click at [785, 241] on div "Label Lake Map Help Text Data Entity Type Free Form Text Document Display Entit…" at bounding box center [472, 283] width 945 height 1158
click at [818, 247] on div "Label Lake Map Help Text Data Entity Type Free Form Text Document Display Entit…" at bounding box center [472, 283] width 945 height 1158
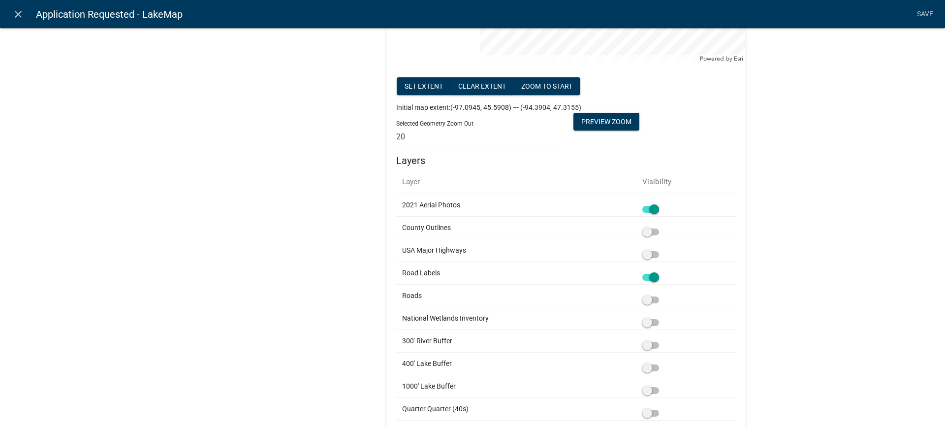
scroll to position [123, 0]
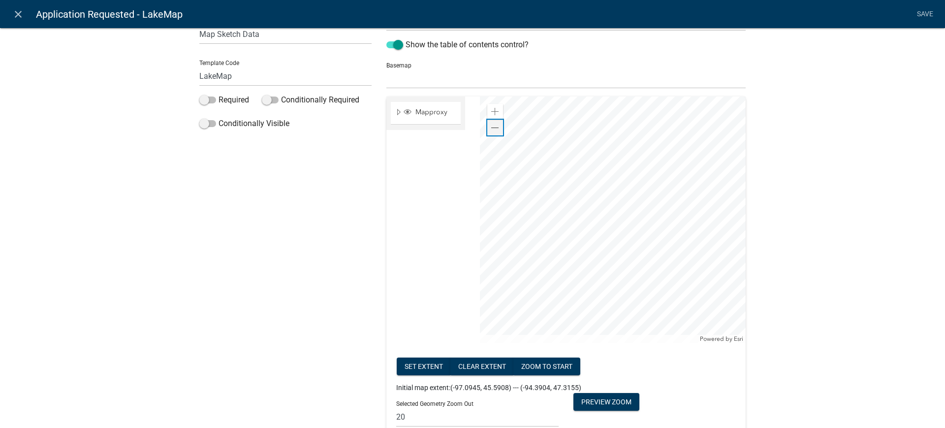
click at [491, 128] on span at bounding box center [495, 128] width 8 height 8
click at [621, 191] on div at bounding box center [613, 219] width 266 height 246
click at [420, 368] on button "Set extent" at bounding box center [424, 366] width 54 height 18
click at [596, 405] on button "Preview Zoom" at bounding box center [606, 402] width 66 height 18
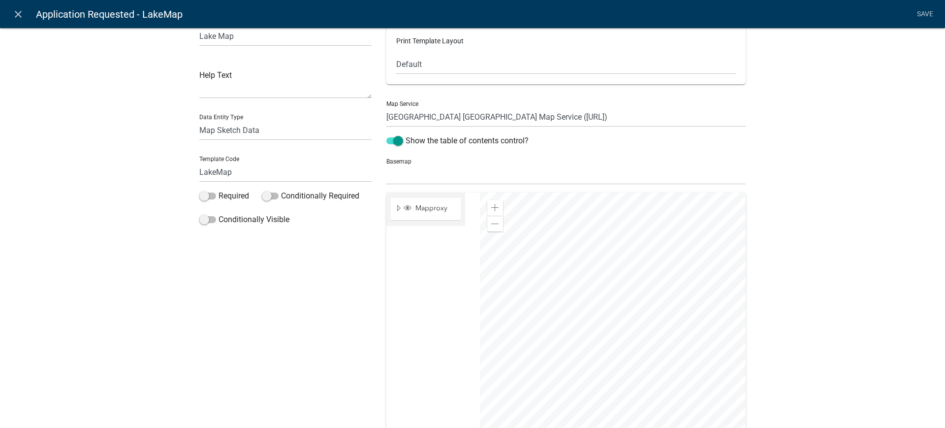
scroll to position [0, 0]
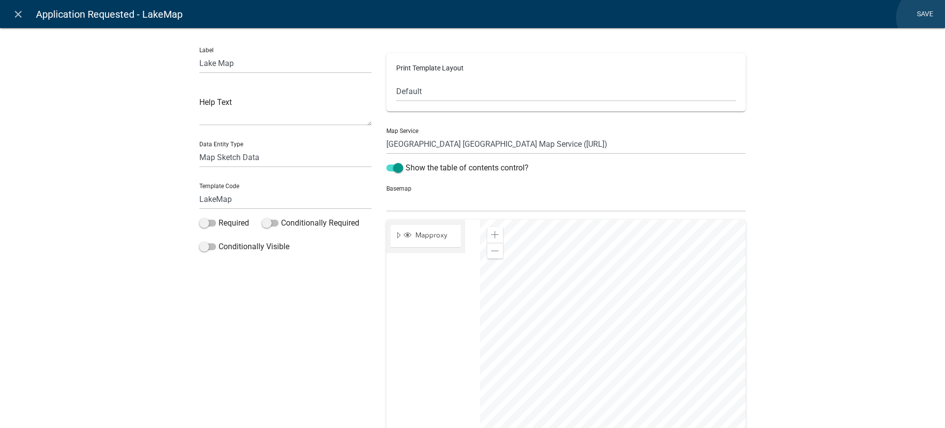
click at [927, 18] on link "Save" at bounding box center [925, 14] width 25 height 19
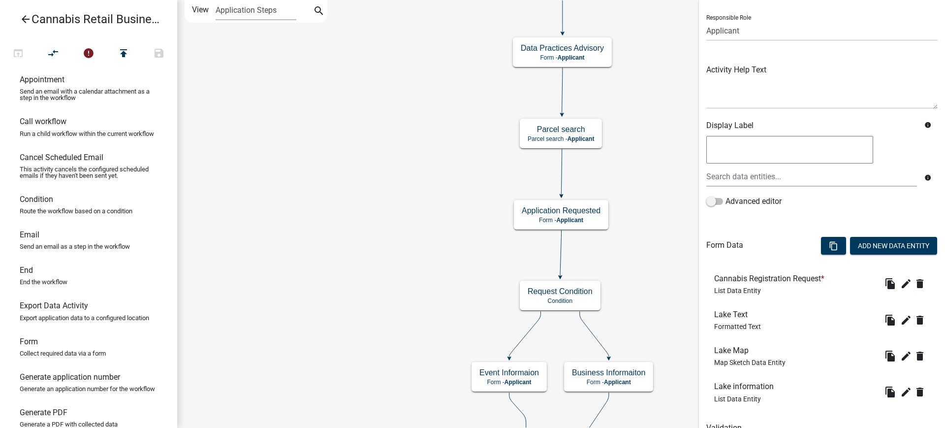
scroll to position [109, 0]
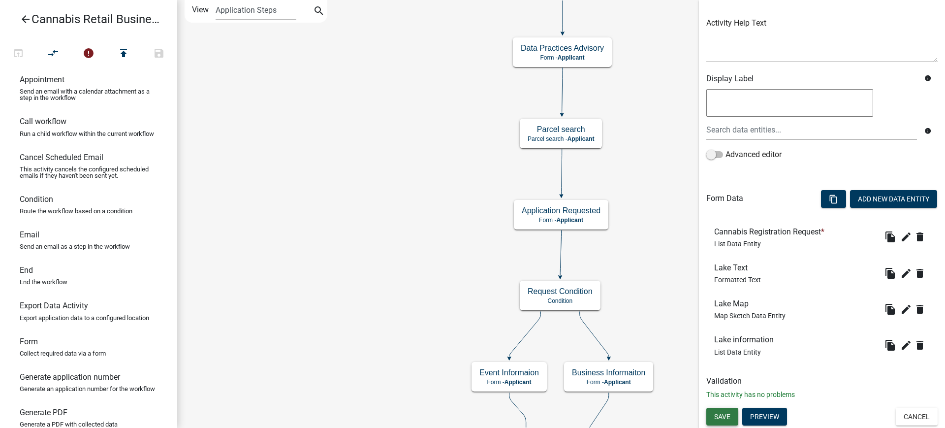
click at [723, 416] on span "Save" at bounding box center [722, 416] width 16 height 8
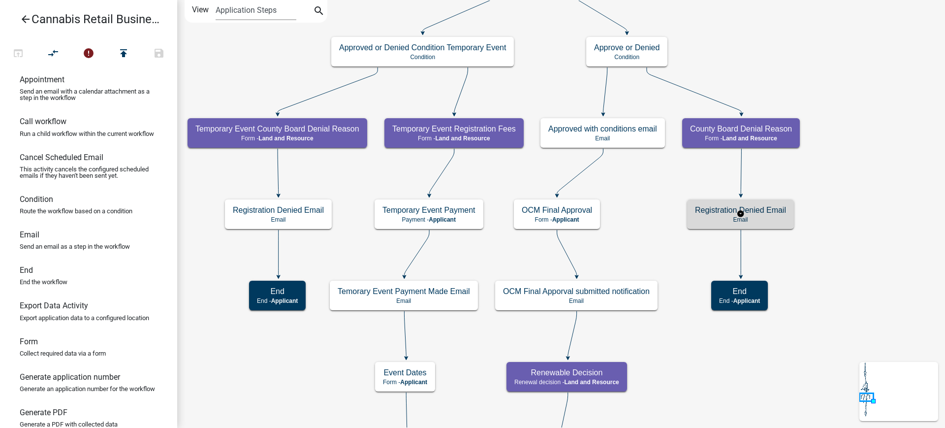
click at [765, 217] on p "Email" at bounding box center [740, 219] width 91 height 7
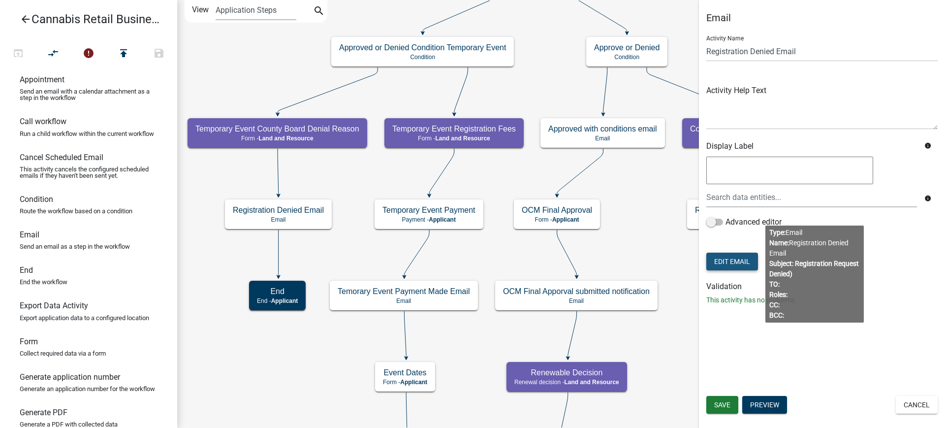
click at [737, 263] on button "Edit Email" at bounding box center [732, 262] width 52 height 18
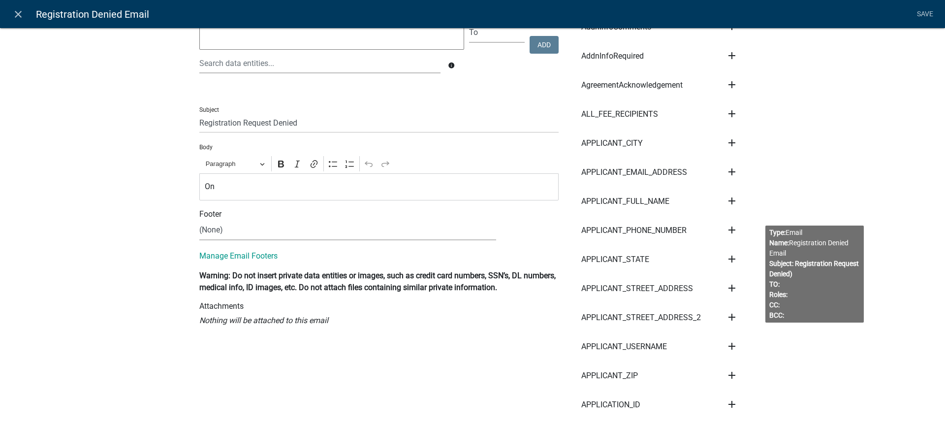
scroll to position [123, 0]
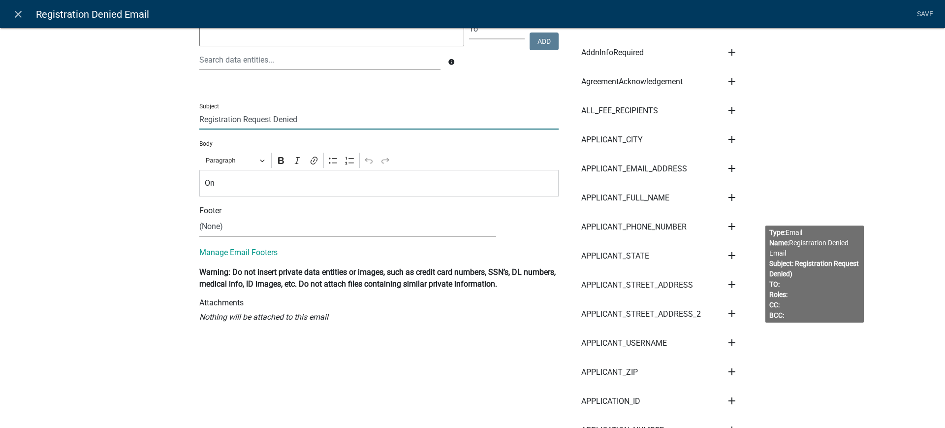
click at [302, 116] on input "Registration Request Denied" at bounding box center [378, 119] width 359 height 20
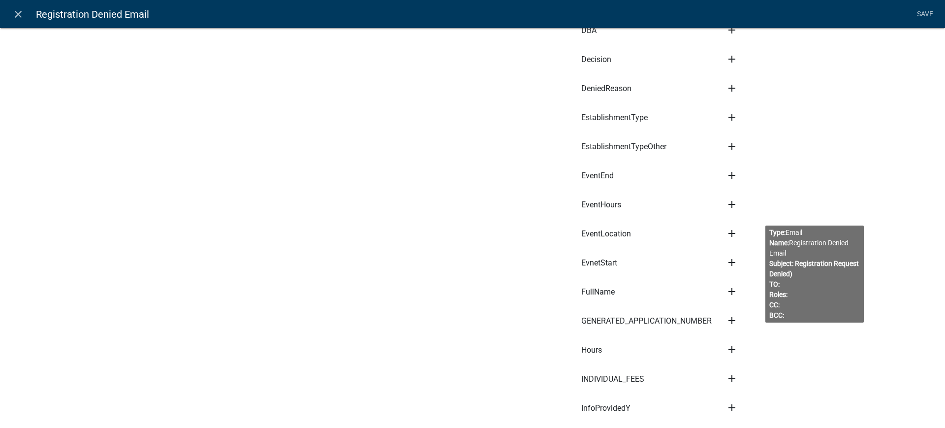
scroll to position [1169, 0]
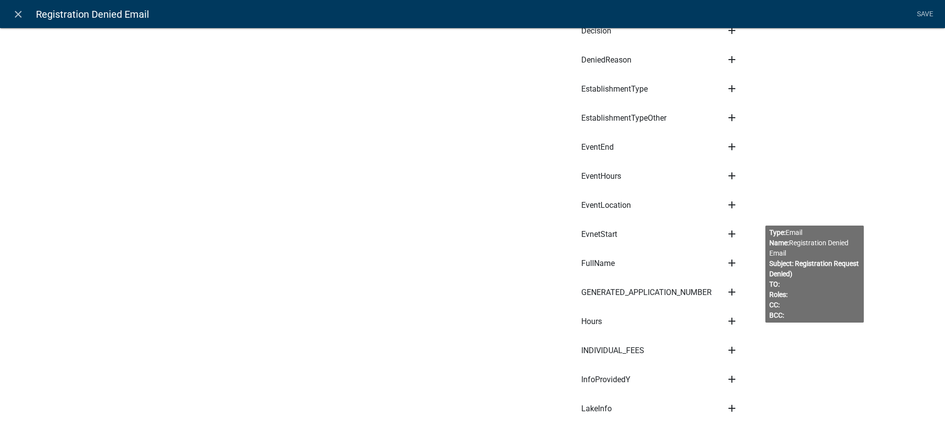
click at [727, 292] on icon "add" at bounding box center [732, 292] width 12 height 12
click at [740, 301] on button "Subject" at bounding box center [765, 302] width 79 height 24
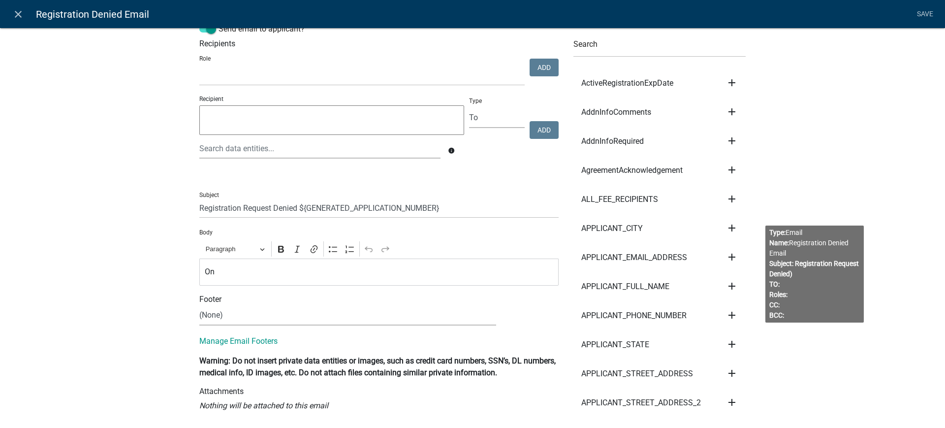
scroll to position [0, 0]
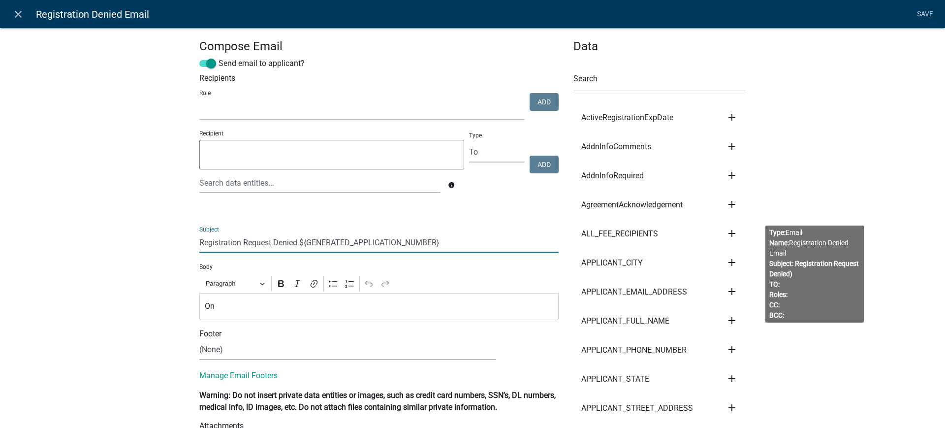
drag, startPoint x: 439, startPoint y: 242, endPoint x: 296, endPoint y: 243, distance: 143.3
click at [296, 243] on input "Registration Request Denied ${GENERATED_APPLICATION_NUMBER}" at bounding box center [378, 242] width 359 height 20
type input "Registration Request Denied"
click at [425, 309] on p "On" at bounding box center [379, 306] width 349 height 12
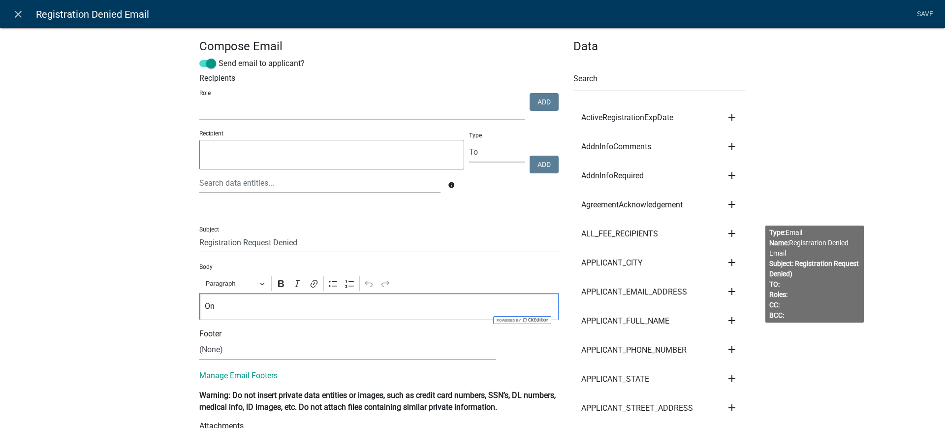
drag, startPoint x: 212, startPoint y: 306, endPoint x: 188, endPoint y: 306, distance: 23.6
click at [727, 317] on icon "add" at bounding box center [732, 321] width 12 height 12
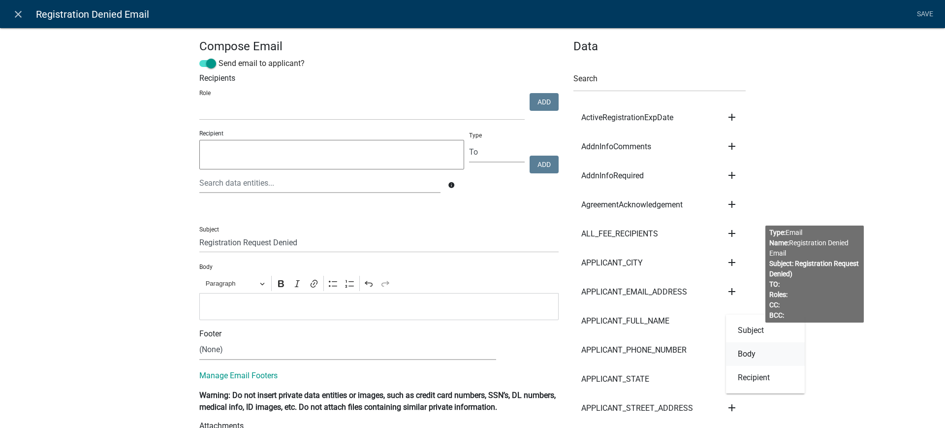
click at [739, 355] on button "Body" at bounding box center [765, 354] width 79 height 24
click at [316, 309] on p "${APPLICANT_FULL_NAME}" at bounding box center [379, 306] width 349 height 12
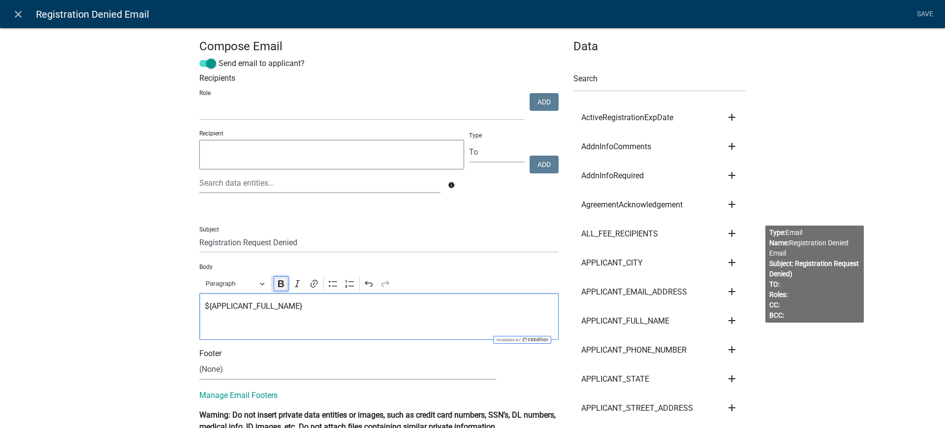
click at [279, 284] on icon "Editor toolbar" at bounding box center [281, 283] width 6 height 7
click at [276, 280] on icon "Editor toolbar" at bounding box center [281, 284] width 10 height 10
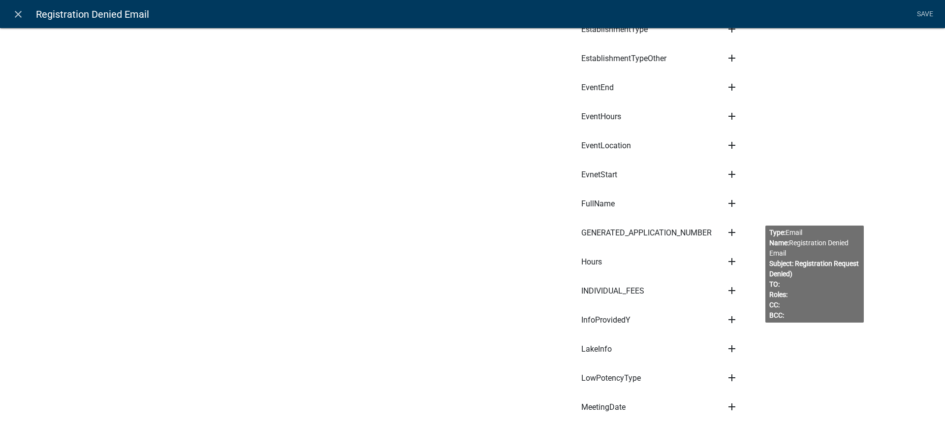
scroll to position [1231, 0]
click at [729, 228] on icon "add" at bounding box center [732, 230] width 12 height 12
click at [737, 261] on button "Body" at bounding box center [765, 264] width 79 height 24
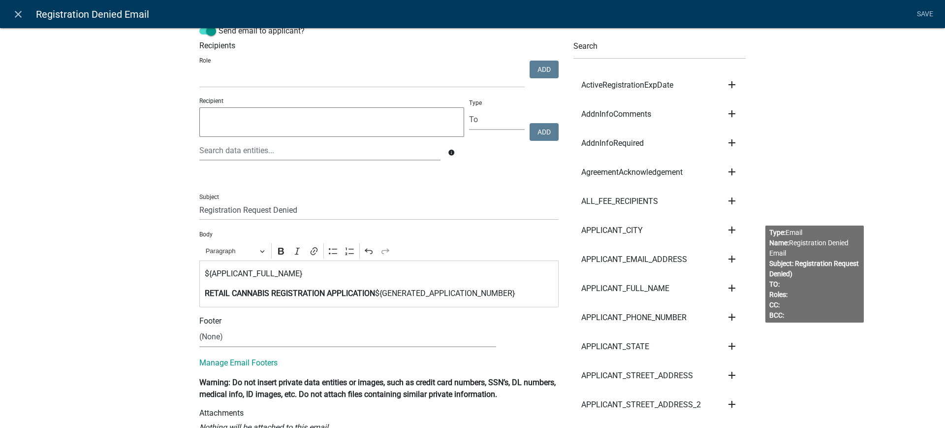
scroll to position [0, 0]
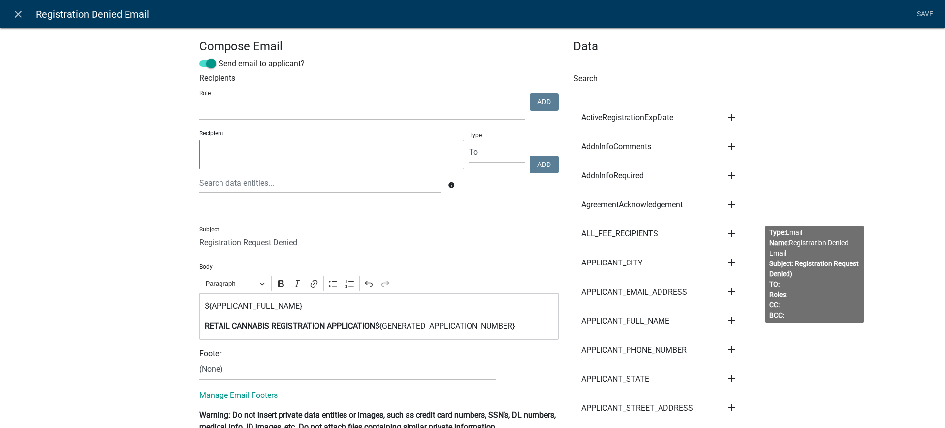
click at [532, 330] on p "RETAIL CANNABIS REGISTRATION APPLICATION ${GENERATED_APPLICATION_NUMBER}" at bounding box center [379, 326] width 349 height 12
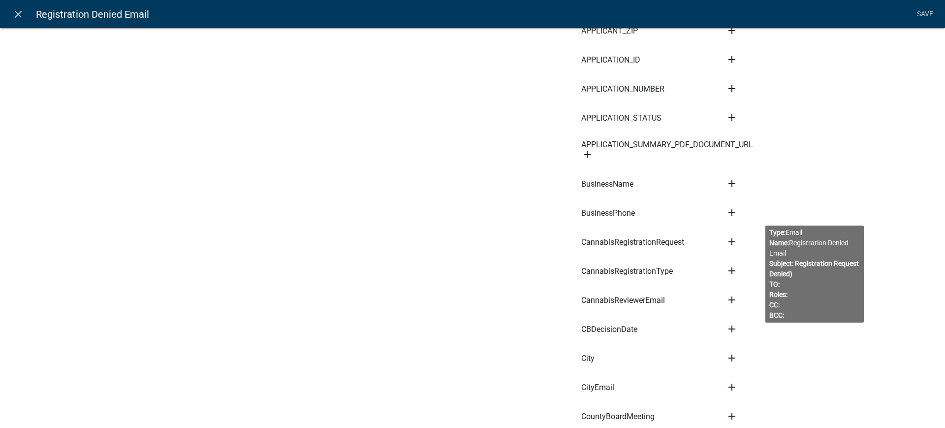
scroll to position [492, 0]
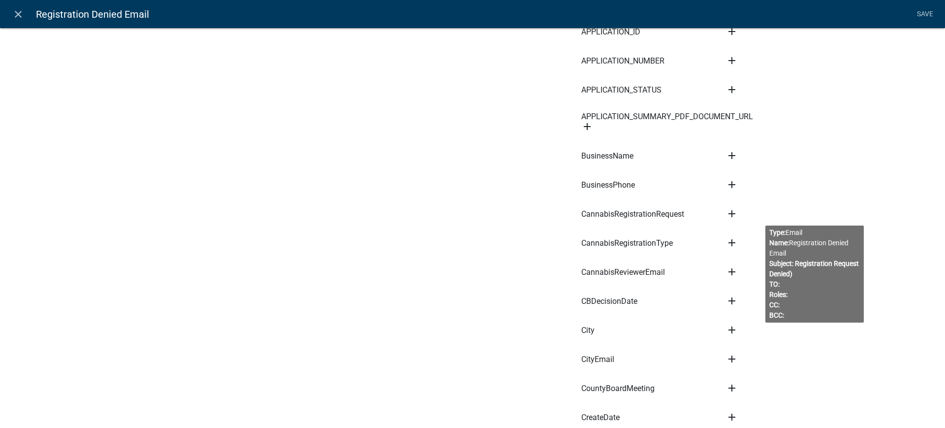
click at [729, 301] on icon "add" at bounding box center [732, 301] width 12 height 12
click at [741, 332] on button "Body" at bounding box center [765, 334] width 79 height 24
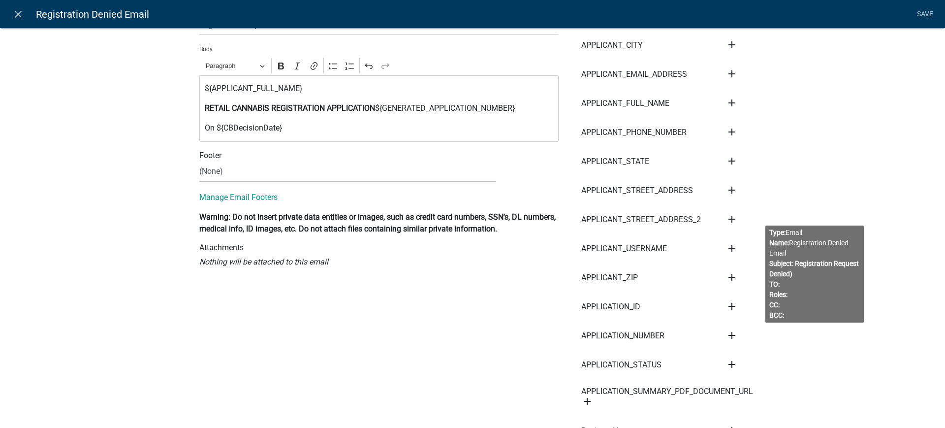
scroll to position [0, 0]
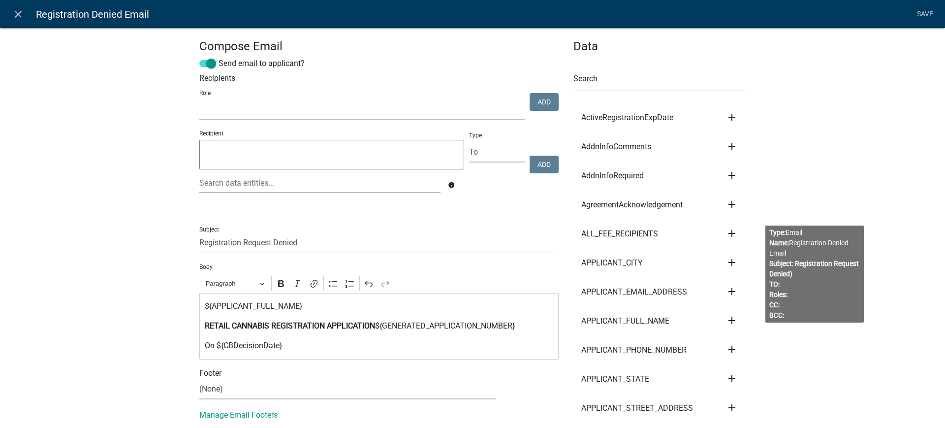
click at [281, 348] on p "On ${CBDecisionDate}" at bounding box center [379, 346] width 349 height 12
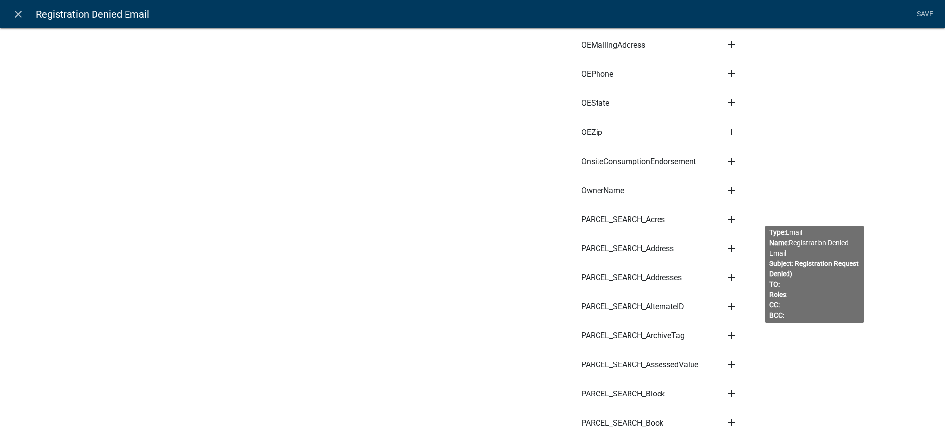
scroll to position [1784, 0]
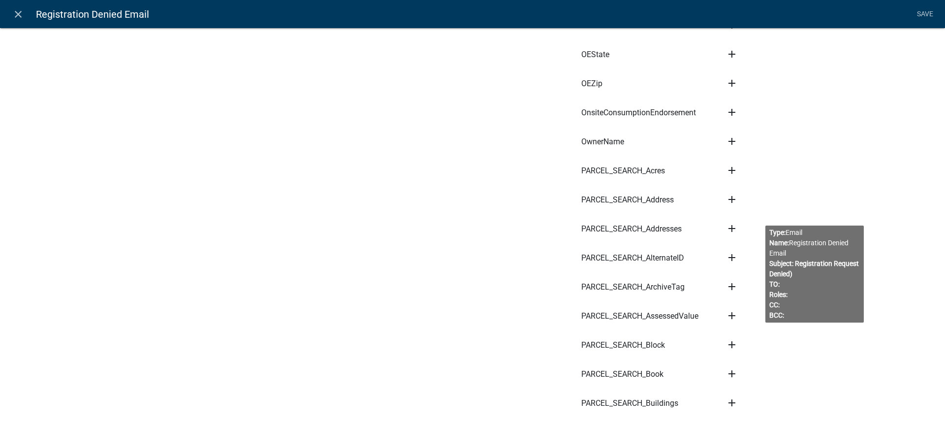
click at [730, 197] on icon "add" at bounding box center [732, 199] width 12 height 12
click at [739, 233] on button "Body" at bounding box center [765, 233] width 79 height 24
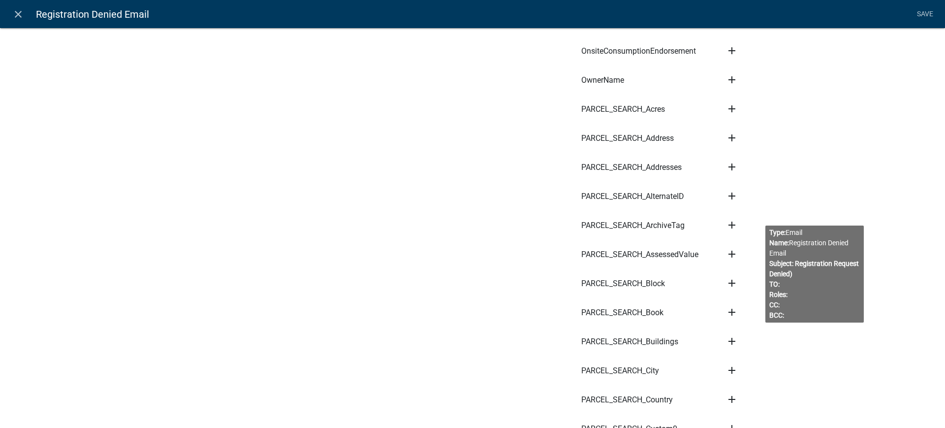
scroll to position [1907, 0]
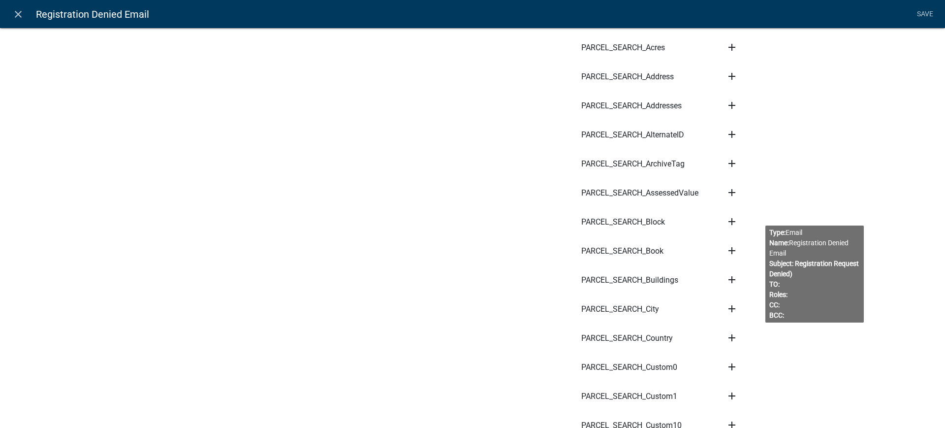
click at [730, 309] on icon "add" at bounding box center [732, 309] width 12 height 12
click at [745, 339] on button "Body" at bounding box center [765, 342] width 79 height 24
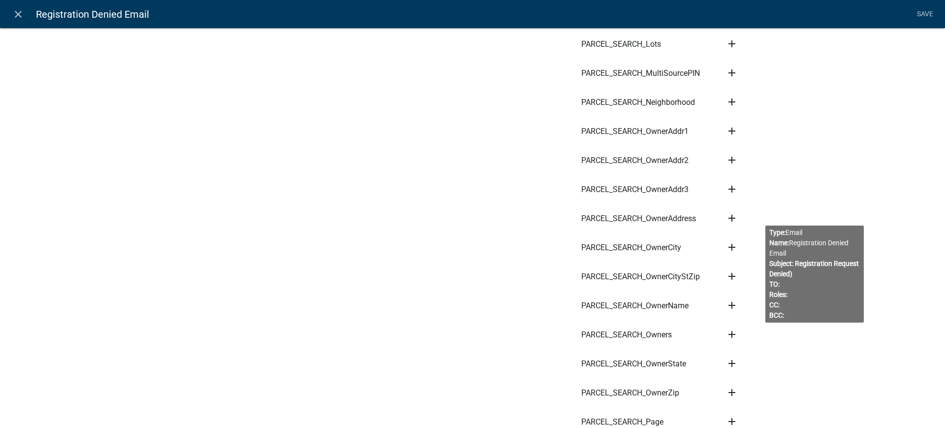
scroll to position [3384, 0]
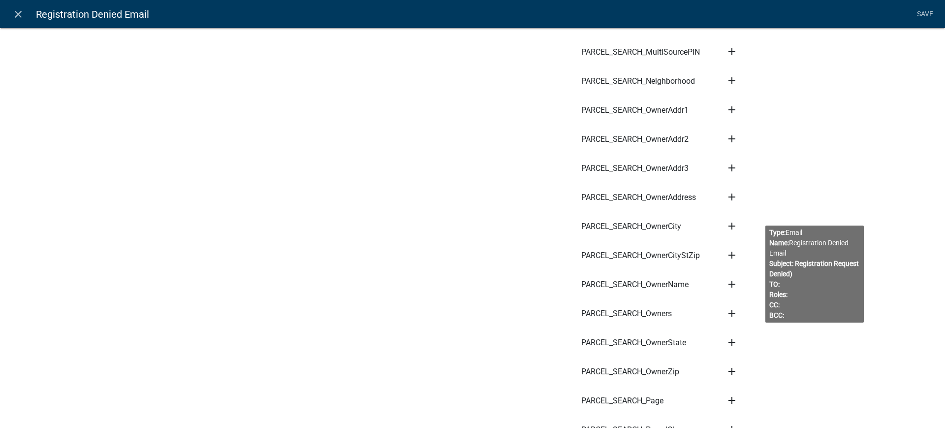
click at [727, 254] on icon "add" at bounding box center [732, 255] width 12 height 12
click at [744, 288] on button "Body" at bounding box center [765, 289] width 79 height 24
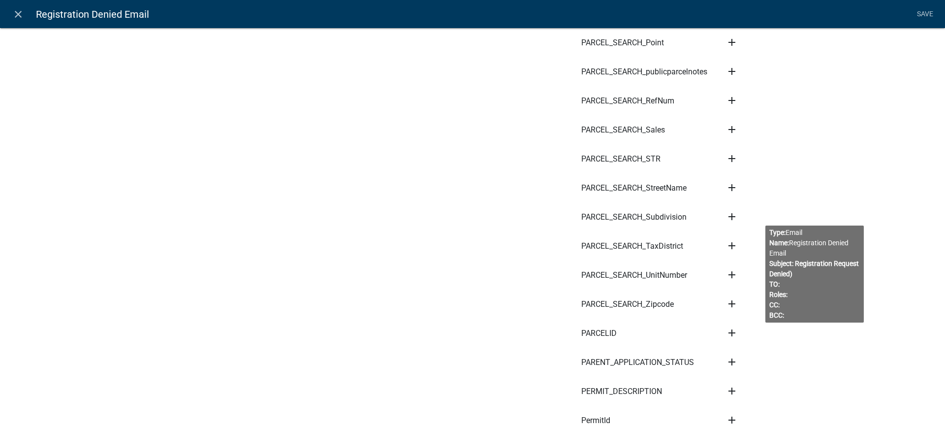
scroll to position [3938, 0]
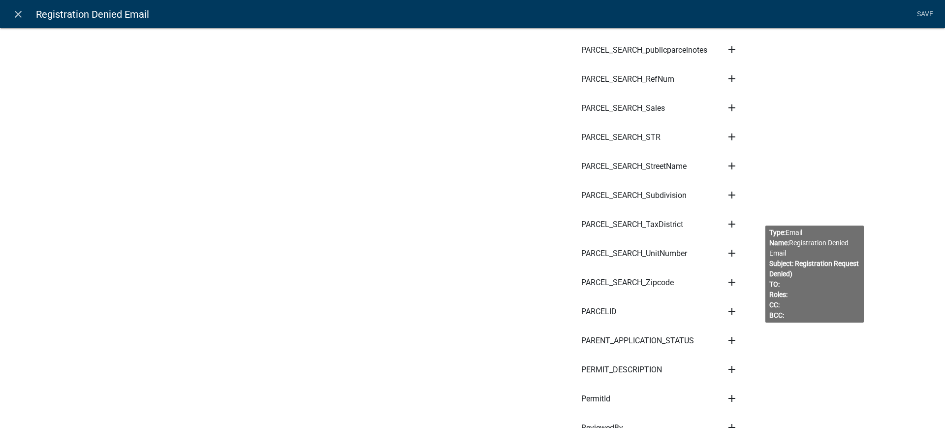
click at [732, 310] on icon "add" at bounding box center [732, 311] width 12 height 12
click at [740, 341] on button "Body" at bounding box center [765, 345] width 79 height 24
click at [619, 289] on li "PARCEL_SEARCH_Zipcode add Subject Body Recipient" at bounding box center [659, 282] width 172 height 29
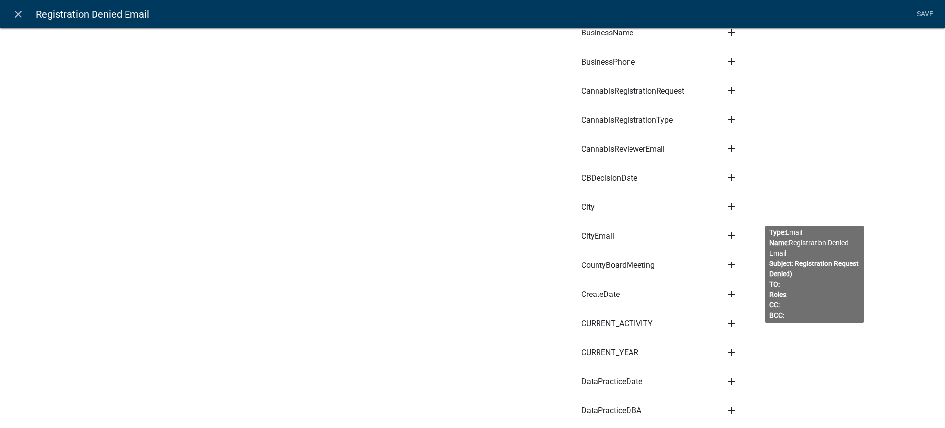
scroll to position [0, 0]
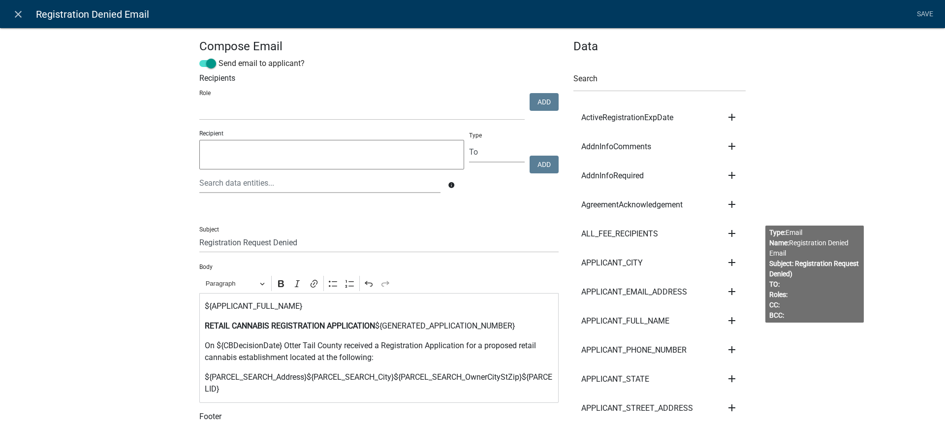
click at [303, 376] on p "${PARCEL_SEARCH_Address}${PARCEL_SEARCH_City}${PARCEL_SEARCH_OwnerCityStZip}${P…" at bounding box center [379, 383] width 349 height 24
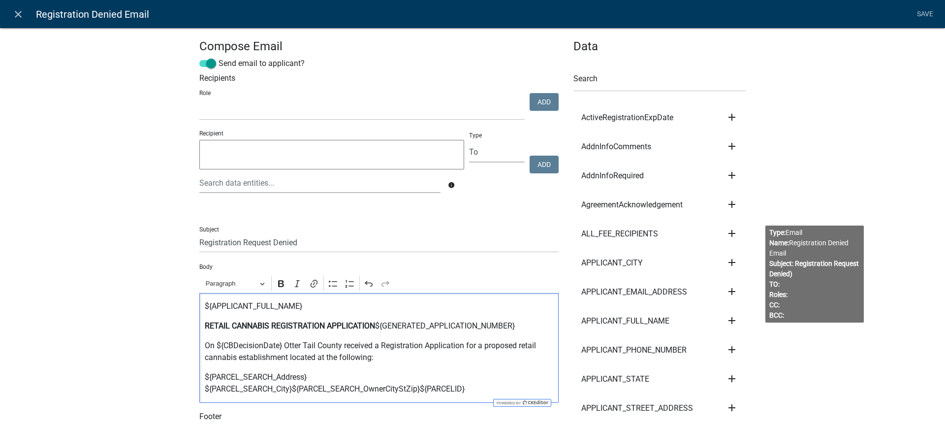
click at [287, 388] on p "${PARCEL_SEARCH_Address} ${PARCEL_SEARCH_City}${PARCEL_SEARCH_OwnerCityStZip}${…" at bounding box center [379, 383] width 349 height 24
drag, startPoint x: 395, startPoint y: 378, endPoint x: 305, endPoint y: 379, distance: 90.1
click at [305, 379] on p "${PARCEL_SEARCH_Address} ${PARCEL_SEARCH_City} ${PARCEL_SEARCH_OwnerCityStZip}$…" at bounding box center [379, 383] width 349 height 24
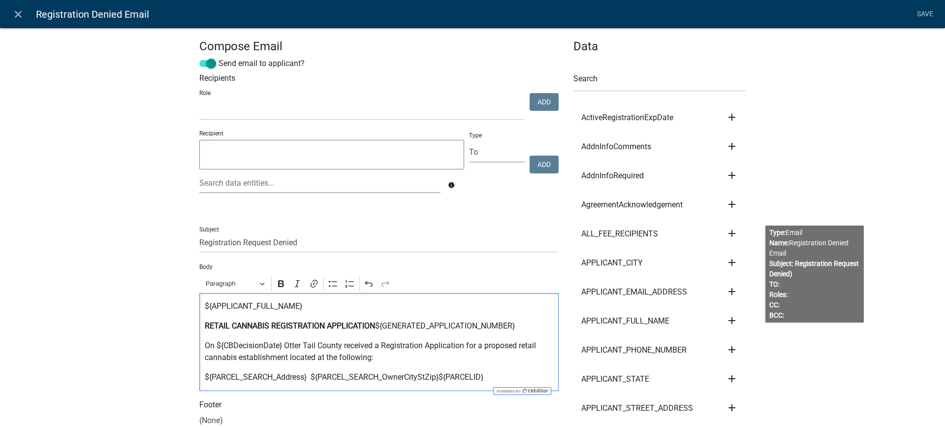
click at [437, 377] on p "${PARCEL_SEARCH_Address} ${PARCEL_SEARCH_OwnerCityStZip}${PARCELID}" at bounding box center [379, 377] width 349 height 12
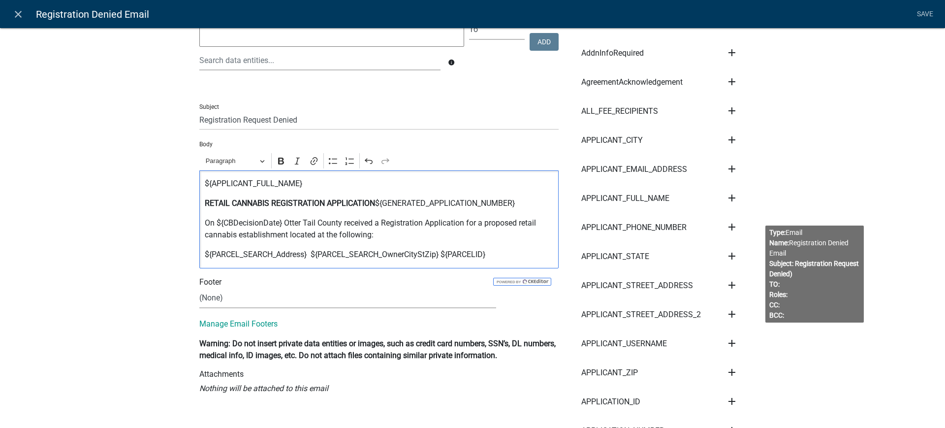
scroll to position [123, 0]
drag, startPoint x: 280, startPoint y: 221, endPoint x: 195, endPoint y: 225, distance: 84.8
click at [199, 225] on div "${APPLICANT_FULL_NAME} RETAIL CANNABIS REGISTRATION APPLICATION ${GENERATED_APP…" at bounding box center [378, 219] width 359 height 98
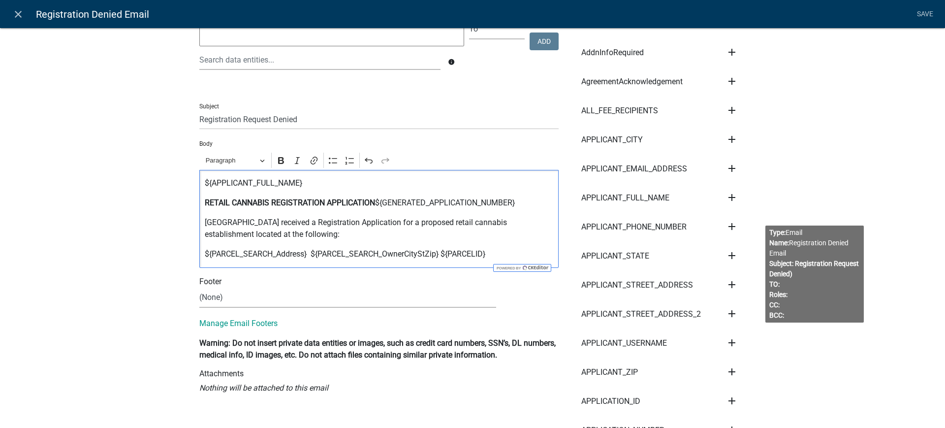
click at [495, 253] on p "${PARCEL_SEARCH_Address} ${PARCEL_SEARCH_OwnerCityStZip} ${PARCELID}" at bounding box center [379, 254] width 349 height 12
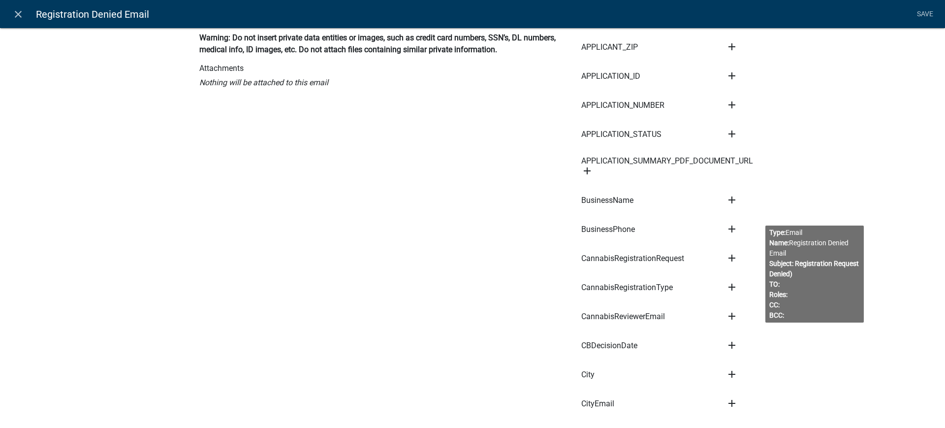
scroll to position [492, 0]
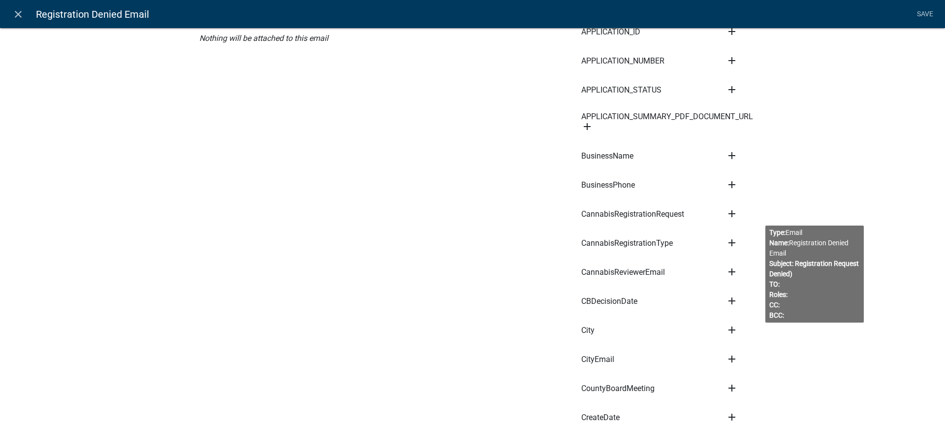
click at [731, 300] on icon "add" at bounding box center [732, 301] width 12 height 12
click at [741, 336] on button "Body" at bounding box center [765, 334] width 79 height 24
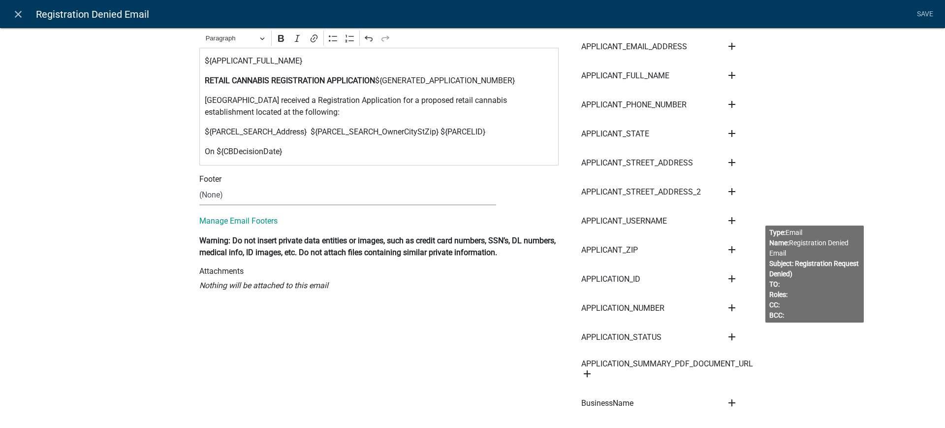
scroll to position [62, 0]
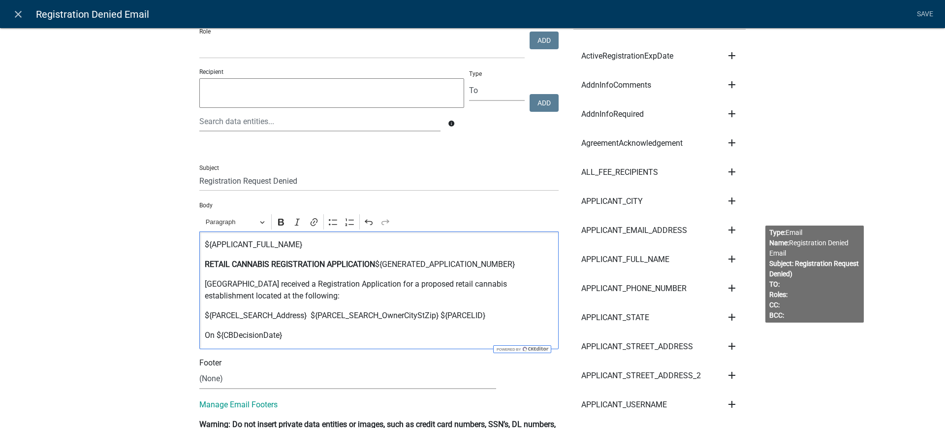
click at [284, 340] on p "On ${CBDecisionDate}" at bounding box center [379, 335] width 349 height 12
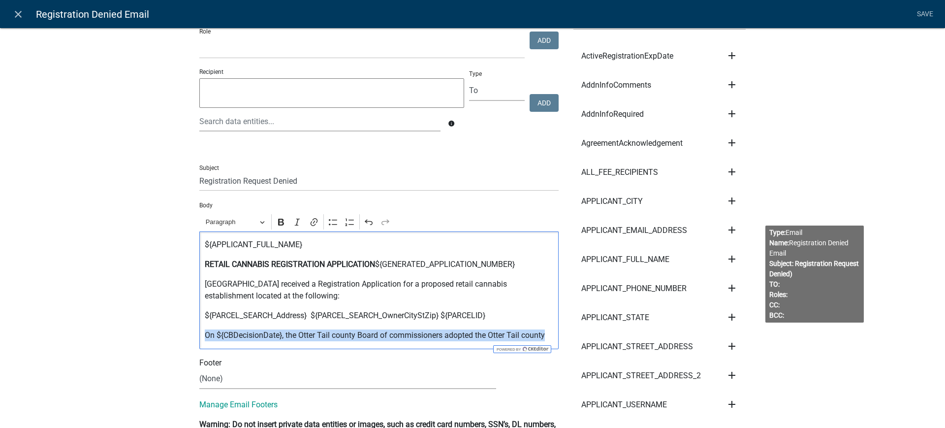
drag, startPoint x: 542, startPoint y: 335, endPoint x: 173, endPoint y: 336, distance: 369.2
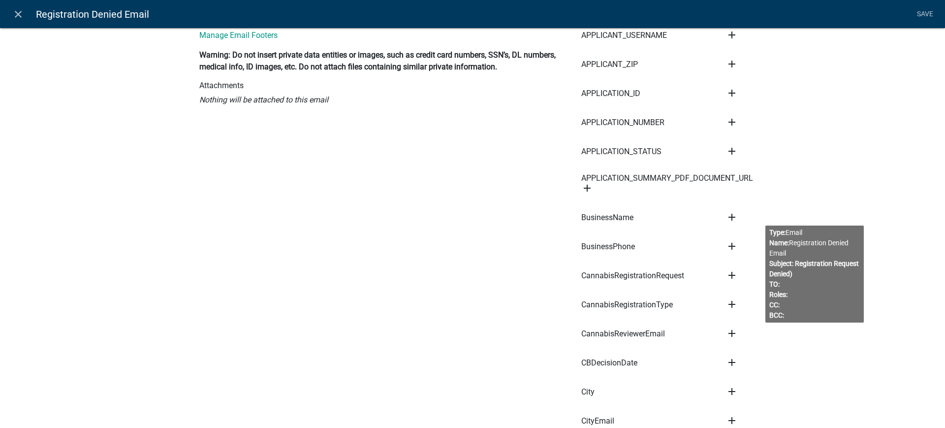
scroll to position [492, 0]
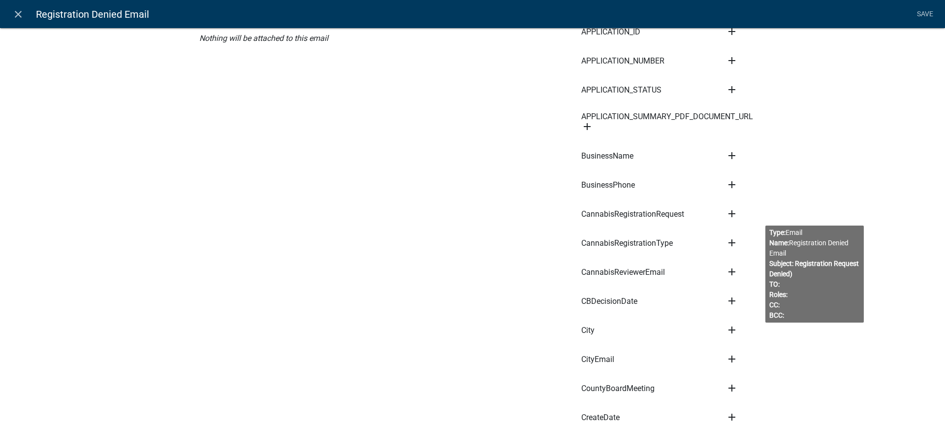
click at [729, 299] on icon "add" at bounding box center [732, 301] width 12 height 12
click at [740, 333] on button "Body" at bounding box center [765, 334] width 79 height 24
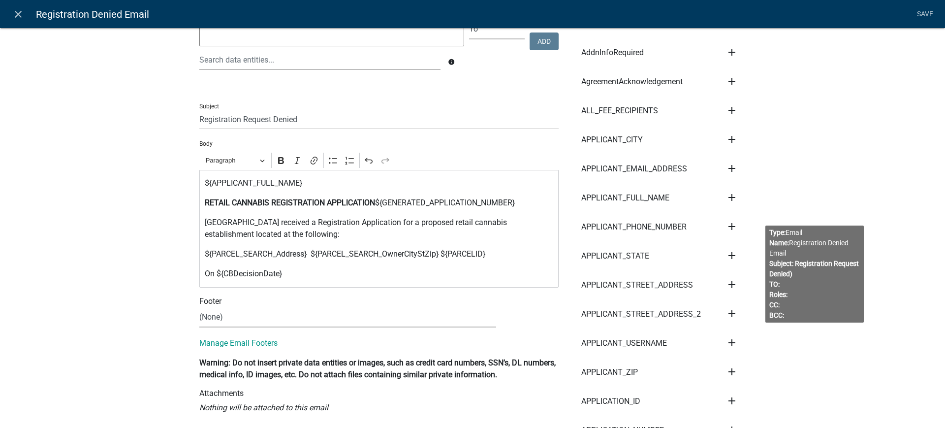
click at [286, 275] on p "On ${CBDecisionDate}" at bounding box center [379, 274] width 349 height 12
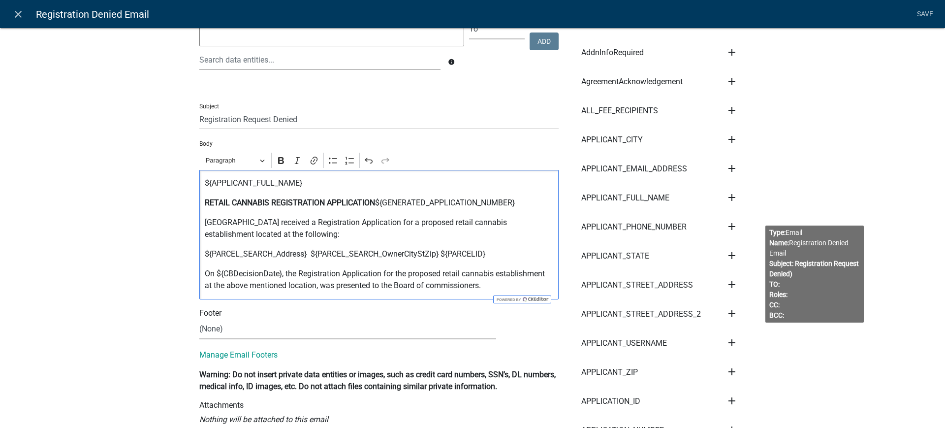
click at [427, 287] on p "On ${CBDecisionDate}, the Registration Application for the proposed retail cann…" at bounding box center [379, 280] width 349 height 24
click at [495, 282] on p "On ${CBDecisionDate}, the Registration Application for the proposed retail cann…" at bounding box center [379, 280] width 349 height 24
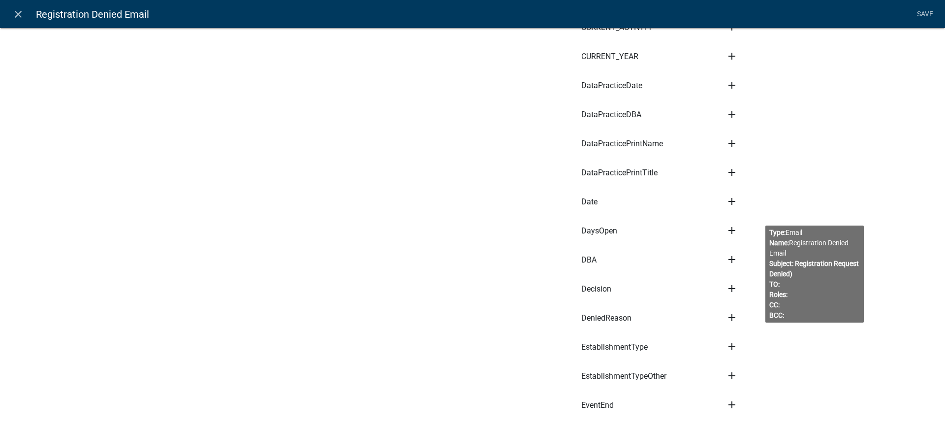
scroll to position [923, 0]
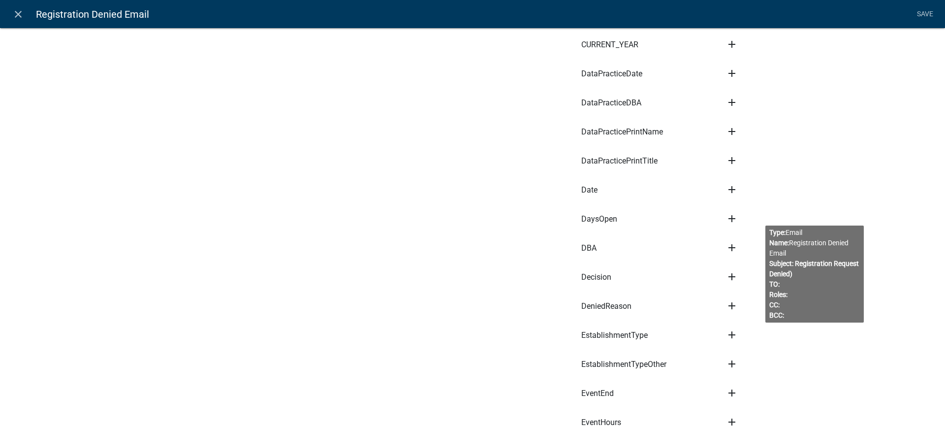
click at [730, 274] on icon "add" at bounding box center [732, 277] width 12 height 12
click at [742, 309] on button "Body" at bounding box center [765, 310] width 79 height 24
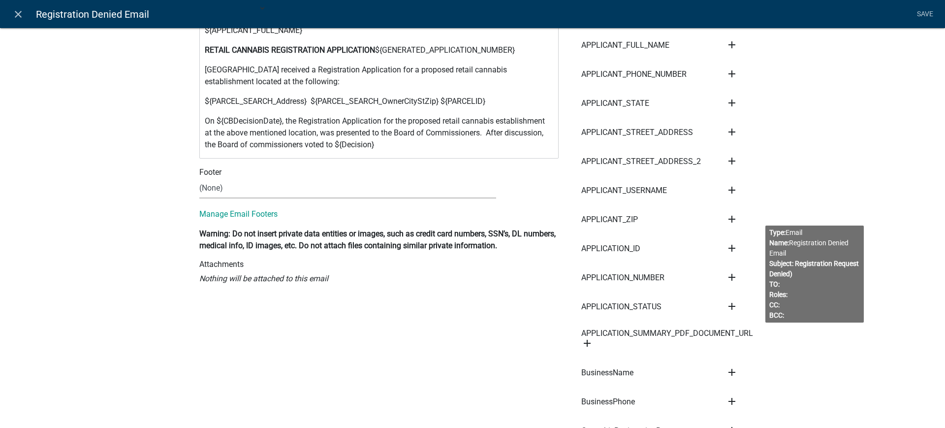
scroll to position [62, 0]
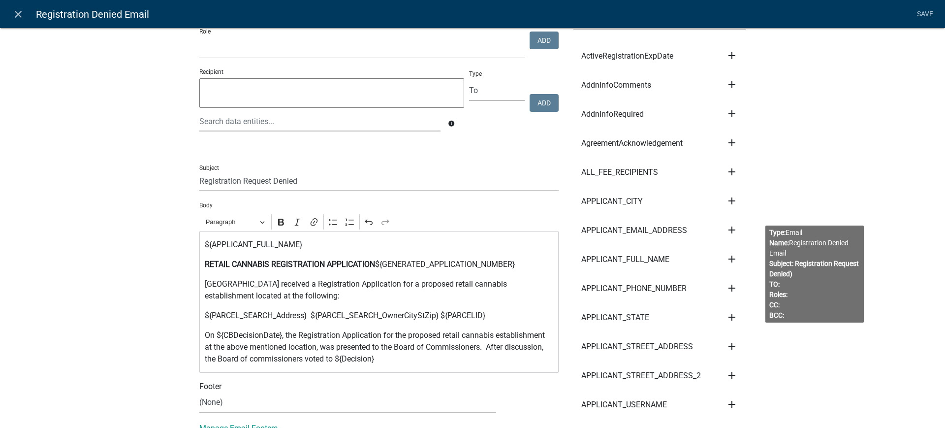
click at [377, 357] on p "On ${CBDecisionDate}, the Registration Application for the proposed retail cann…" at bounding box center [379, 346] width 349 height 35
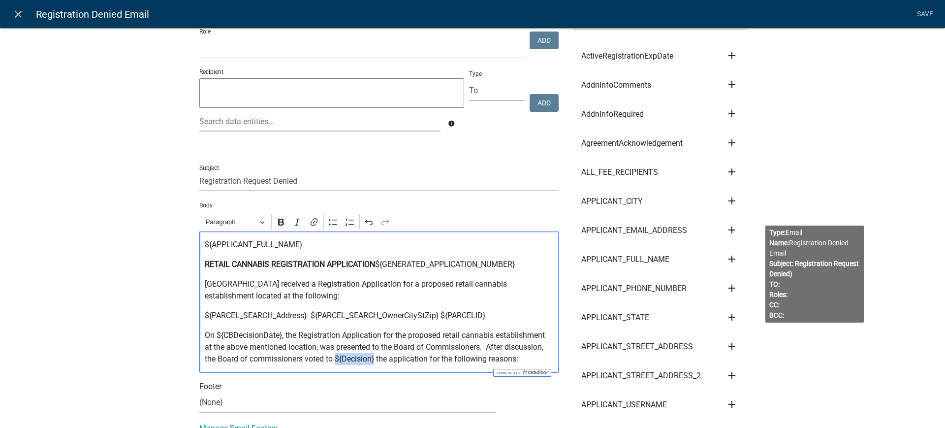
drag, startPoint x: 371, startPoint y: 359, endPoint x: 330, endPoint y: 359, distance: 40.4
click at [330, 359] on p "On ${CBDecisionDate}, the Registration Application for the proposed retail cann…" at bounding box center [379, 346] width 349 height 35
drag, startPoint x: 331, startPoint y: 358, endPoint x: 349, endPoint y: 358, distance: 17.2
click at [349, 358] on p "On ${CBDecisionDate}, the Registration Application for the proposed retail cann…" at bounding box center [379, 346] width 349 height 35
click at [276, 224] on icon "Editor toolbar" at bounding box center [281, 222] width 10 height 10
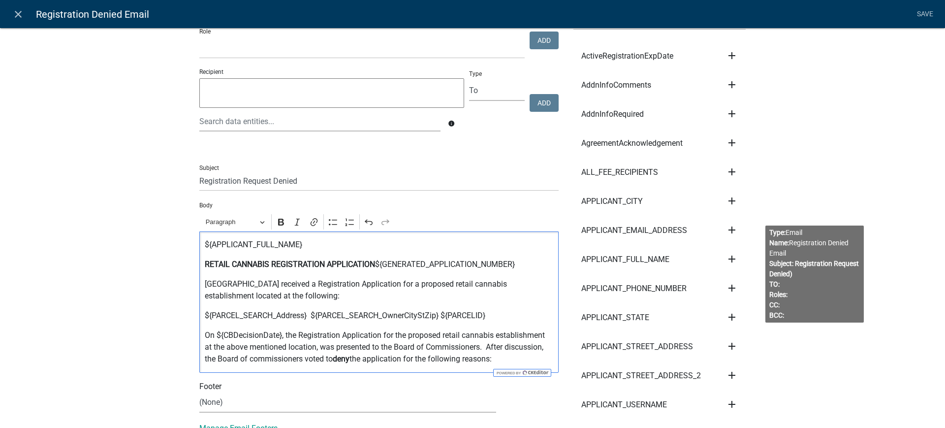
click at [519, 355] on p "On ${CBDecisionDate}, the Registration Application for the proposed retail cann…" at bounding box center [379, 346] width 349 height 35
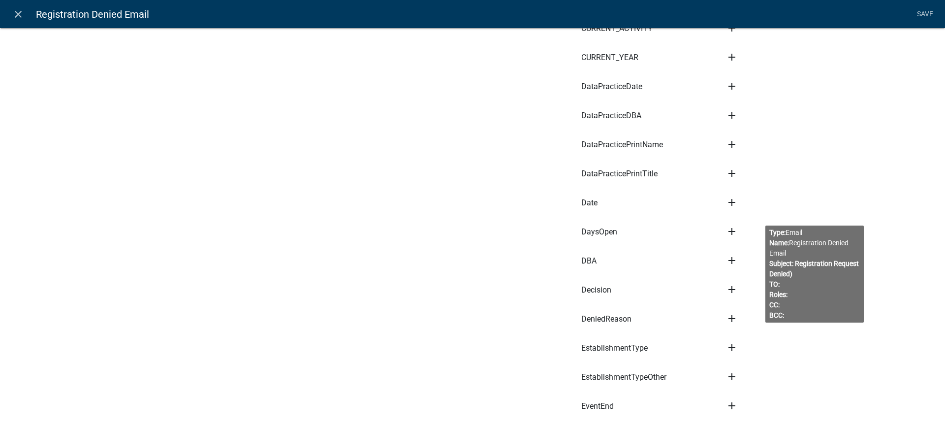
scroll to position [923, 0]
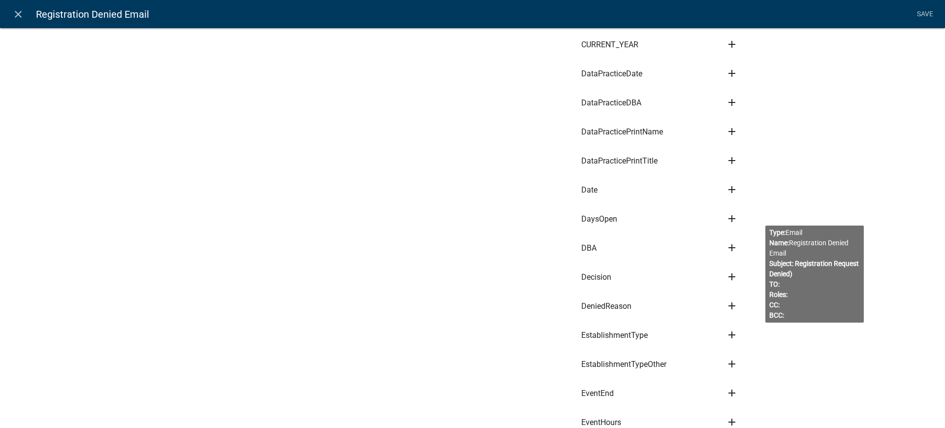
click at [727, 304] on icon "add" at bounding box center [732, 306] width 12 height 12
click at [740, 336] on button "Body" at bounding box center [765, 339] width 79 height 24
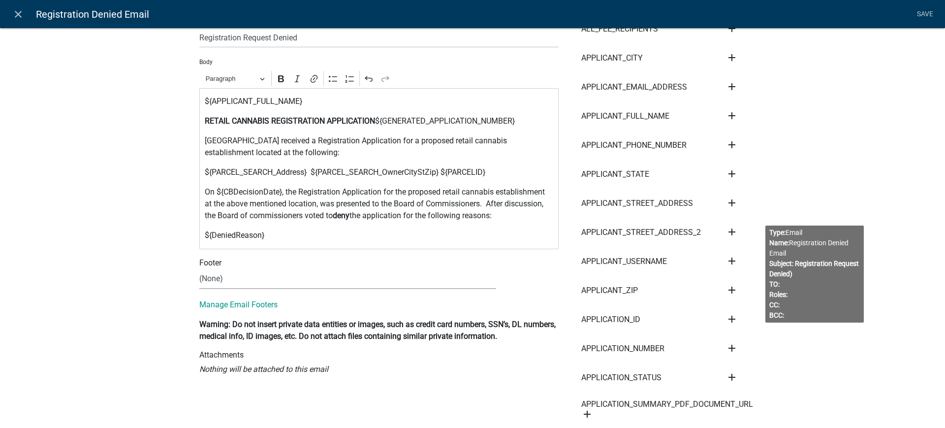
scroll to position [123, 0]
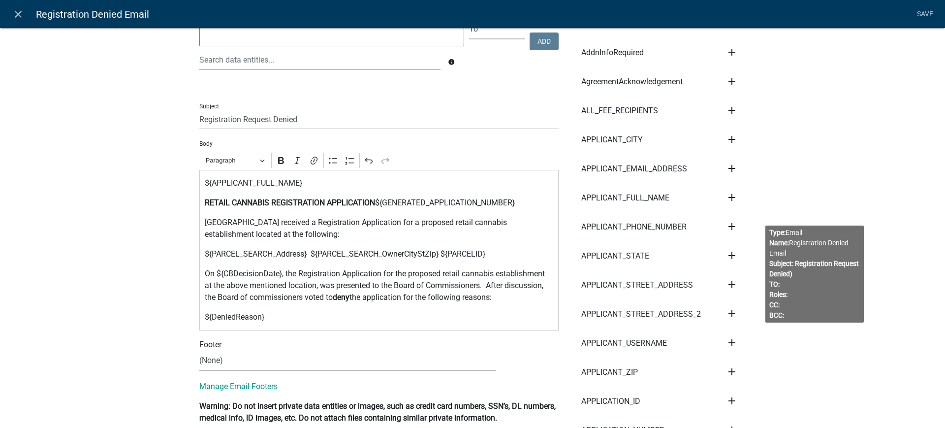
click at [270, 318] on p "${DeniedReason}" at bounding box center [379, 317] width 349 height 12
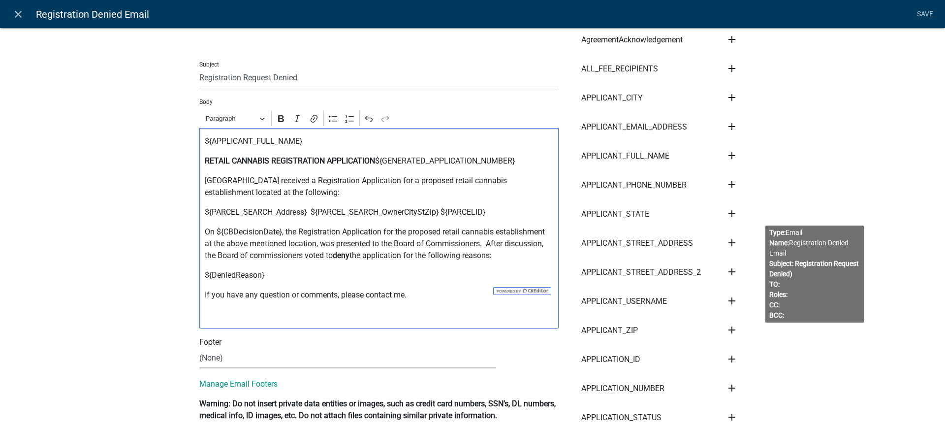
scroll to position [246, 0]
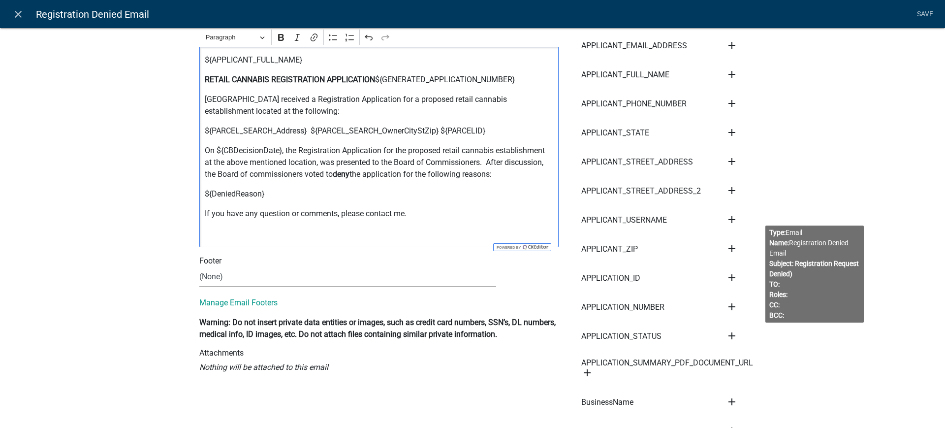
click at [216, 280] on select "(None) Cannabis Review Coordinator Land & Resource Management" at bounding box center [347, 277] width 297 height 20
select select "190bf7b5-d392-4259-aa9b-055c59575267"
click at [199, 267] on select "(None) Cannabis Review Coordinator Land & Resource Management" at bounding box center [347, 277] width 297 height 20
click at [515, 273] on button "View" at bounding box center [527, 276] width 32 height 18
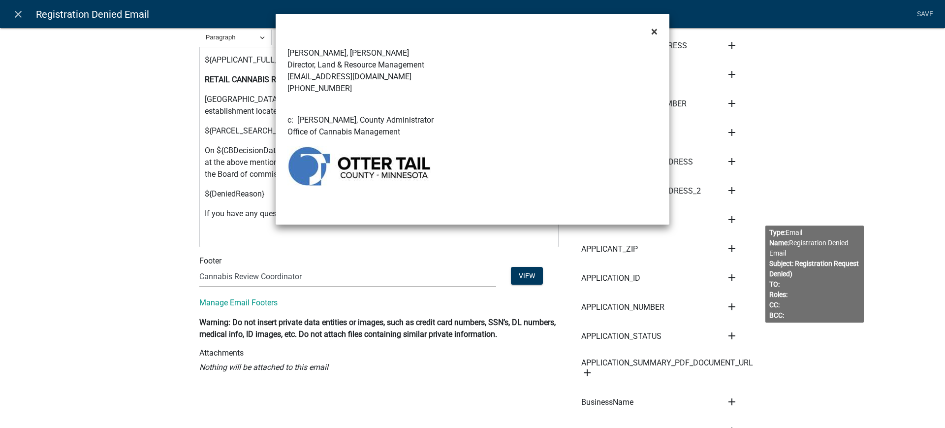
click at [656, 31] on span "×" at bounding box center [654, 32] width 6 height 14
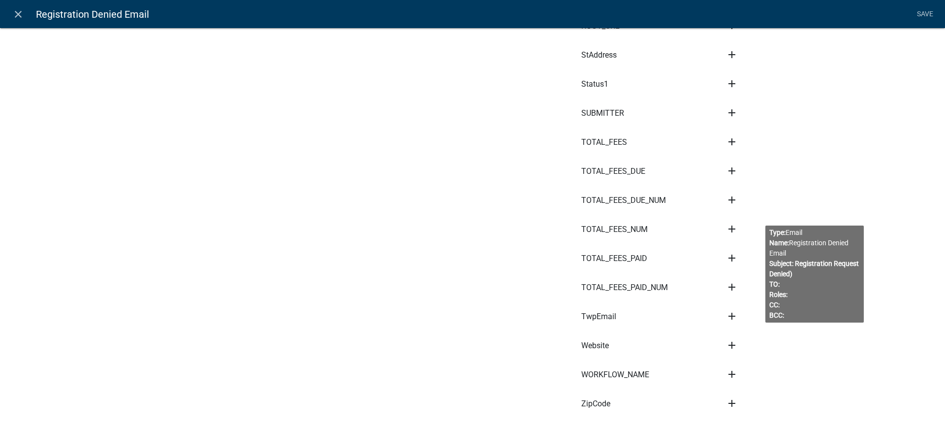
scroll to position [4608, 0]
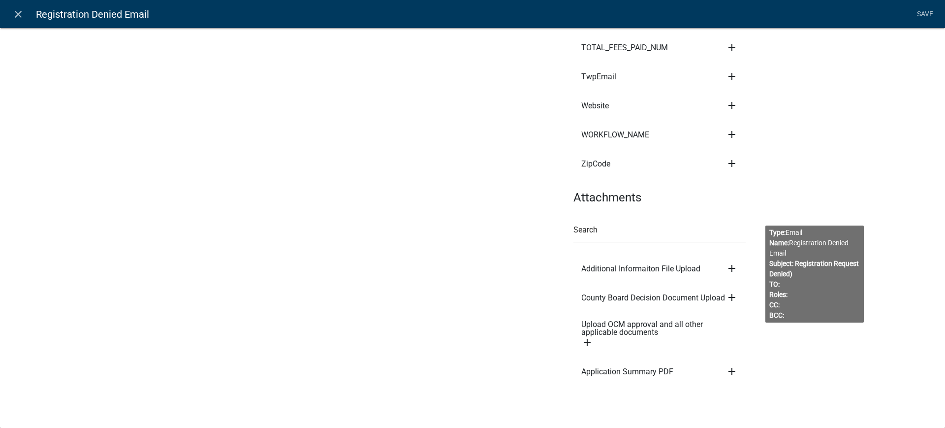
click at [728, 297] on icon "add" at bounding box center [732, 297] width 12 height 12
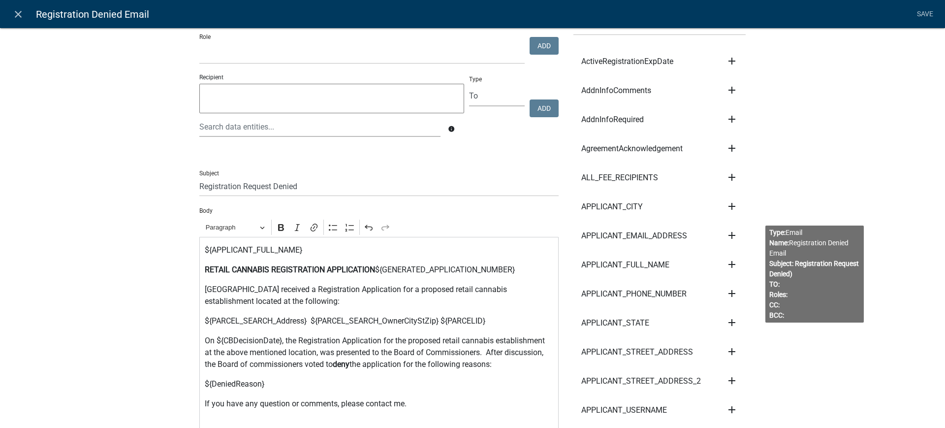
scroll to position [0, 0]
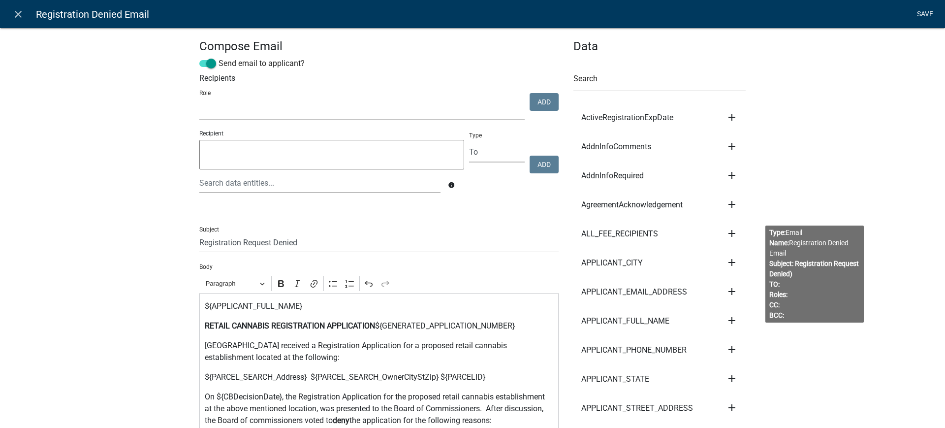
click at [928, 14] on link "Save" at bounding box center [925, 14] width 25 height 19
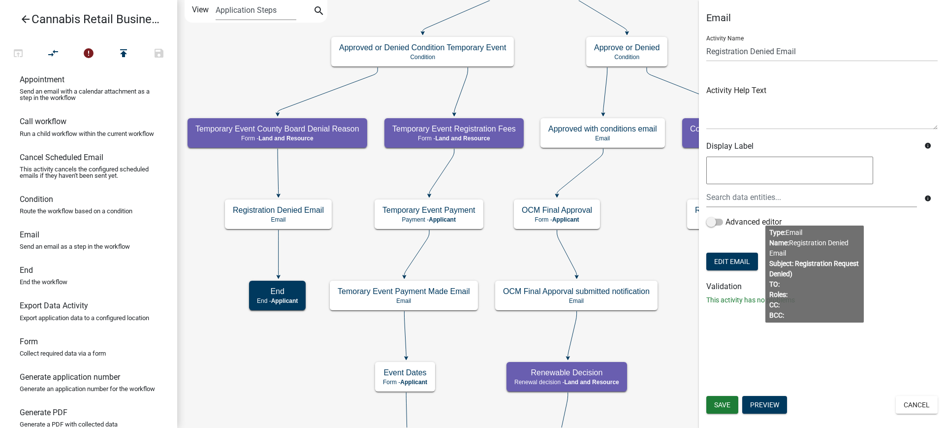
click at [816, 356] on div "Email Activity Name Registration Denied Email Activity Help Text Display Label …" at bounding box center [822, 214] width 246 height 428
click at [721, 405] on span "Save" at bounding box center [722, 405] width 16 height 8
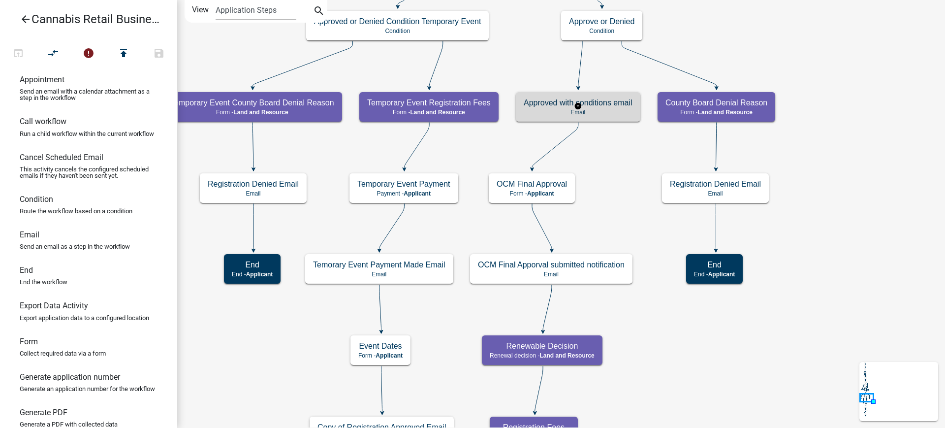
click at [618, 109] on p "Email" at bounding box center [578, 112] width 109 height 7
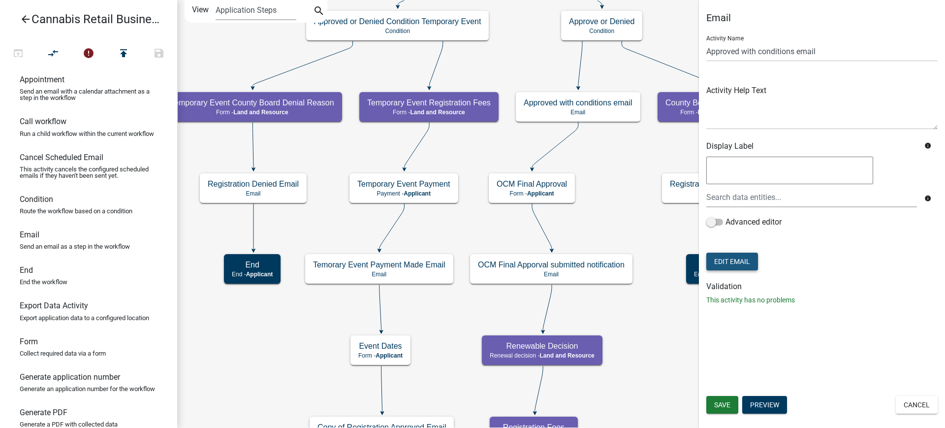
click at [738, 264] on button "Edit Email" at bounding box center [732, 262] width 52 height 18
select select "190bf7b5-d392-4259-aa9b-055c59575267"
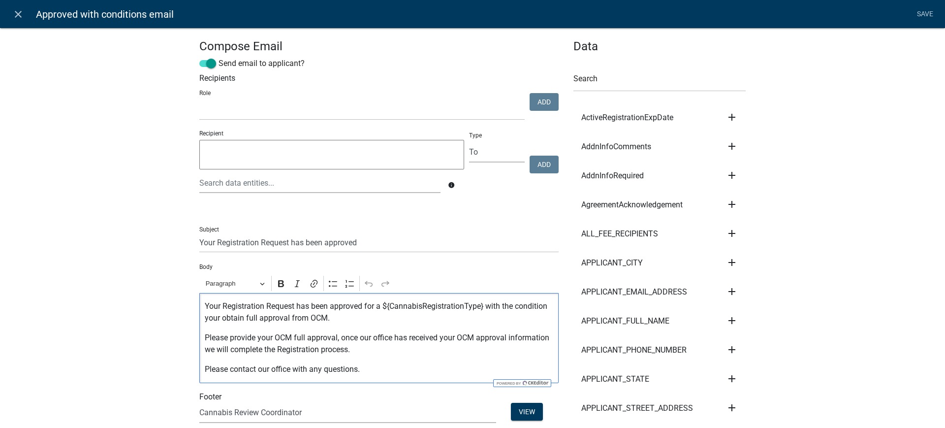
click at [214, 318] on p "Your Registration Request has been approved for a ${CannabisRegistrationType} w…" at bounding box center [379, 312] width 349 height 24
drag, startPoint x: 198, startPoint y: 335, endPoint x: 337, endPoint y: 339, distance: 138.9
click at [337, 339] on div "Your Registration Request has been approved for a ${CannabisRegistrationType} w…" at bounding box center [378, 338] width 359 height 90
drag, startPoint x: 262, startPoint y: 337, endPoint x: 188, endPoint y: 336, distance: 74.3
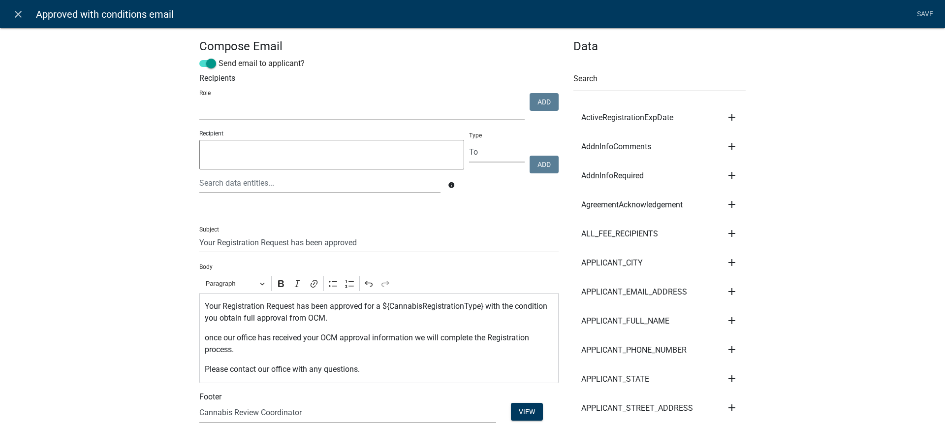
click at [205, 336] on p "once our office has received your OCM approval information we will complete the…" at bounding box center [379, 344] width 349 height 24
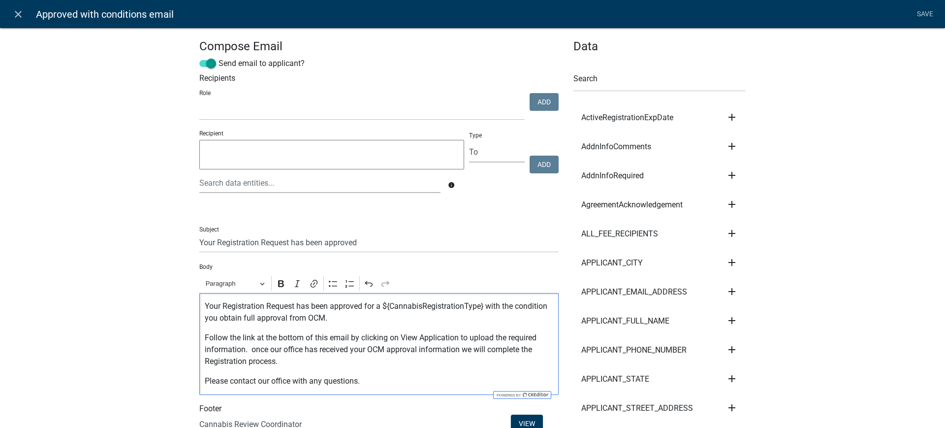
click at [247, 349] on p "Follow the link at the bottom of this email by clicking on View Application to …" at bounding box center [379, 349] width 349 height 35
click at [205, 359] on p "Follow the link at the bottom of this email by clicking on View Application to …" at bounding box center [379, 349] width 349 height 35
click at [299, 363] on p "Follow the link at the bottom of this email by clicking on View Application to …" at bounding box center [379, 349] width 349 height 35
drag, startPoint x: 396, startPoint y: 337, endPoint x: 454, endPoint y: 340, distance: 57.7
click at [454, 340] on p "Follow the link at the bottom of this email by clicking on View Application to …" at bounding box center [379, 349] width 349 height 35
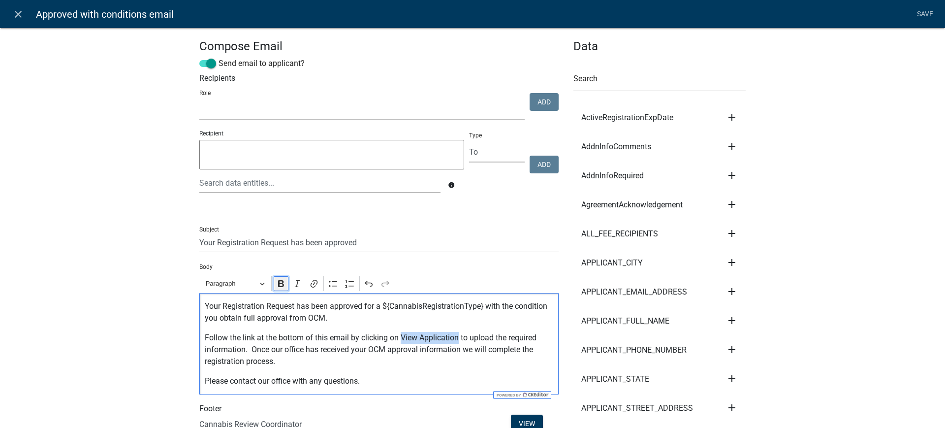
click at [277, 283] on icon "Editor toolbar" at bounding box center [281, 284] width 10 height 10
click at [408, 362] on p "Follow the link at the bottom of this email by clicking on View Application to …" at bounding box center [379, 349] width 349 height 35
click at [456, 336] on p "Follow the link at the bottom of this email by clicking on View Application to …" at bounding box center [379, 349] width 349 height 35
click at [457, 347] on p "Follow the link at the bottom of this email by clicking on View Application doi…" at bounding box center [379, 349] width 349 height 35
click at [929, 15] on link "Save" at bounding box center [925, 14] width 25 height 19
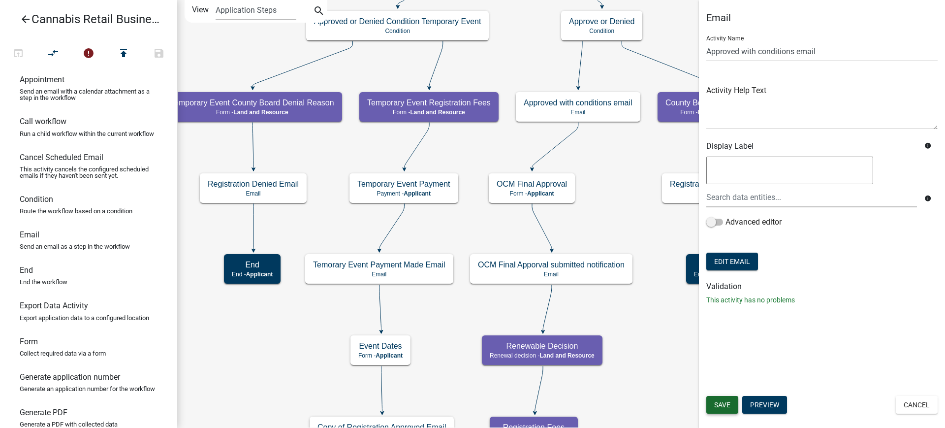
click at [726, 403] on span "Save" at bounding box center [722, 405] width 16 height 8
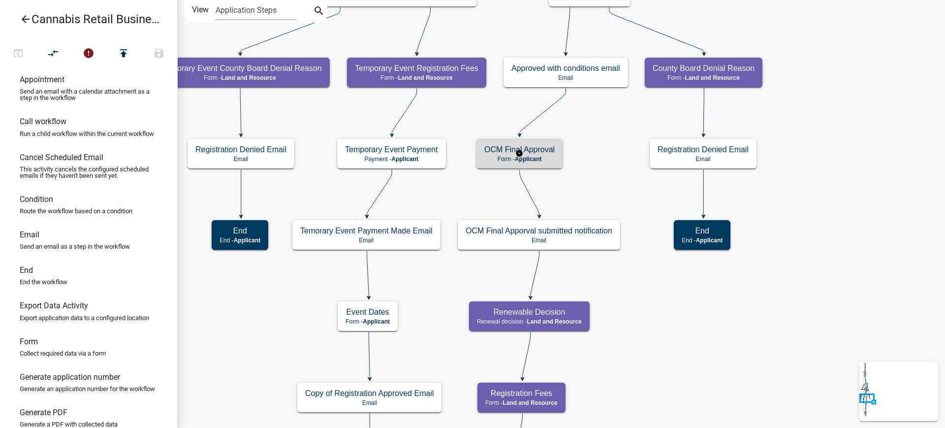
click at [540, 157] on span "Applicant" at bounding box center [528, 159] width 27 height 7
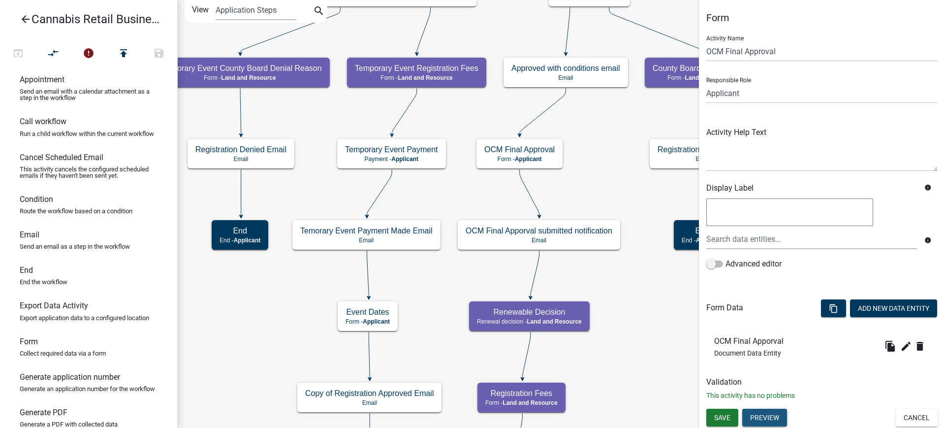
click at [768, 411] on button "Preview" at bounding box center [764, 418] width 45 height 18
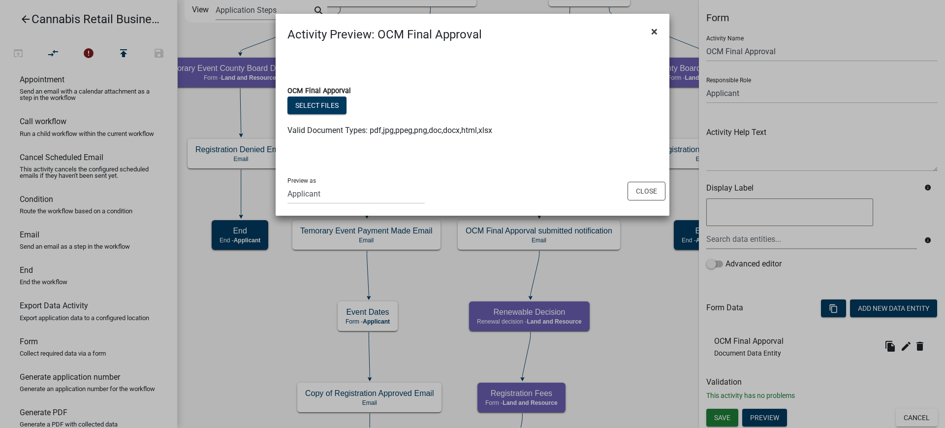
click at [654, 32] on span "×" at bounding box center [654, 32] width 6 height 14
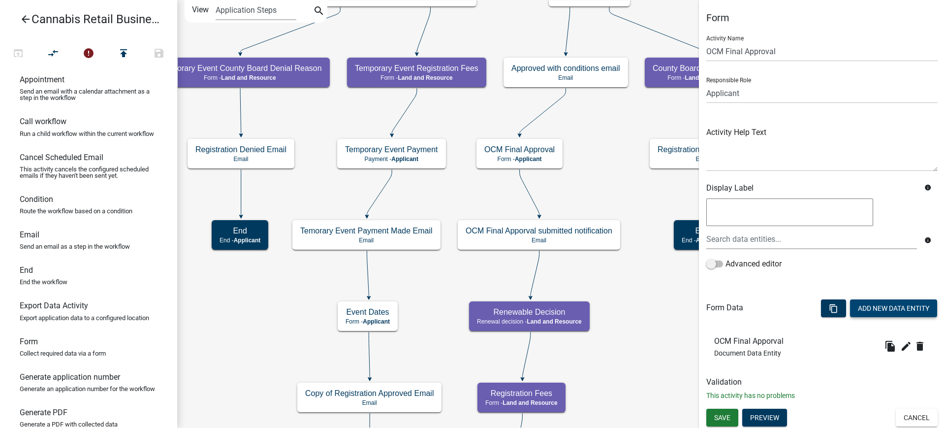
click at [866, 308] on button "Add New Data Entity" at bounding box center [893, 308] width 87 height 18
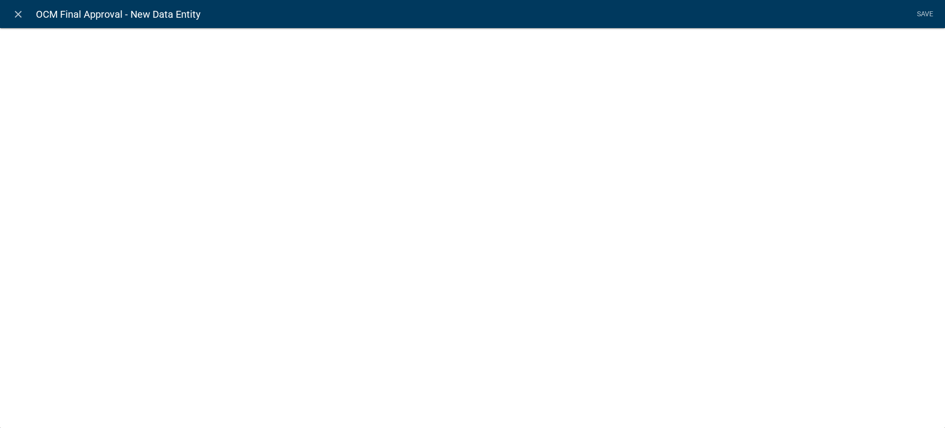
select select
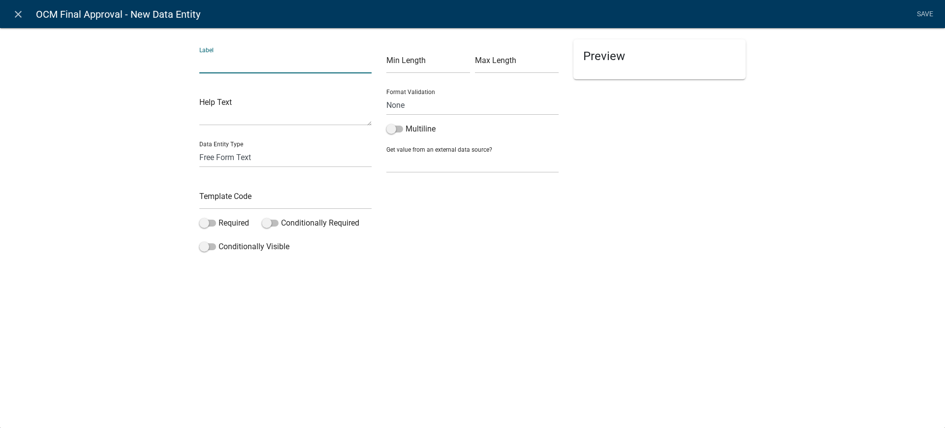
click at [268, 59] on input "text" at bounding box center [285, 63] width 172 height 20
type input "OCM approval NEXT text"
click at [217, 153] on select "Free Form Text Document Display Entity Value Fee Numeric Data Date Map Sketch D…" at bounding box center [285, 157] width 172 height 20
select select "rich-text"
click at [199, 147] on select "Free Form Text Document Display Entity Value Fee Numeric Data Date Map Sketch D…" at bounding box center [285, 157] width 172 height 20
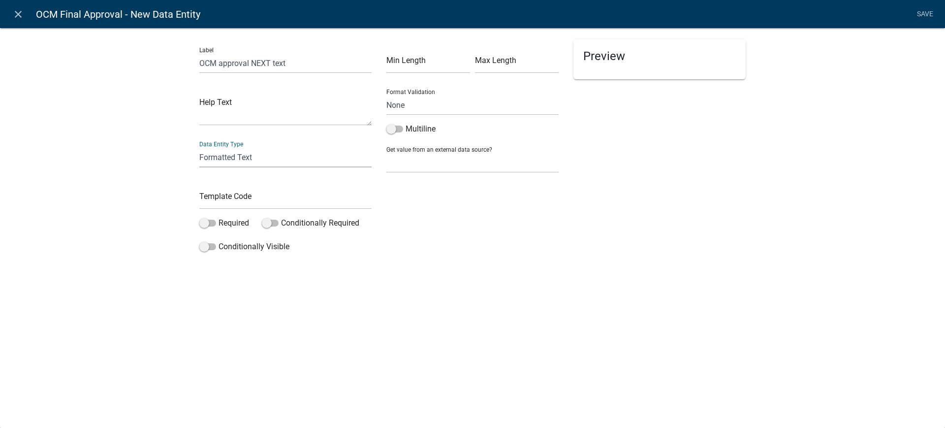
select select "rich-text"
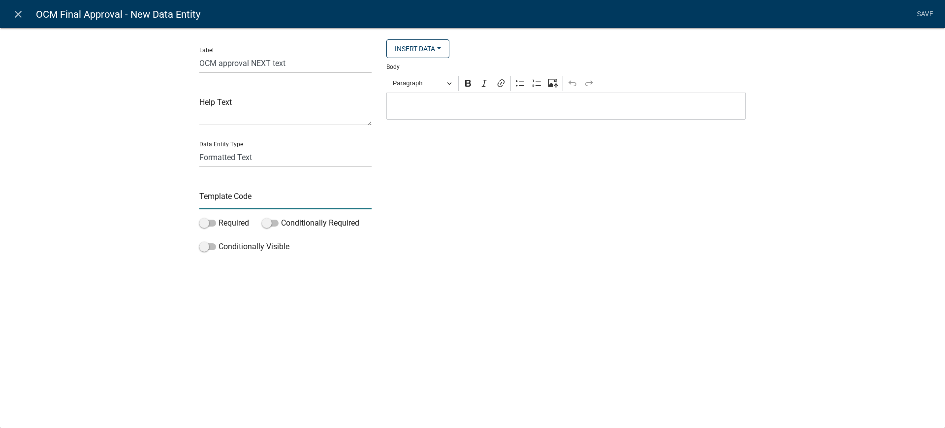
click at [216, 201] on input "text" at bounding box center [285, 199] width 172 height 20
type input "OCMApprovalNextTxt"
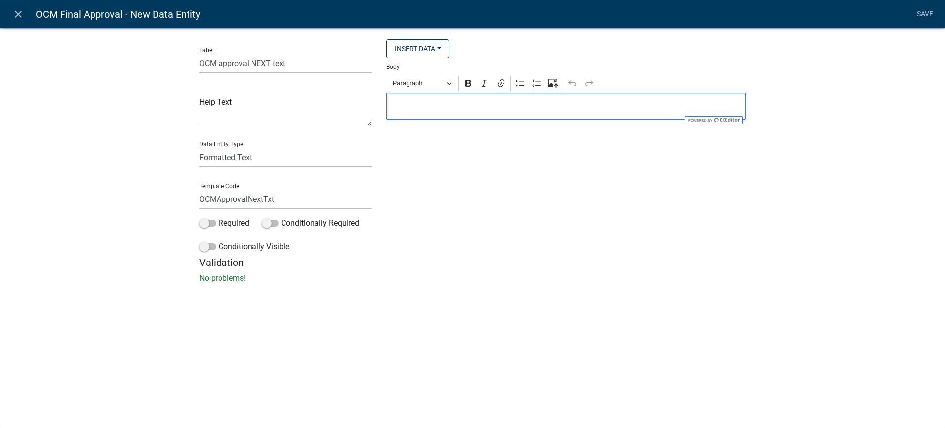
click at [429, 109] on p "Editor editing area: main. Press Alt+0 for help." at bounding box center [566, 106] width 349 height 12
click at [617, 108] on p "Once you have uploaded your documentation indicating OCM" at bounding box center [566, 106] width 349 height 12
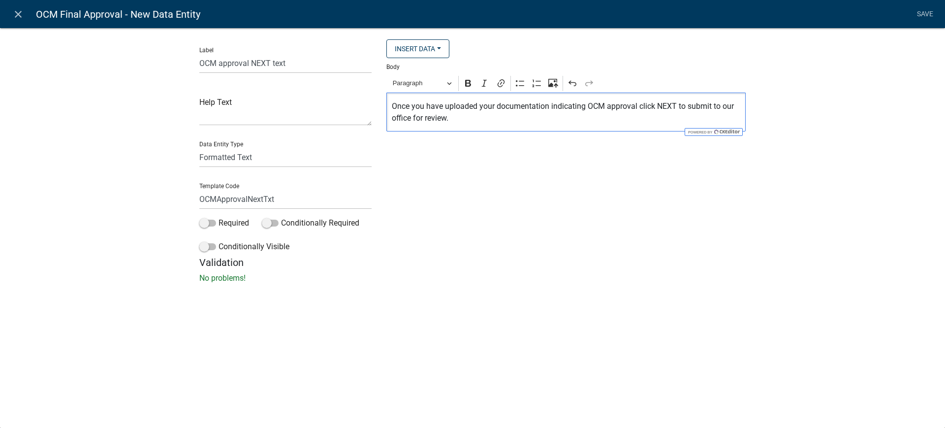
drag, startPoint x: 390, startPoint y: 103, endPoint x: 464, endPoint y: 118, distance: 75.8
click at [464, 118] on div "Once you have uploaded your documentation indicating OCM approval click NEXT to…" at bounding box center [565, 112] width 359 height 39
click at [453, 84] on button "Paragraph" at bounding box center [422, 83] width 68 height 15
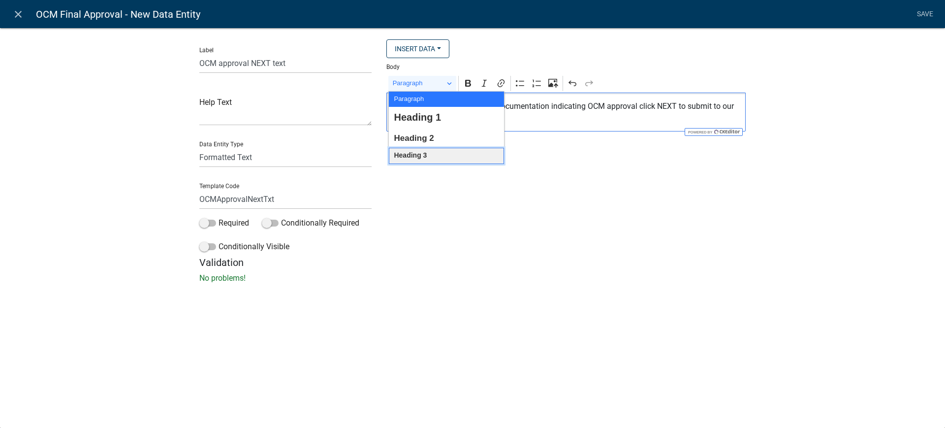
click at [412, 155] on span "Heading 3" at bounding box center [410, 155] width 33 height 13
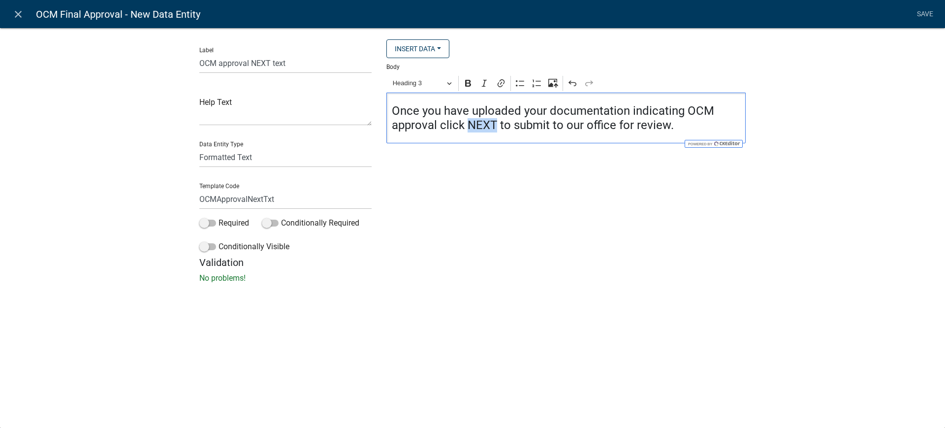
drag, startPoint x: 465, startPoint y: 125, endPoint x: 493, endPoint y: 124, distance: 27.6
click at [493, 124] on h4 "Once you have uploaded your documentation indicating OCM approval click NEXT to…" at bounding box center [566, 118] width 349 height 29
click at [471, 87] on icon "Editor toolbar" at bounding box center [468, 83] width 10 height 10
click at [468, 120] on strong "NEXT" at bounding box center [480, 125] width 30 height 14
click at [500, 123] on h4 "Once you have uploaded your documentation indicating OCM approval click " NEXT …" at bounding box center [566, 118] width 349 height 29
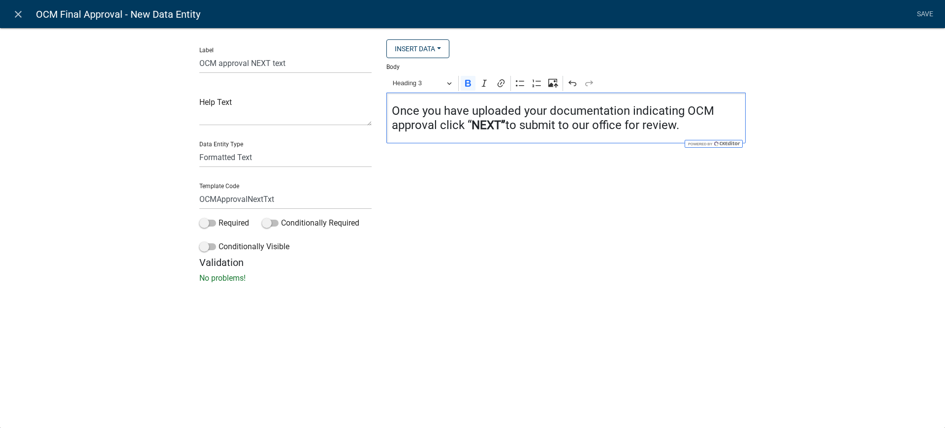
click at [472, 125] on strong "NEXT”" at bounding box center [489, 125] width 34 height 14
drag, startPoint x: 471, startPoint y: 125, endPoint x: 466, endPoint y: 124, distance: 5.0
click at [466, 124] on h4 "Once you have uploaded your documentation indicating OCM approval click “ NEXT”…" at bounding box center [566, 118] width 349 height 29
click at [470, 85] on icon "Editor toolbar" at bounding box center [468, 83] width 10 height 10
click at [501, 136] on div "Once you have uploaded your documentation indicating OCM approval click “NEXT” …" at bounding box center [565, 118] width 359 height 51
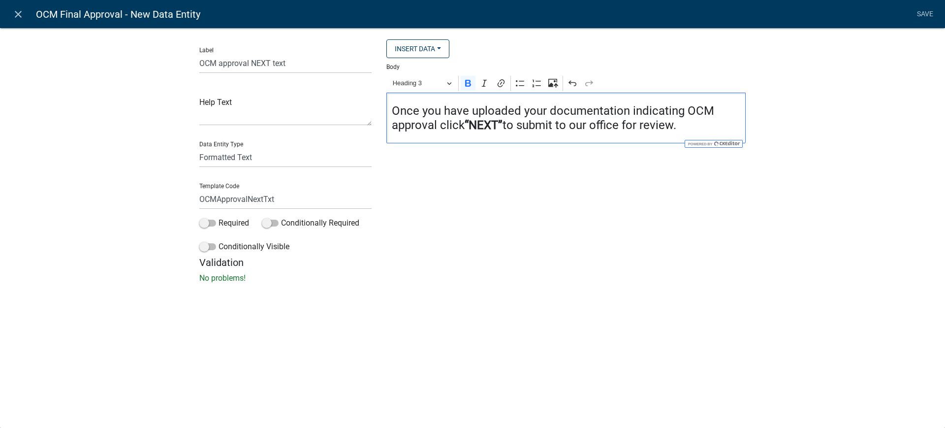
click at [715, 133] on div "Once you have uploaded your documentation indicating OCM approval click “NEXT” …" at bounding box center [565, 118] width 359 height 51
click at [923, 16] on link "Save" at bounding box center [925, 14] width 25 height 19
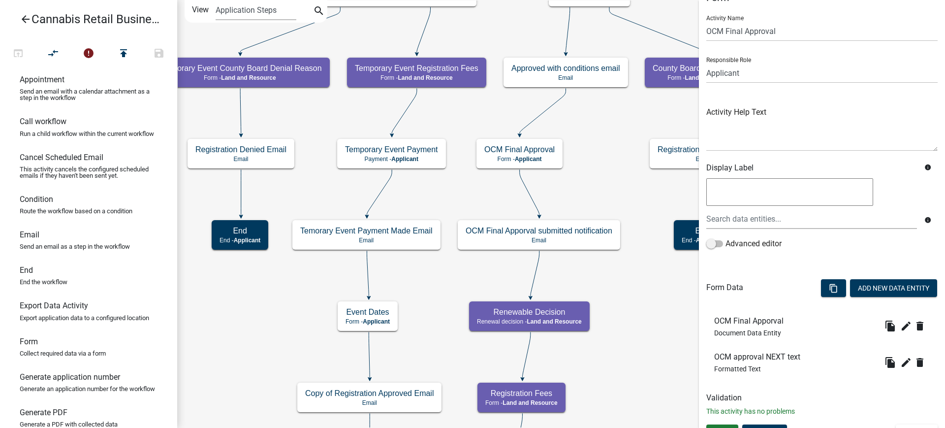
scroll to position [37, 0]
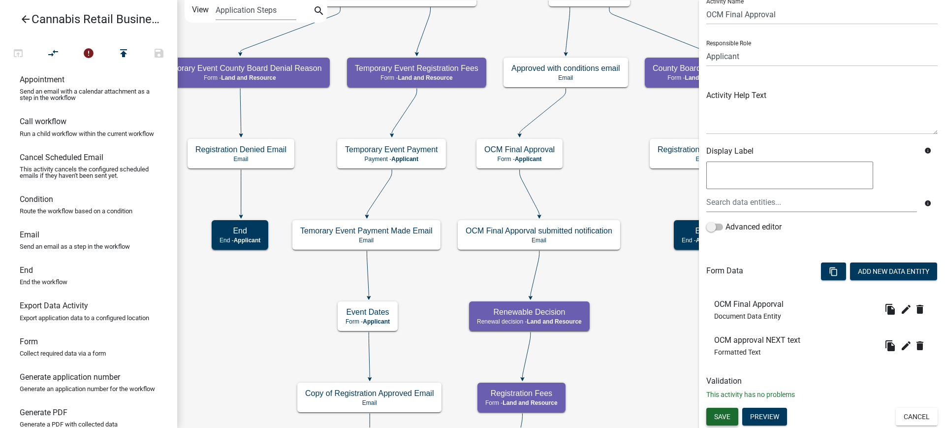
click at [718, 418] on span "Save" at bounding box center [722, 417] width 16 height 8
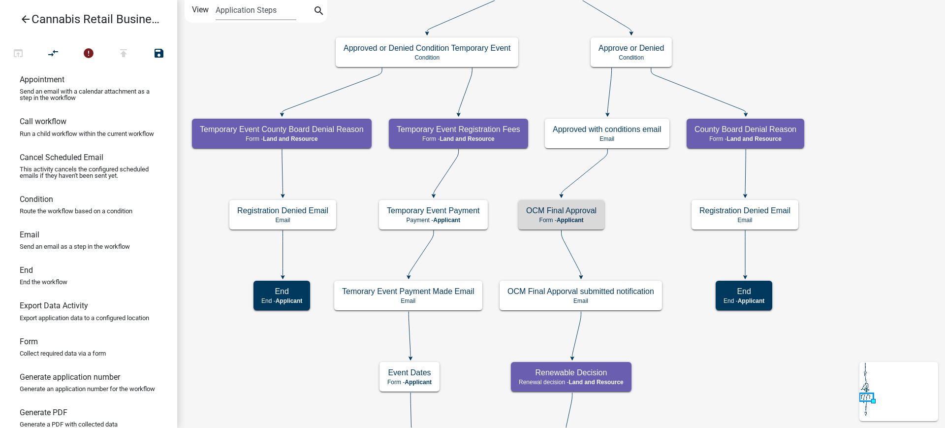
scroll to position [0, 0]
click at [578, 220] on span "Applicant" at bounding box center [570, 220] width 27 height 7
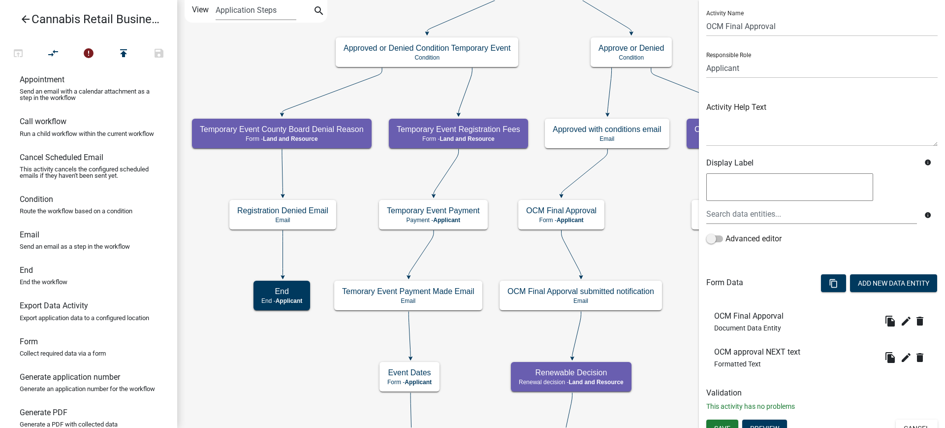
scroll to position [37, 0]
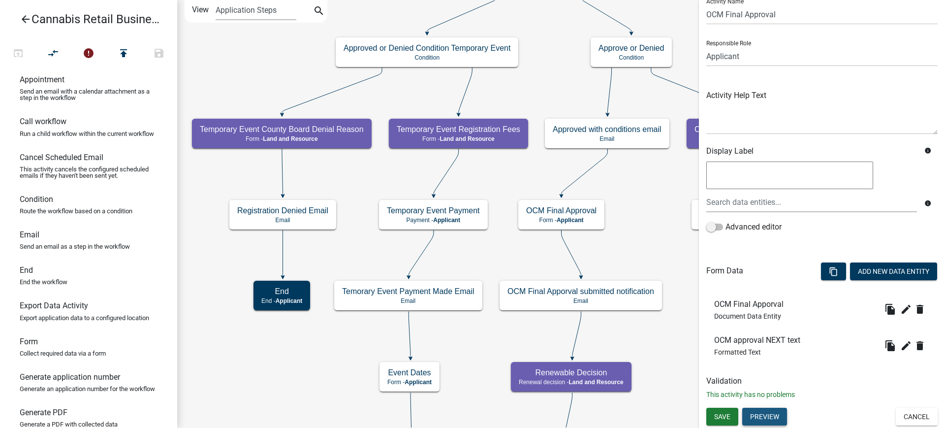
click at [767, 421] on button "Preview" at bounding box center [764, 417] width 45 height 18
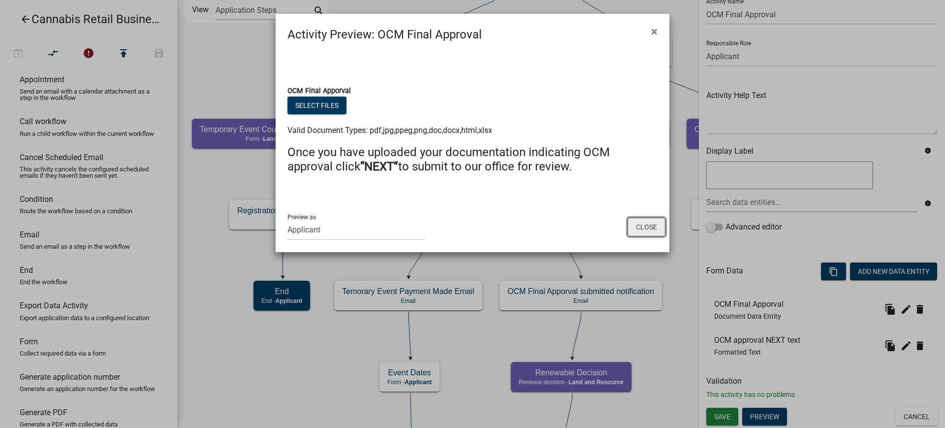
click at [647, 225] on button "Close" at bounding box center [647, 227] width 38 height 19
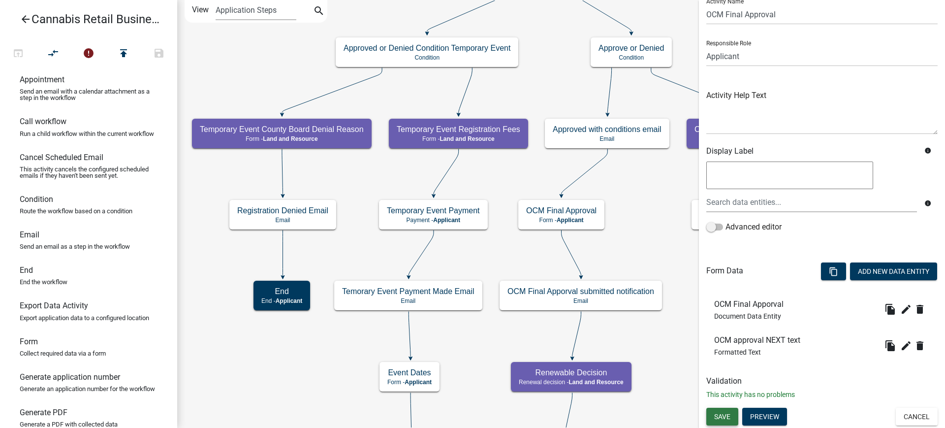
click at [731, 413] on button "Save" at bounding box center [722, 417] width 32 height 18
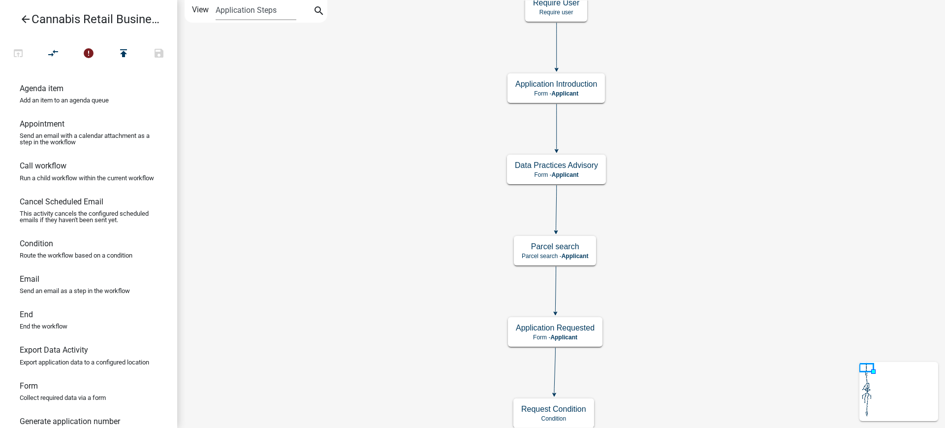
scroll to position [44, 0]
